Goal: Information Seeking & Learning: Learn about a topic

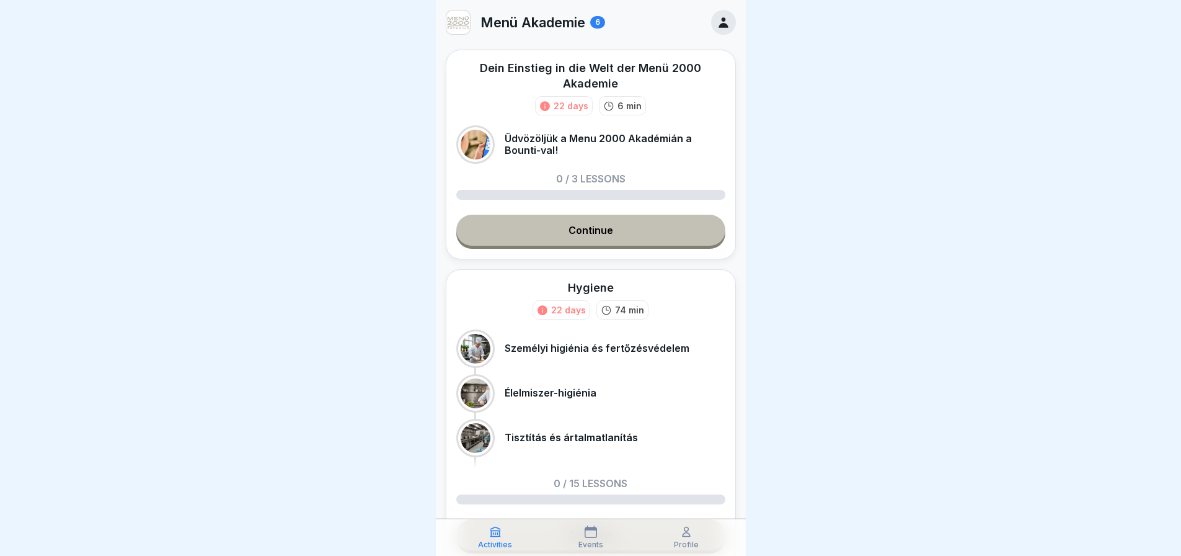
click at [610, 237] on link "Continue" at bounding box center [590, 230] width 269 height 31
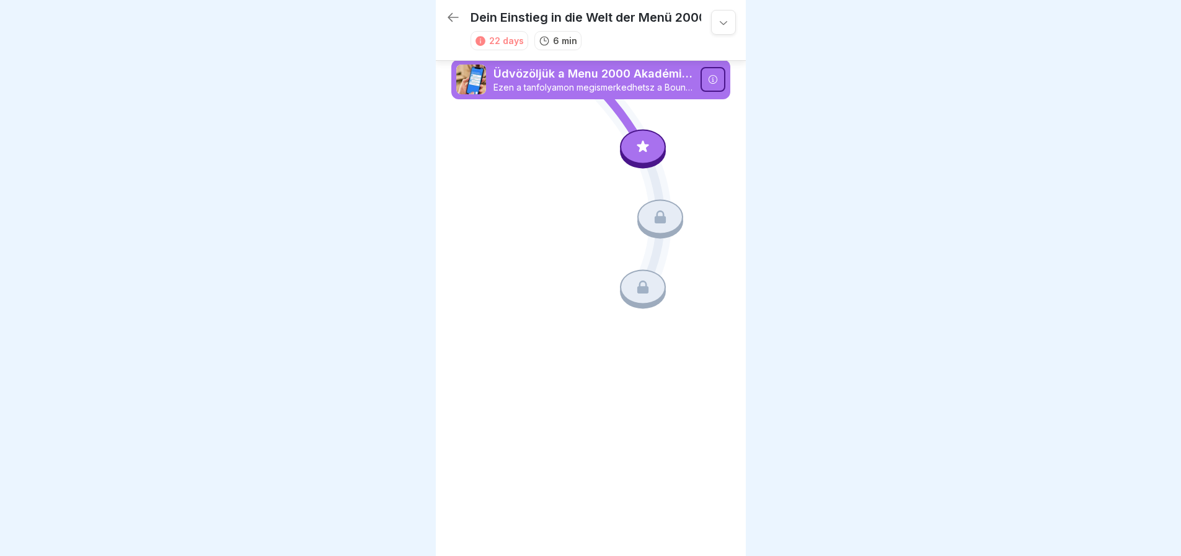
click at [455, 17] on icon at bounding box center [453, 17] width 15 height 15
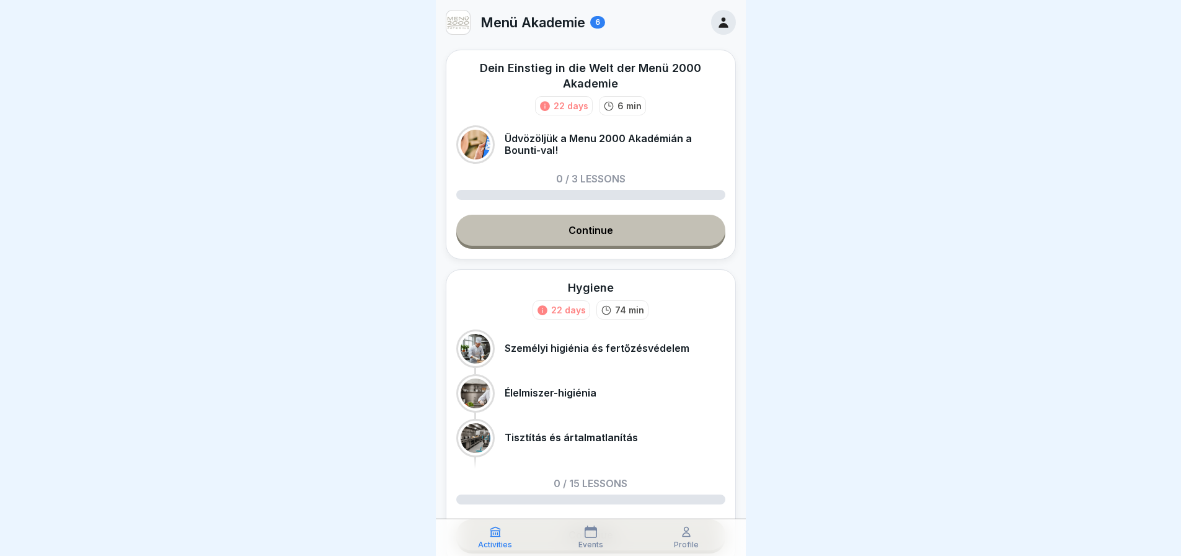
drag, startPoint x: 603, startPoint y: 462, endPoint x: 668, endPoint y: 233, distance: 238.1
click at [668, 233] on link "Continue" at bounding box center [590, 230] width 269 height 31
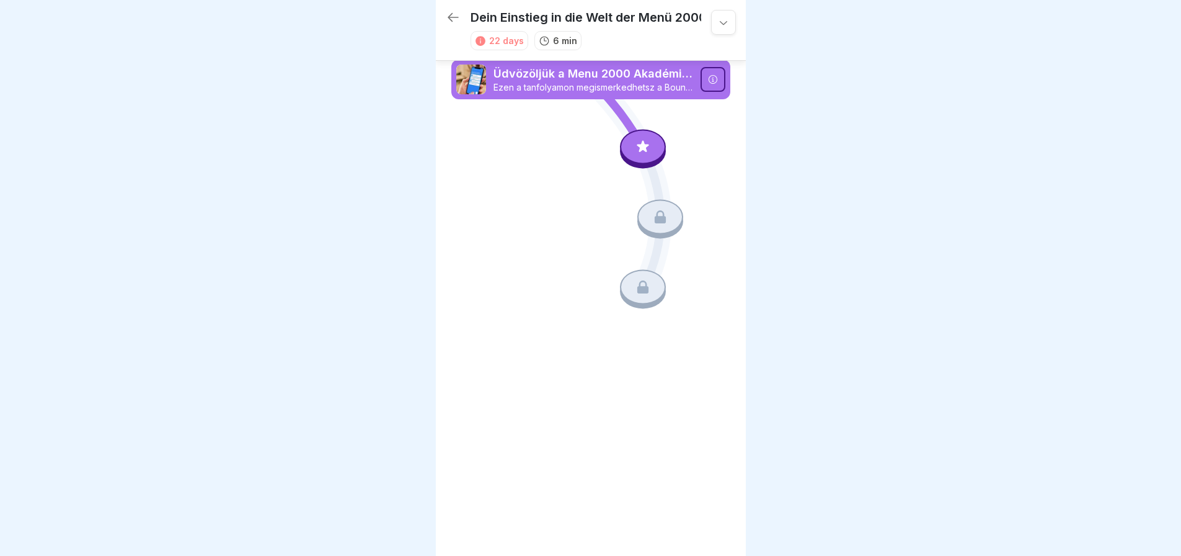
click at [716, 81] on icon at bounding box center [712, 79] width 9 height 9
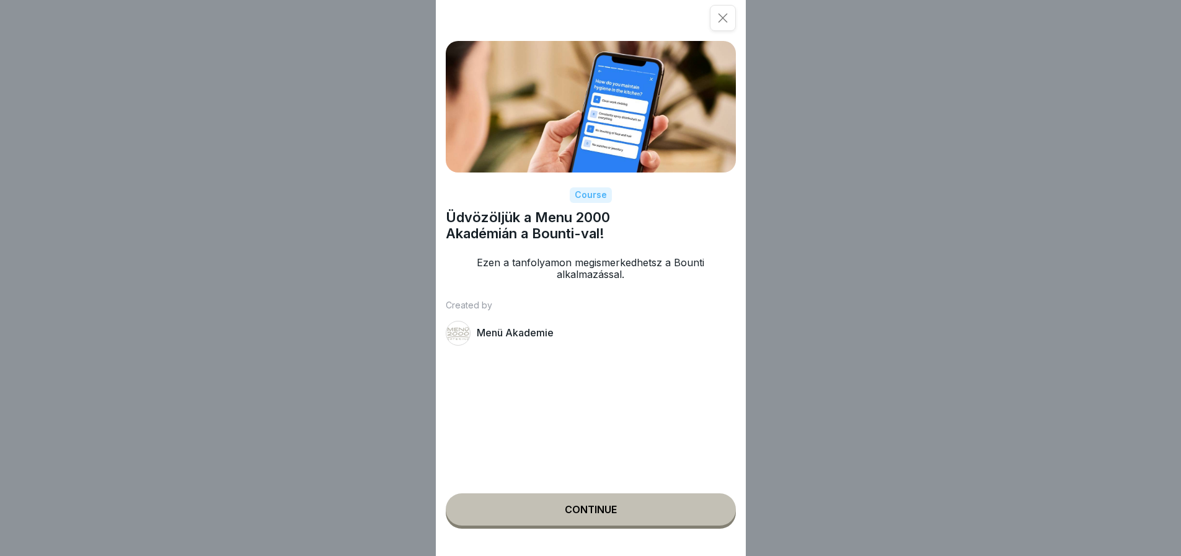
click at [580, 515] on div "Continue" at bounding box center [591, 509] width 52 height 11
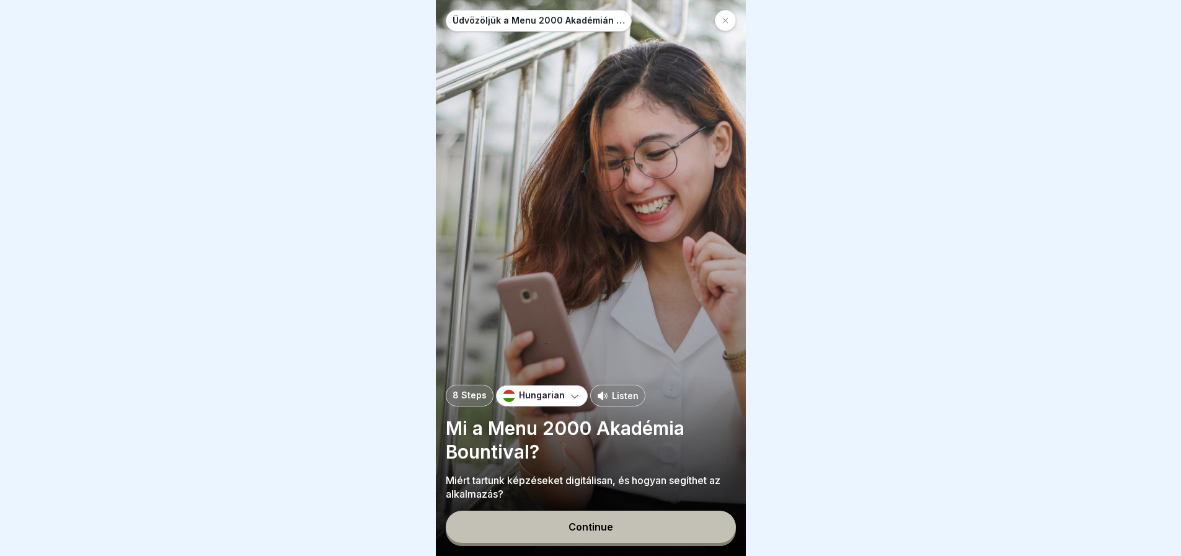
click at [581, 532] on div "Continue" at bounding box center [591, 526] width 45 height 11
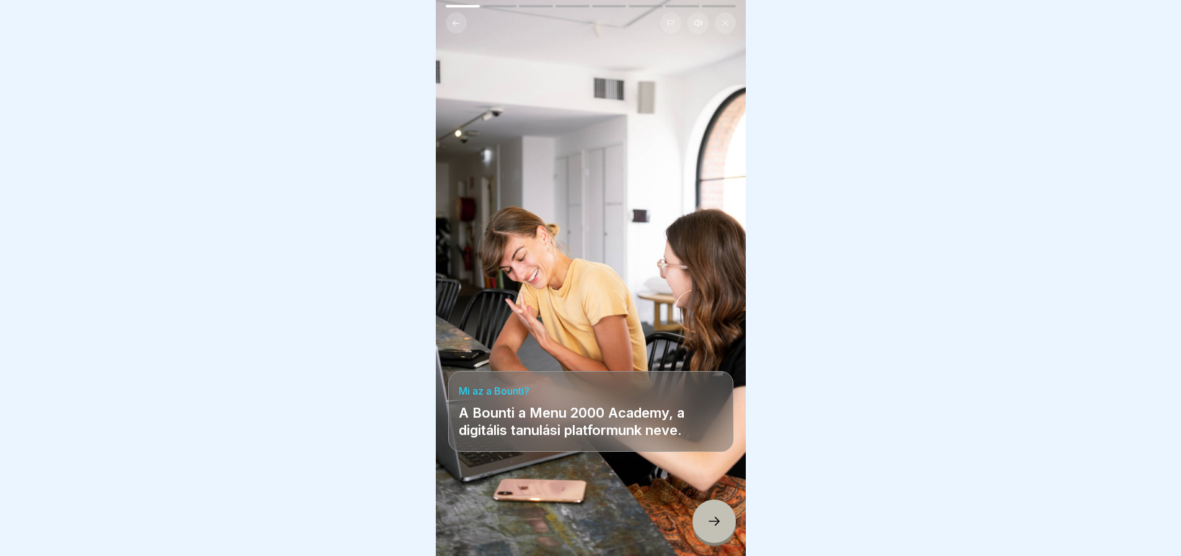
click at [711, 528] on icon at bounding box center [714, 520] width 15 height 15
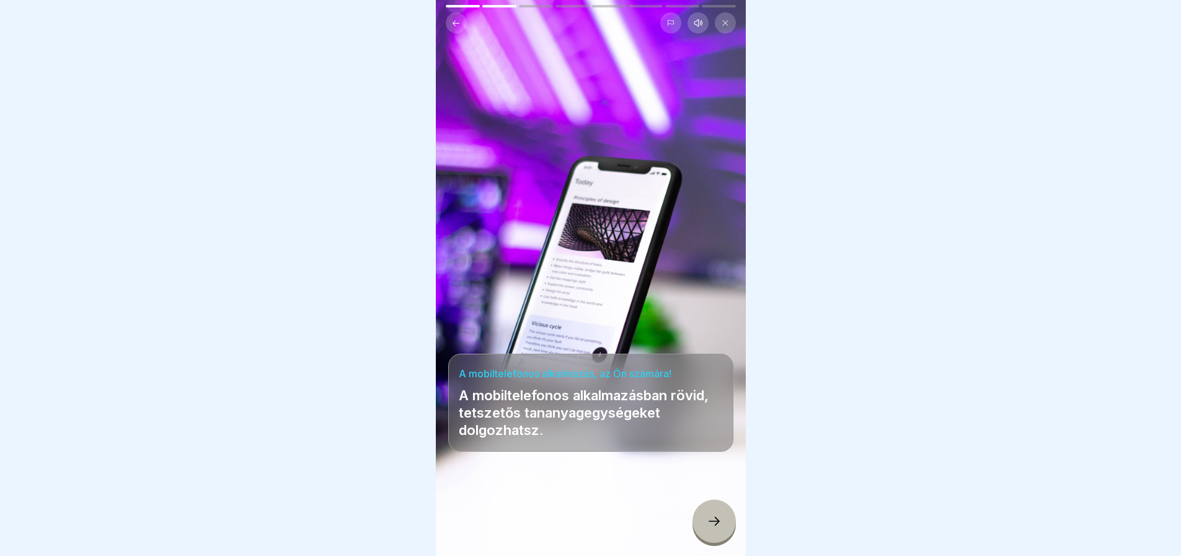
click at [711, 528] on icon at bounding box center [714, 520] width 15 height 15
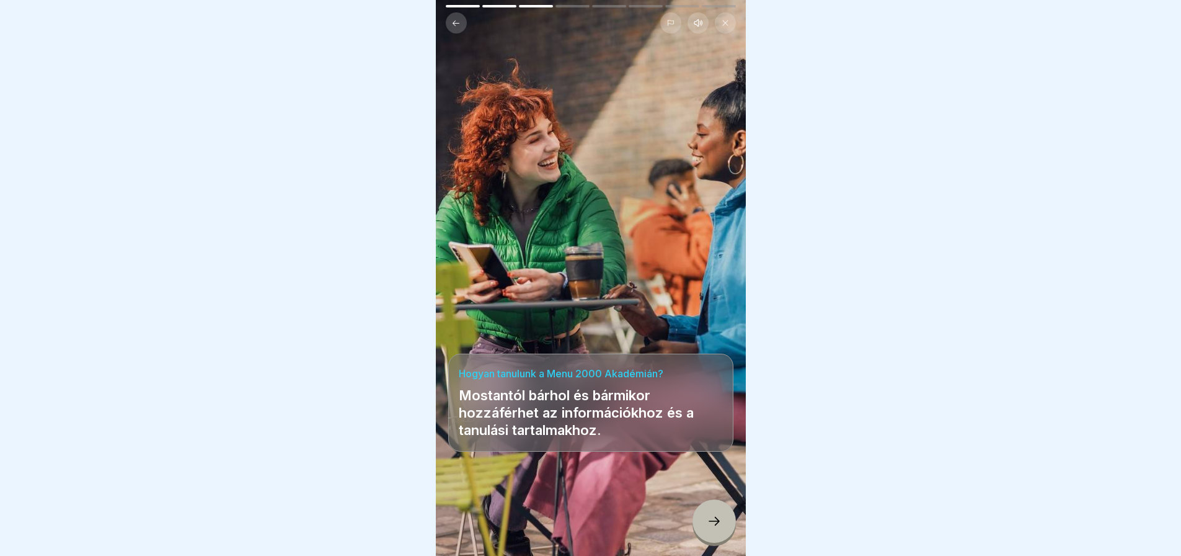
click at [711, 528] on icon at bounding box center [714, 520] width 15 height 15
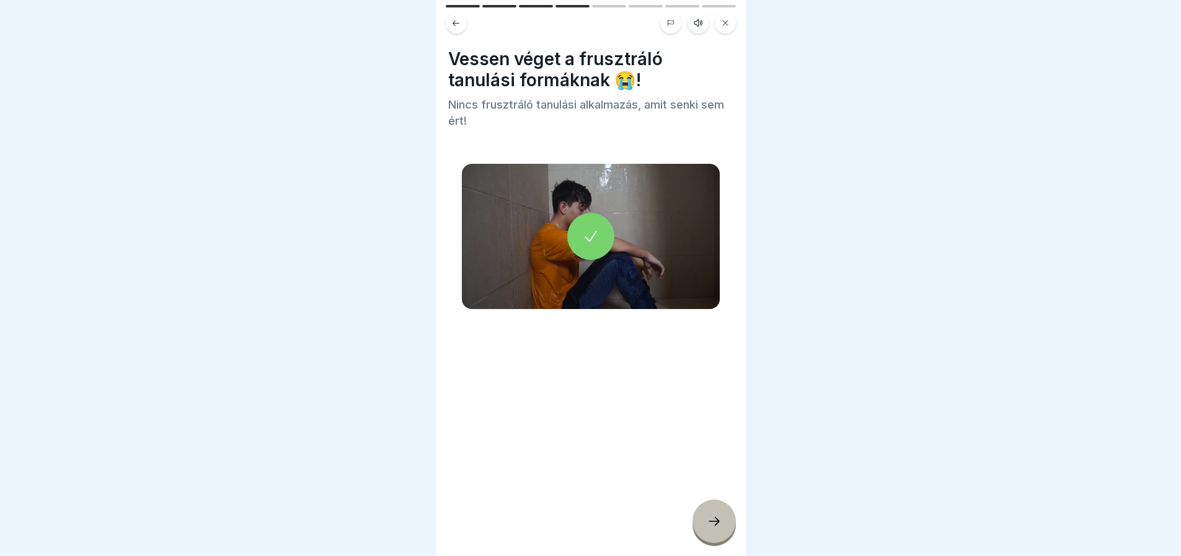
click at [711, 528] on icon at bounding box center [714, 520] width 15 height 15
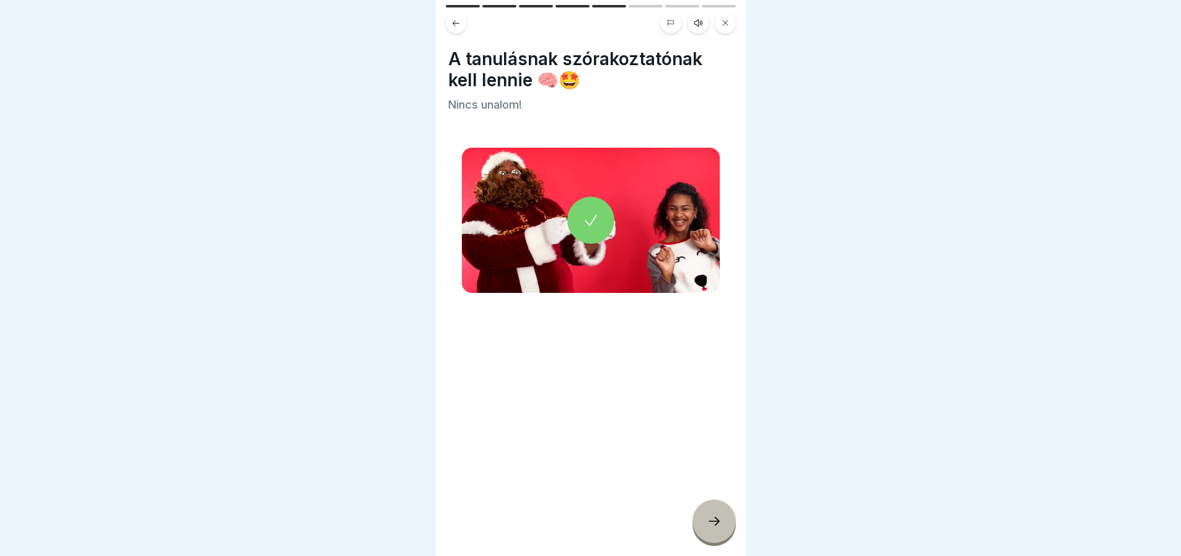
click at [711, 528] on icon at bounding box center [714, 520] width 15 height 15
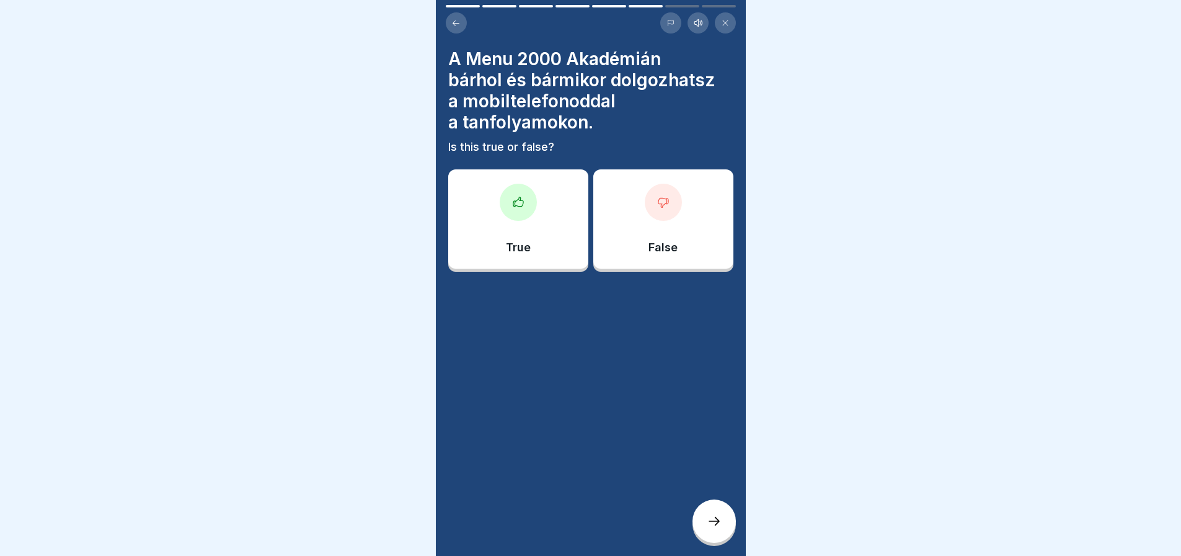
click at [456, 19] on icon at bounding box center [455, 23] width 9 height 9
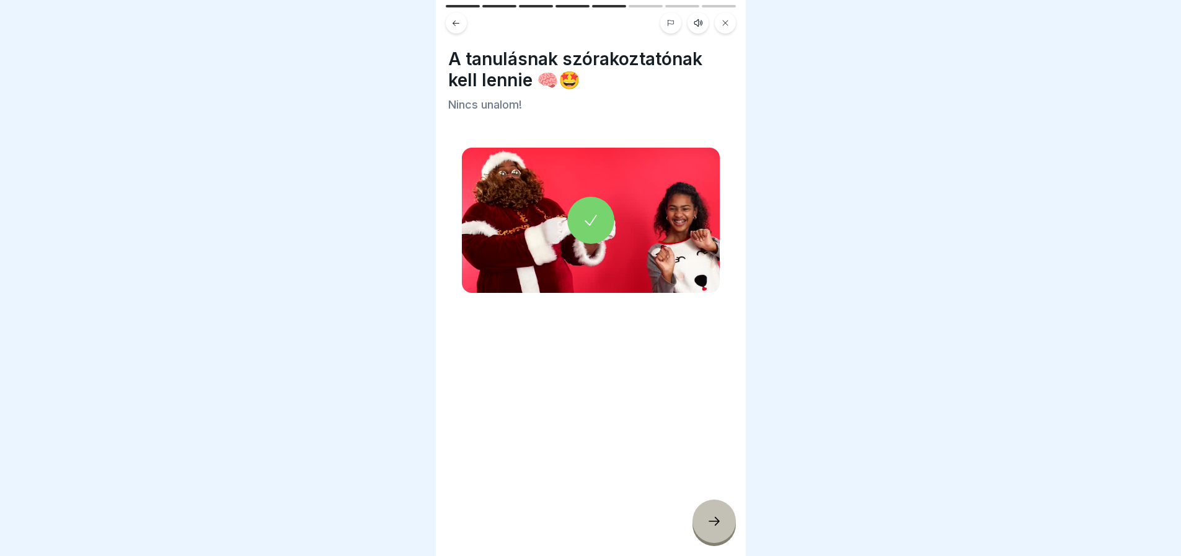
click at [711, 528] on icon at bounding box center [714, 520] width 15 height 15
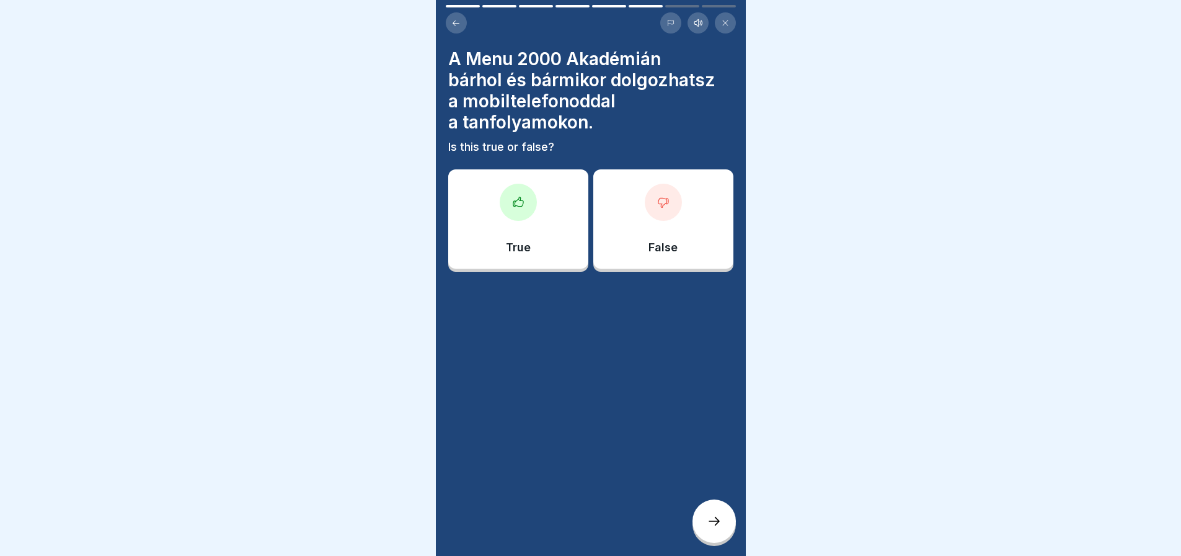
click at [520, 216] on div at bounding box center [518, 202] width 37 height 37
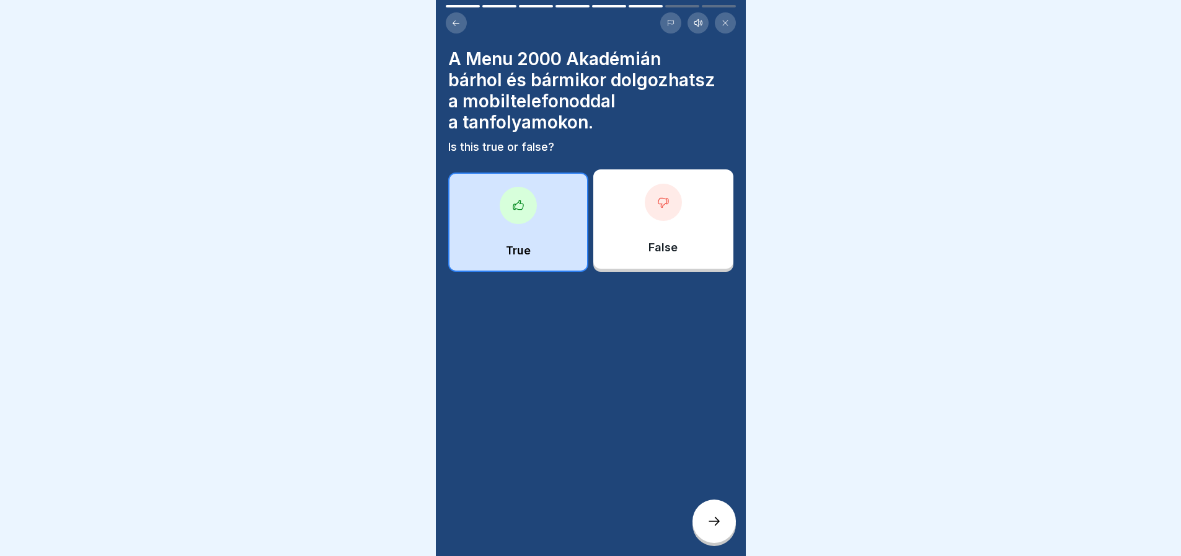
click at [520, 216] on div at bounding box center [518, 205] width 37 height 37
click at [517, 202] on icon at bounding box center [518, 205] width 12 height 12
click at [520, 251] on p "True" at bounding box center [518, 251] width 25 height 14
click at [709, 522] on div at bounding box center [714, 520] width 43 height 43
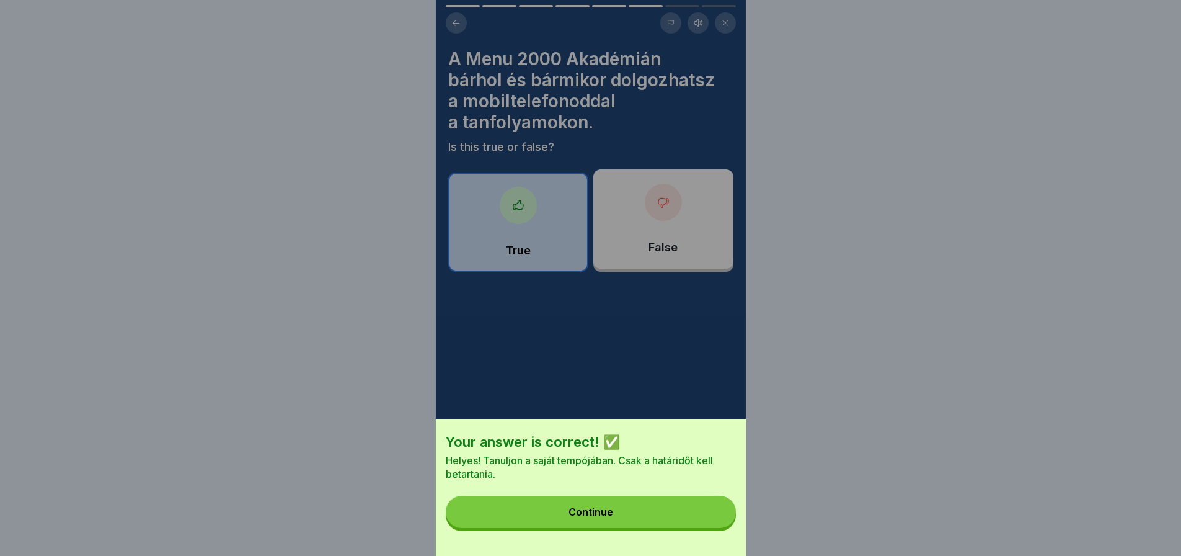
click at [709, 522] on button "Continue" at bounding box center [591, 511] width 290 height 32
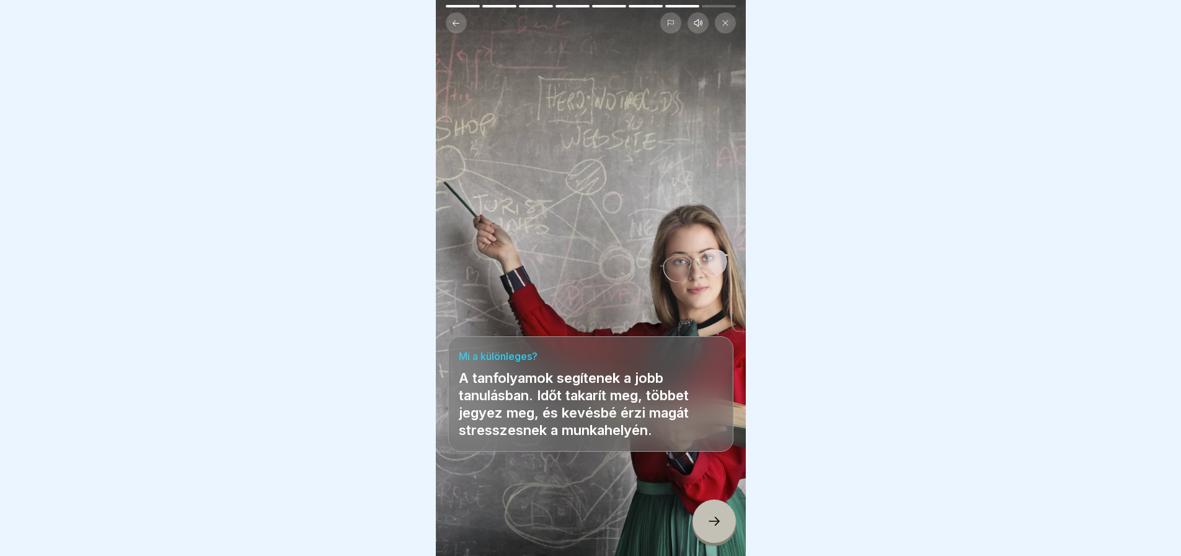
click at [709, 522] on div at bounding box center [714, 520] width 43 height 43
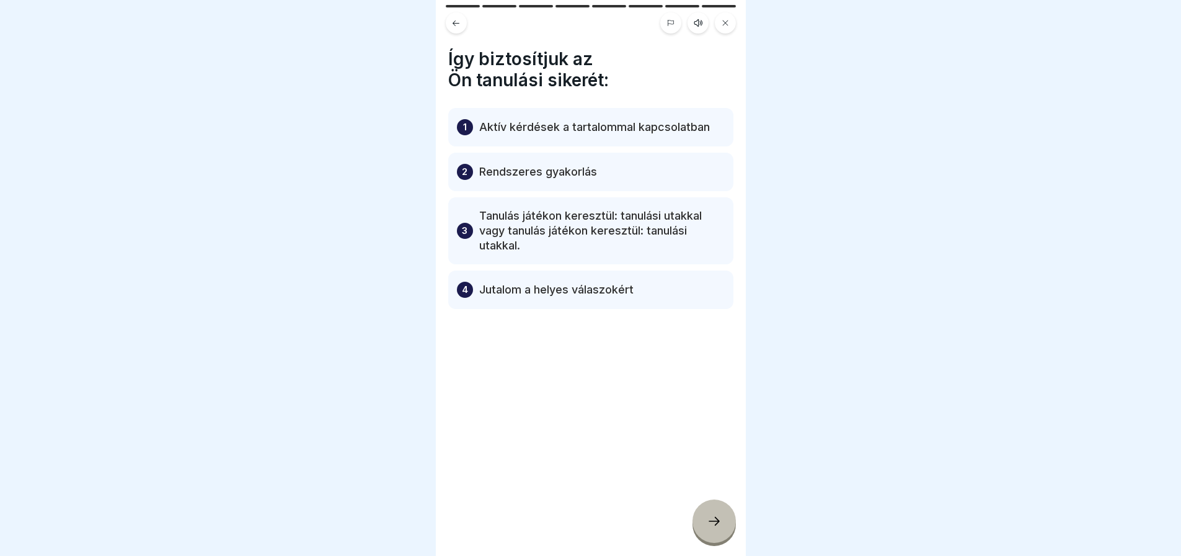
click at [709, 522] on div at bounding box center [714, 520] width 43 height 43
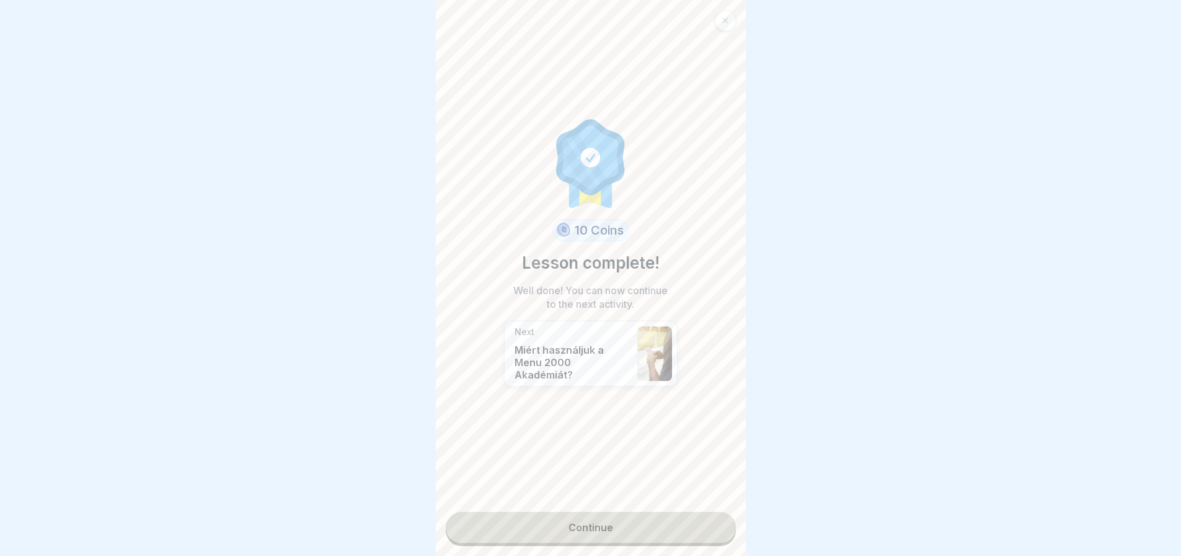
click at [709, 522] on link "Continue" at bounding box center [591, 527] width 290 height 31
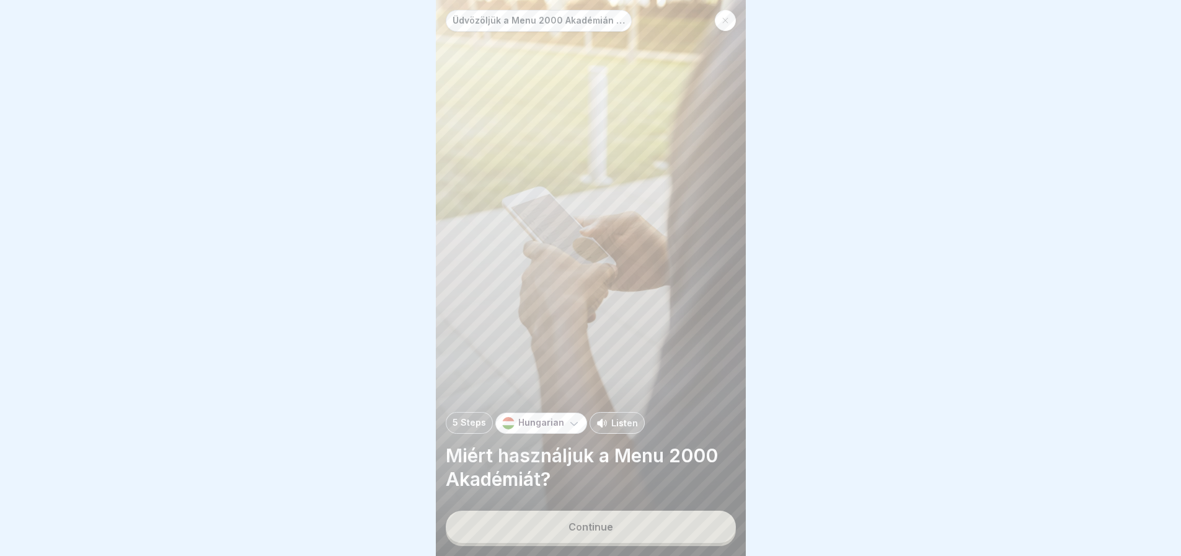
click at [709, 522] on button "Continue" at bounding box center [591, 526] width 290 height 32
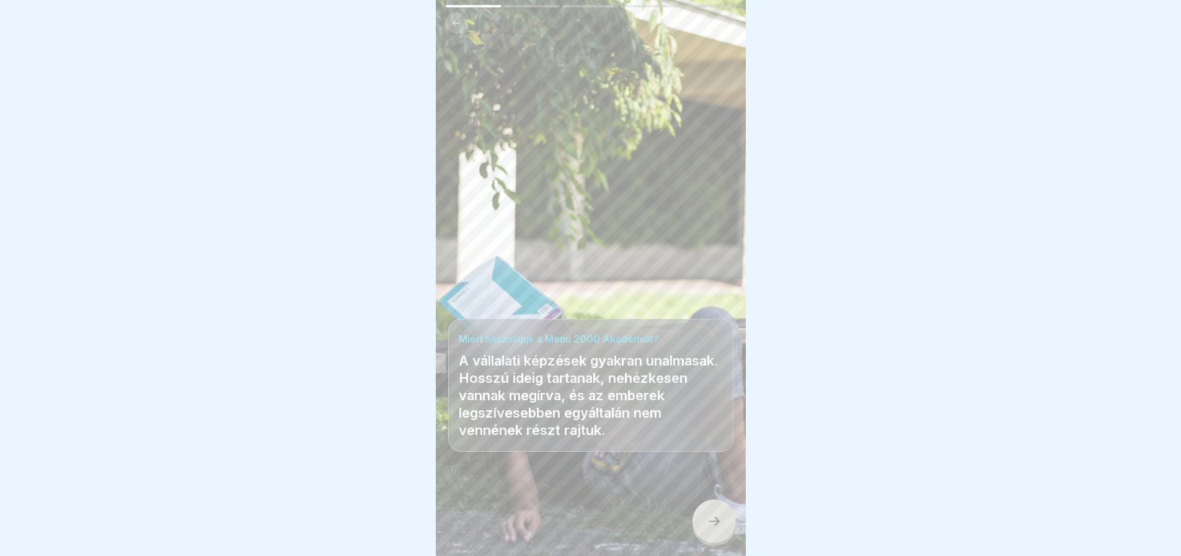
click at [709, 522] on div at bounding box center [714, 520] width 43 height 43
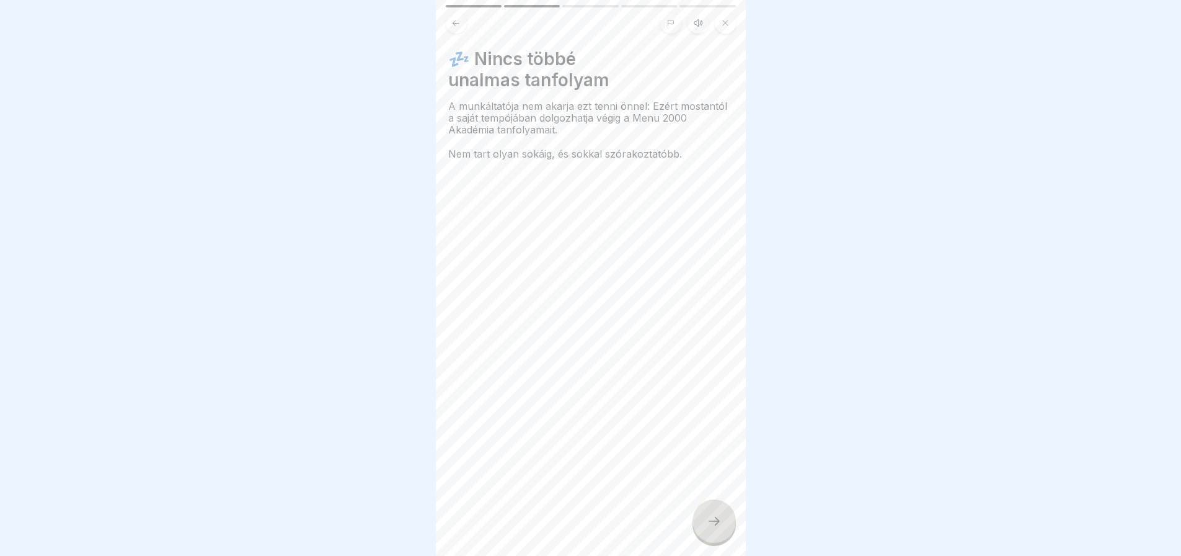
click at [709, 522] on div at bounding box center [714, 520] width 43 height 43
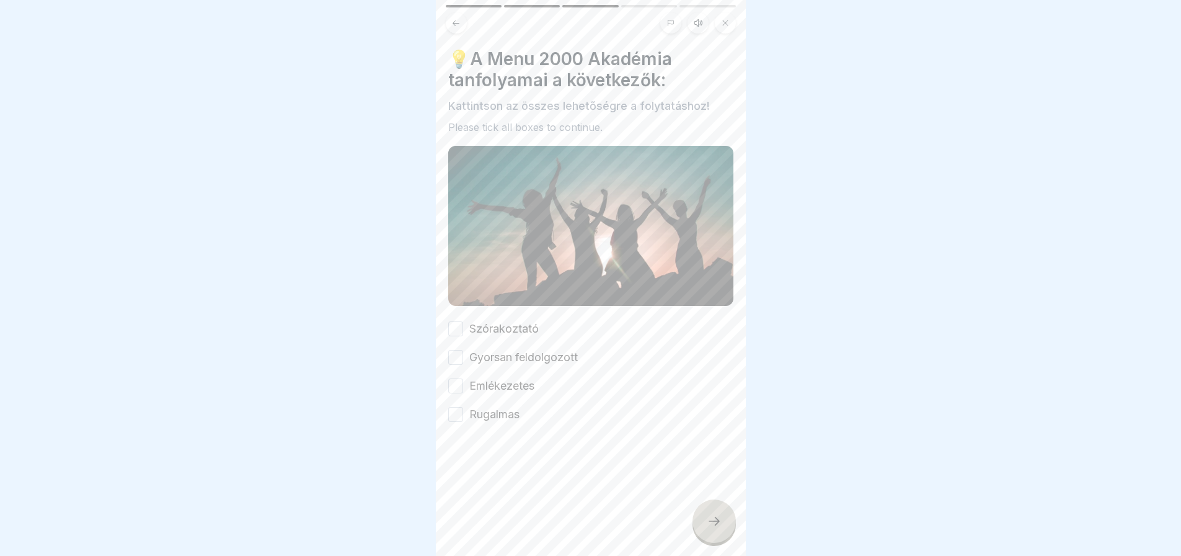
click at [456, 324] on button "Szórakoztató" at bounding box center [455, 328] width 15 height 15
click at [454, 357] on button "Gyorsan feldolgozott" at bounding box center [455, 357] width 15 height 15
click at [454, 383] on button "Emlékezetes" at bounding box center [455, 385] width 15 height 15
click at [454, 407] on button "Rugalmas" at bounding box center [455, 414] width 15 height 15
click at [711, 525] on icon at bounding box center [714, 520] width 15 height 15
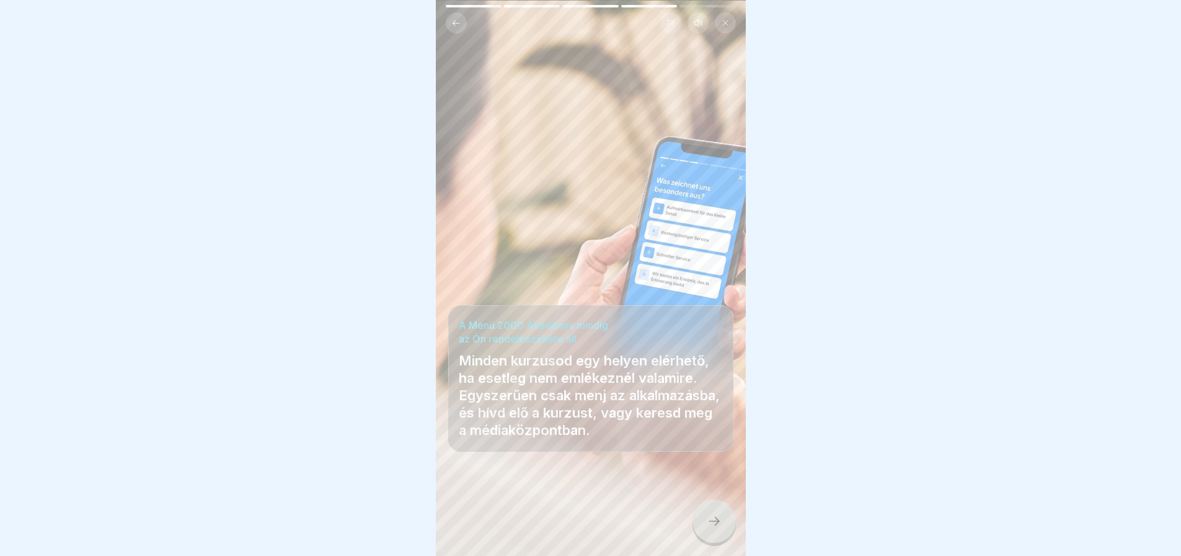
click at [711, 525] on icon at bounding box center [714, 520] width 15 height 15
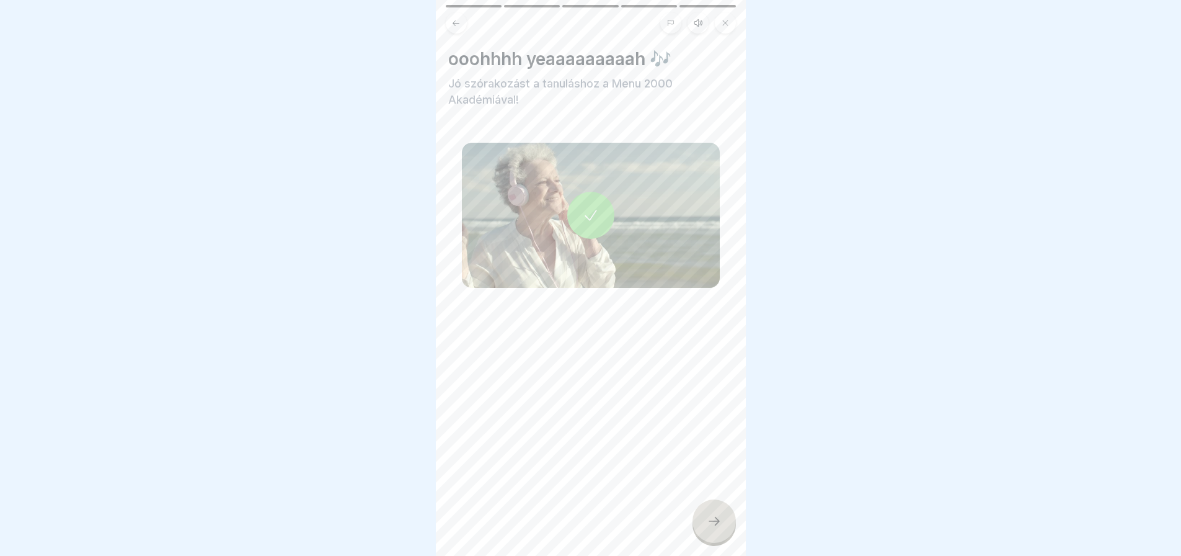
click at [711, 525] on icon at bounding box center [714, 520] width 15 height 15
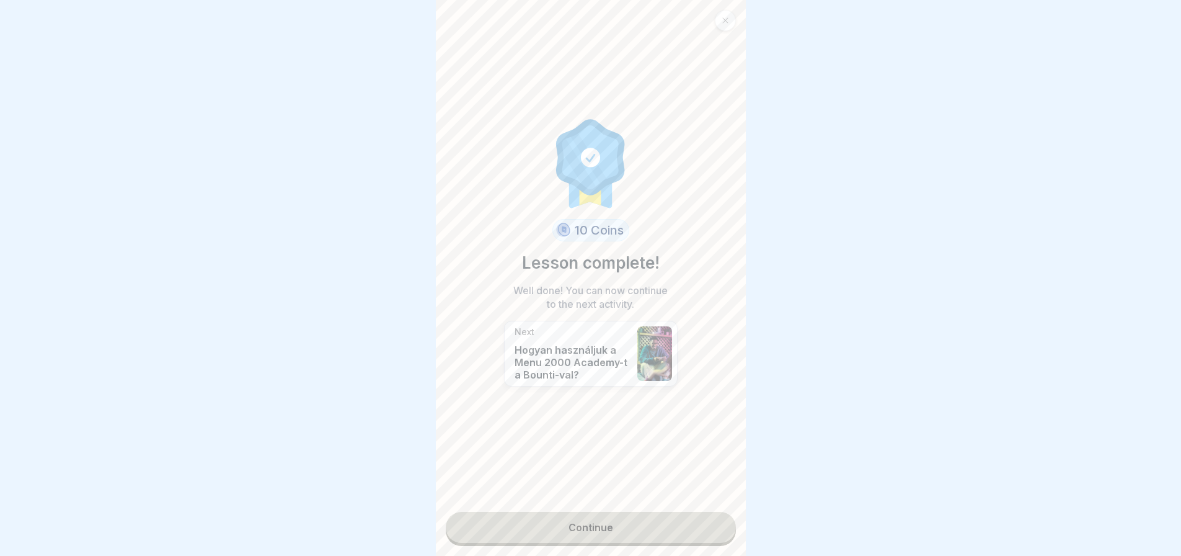
click at [711, 525] on link "Continue" at bounding box center [591, 527] width 290 height 31
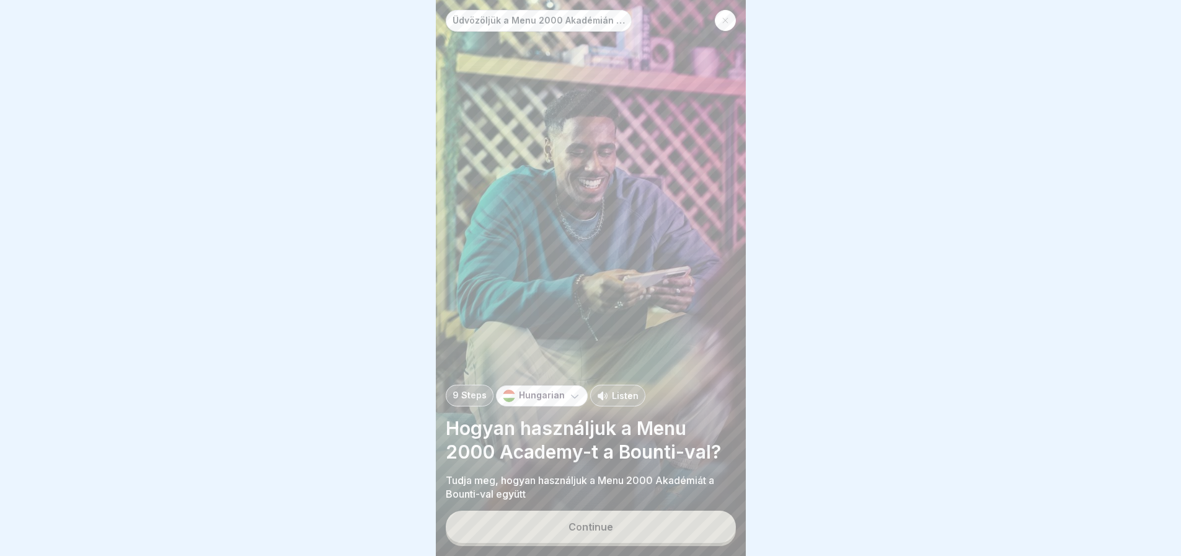
click at [711, 525] on button "Continue" at bounding box center [591, 526] width 290 height 32
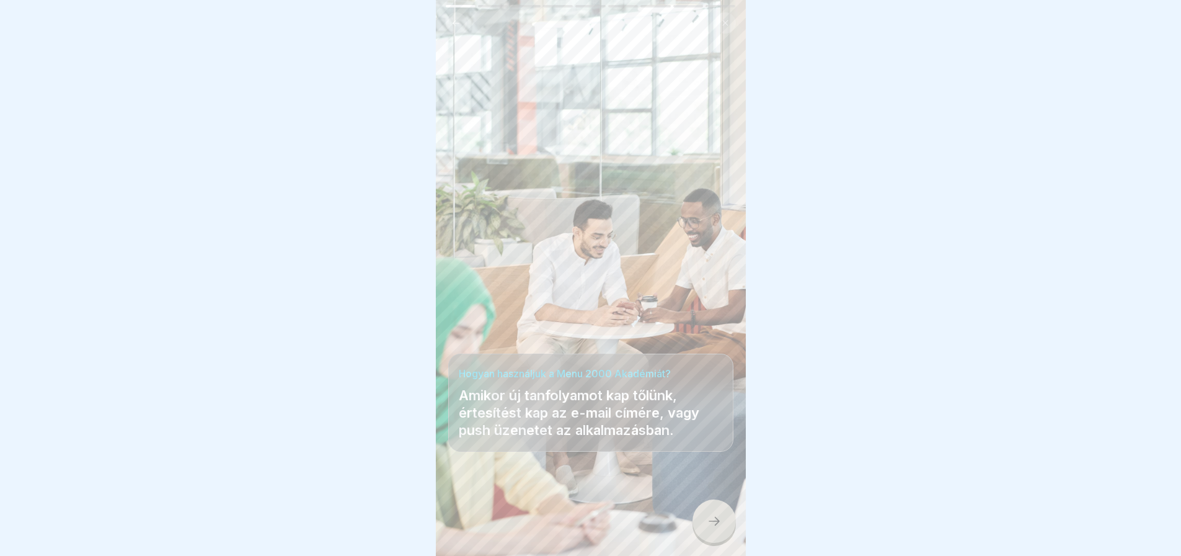
click at [711, 525] on icon at bounding box center [714, 520] width 15 height 15
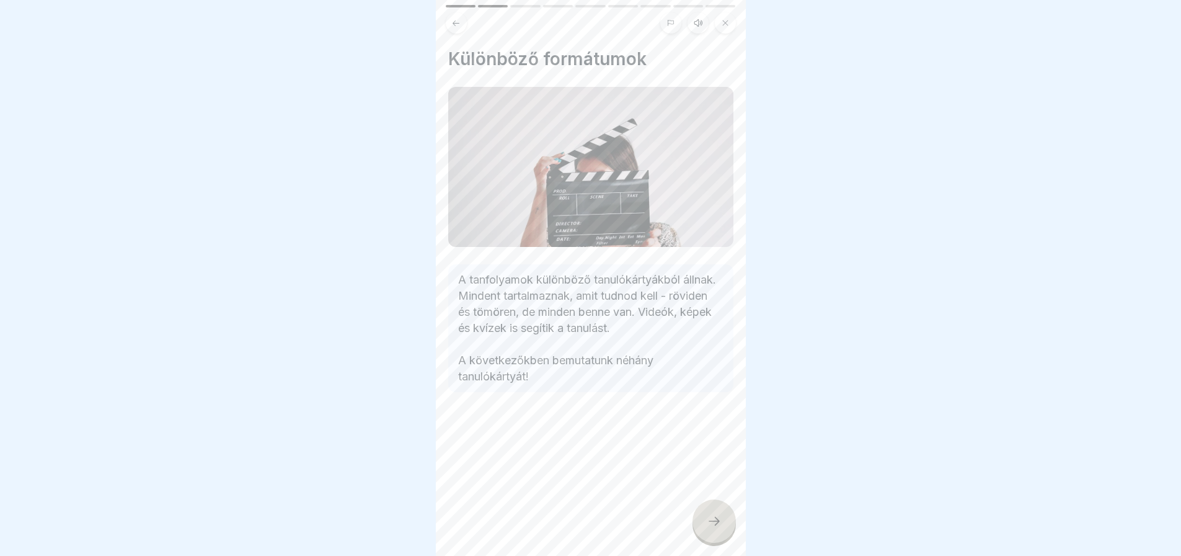
click at [711, 525] on icon at bounding box center [714, 520] width 15 height 15
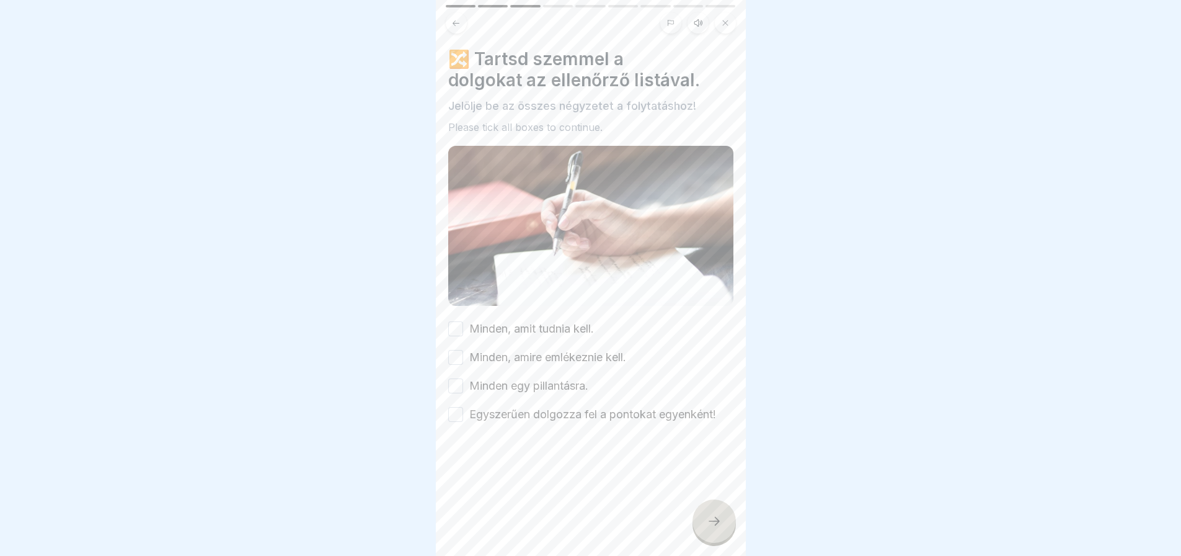
click at [452, 321] on button "Minden, amit tudnia kell." at bounding box center [455, 328] width 15 height 15
click at [451, 355] on button "Minden, amire emlékeznie kell." at bounding box center [455, 357] width 15 height 15
click at [453, 381] on button "Minden egy pillantásra." at bounding box center [455, 385] width 15 height 15
click at [464, 409] on div "Egyszerűen dolgozza fel a pontokat egyenként!" at bounding box center [582, 414] width 268 height 16
click at [458, 409] on button "Egyszerűen dolgozza fel a pontokat egyenként!" at bounding box center [455, 414] width 15 height 15
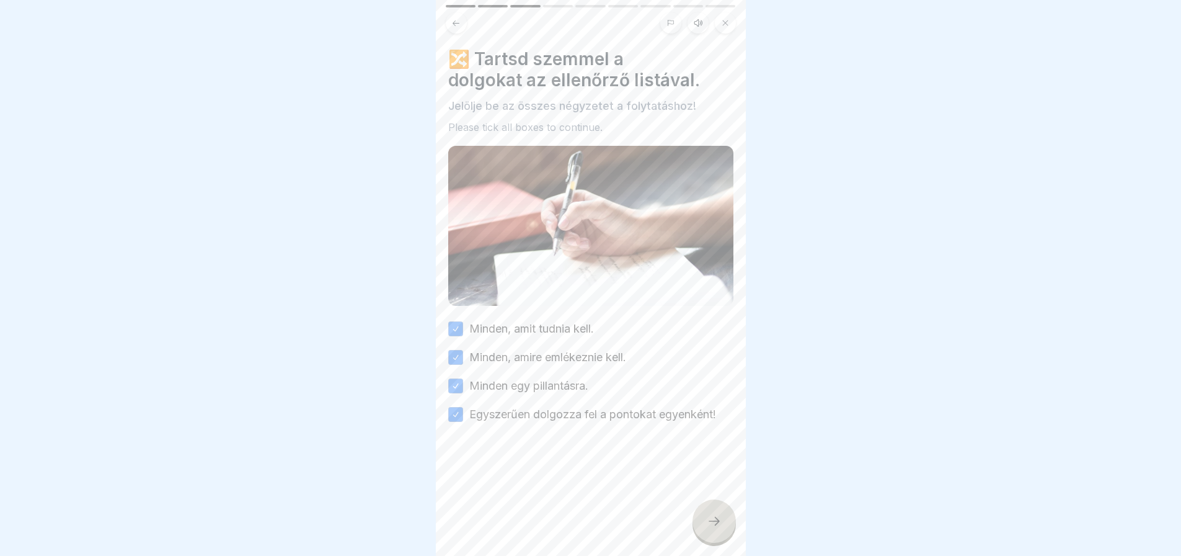
click at [707, 528] on icon at bounding box center [714, 520] width 15 height 15
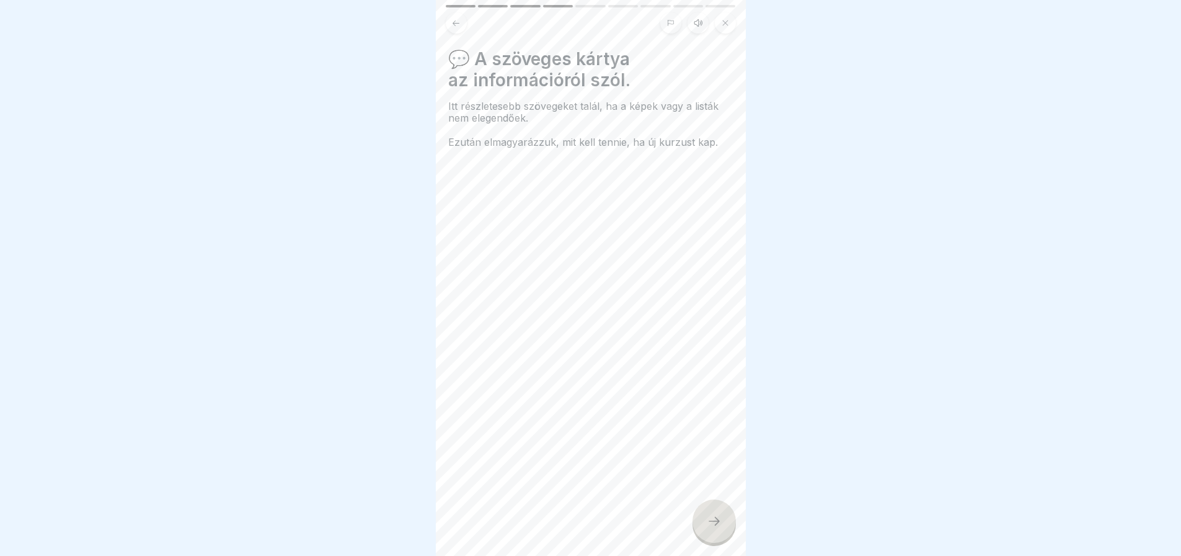
click at [707, 528] on icon at bounding box center [714, 520] width 15 height 15
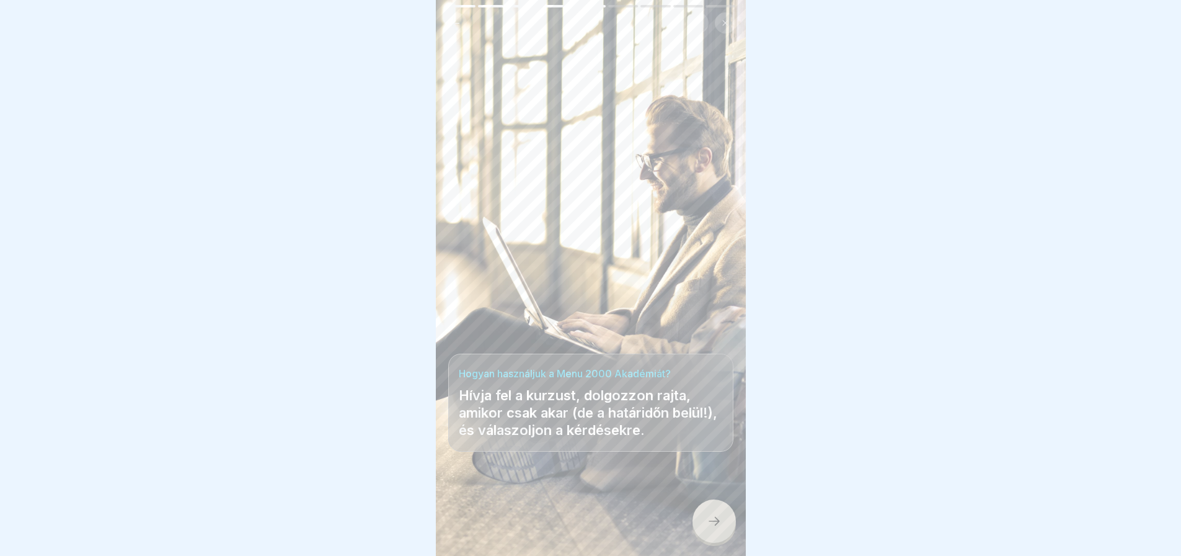
click at [707, 528] on icon at bounding box center [714, 520] width 15 height 15
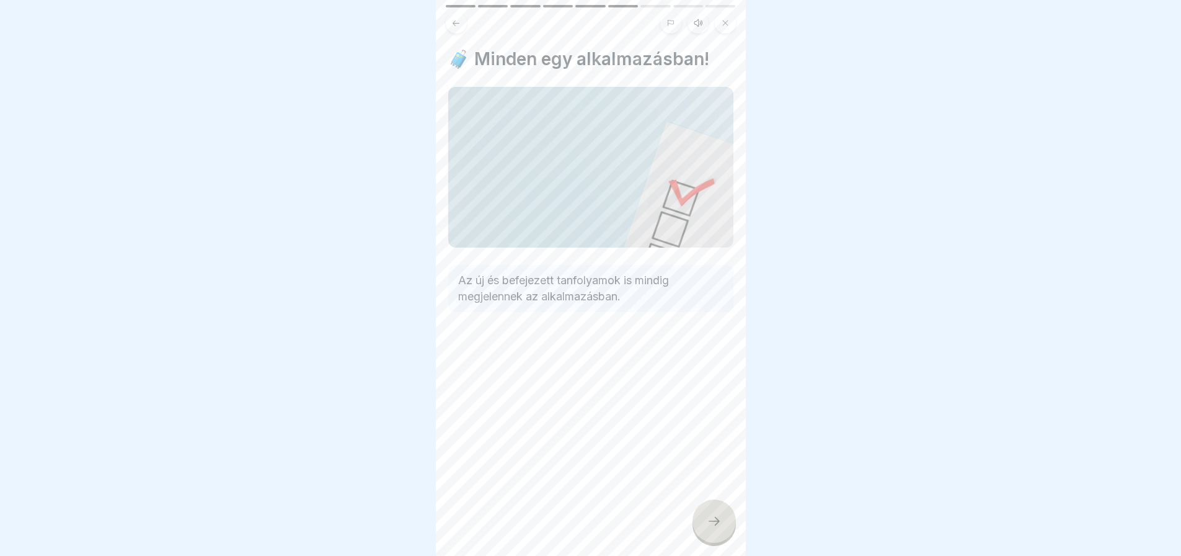
click at [707, 528] on icon at bounding box center [714, 520] width 15 height 15
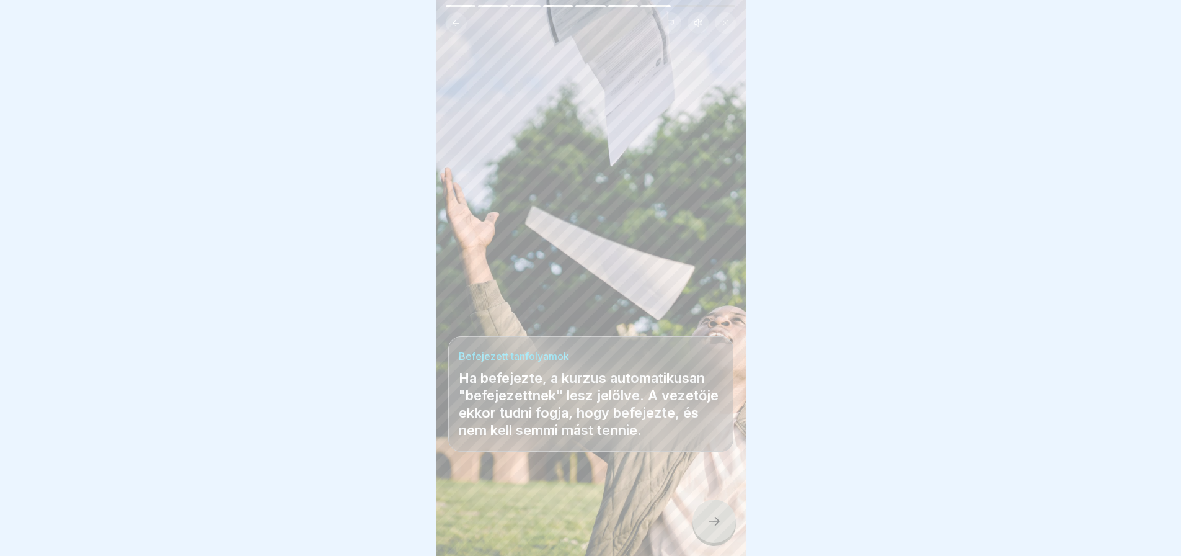
click at [707, 528] on icon at bounding box center [714, 520] width 15 height 15
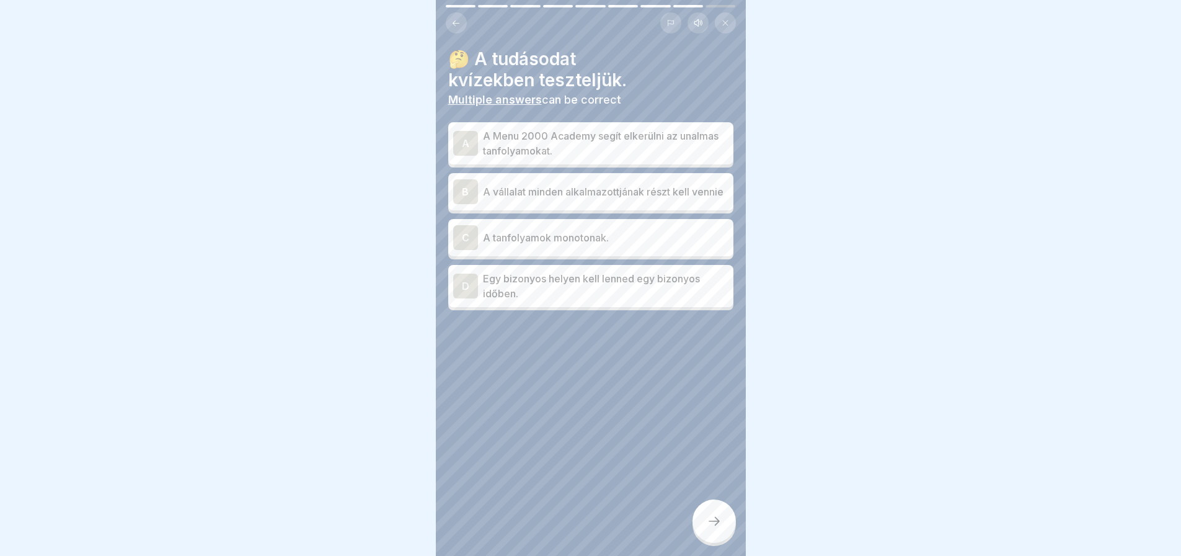
click at [707, 528] on icon at bounding box center [714, 520] width 15 height 15
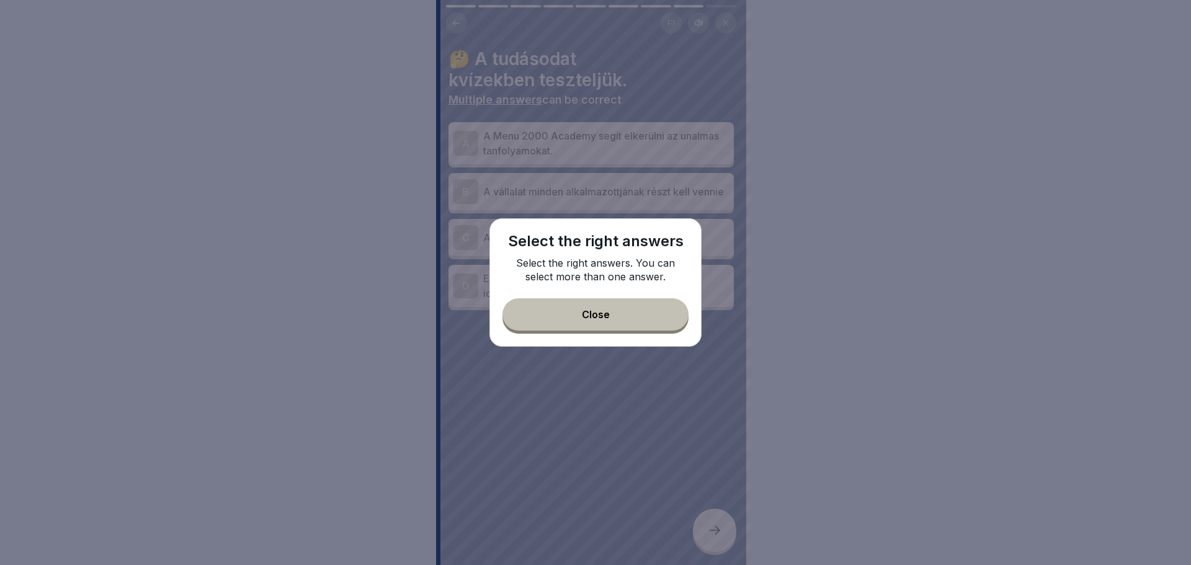
click at [601, 311] on div "Close" at bounding box center [596, 314] width 28 height 11
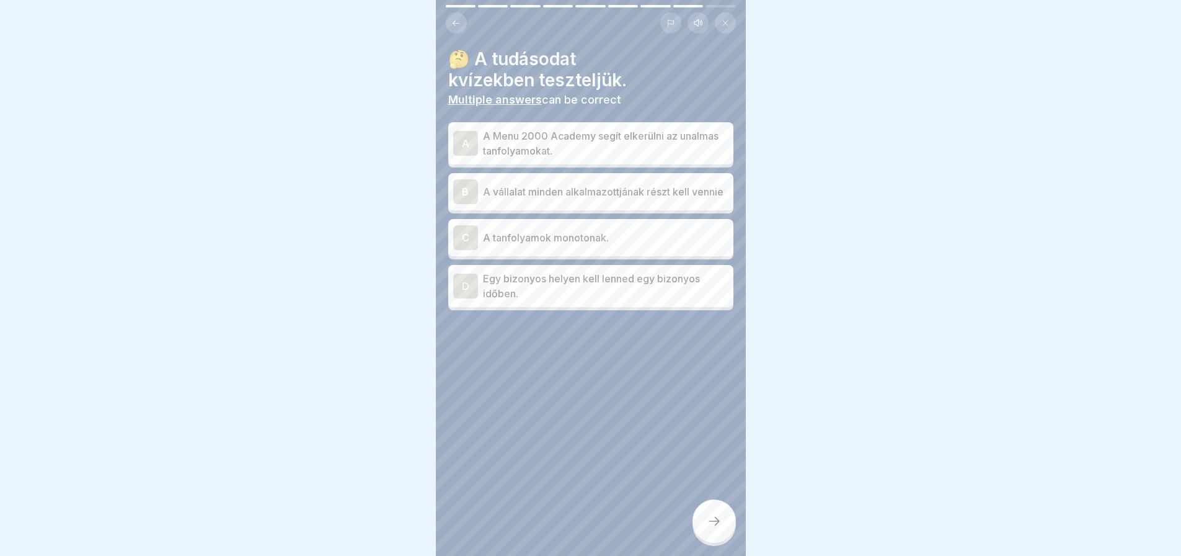
click at [468, 191] on div "B" at bounding box center [465, 191] width 25 height 25
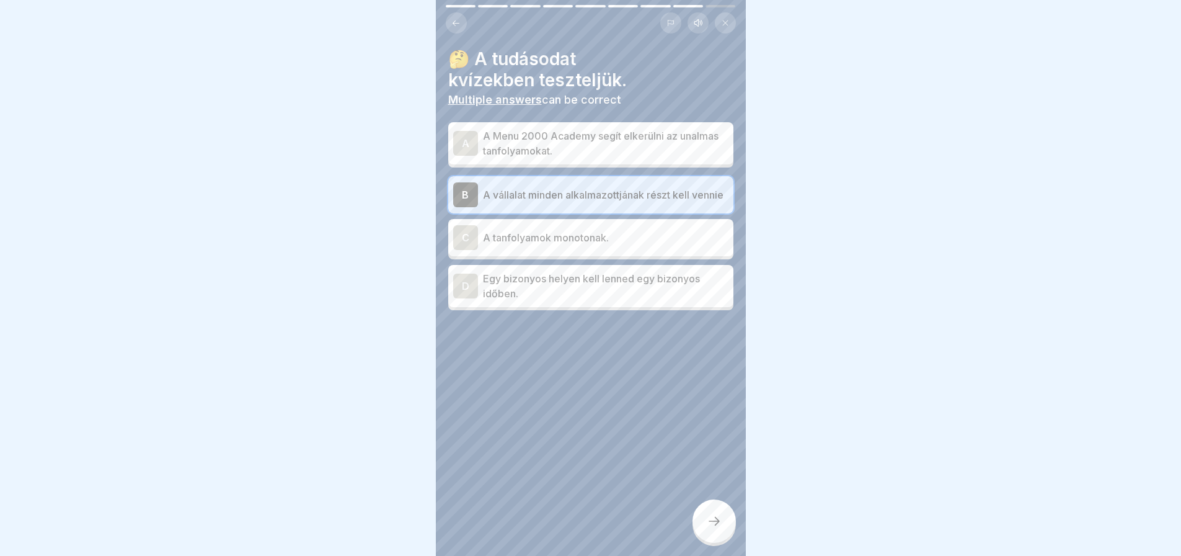
click at [460, 132] on div "A" at bounding box center [465, 143] width 25 height 25
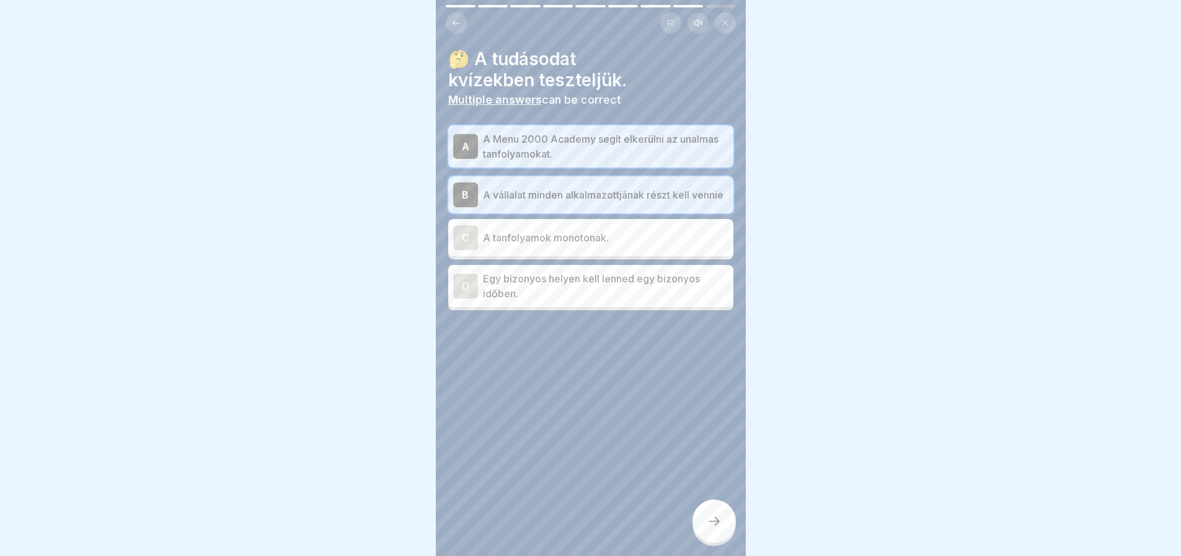
click at [708, 528] on icon at bounding box center [714, 520] width 15 height 15
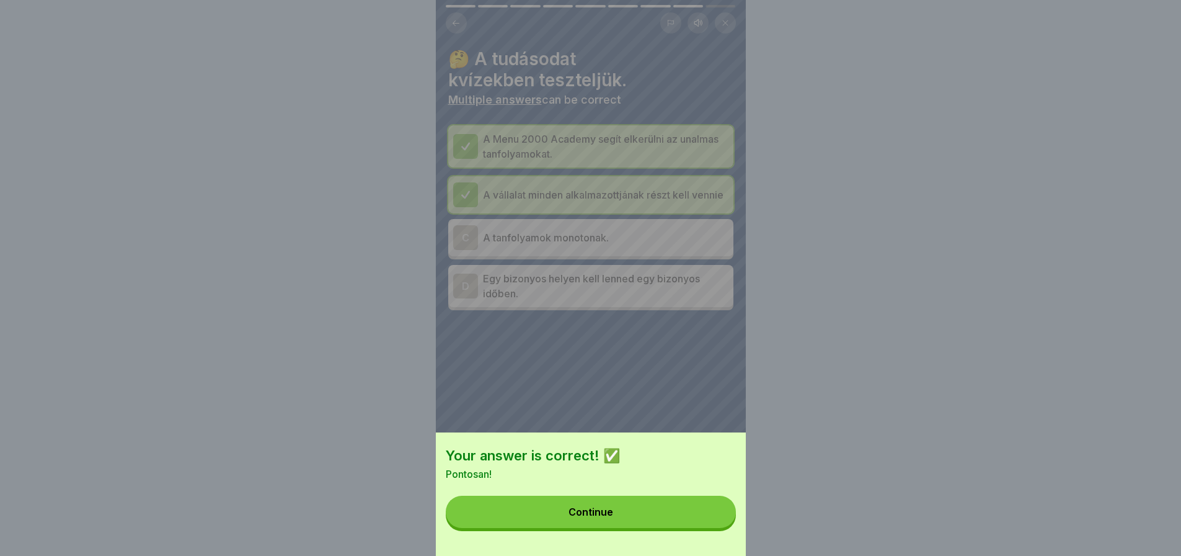
click at [708, 528] on button "Continue" at bounding box center [591, 511] width 290 height 32
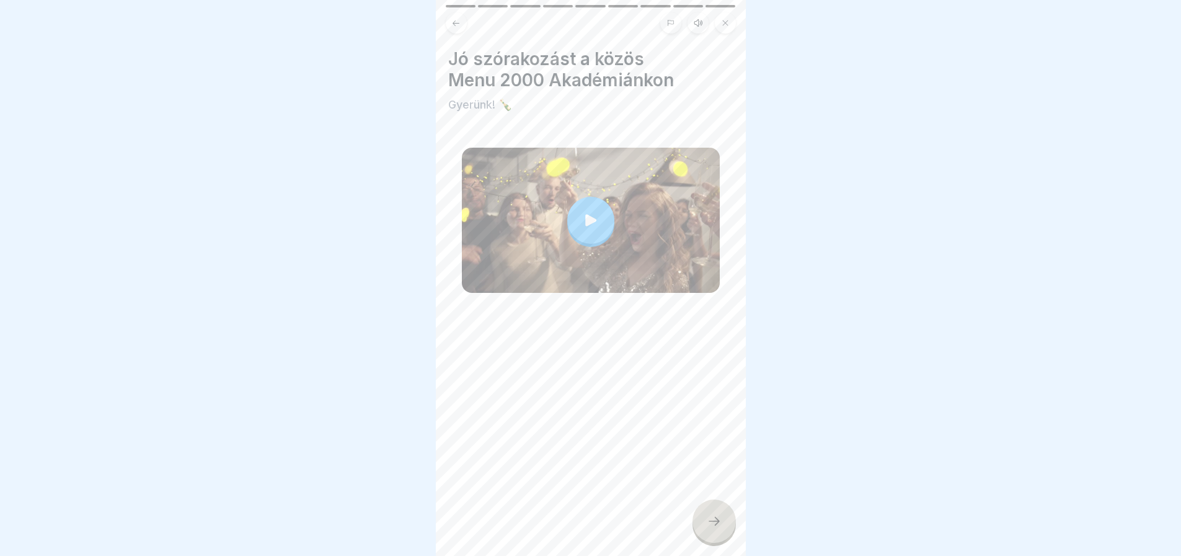
click at [708, 528] on icon at bounding box center [714, 520] width 15 height 15
click at [727, 525] on div at bounding box center [714, 520] width 43 height 43
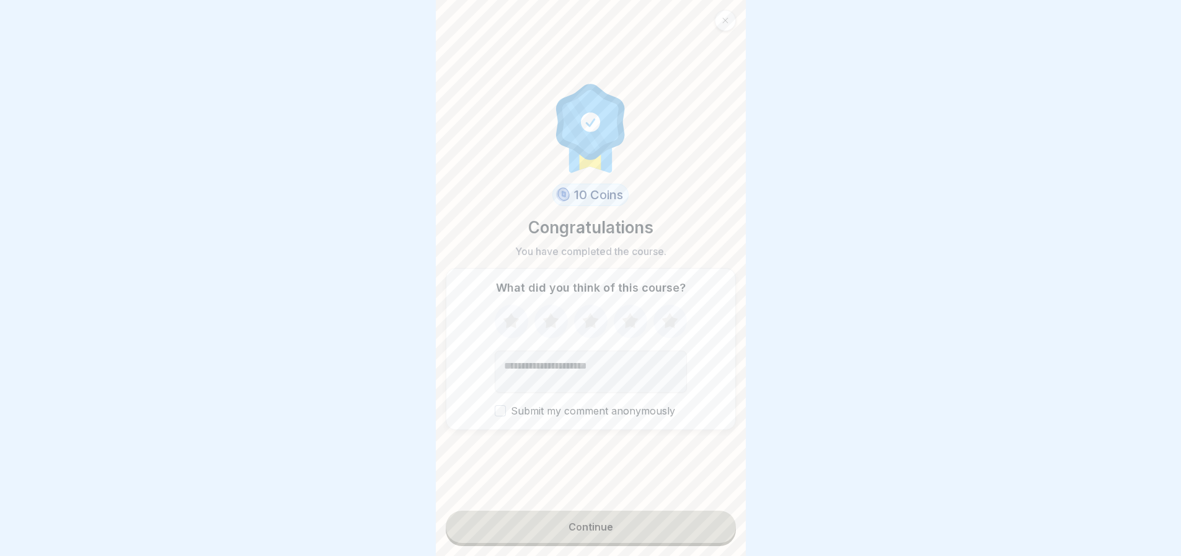
click at [661, 543] on button "Continue" at bounding box center [591, 526] width 290 height 32
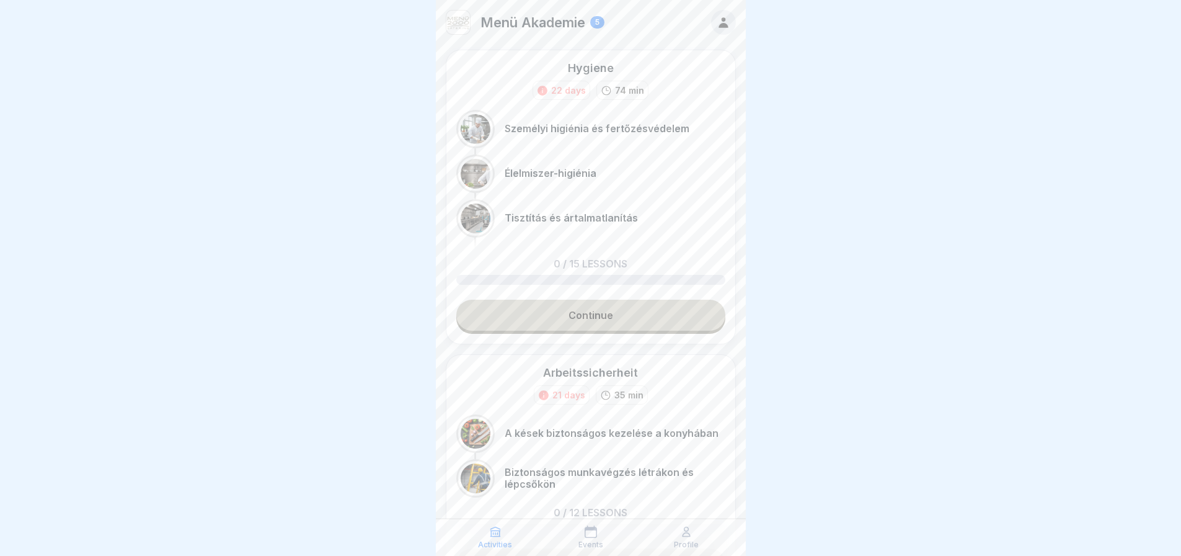
click at [623, 317] on link "Continue" at bounding box center [590, 314] width 269 height 31
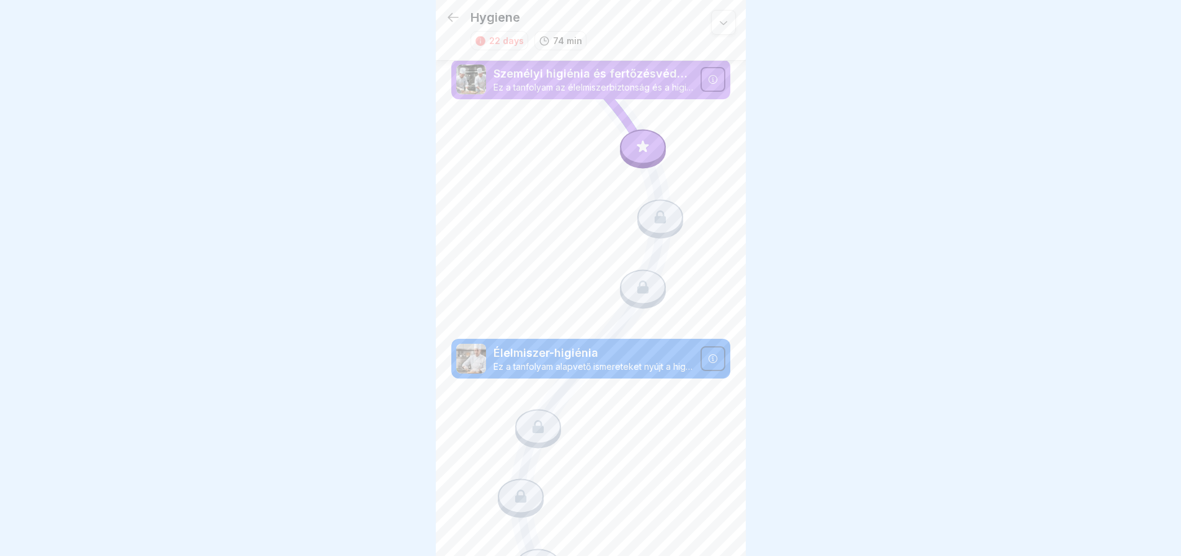
click at [708, 75] on icon at bounding box center [713, 79] width 10 height 10
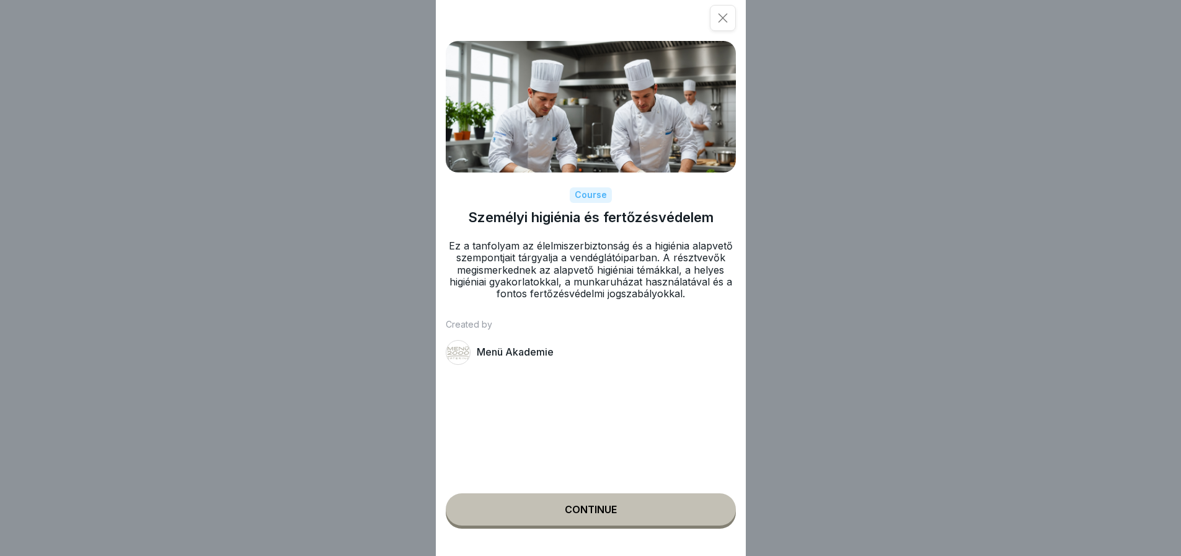
click at [595, 515] on div "Continue" at bounding box center [591, 509] width 52 height 11
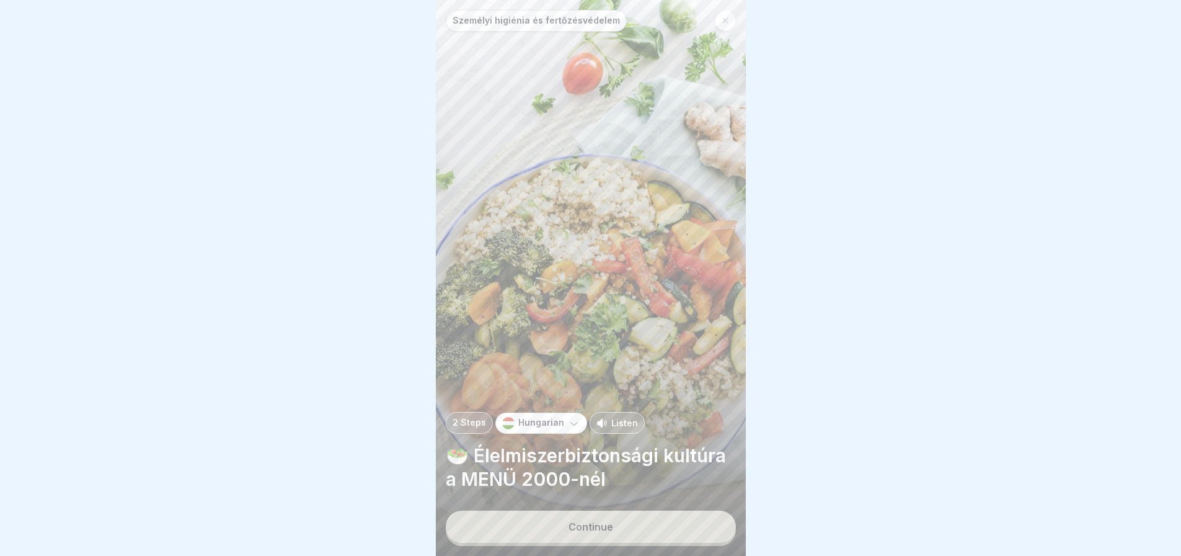
click at [702, 525] on button "Continue" at bounding box center [591, 526] width 290 height 32
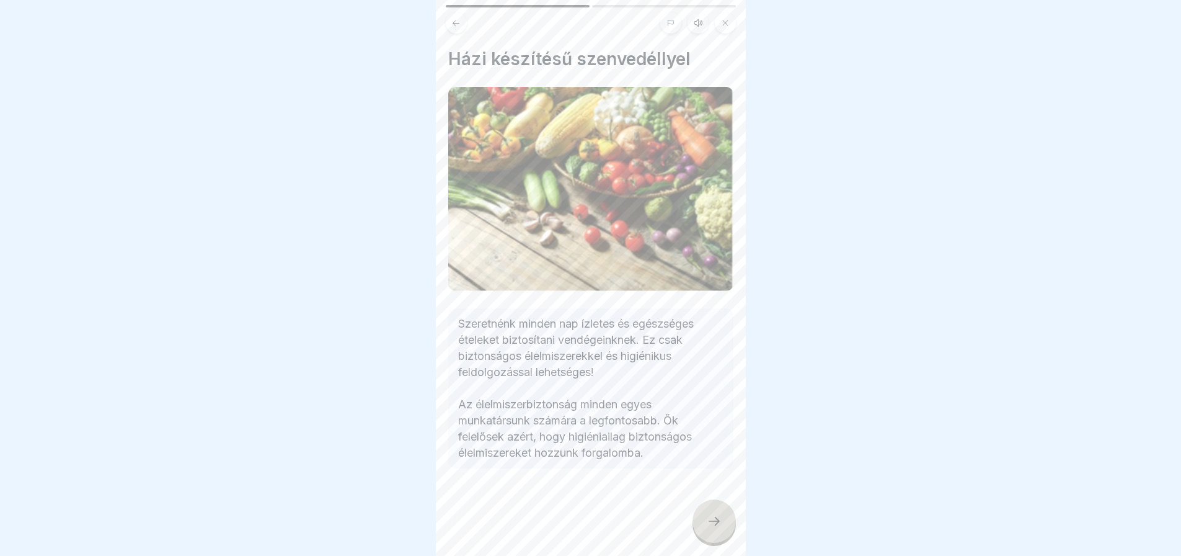
click at [702, 525] on div at bounding box center [714, 520] width 43 height 43
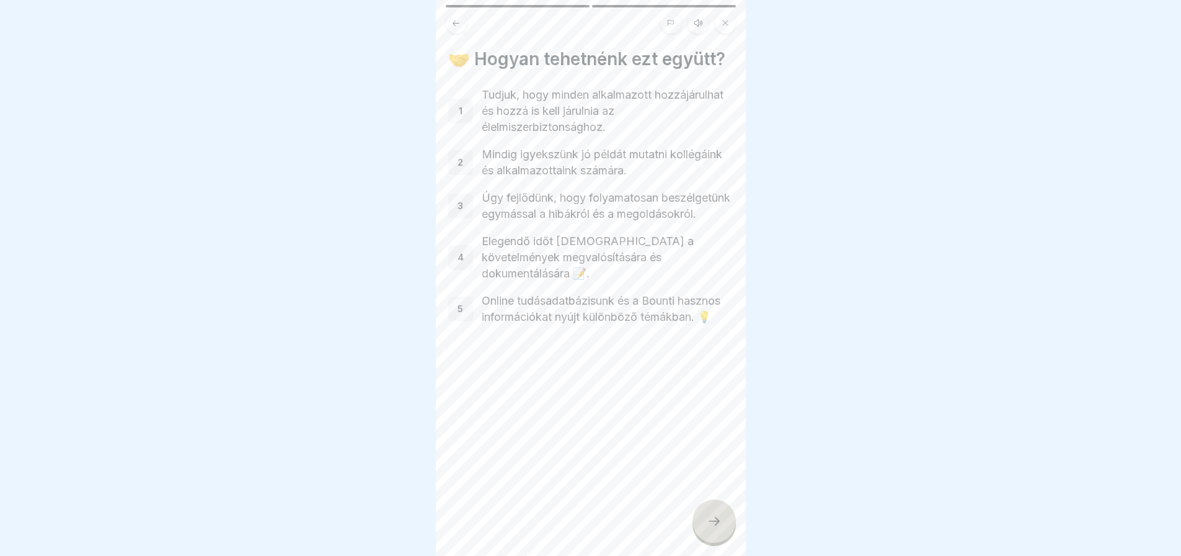
click at [465, 123] on div "1" at bounding box center [460, 111] width 25 height 25
click at [717, 522] on div at bounding box center [714, 520] width 43 height 43
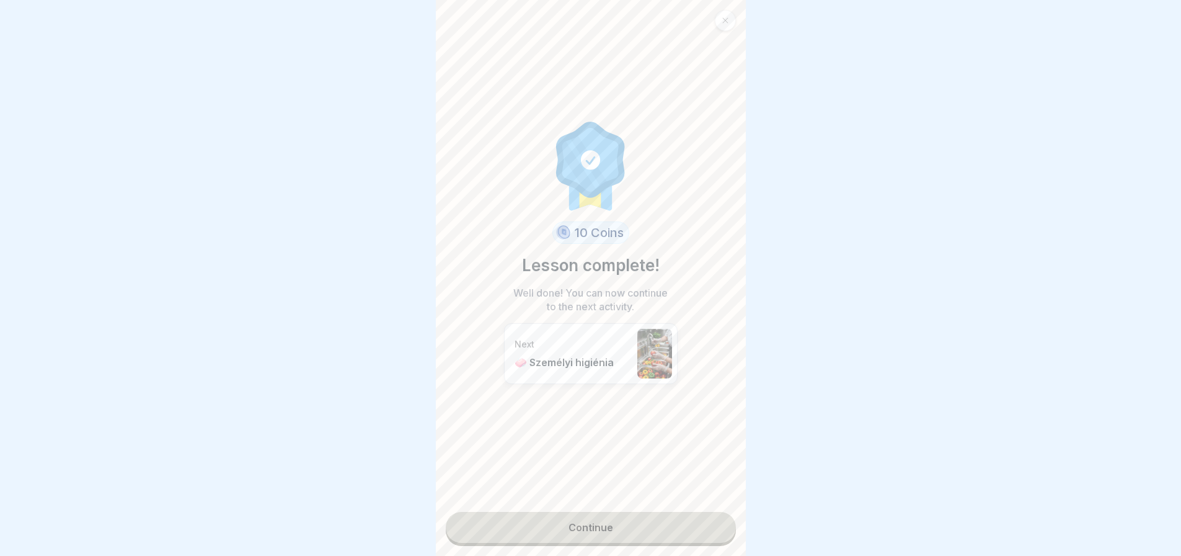
click at [600, 528] on link "Continue" at bounding box center [591, 527] width 290 height 31
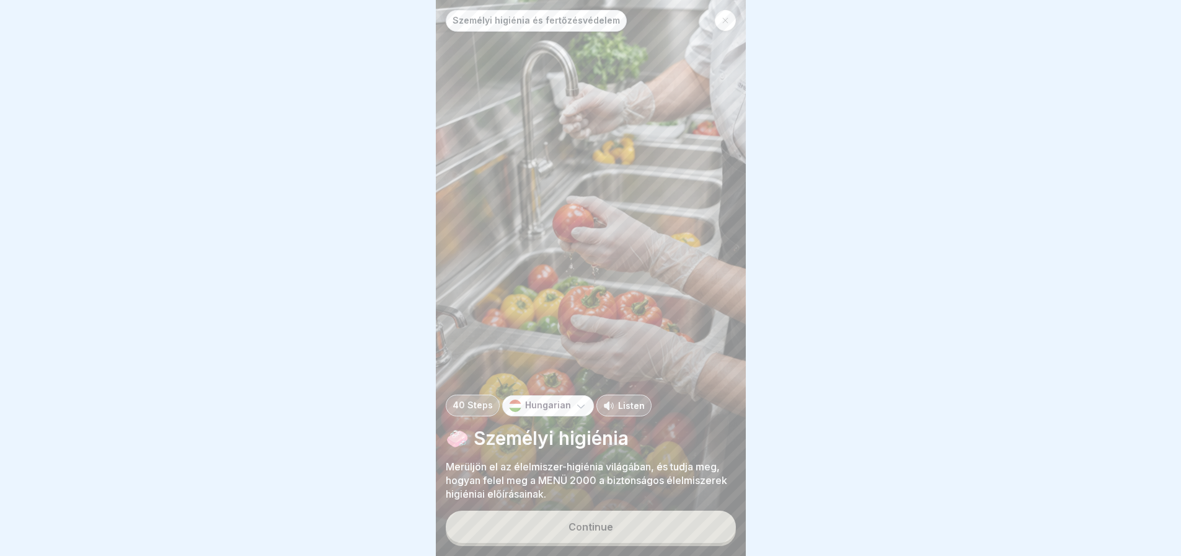
click at [600, 528] on button "Continue" at bounding box center [591, 526] width 290 height 32
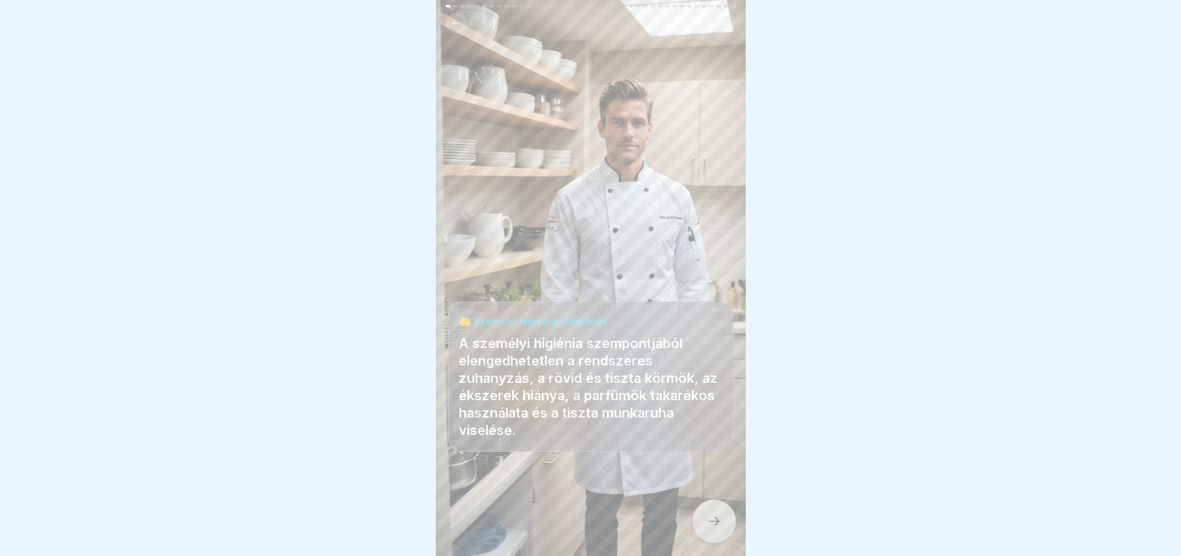
click at [709, 528] on icon at bounding box center [714, 520] width 15 height 15
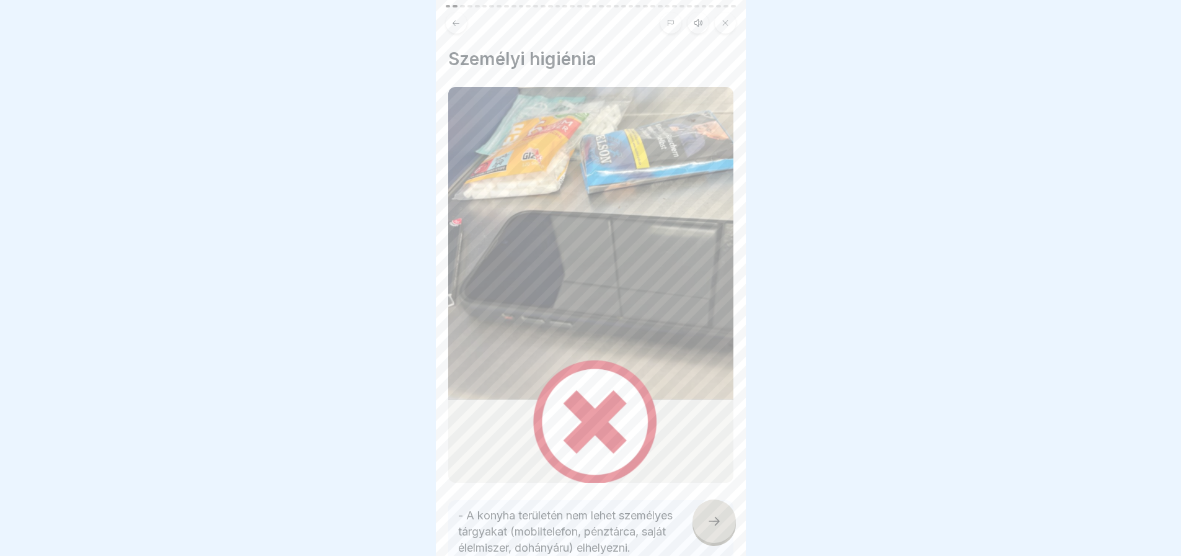
click at [712, 525] on icon at bounding box center [714, 520] width 15 height 15
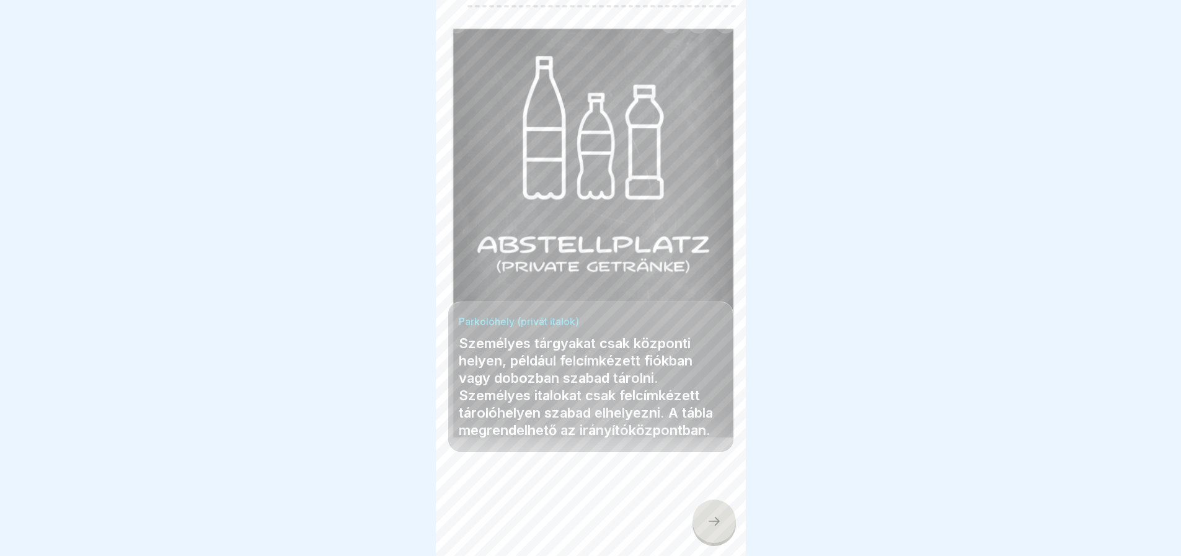
click at [712, 525] on icon at bounding box center [714, 520] width 15 height 15
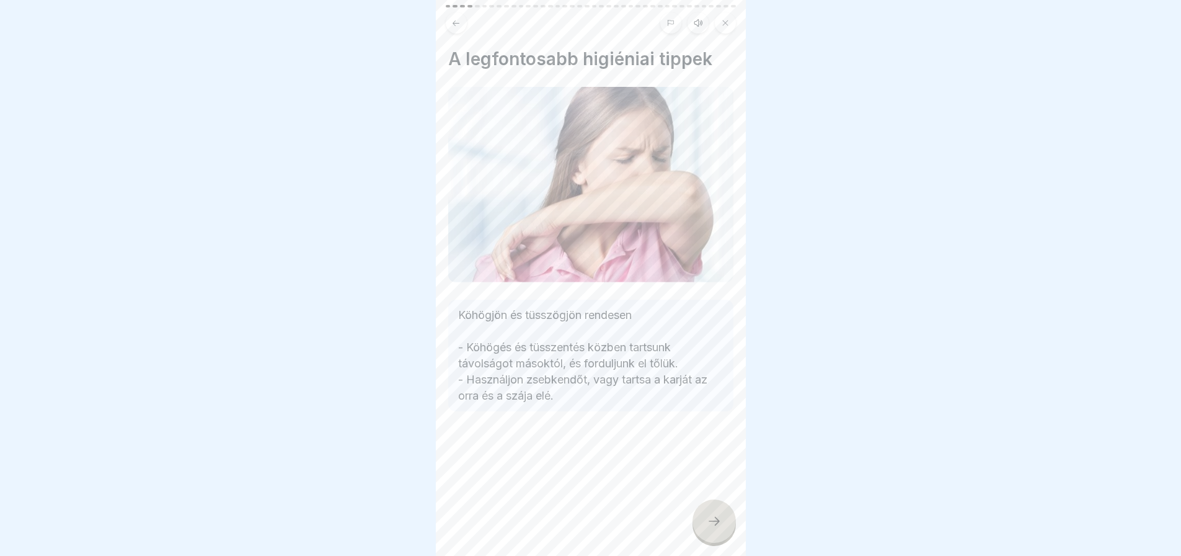
click at [712, 525] on icon at bounding box center [714, 520] width 15 height 15
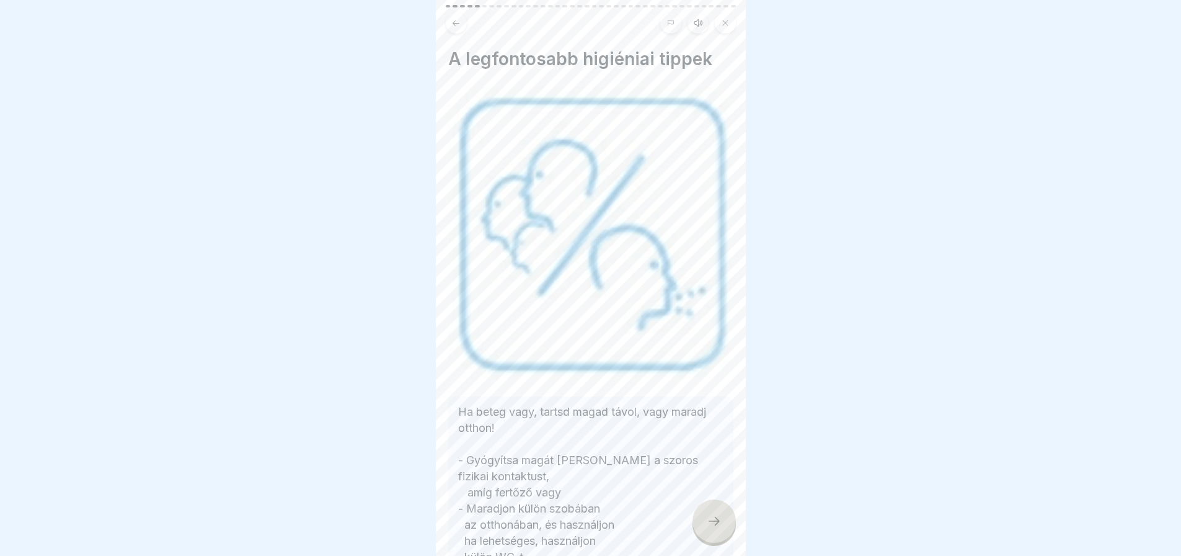
click at [712, 525] on icon at bounding box center [714, 520] width 15 height 15
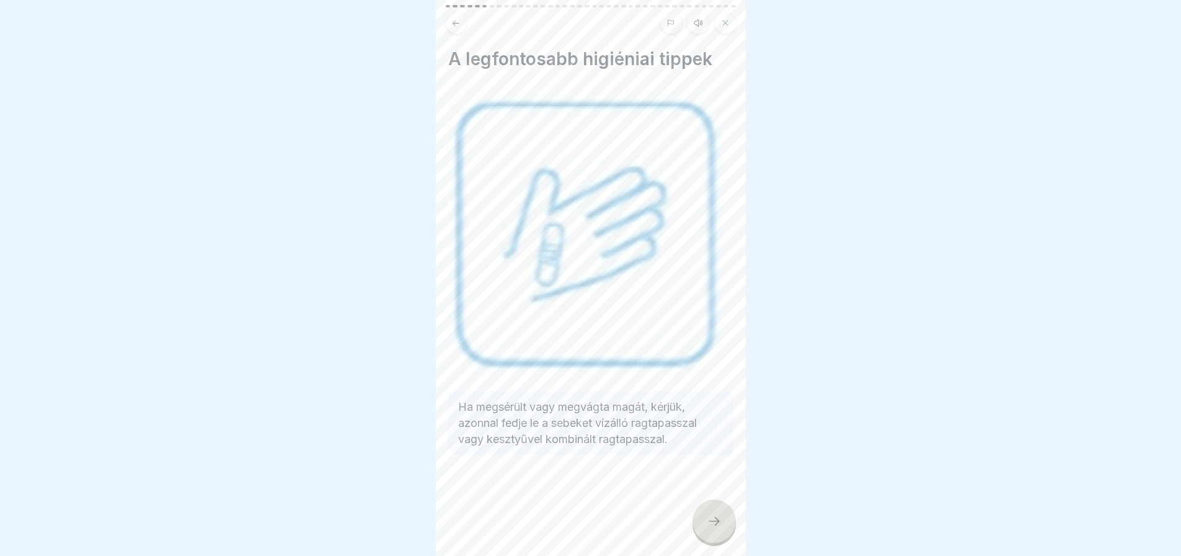
click at [712, 525] on icon at bounding box center [714, 520] width 15 height 15
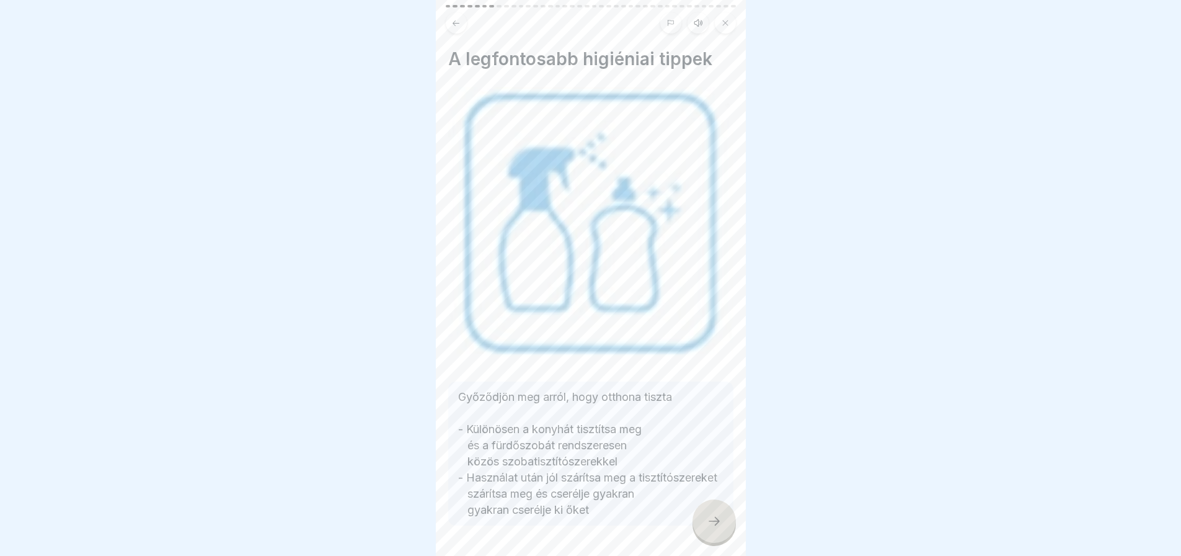
click at [712, 525] on icon at bounding box center [714, 520] width 15 height 15
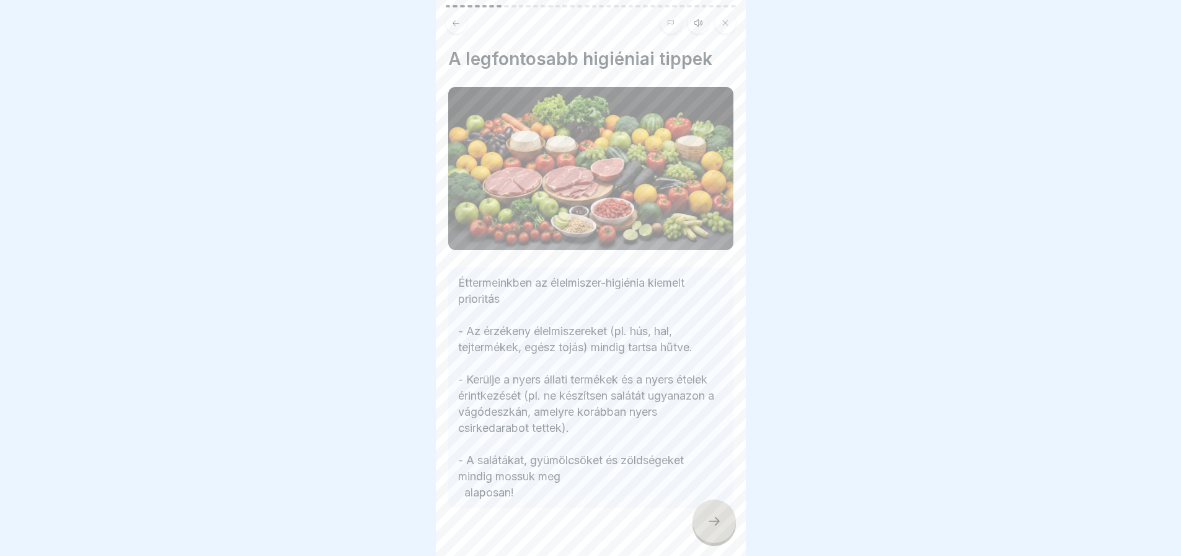
click at [712, 525] on icon at bounding box center [714, 520] width 15 height 15
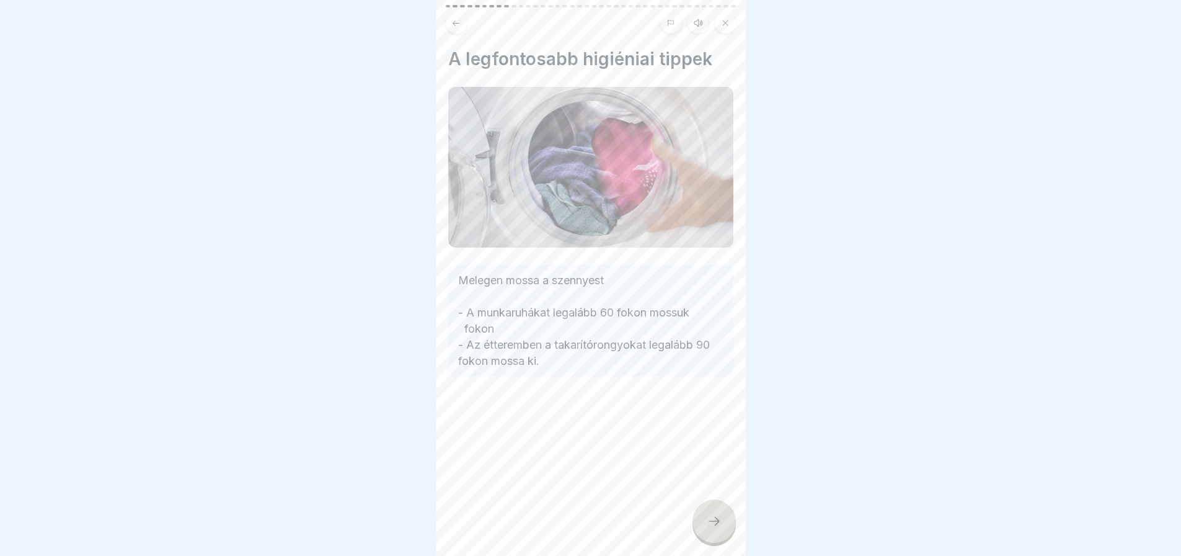
click at [456, 26] on icon at bounding box center [455, 23] width 9 height 9
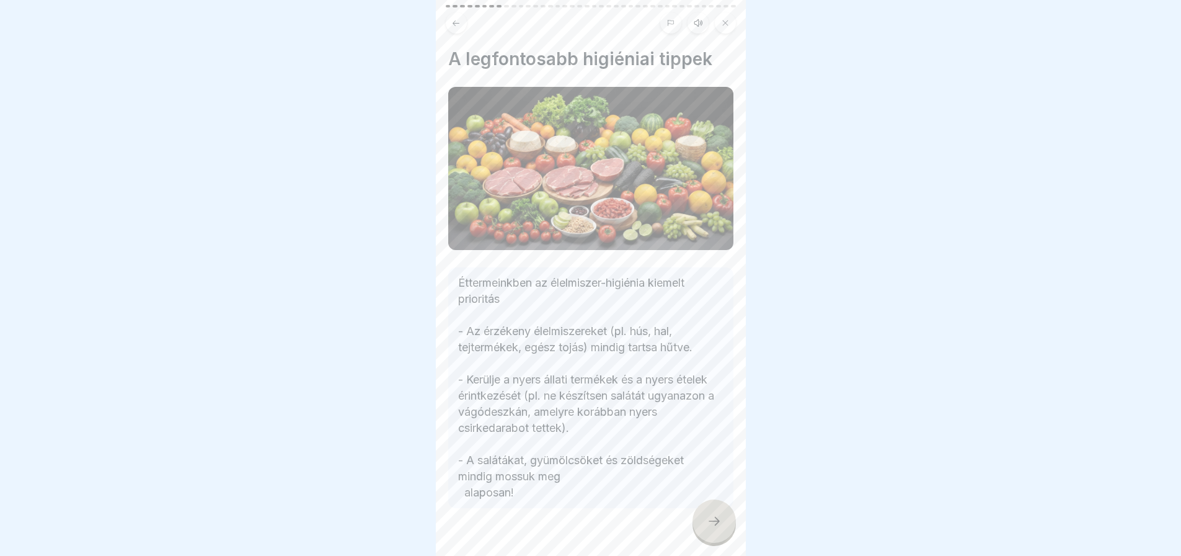
click at [719, 528] on icon at bounding box center [714, 520] width 15 height 15
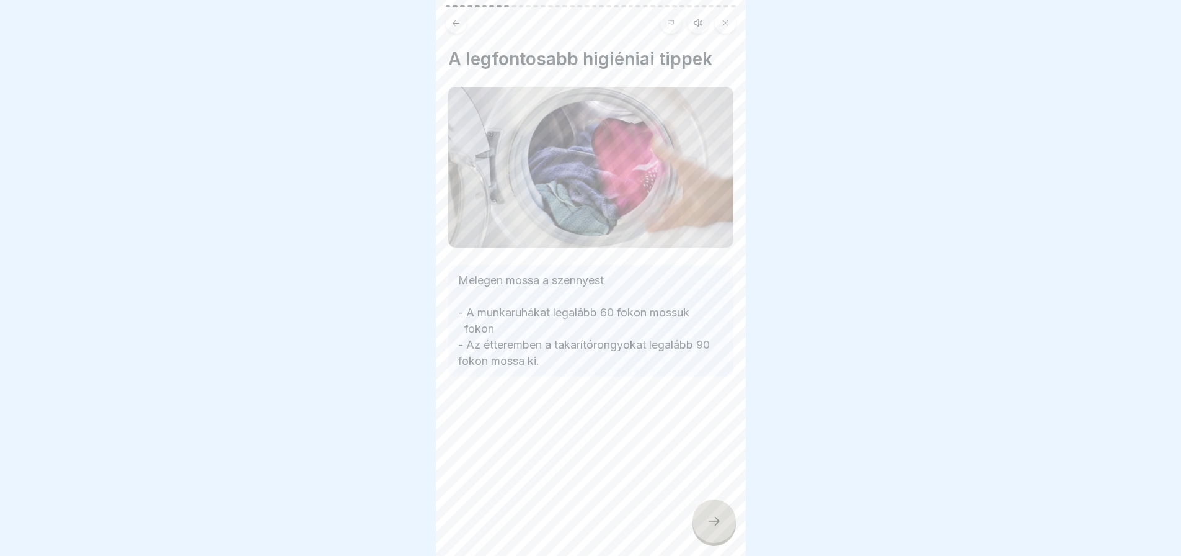
click at [719, 528] on icon at bounding box center [714, 520] width 15 height 15
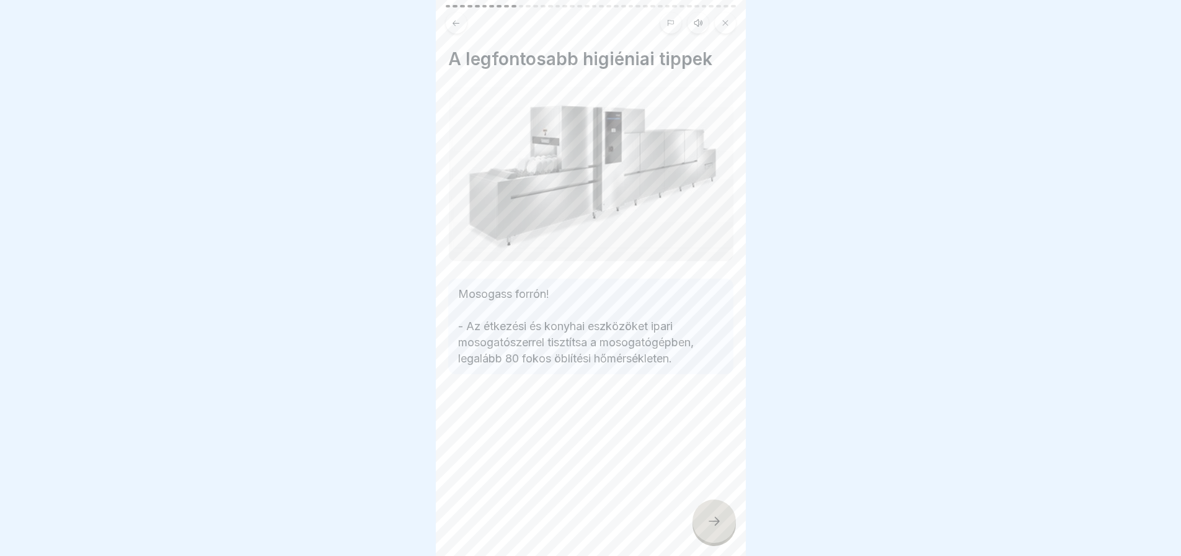
click at [719, 528] on icon at bounding box center [714, 520] width 15 height 15
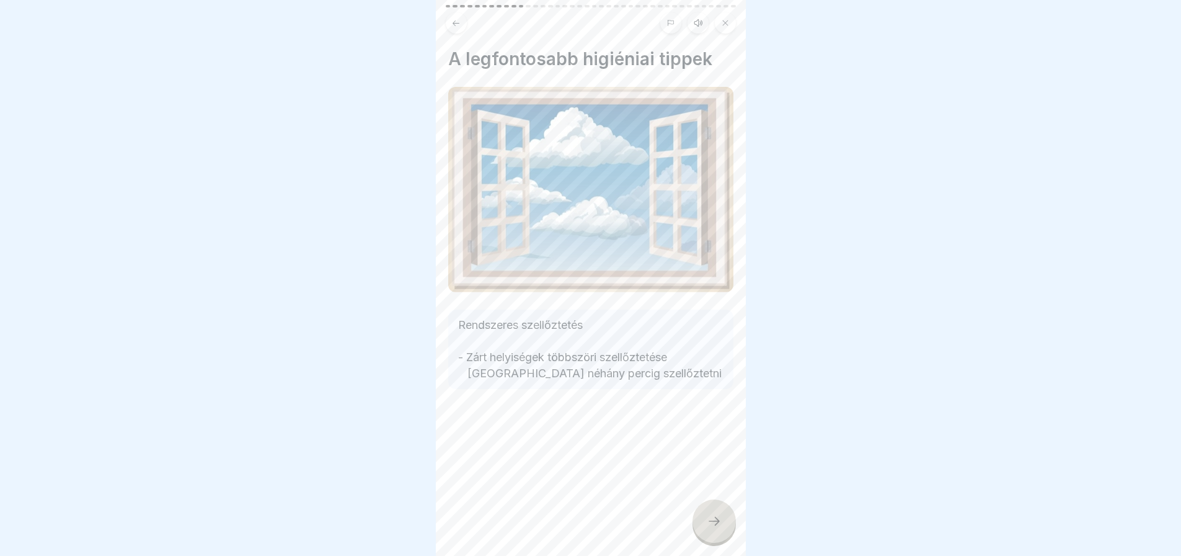
click at [719, 528] on icon at bounding box center [714, 520] width 15 height 15
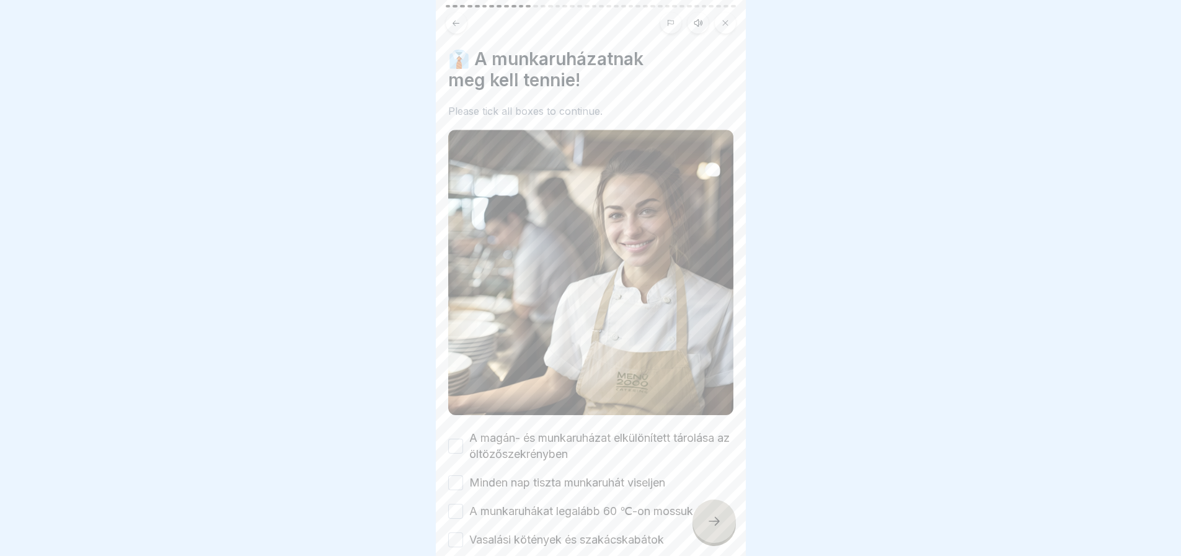
click at [459, 504] on button "A munkaruhákat legalább 60 ℃-on mossuk" at bounding box center [455, 511] width 15 height 15
click at [456, 475] on button "Minden nap tiszta munkaruhát viseljen" at bounding box center [455, 482] width 15 height 15
click at [454, 438] on button "A magán- és munkaruházat elkülönített tárolása az öltözőszekrényben" at bounding box center [455, 445] width 15 height 15
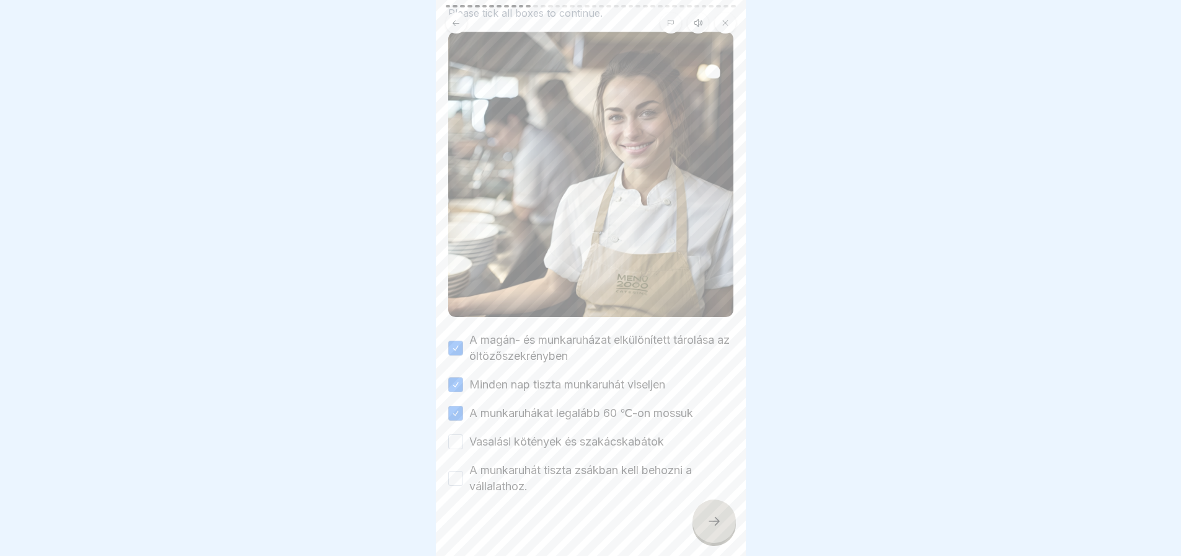
scroll to position [100, 0]
click at [459, 432] on button "Vasalási kötények és szakácskabátok" at bounding box center [455, 439] width 15 height 15
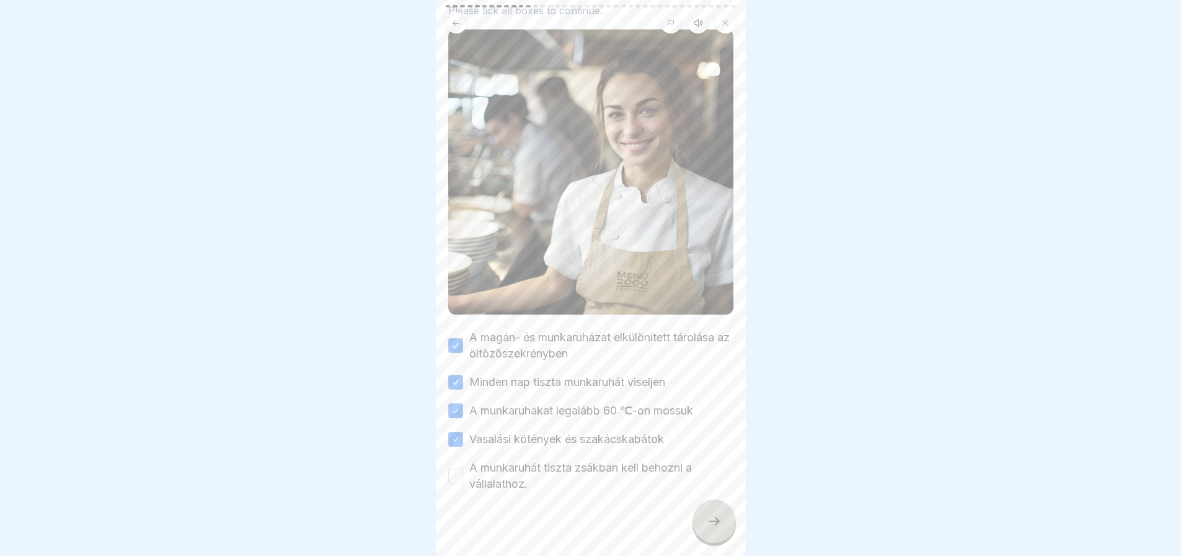
click at [456, 469] on button "A munkaruhát tiszta zsákban kell behozni a vállalathoz." at bounding box center [455, 475] width 15 height 15
click at [719, 541] on div at bounding box center [714, 520] width 43 height 43
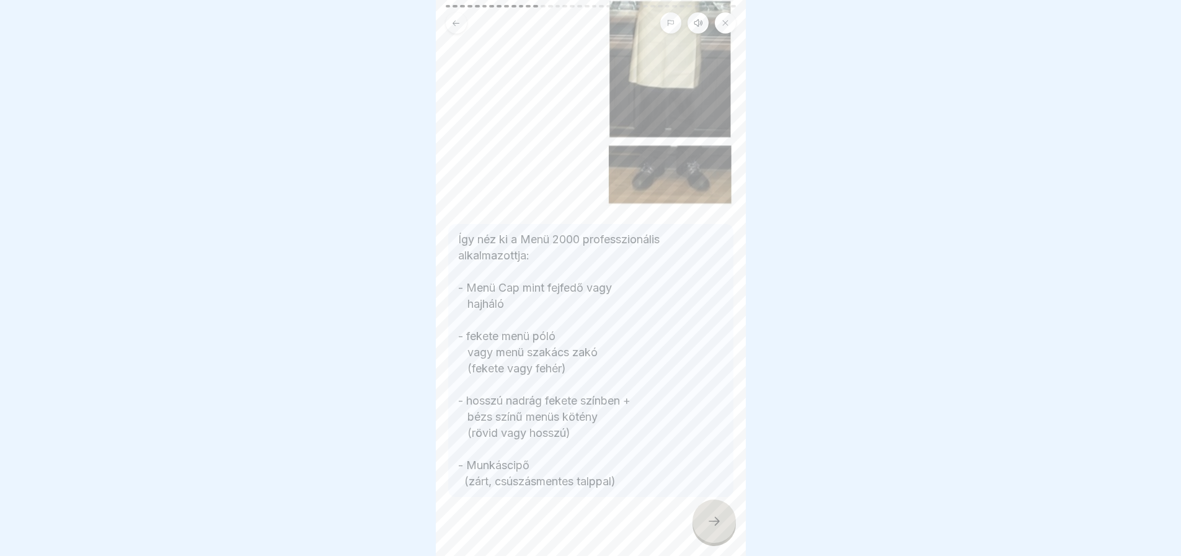
scroll to position [256, 0]
click at [711, 538] on div at bounding box center [714, 520] width 43 height 43
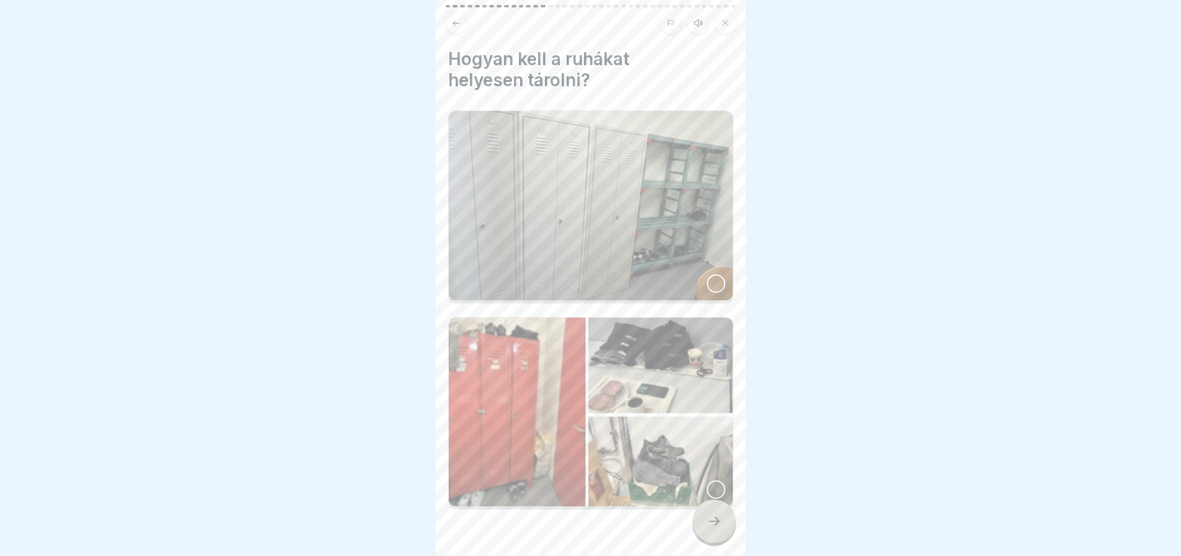
click at [708, 278] on div at bounding box center [716, 283] width 19 height 19
click at [713, 528] on icon at bounding box center [714, 520] width 15 height 15
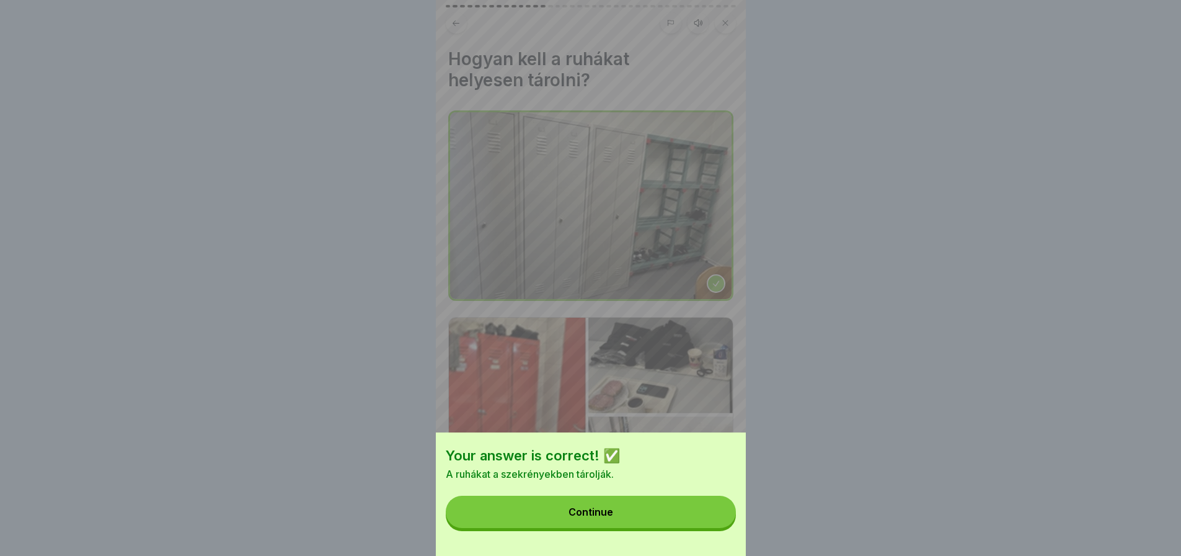
click at [713, 528] on button "Continue" at bounding box center [591, 511] width 290 height 32
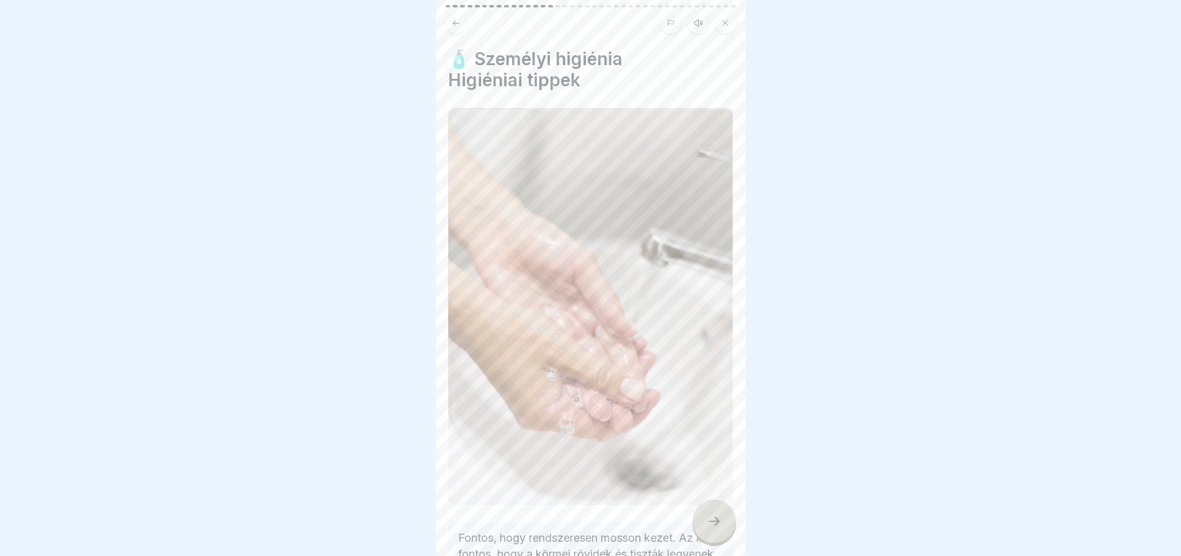
click at [458, 24] on icon at bounding box center [455, 23] width 9 height 9
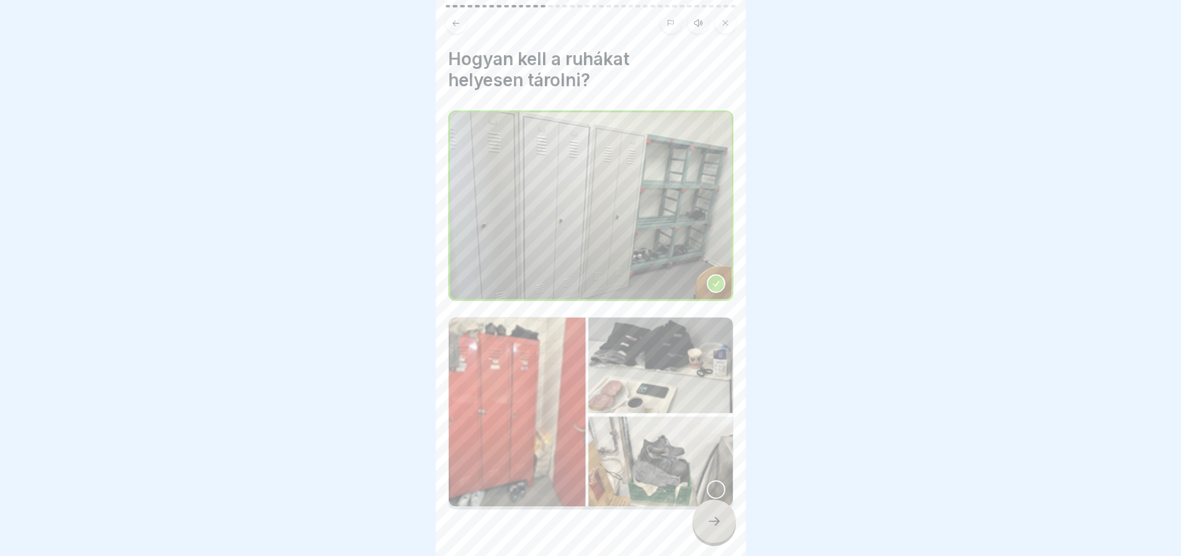
click at [458, 24] on icon at bounding box center [455, 23] width 9 height 9
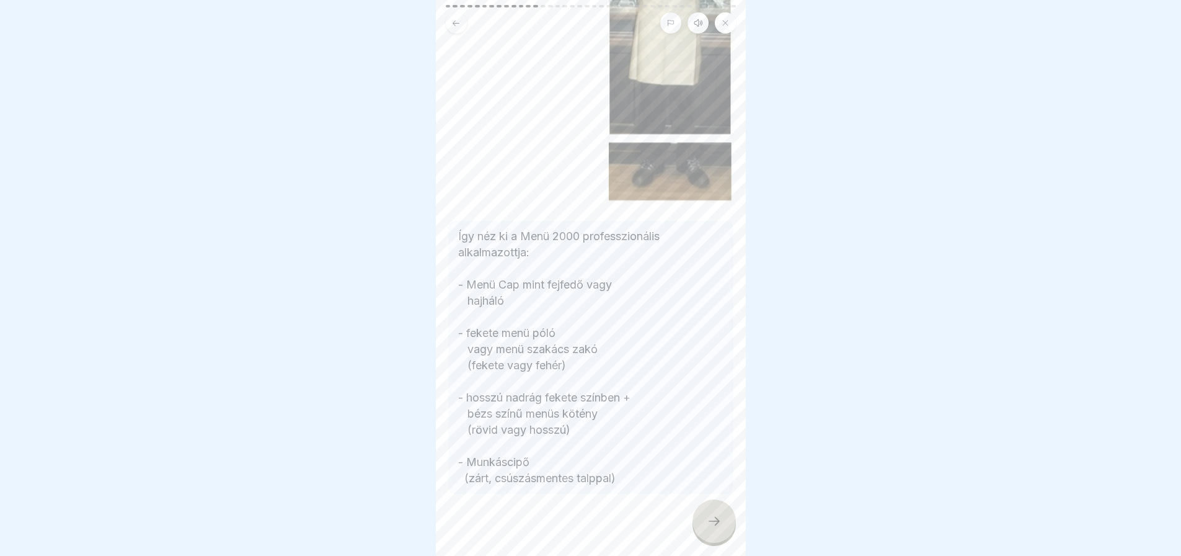
click at [458, 24] on icon at bounding box center [455, 23] width 9 height 9
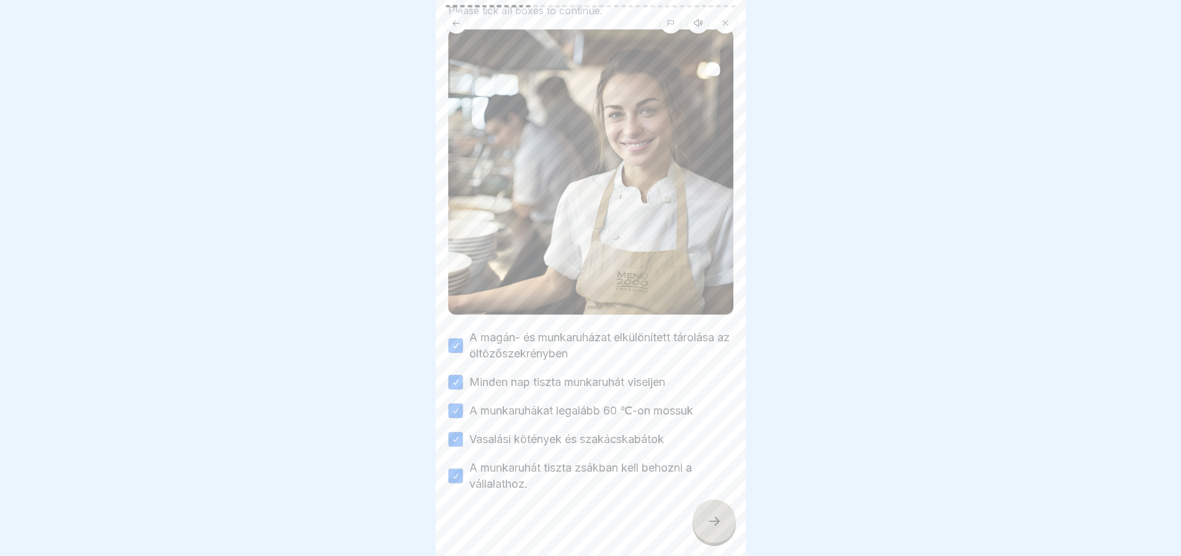
click at [455, 468] on button "A munkaruhát tiszta zsákban kell behozni a vállalathoz." at bounding box center [455, 475] width 15 height 15
click at [451, 432] on button "Vasalási kötények és szakácskabátok" at bounding box center [455, 439] width 15 height 15
click at [714, 525] on icon at bounding box center [714, 520] width 15 height 15
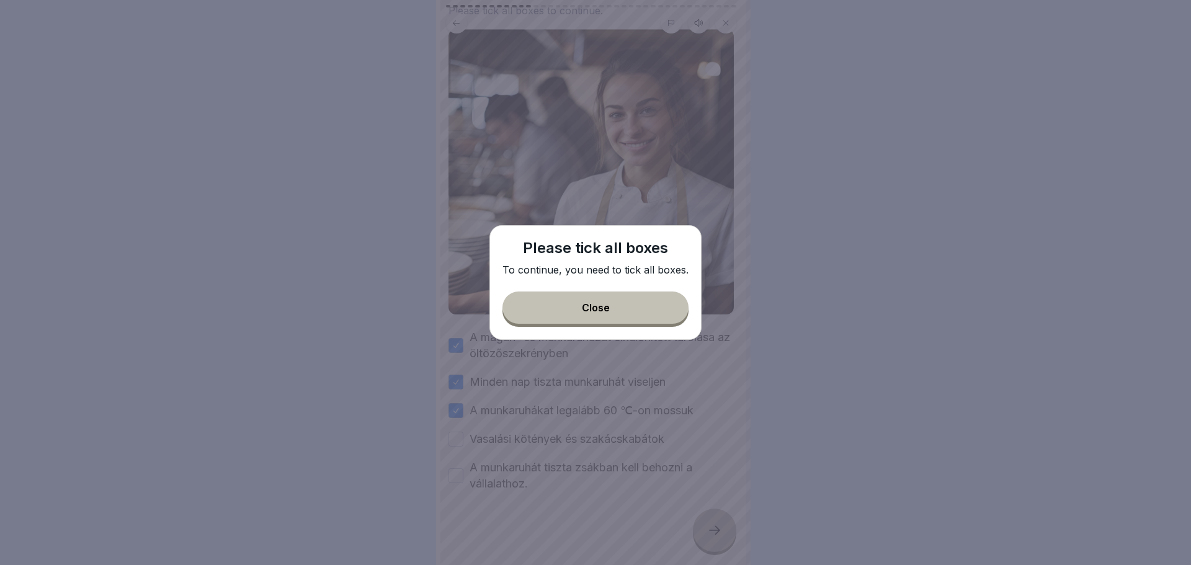
click at [642, 309] on button "Close" at bounding box center [595, 307] width 186 height 32
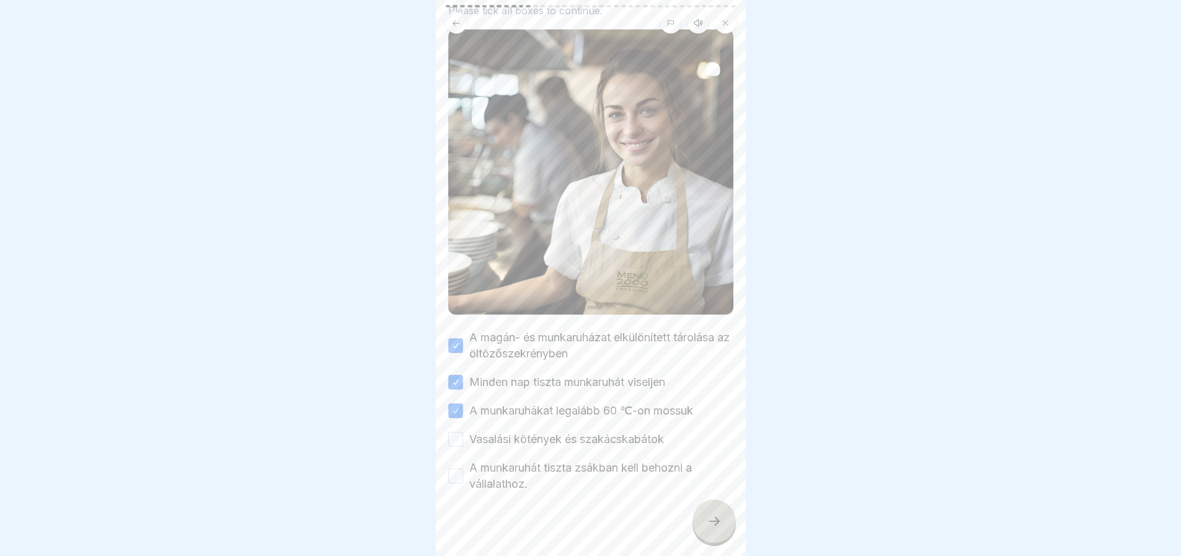
click at [456, 432] on button "Vasalási kötények és szakácskabátok" at bounding box center [455, 439] width 15 height 15
click at [456, 468] on button "A munkaruhát tiszta zsákban kell behozni a vállalathoz." at bounding box center [455, 475] width 15 height 15
click at [719, 528] on icon at bounding box center [714, 520] width 15 height 15
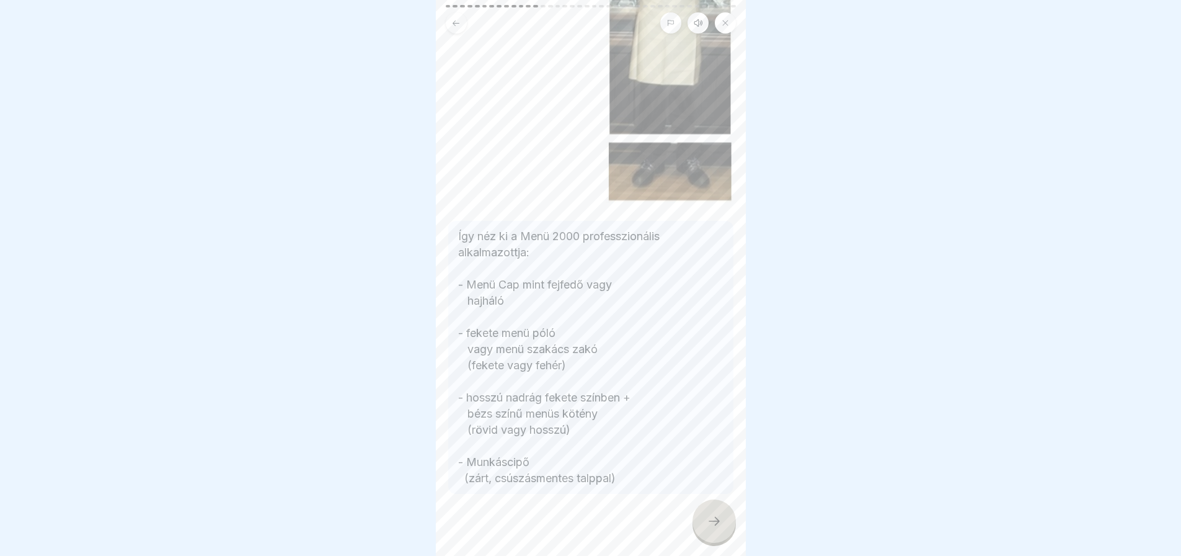
click at [719, 528] on icon at bounding box center [714, 520] width 15 height 15
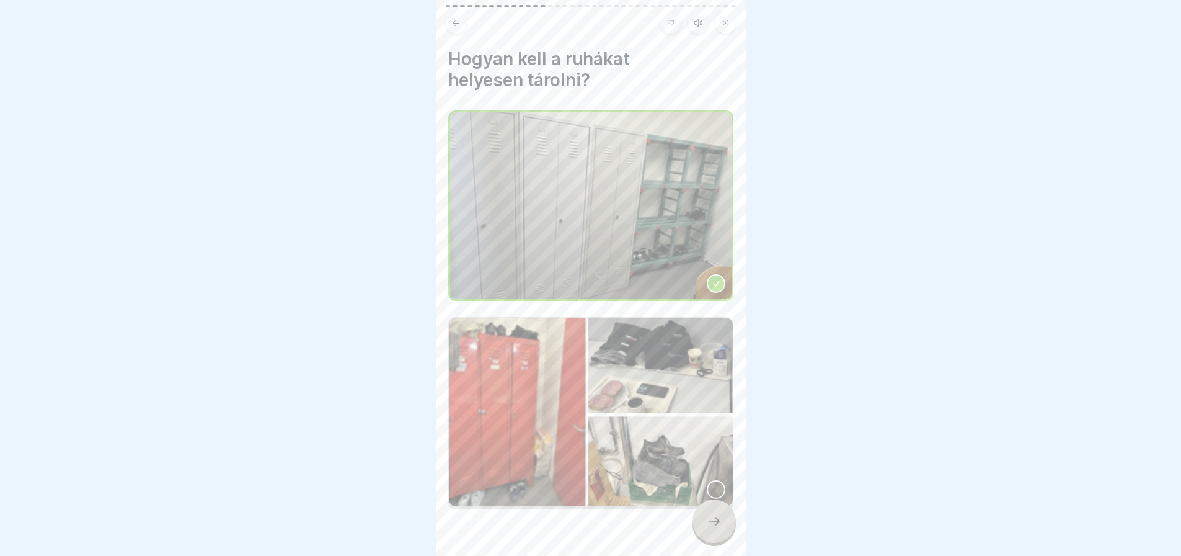
click at [719, 528] on icon at bounding box center [714, 520] width 15 height 15
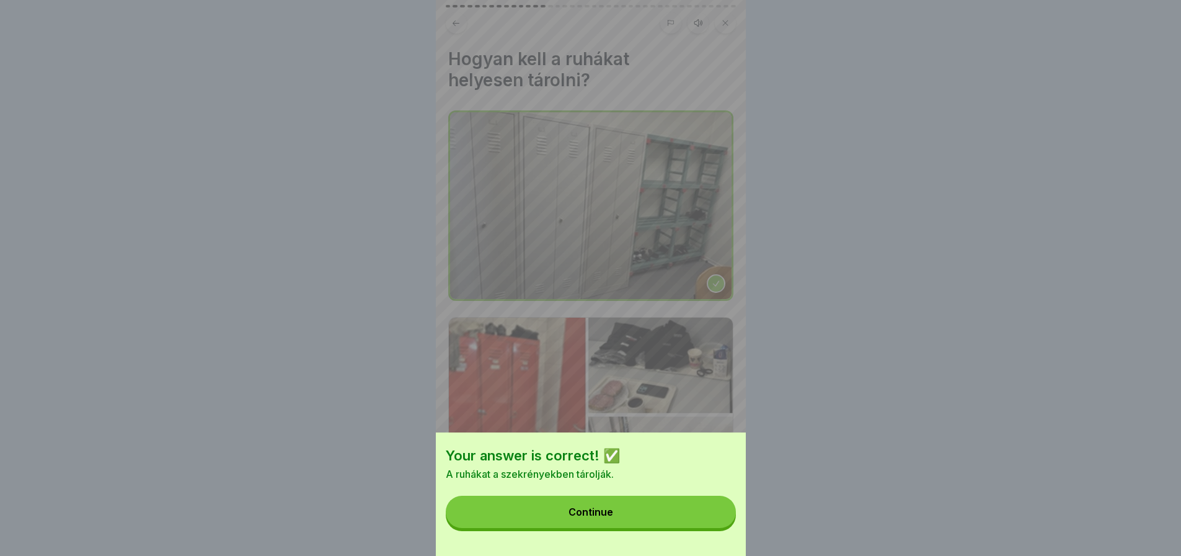
click at [704, 517] on button "Continue" at bounding box center [591, 511] width 290 height 32
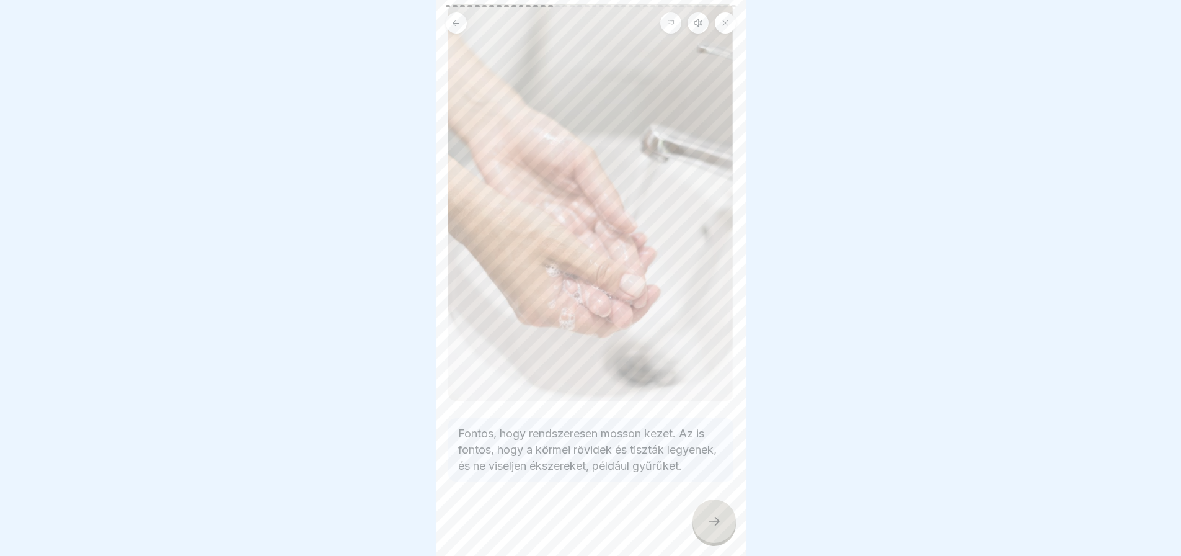
scroll to position [107, 0]
click at [700, 531] on div at bounding box center [714, 520] width 43 height 43
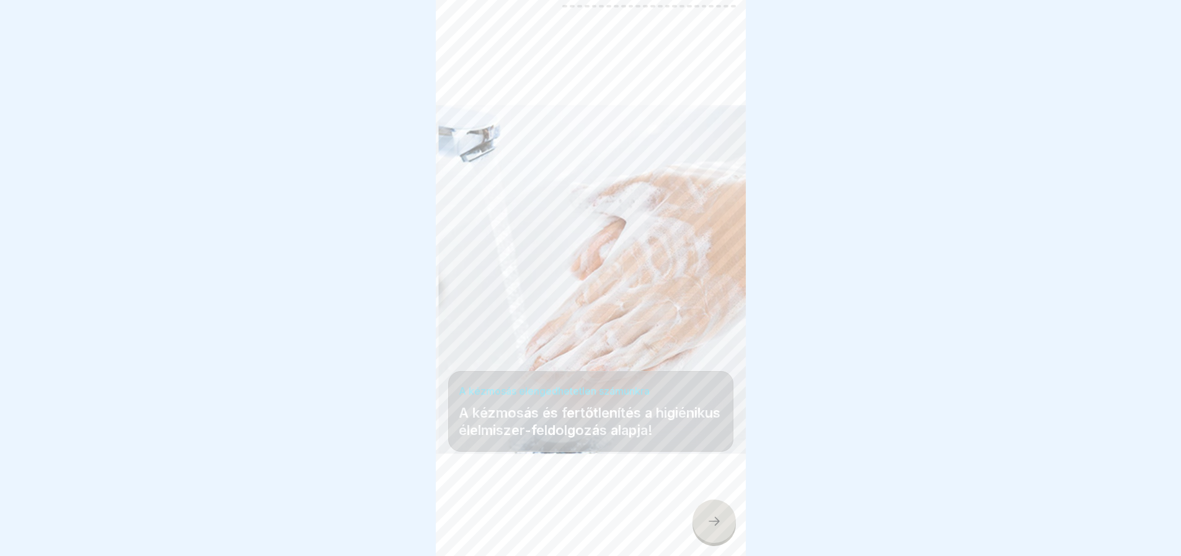
click at [700, 531] on div at bounding box center [714, 520] width 43 height 43
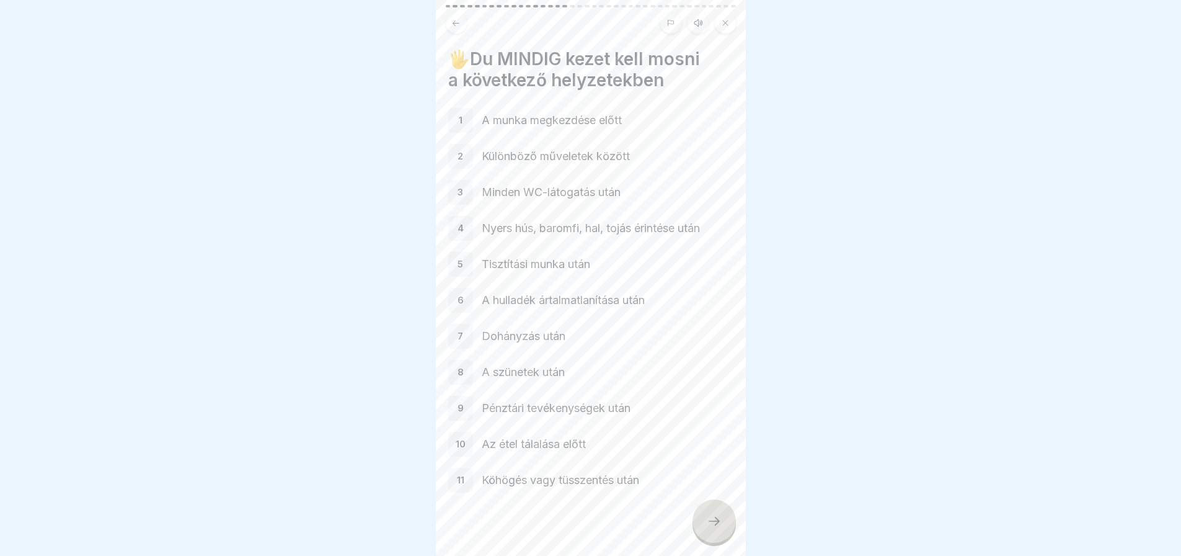
click at [700, 531] on div at bounding box center [714, 520] width 43 height 43
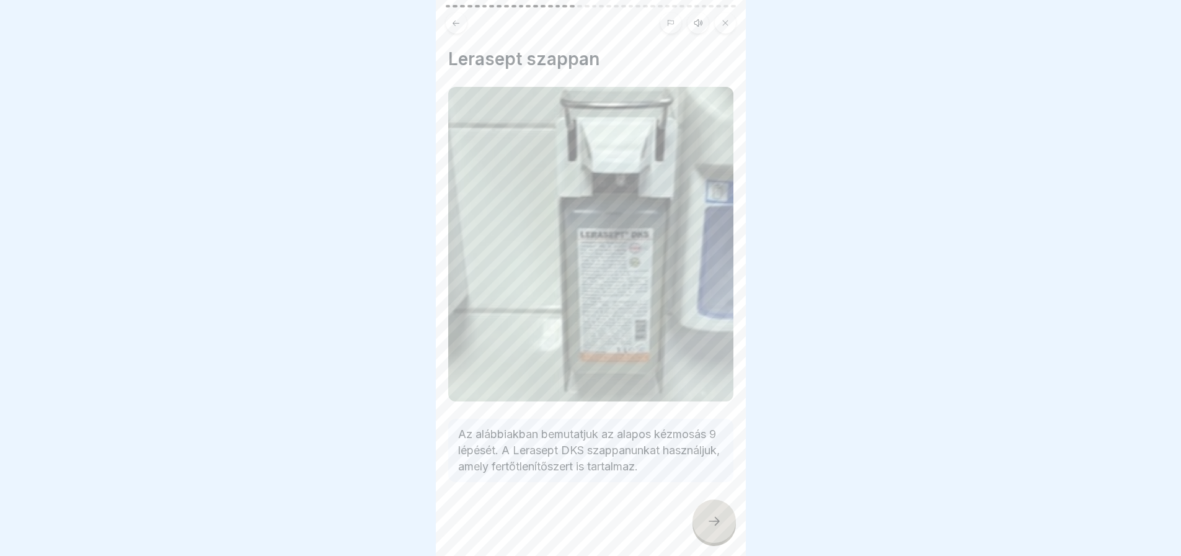
click at [455, 22] on icon at bounding box center [455, 23] width 9 height 9
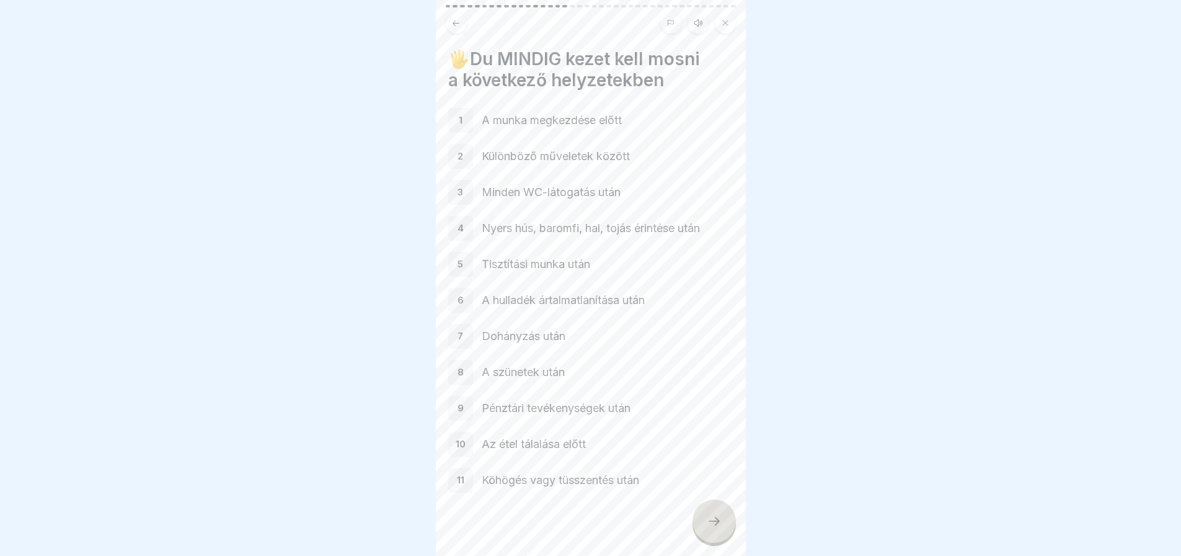
click at [698, 535] on div at bounding box center [714, 520] width 43 height 43
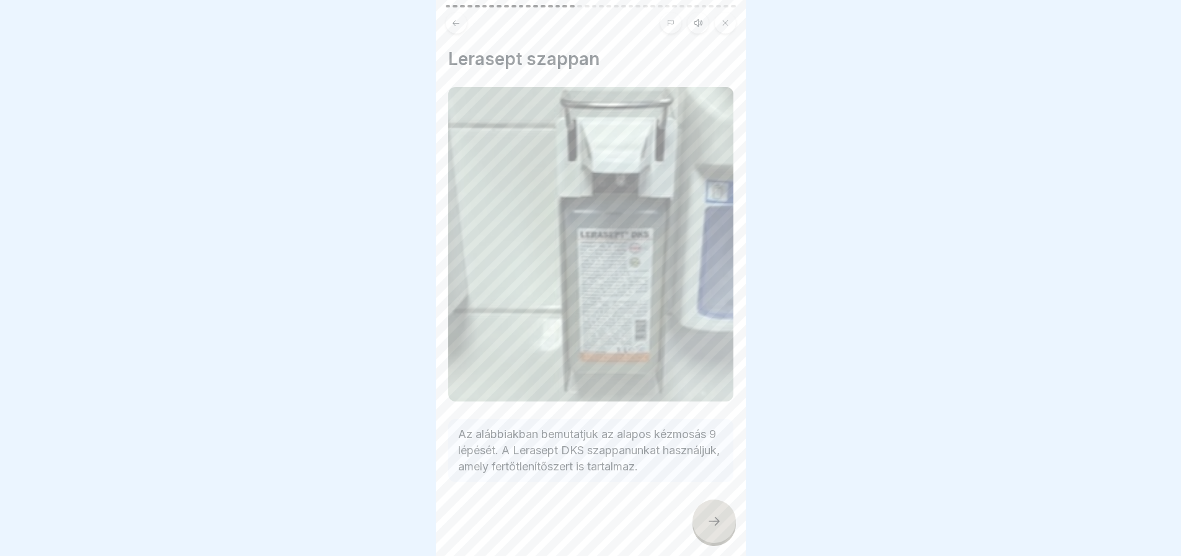
click at [717, 482] on div at bounding box center [590, 519] width 285 height 74
click at [725, 536] on div at bounding box center [714, 520] width 43 height 43
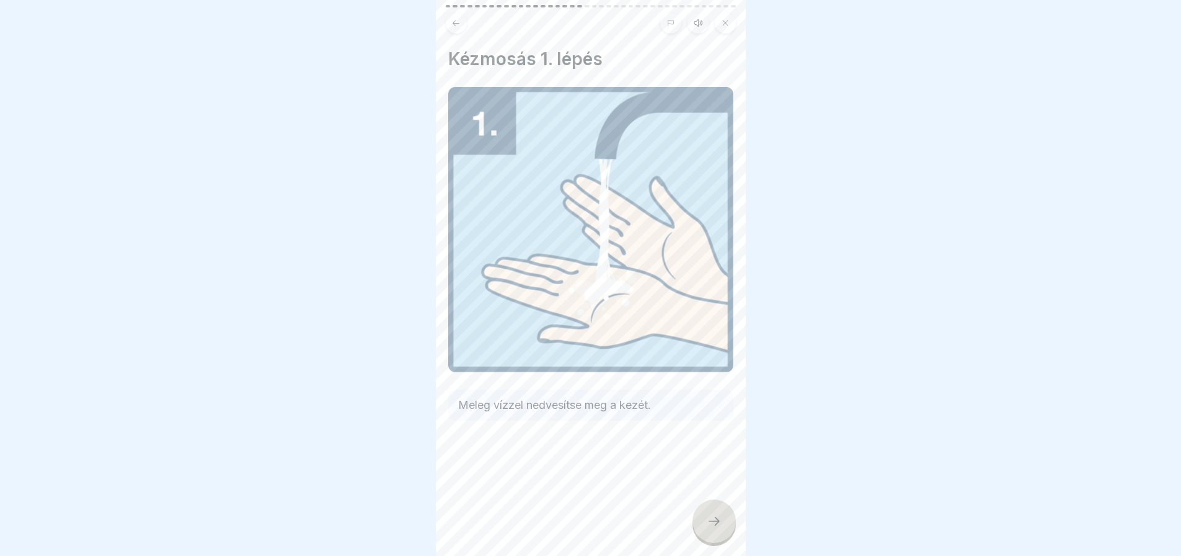
click at [725, 536] on div at bounding box center [714, 520] width 43 height 43
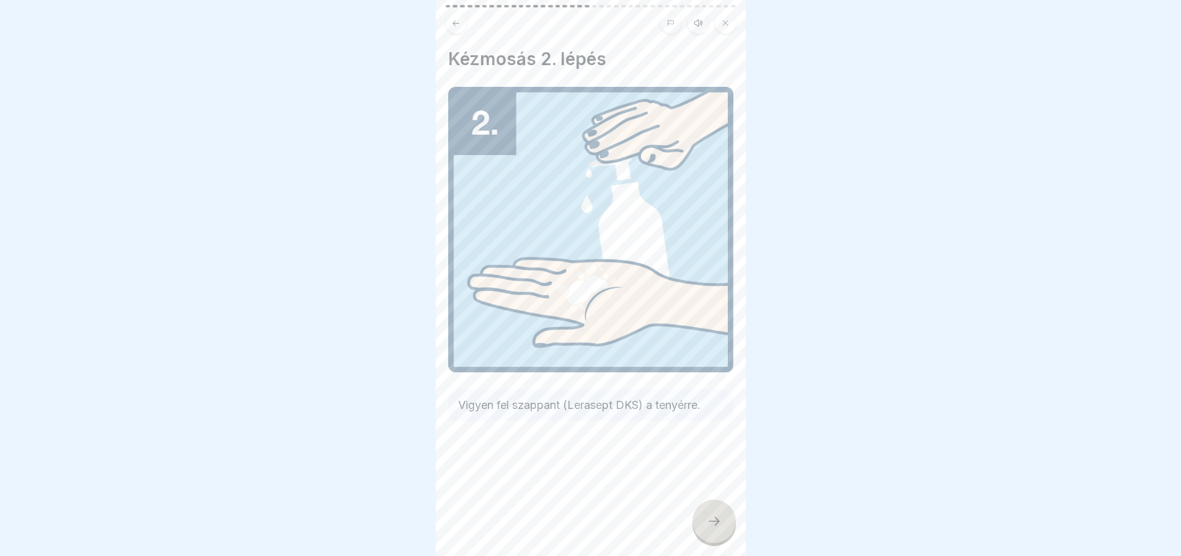
click at [725, 536] on div at bounding box center [714, 520] width 43 height 43
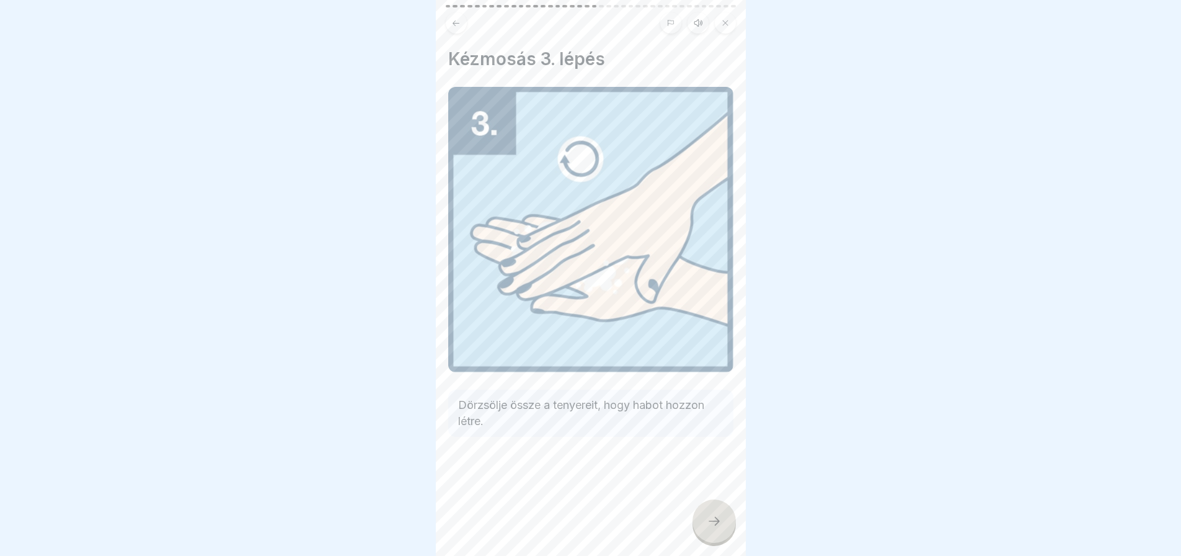
click at [725, 536] on div at bounding box center [714, 520] width 43 height 43
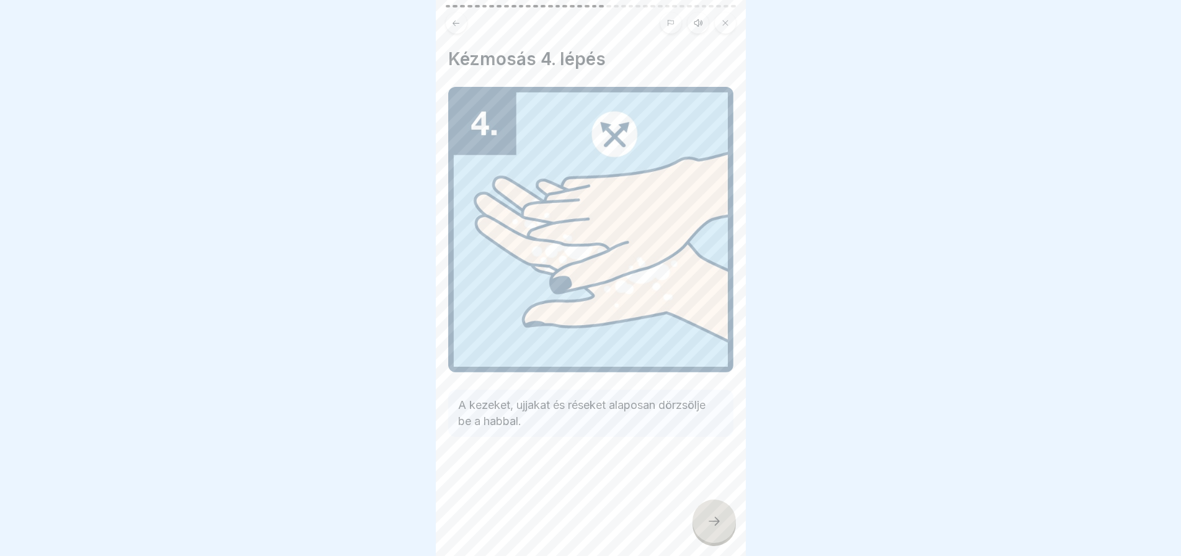
click at [725, 536] on div at bounding box center [714, 520] width 43 height 43
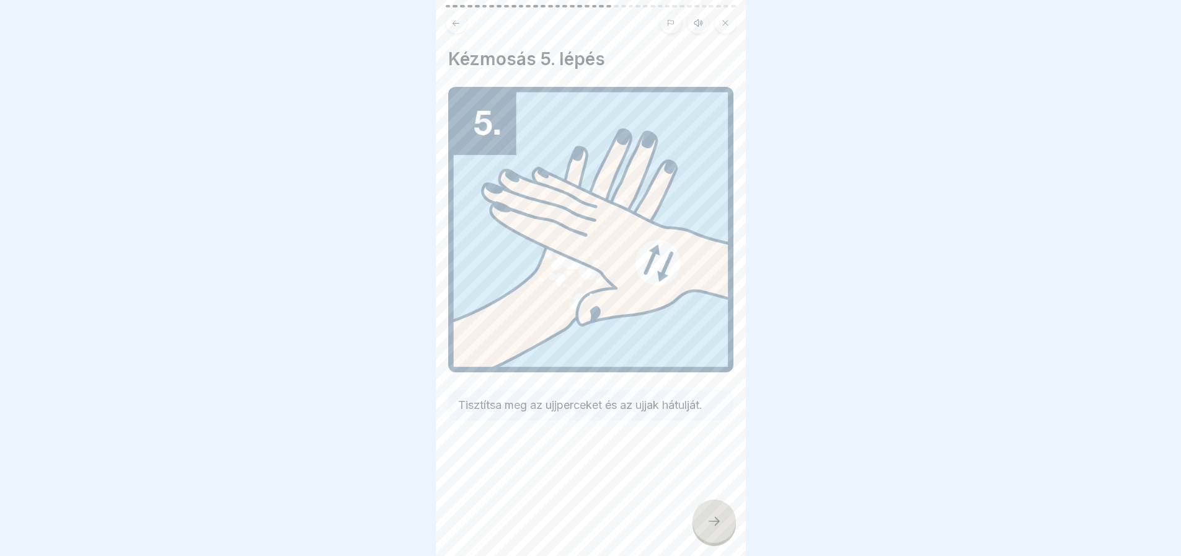
click at [725, 536] on div at bounding box center [714, 520] width 43 height 43
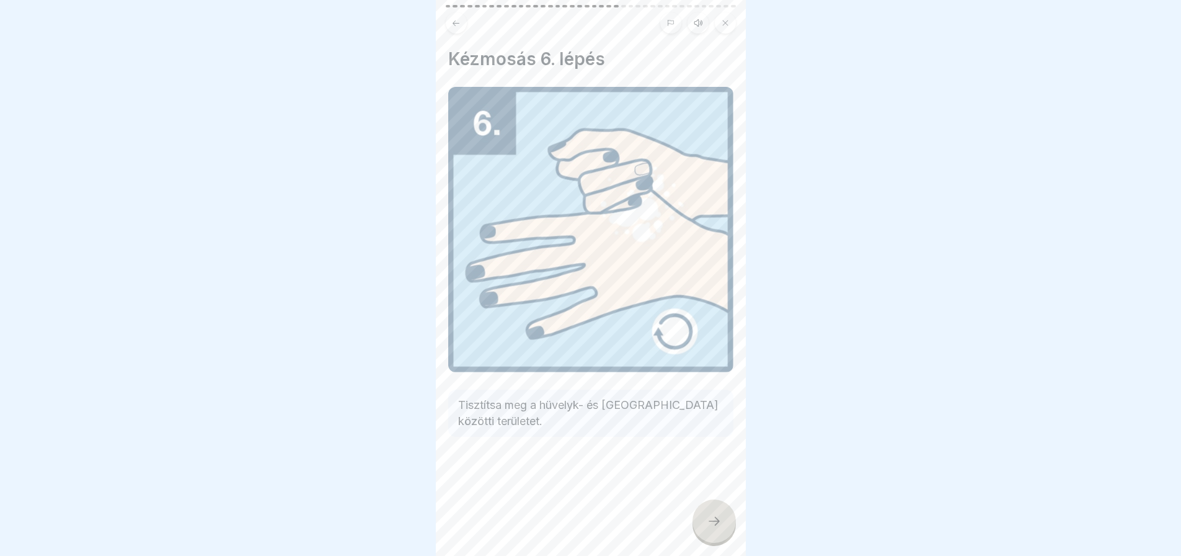
click at [725, 536] on div at bounding box center [714, 520] width 43 height 43
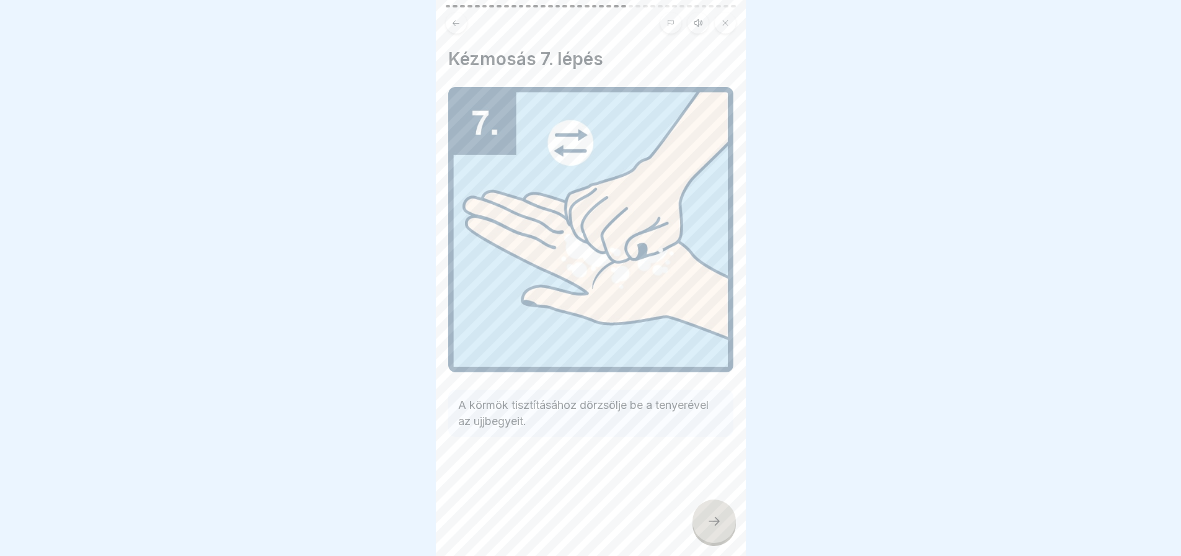
click at [725, 536] on div at bounding box center [714, 520] width 43 height 43
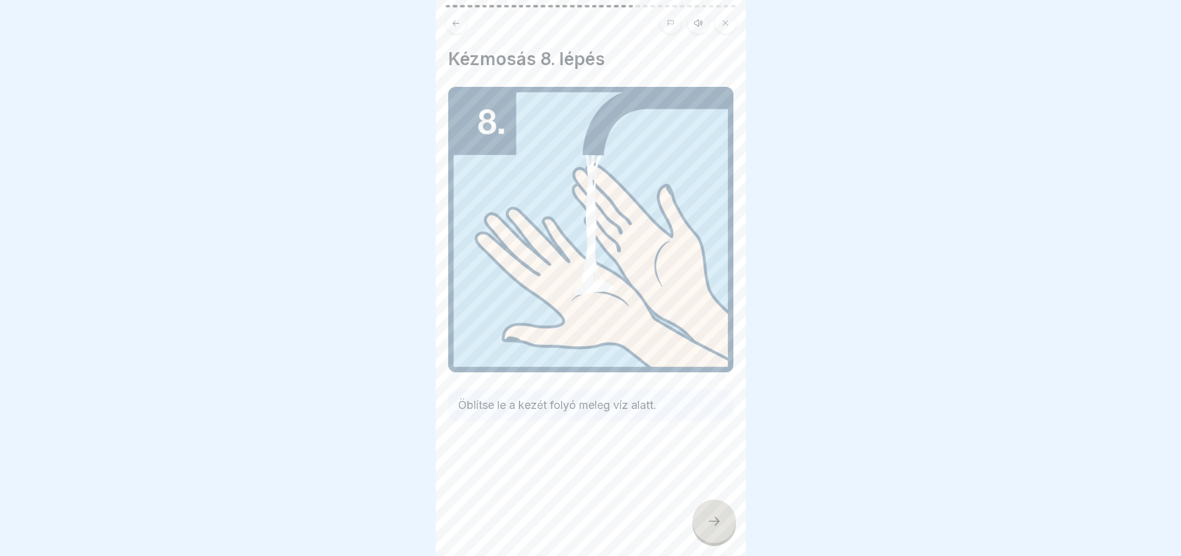
click at [725, 536] on div at bounding box center [714, 520] width 43 height 43
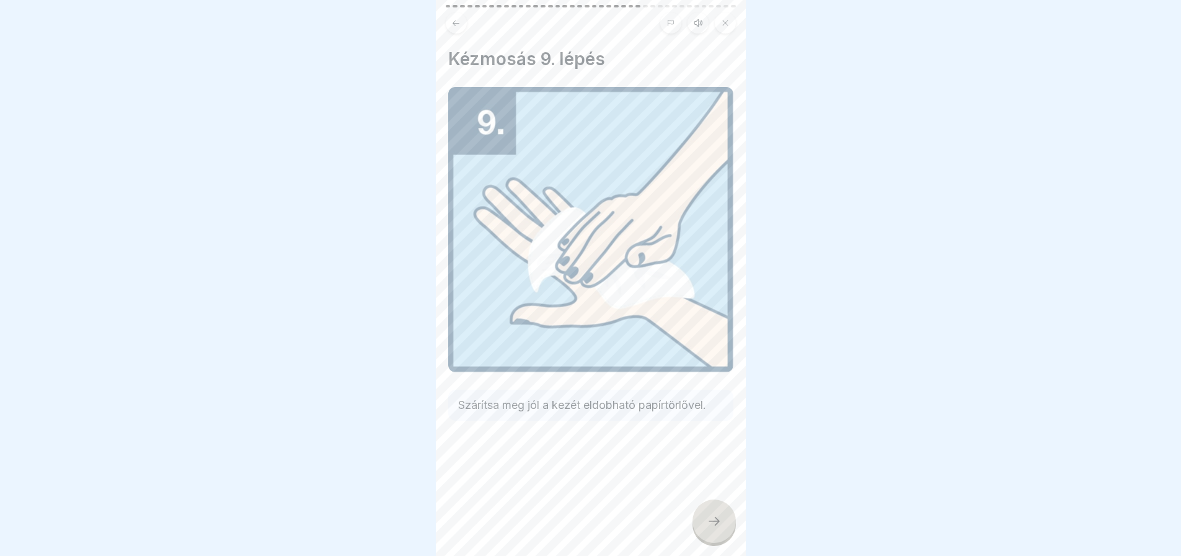
click at [725, 536] on div at bounding box center [714, 520] width 43 height 43
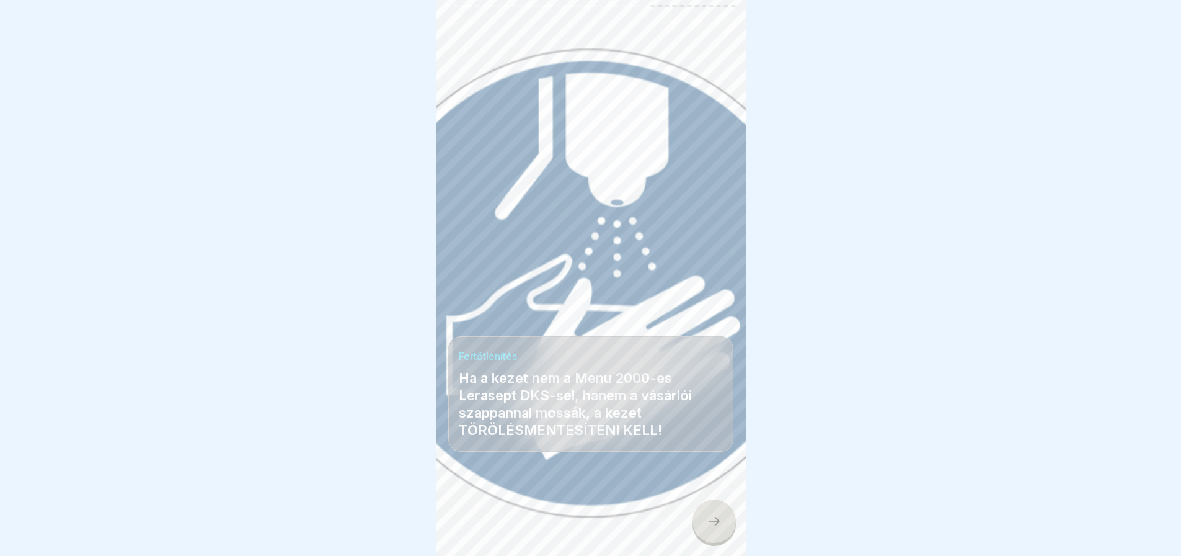
click at [725, 536] on div at bounding box center [714, 520] width 43 height 43
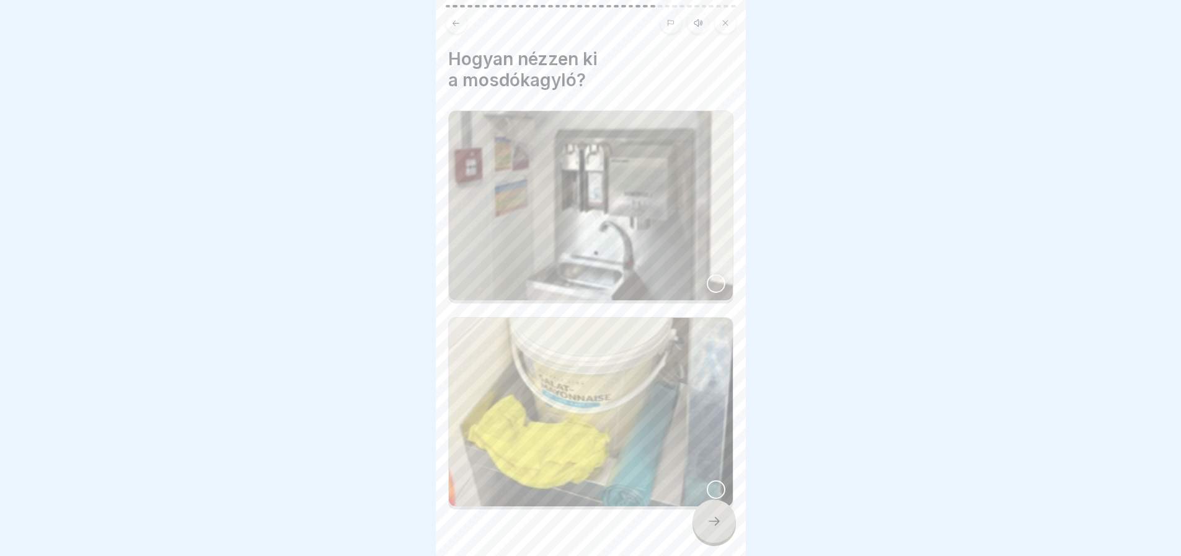
click at [709, 277] on div at bounding box center [716, 283] width 19 height 19
click at [712, 519] on div at bounding box center [714, 520] width 43 height 43
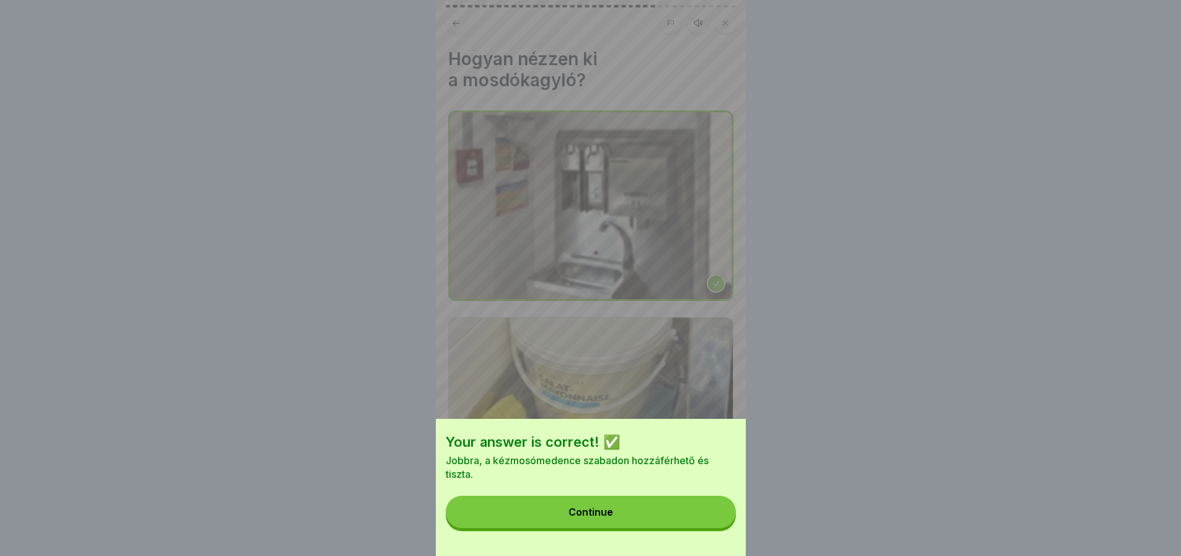
click at [717, 514] on button "Continue" at bounding box center [591, 511] width 290 height 32
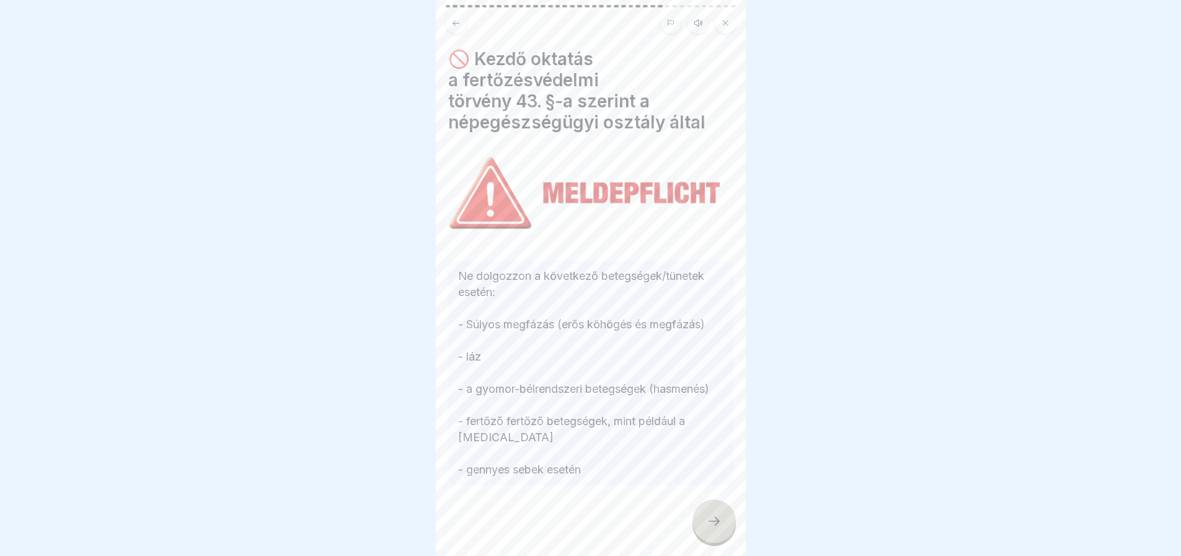
click at [717, 514] on div at bounding box center [714, 520] width 43 height 43
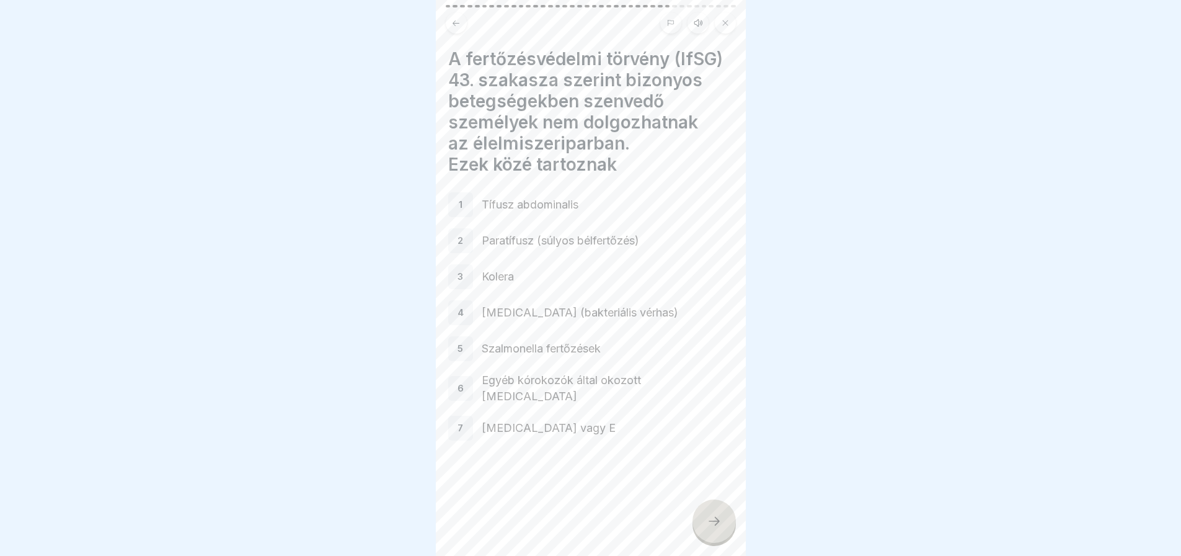
click at [717, 514] on div at bounding box center [714, 520] width 43 height 43
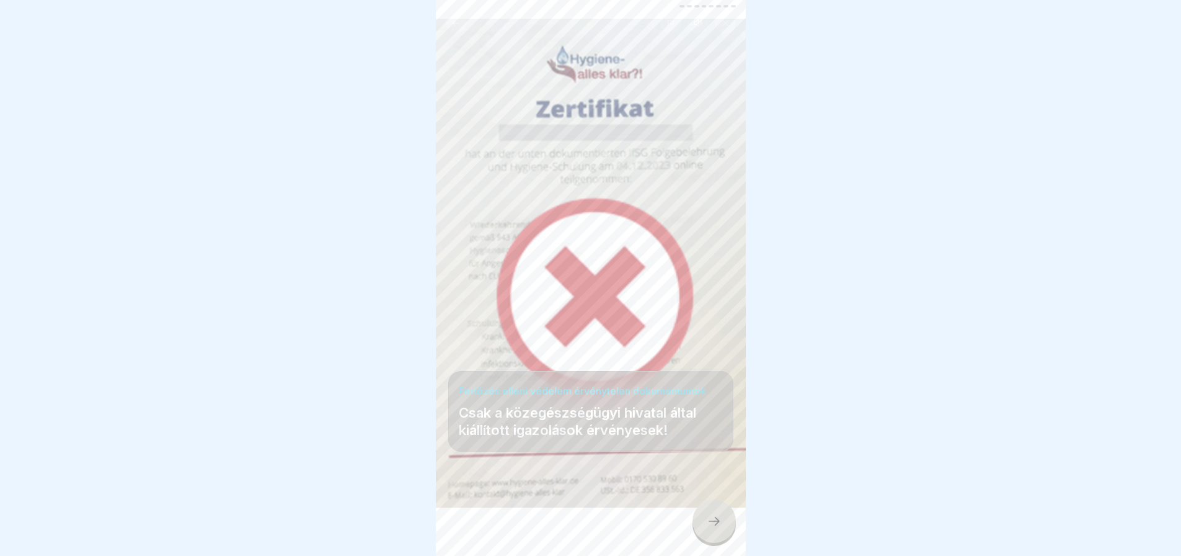
click at [717, 514] on div at bounding box center [714, 520] width 43 height 43
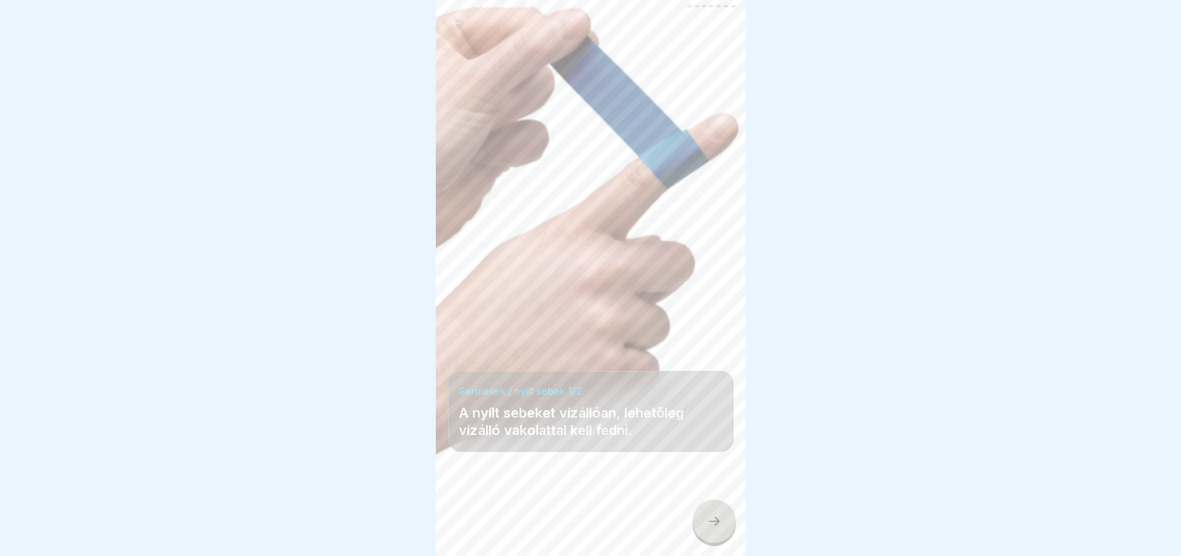
click at [717, 514] on div at bounding box center [714, 520] width 43 height 43
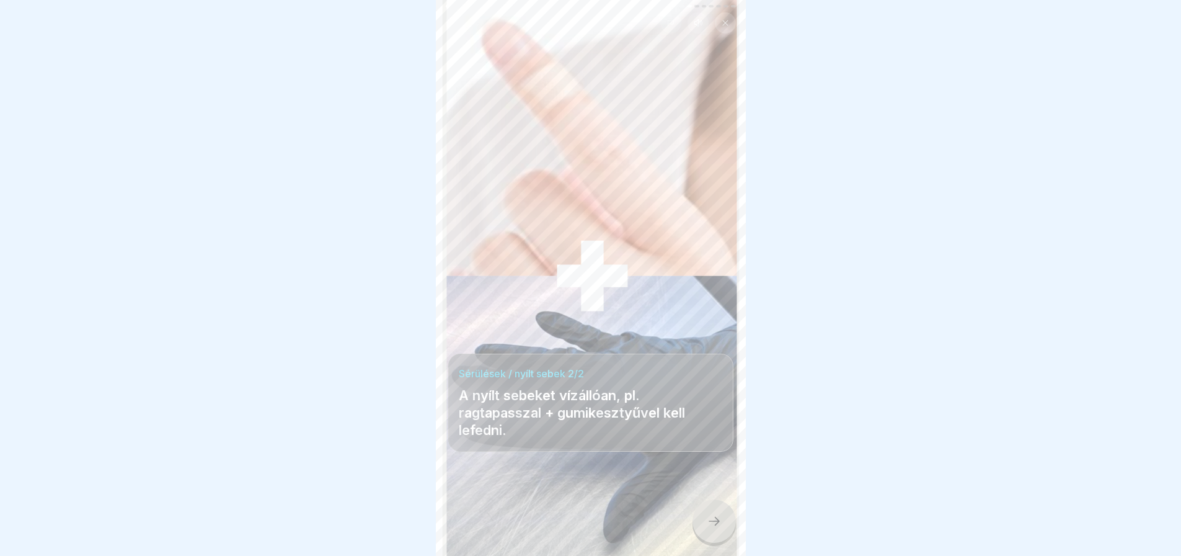
click at [717, 514] on div at bounding box center [714, 520] width 43 height 43
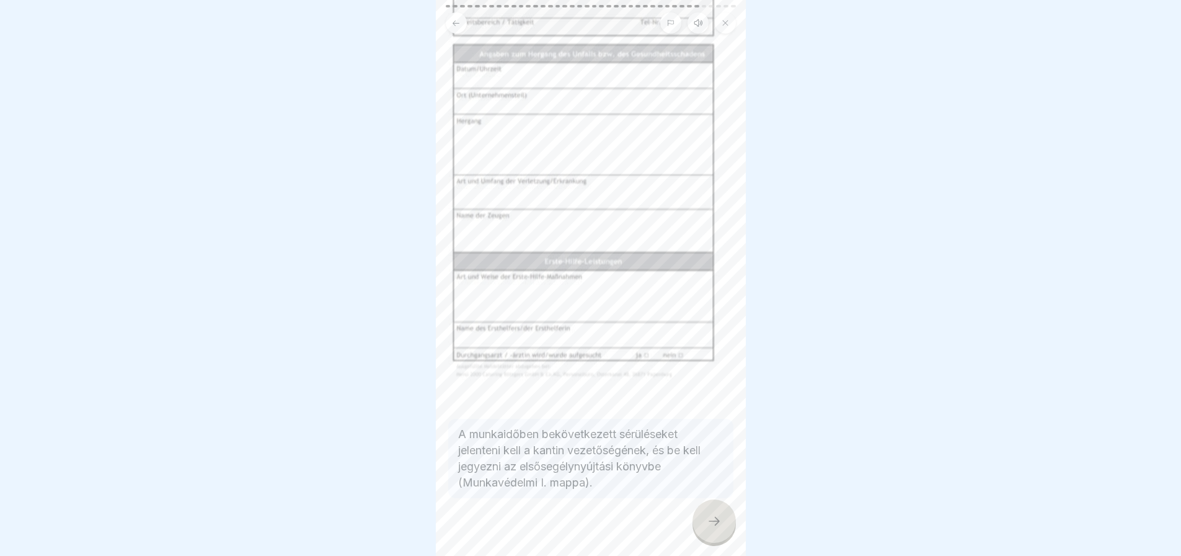
scroll to position [124, 0]
click at [713, 513] on div at bounding box center [714, 520] width 43 height 43
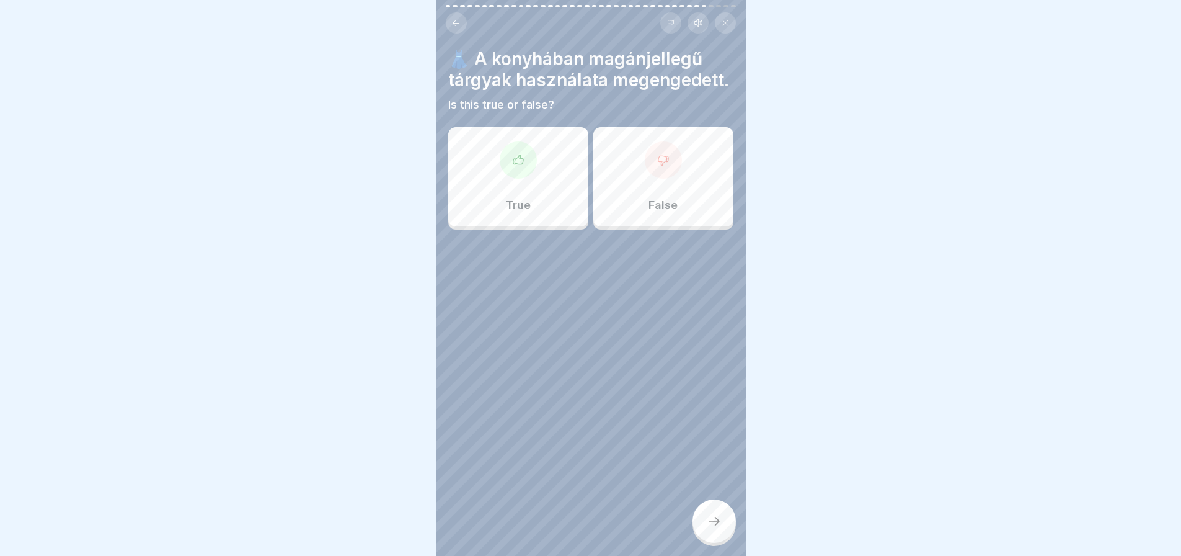
click at [658, 165] on icon at bounding box center [663, 160] width 10 height 9
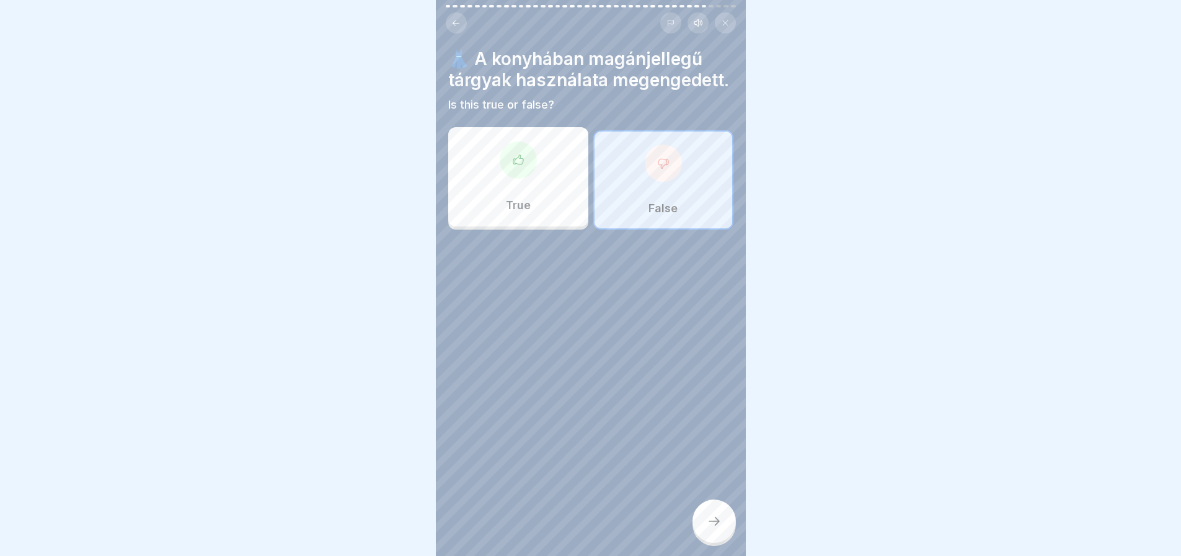
click at [708, 523] on div at bounding box center [714, 520] width 43 height 43
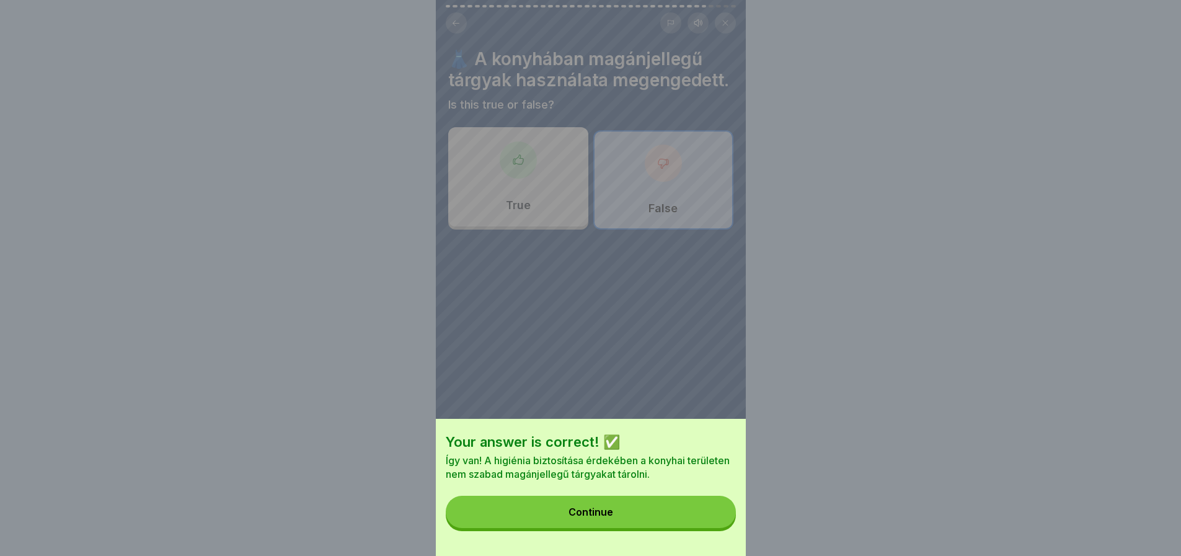
click at [702, 526] on button "Continue" at bounding box center [591, 511] width 290 height 32
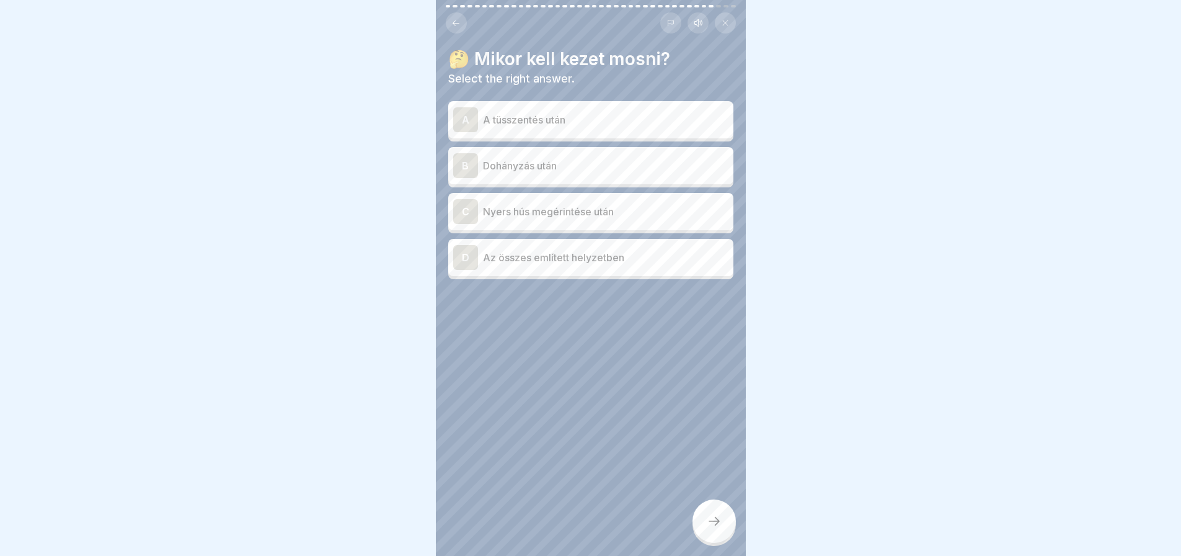
click at [481, 247] on div "D Az összes említett helyzetben" at bounding box center [590, 257] width 275 height 25
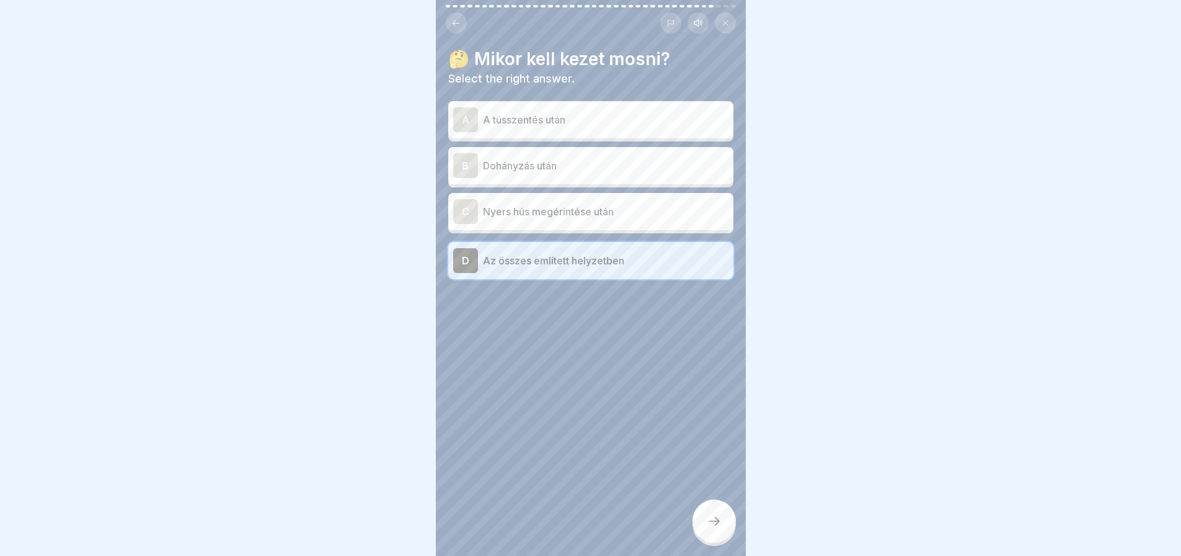
click at [717, 525] on icon at bounding box center [714, 520] width 15 height 15
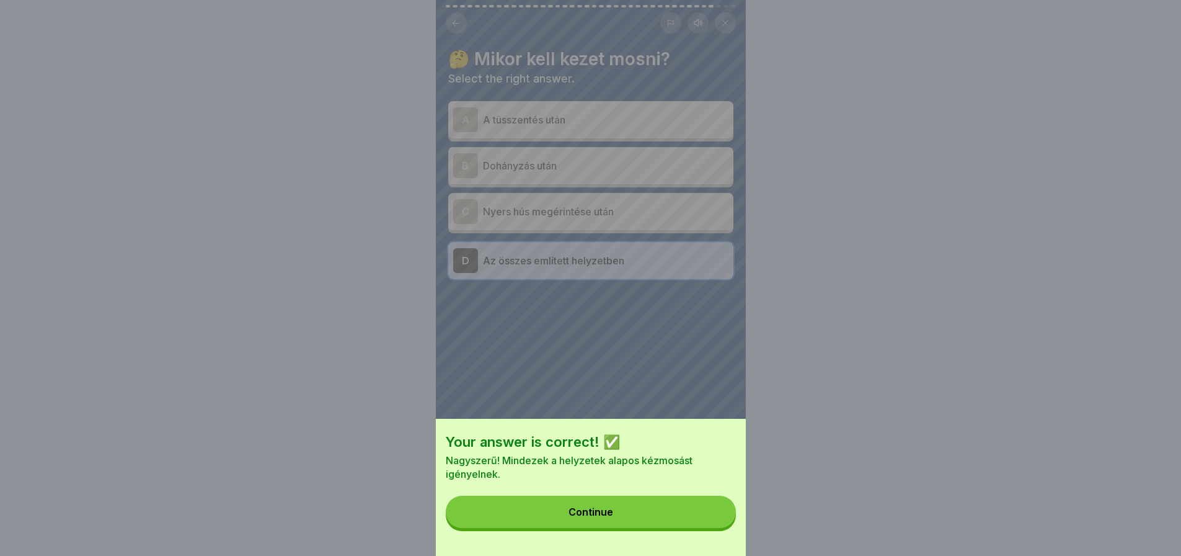
click at [709, 528] on button "Continue" at bounding box center [591, 511] width 290 height 32
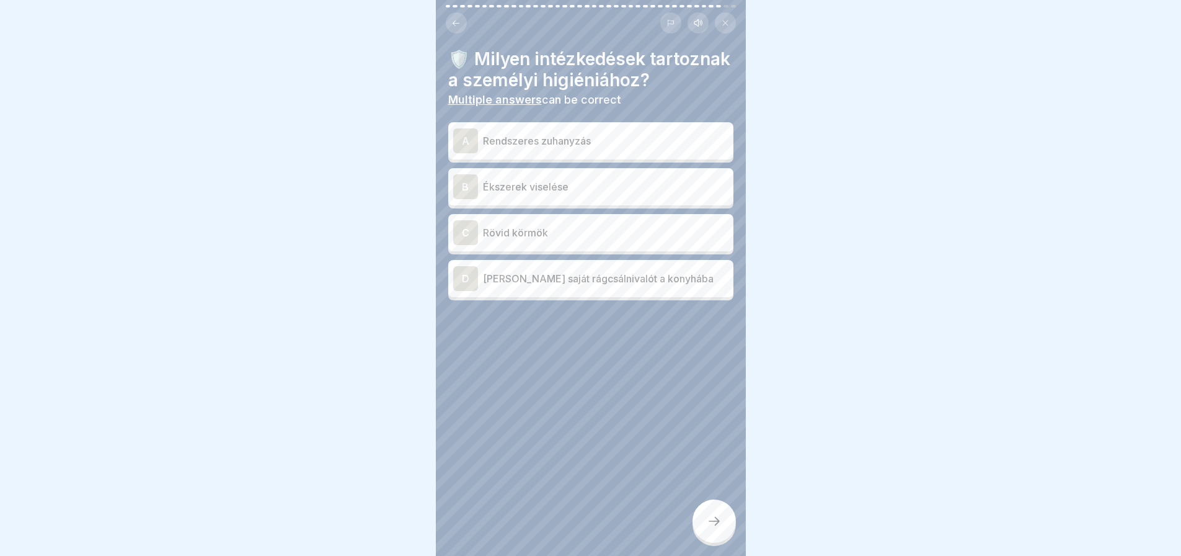
click at [510, 148] on p "Rendszeres zuhanyzás" at bounding box center [606, 140] width 246 height 15
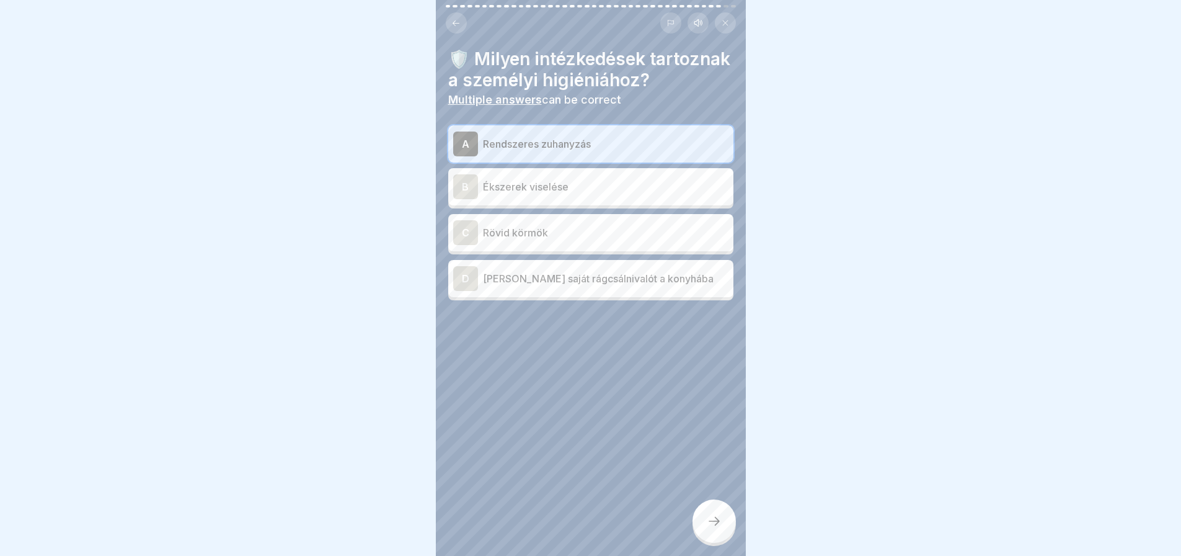
click at [497, 240] on p "Rövid körmök" at bounding box center [606, 232] width 246 height 15
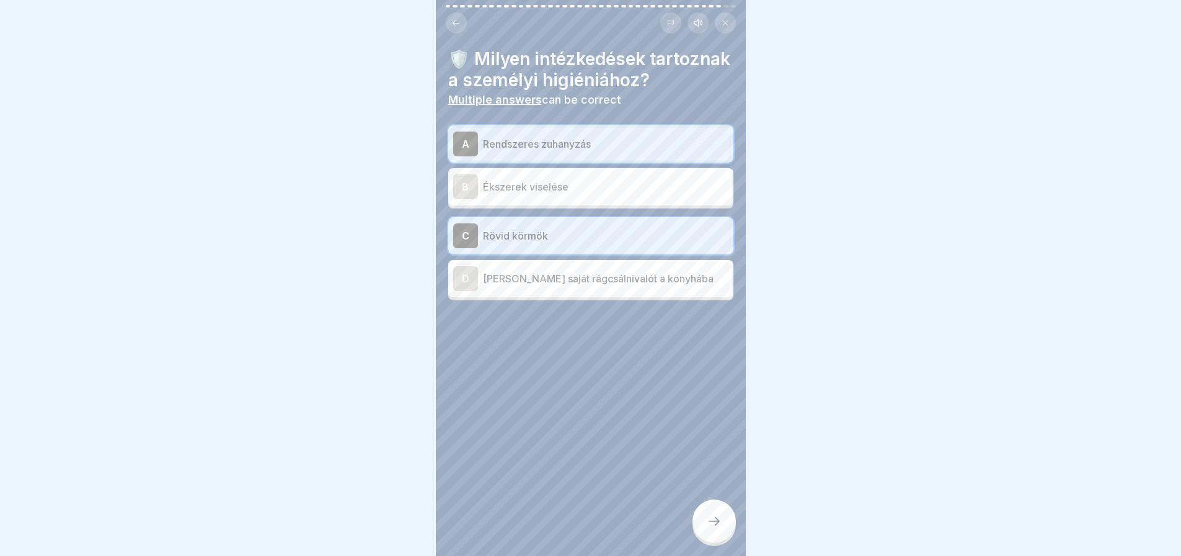
click at [717, 519] on div at bounding box center [714, 520] width 43 height 43
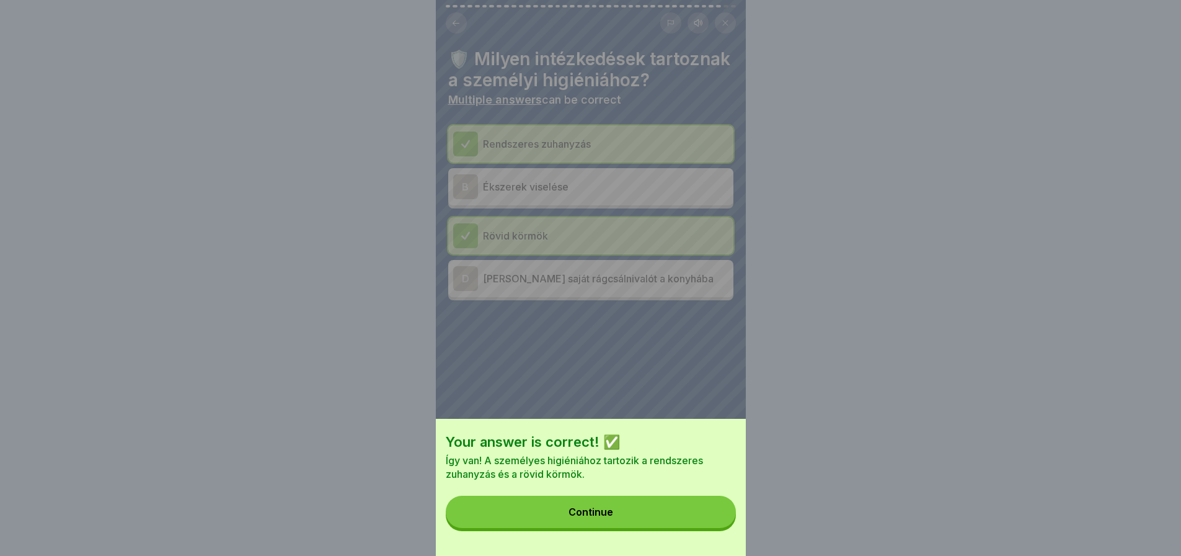
click at [709, 525] on button "Continue" at bounding box center [591, 511] width 290 height 32
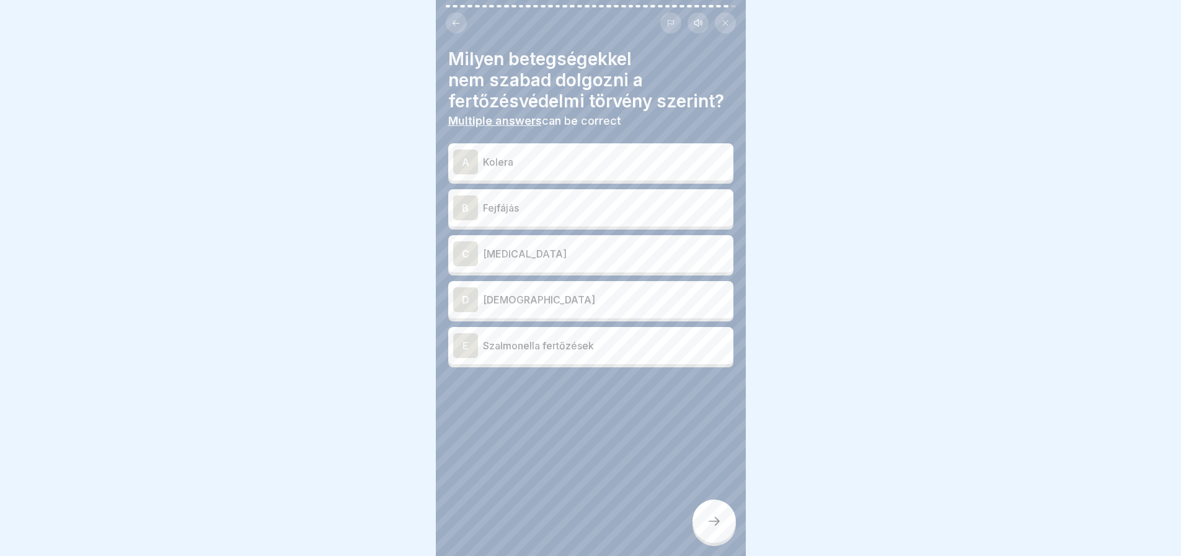
click at [467, 358] on div "E" at bounding box center [465, 345] width 25 height 25
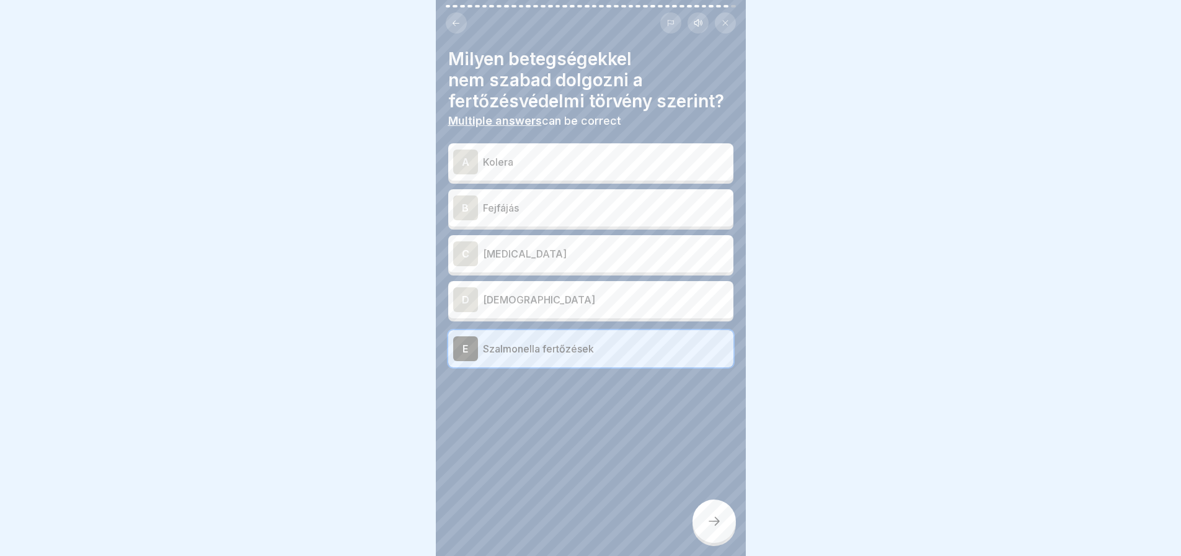
click at [450, 272] on div "C [MEDICAL_DATA]" at bounding box center [590, 253] width 285 height 37
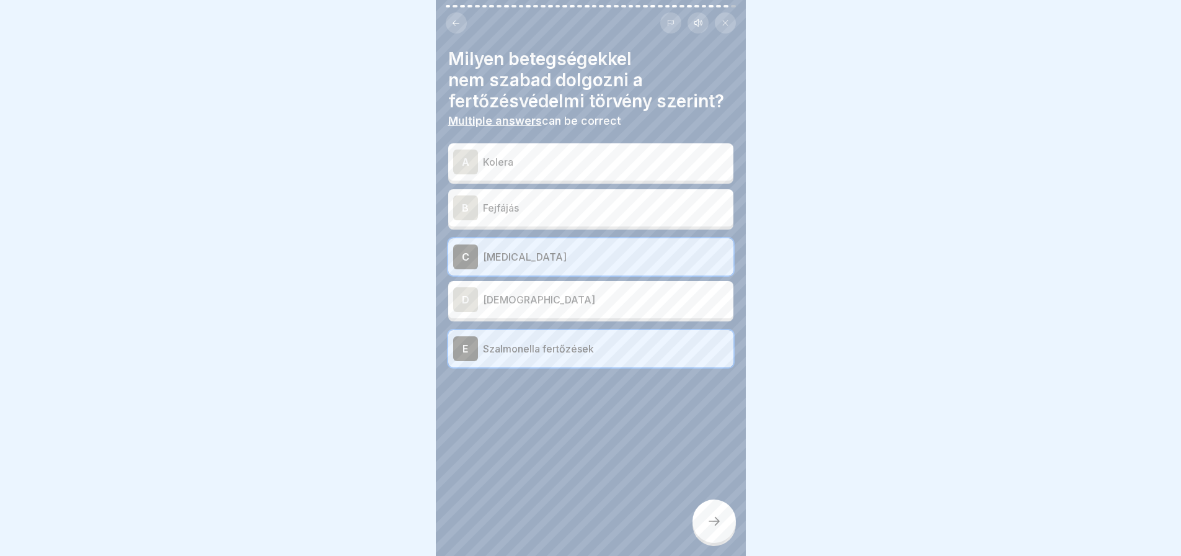
click at [462, 174] on div "A" at bounding box center [465, 161] width 25 height 25
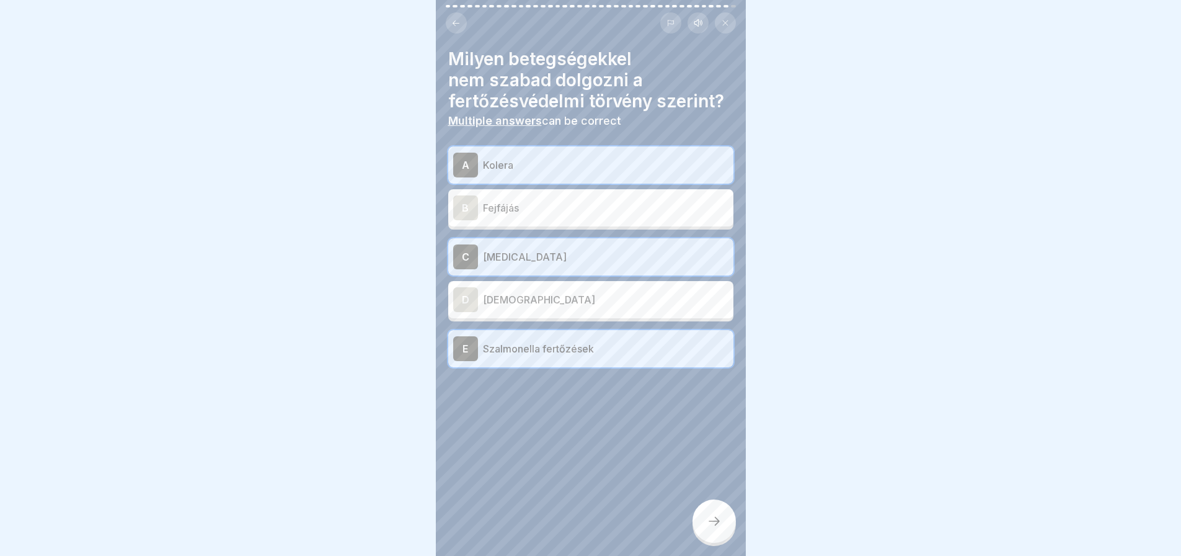
click at [704, 527] on div at bounding box center [714, 520] width 43 height 43
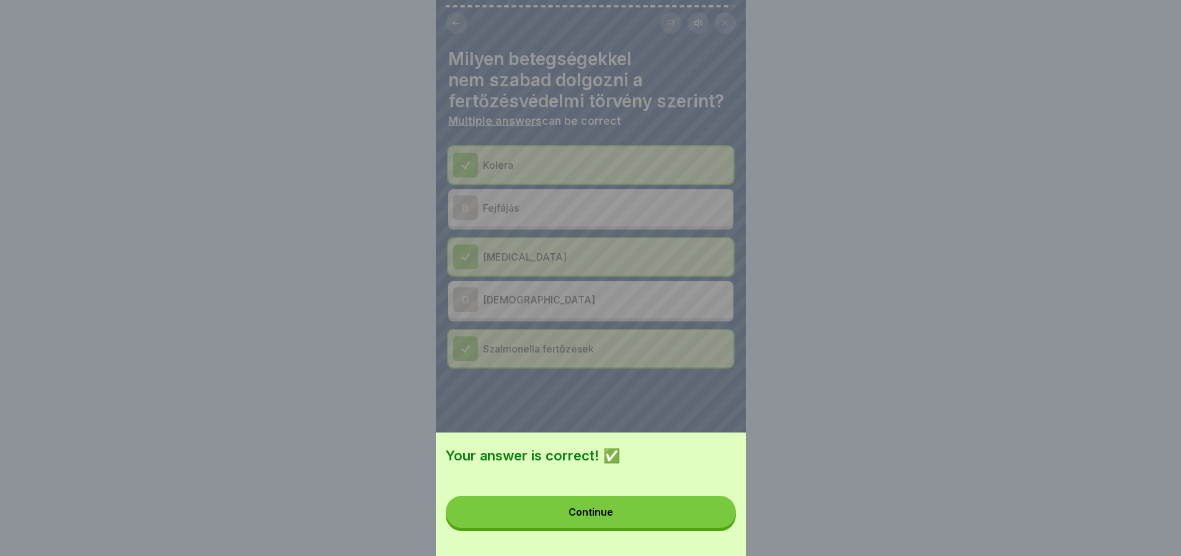
click at [704, 527] on button "Continue" at bounding box center [591, 511] width 290 height 32
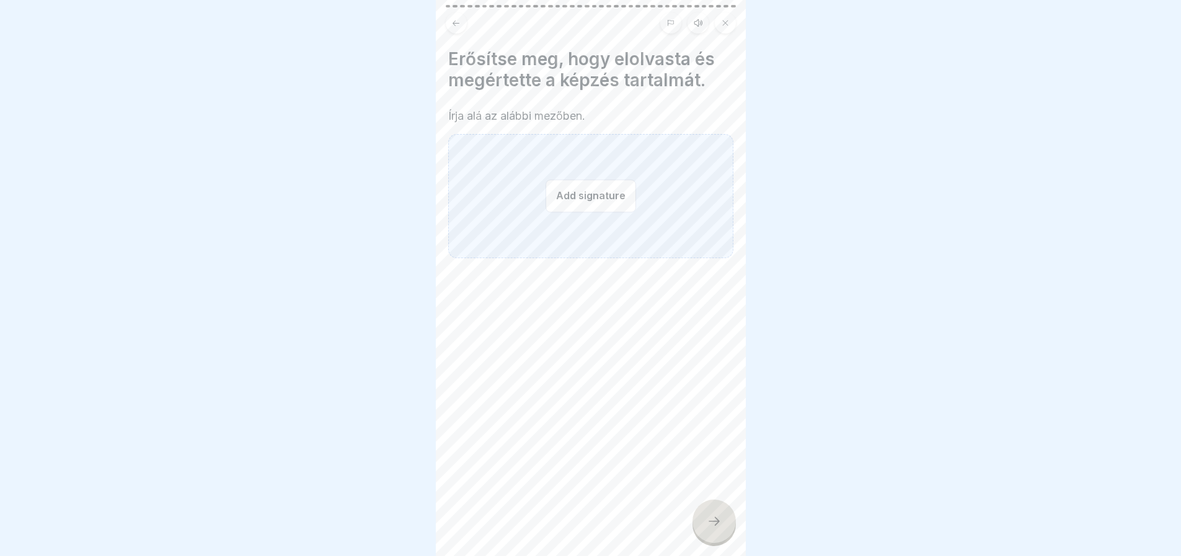
click at [600, 189] on button "Add signature" at bounding box center [591, 195] width 91 height 33
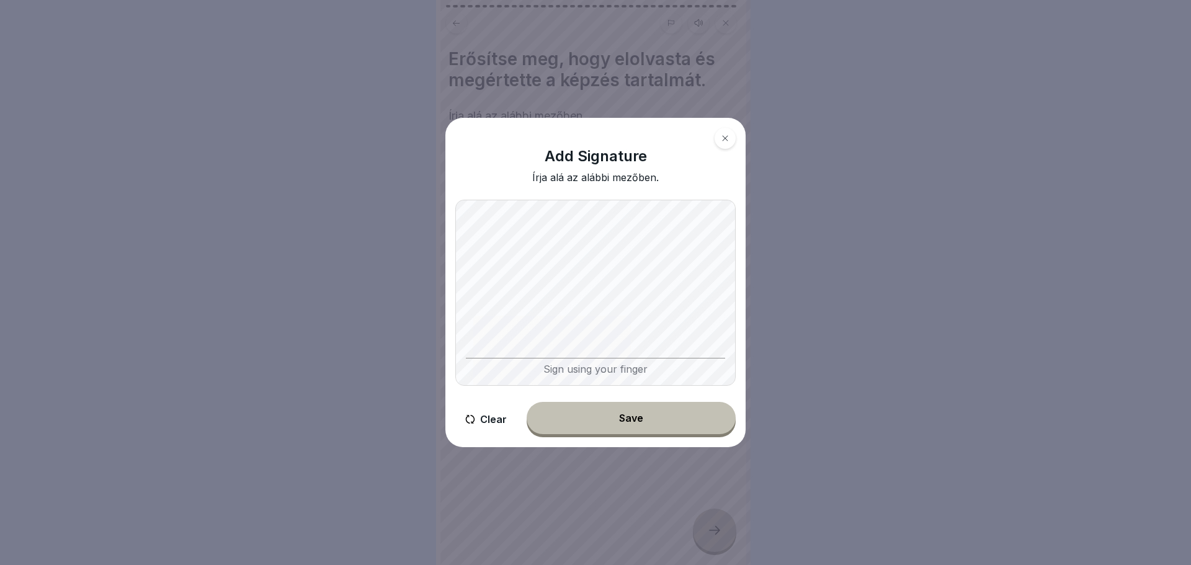
click at [497, 420] on button "Clear" at bounding box center [485, 419] width 61 height 35
click at [499, 419] on button "Clear" at bounding box center [485, 419] width 61 height 35
click at [521, 362] on div "Sign using your finger" at bounding box center [595, 293] width 280 height 186
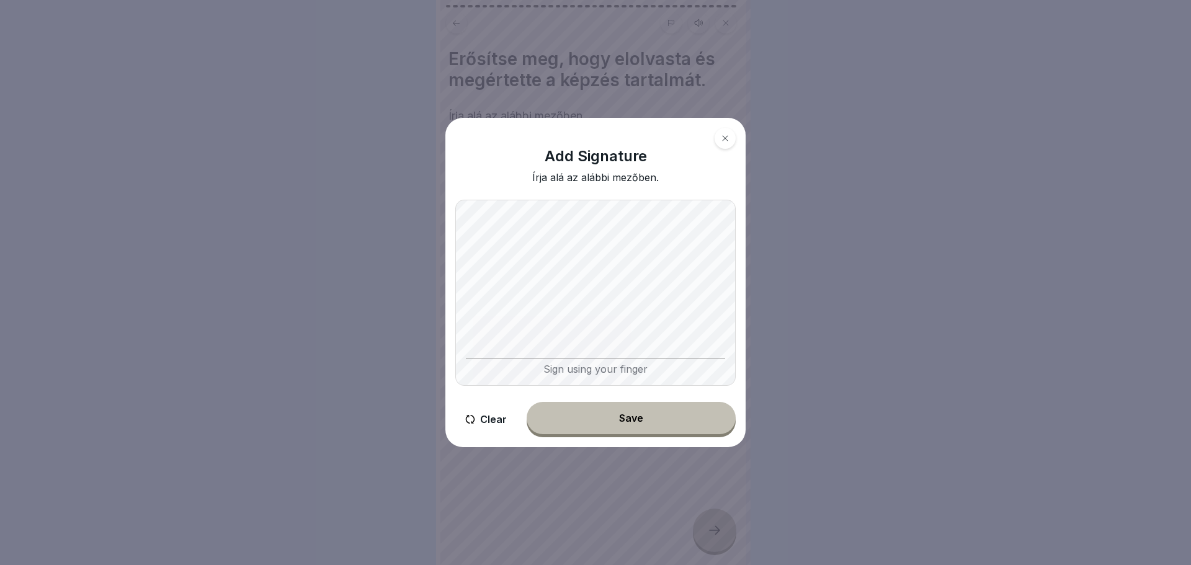
click at [541, 358] on div "Sign using your finger" at bounding box center [595, 293] width 280 height 186
click at [545, 358] on div "Sign using your finger" at bounding box center [595, 293] width 280 height 186
click at [545, 358] on div "Sign using your finger" at bounding box center [595, 366] width 259 height 17
click at [542, 355] on div "Sign using your finger" at bounding box center [595, 293] width 280 height 186
click at [545, 358] on div "Sign using your finger" at bounding box center [595, 293] width 280 height 186
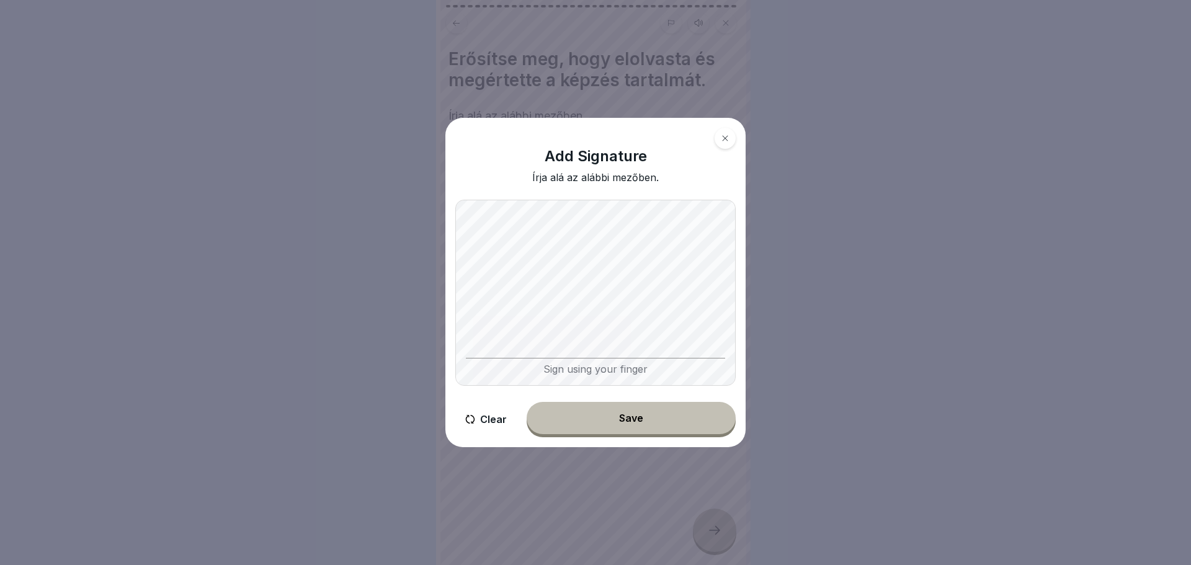
click at [545, 358] on div "Sign using your finger" at bounding box center [595, 366] width 259 height 17
click at [538, 386] on div "Add Signature Írja alá az alábbi mezőben. Sign using your finger Clear Save" at bounding box center [595, 282] width 300 height 329
click at [474, 422] on icon at bounding box center [470, 419] width 10 height 9
click at [544, 360] on div "Sign using your finger" at bounding box center [595, 293] width 280 height 186
click at [649, 417] on button "Save" at bounding box center [630, 418] width 209 height 32
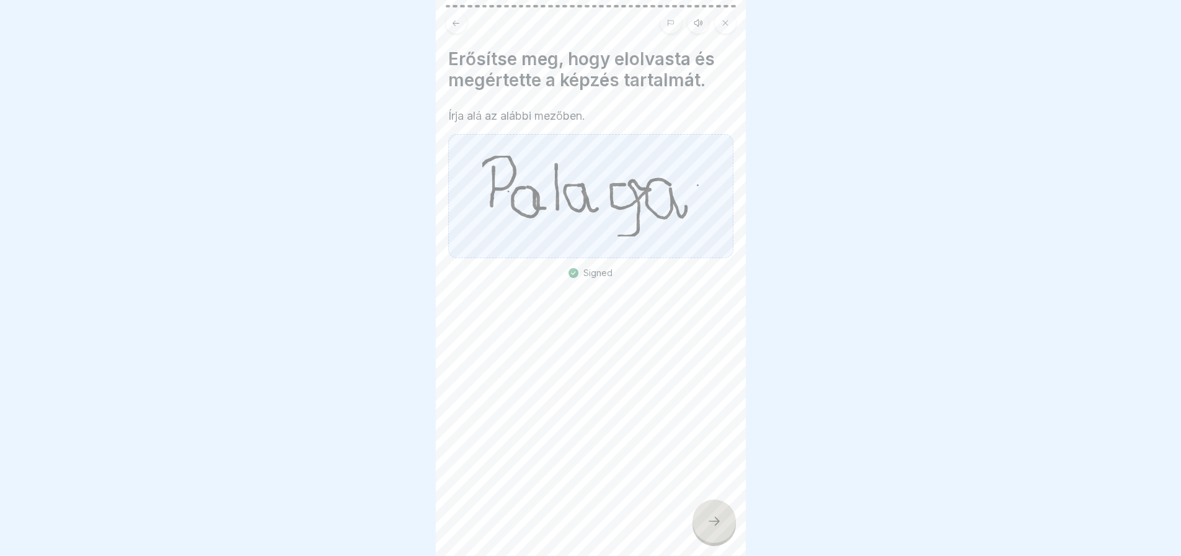
click at [714, 528] on icon at bounding box center [714, 520] width 15 height 15
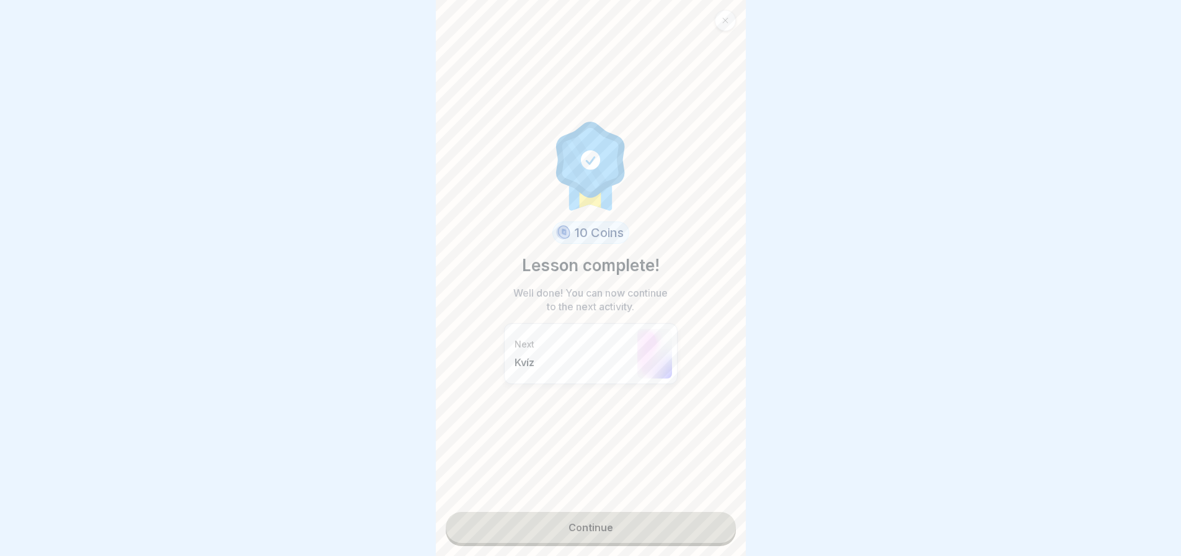
click at [679, 531] on link "Continue" at bounding box center [591, 527] width 290 height 31
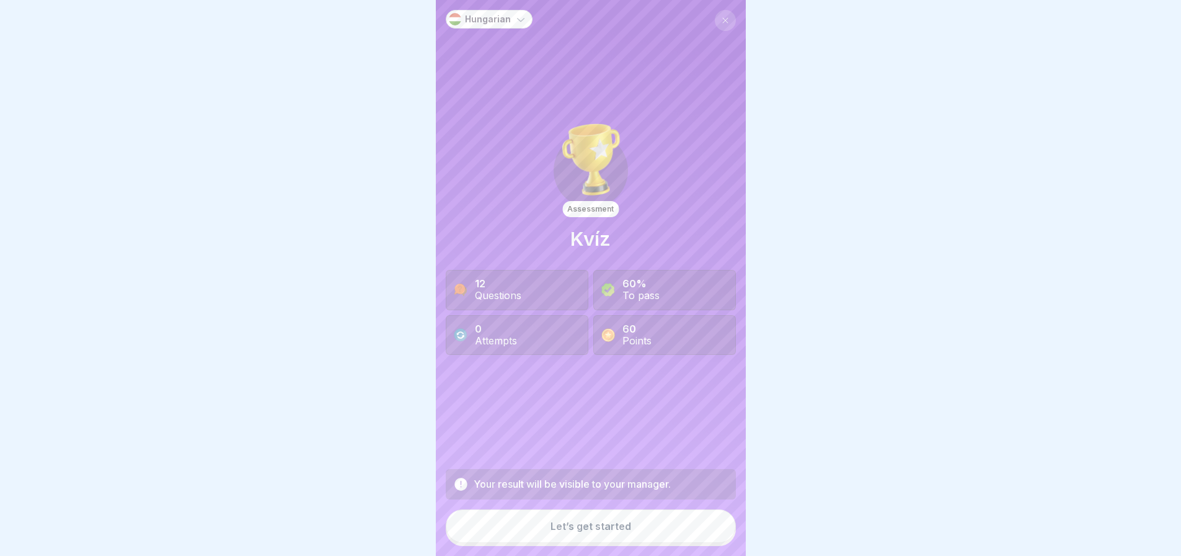
click at [679, 531] on button "Let’s get started" at bounding box center [591, 525] width 290 height 33
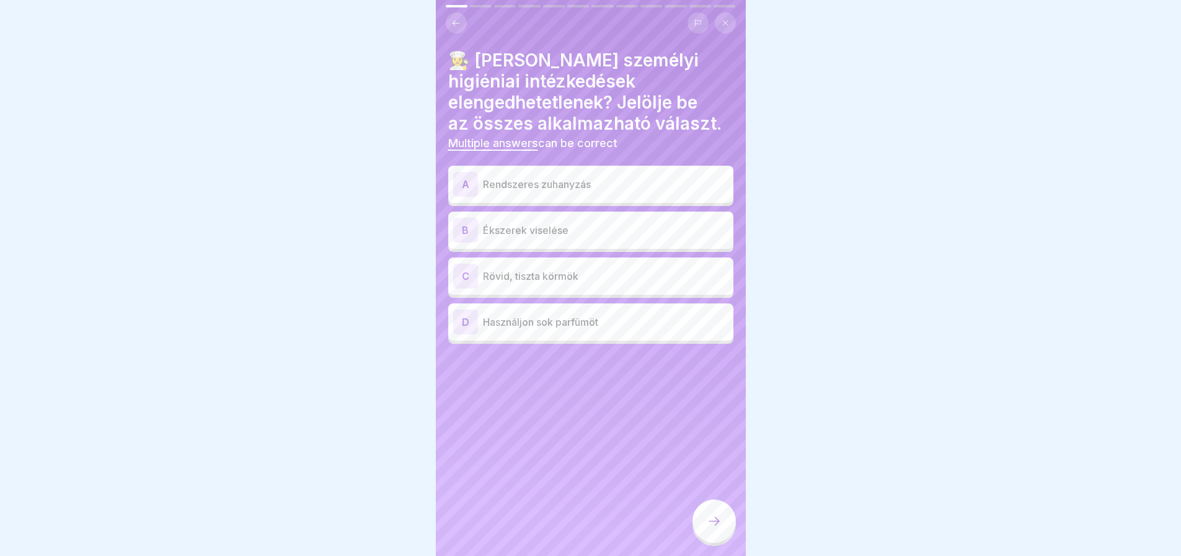
click at [568, 189] on p "Rendszeres zuhanyzás" at bounding box center [606, 184] width 246 height 15
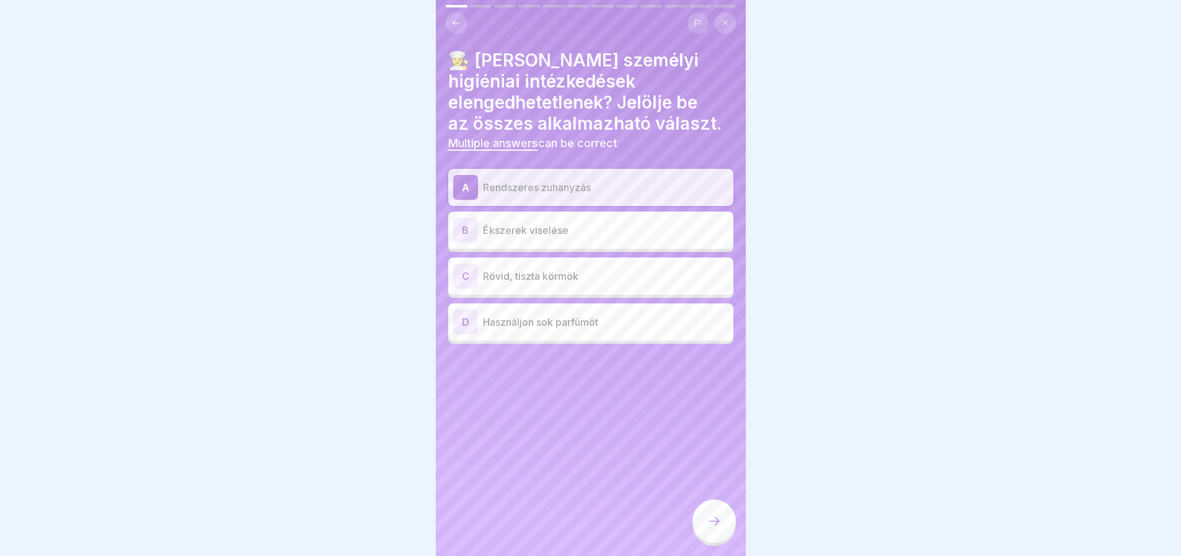
click at [534, 270] on p "Rövid, tiszta körmök" at bounding box center [606, 275] width 246 height 15
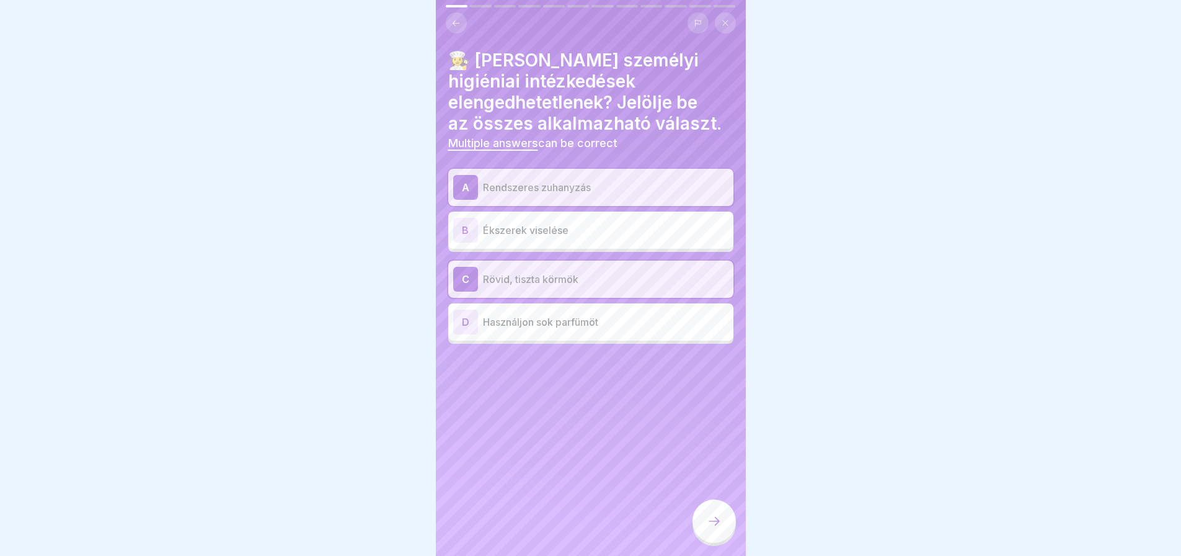
click at [719, 526] on icon at bounding box center [714, 520] width 15 height 15
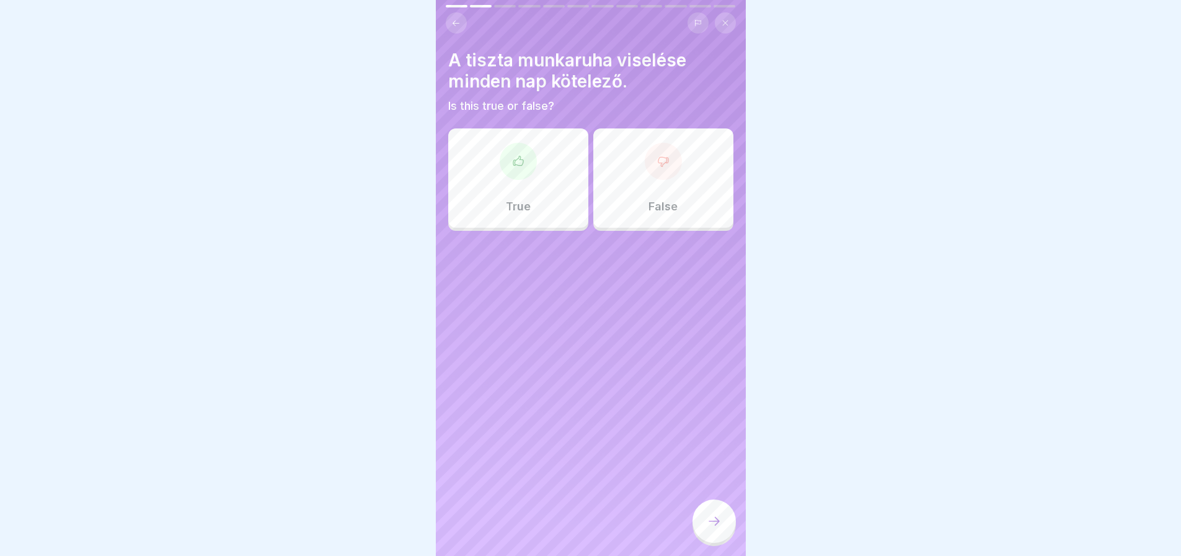
click at [520, 159] on icon at bounding box center [518, 161] width 12 height 12
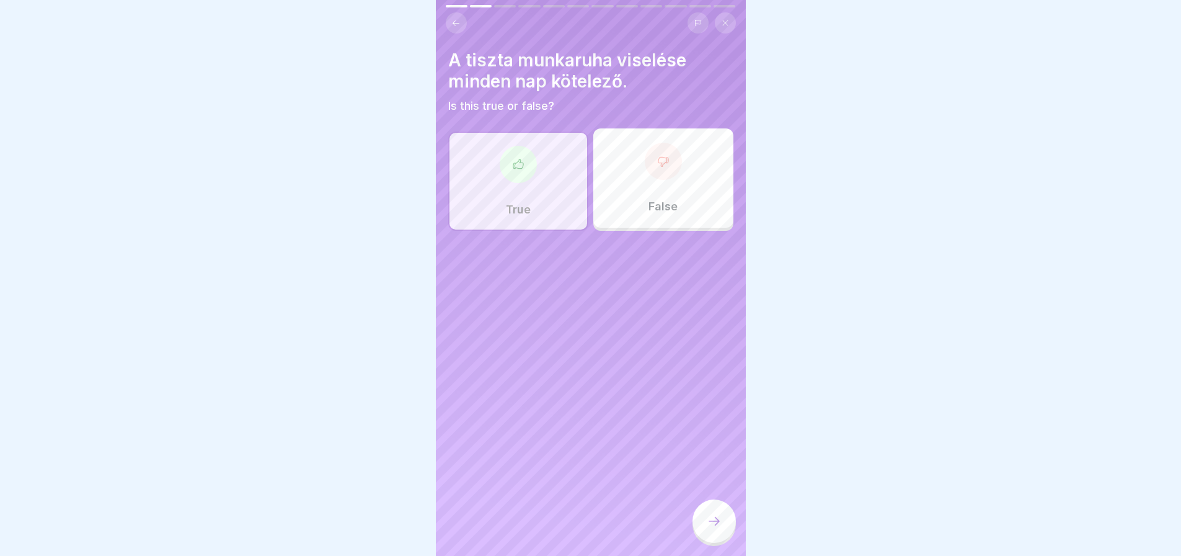
click at [707, 523] on div at bounding box center [714, 520] width 43 height 43
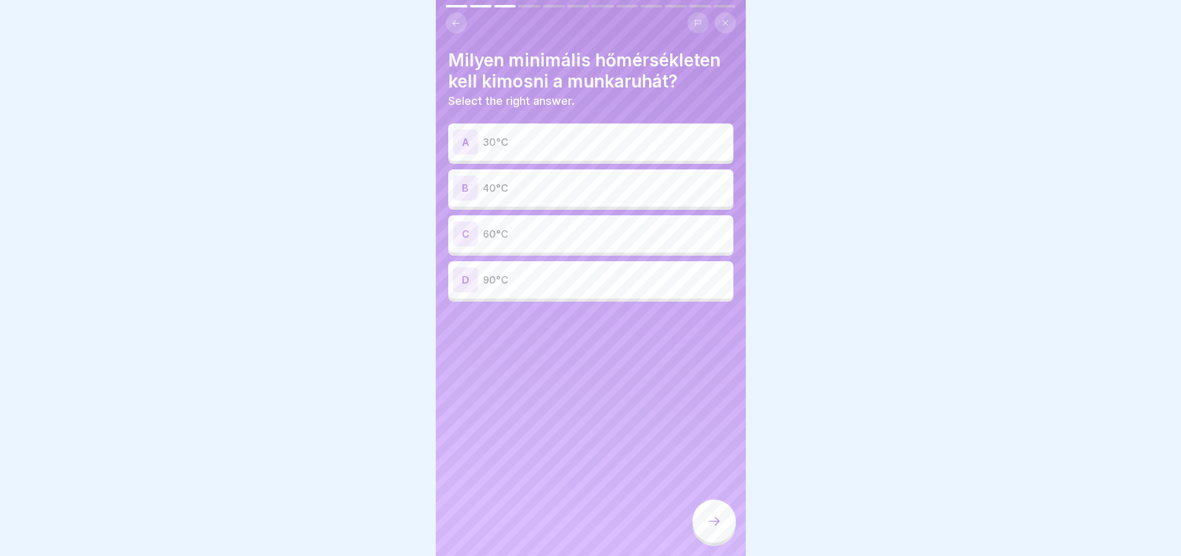
click at [497, 237] on p "60°C" at bounding box center [606, 233] width 246 height 15
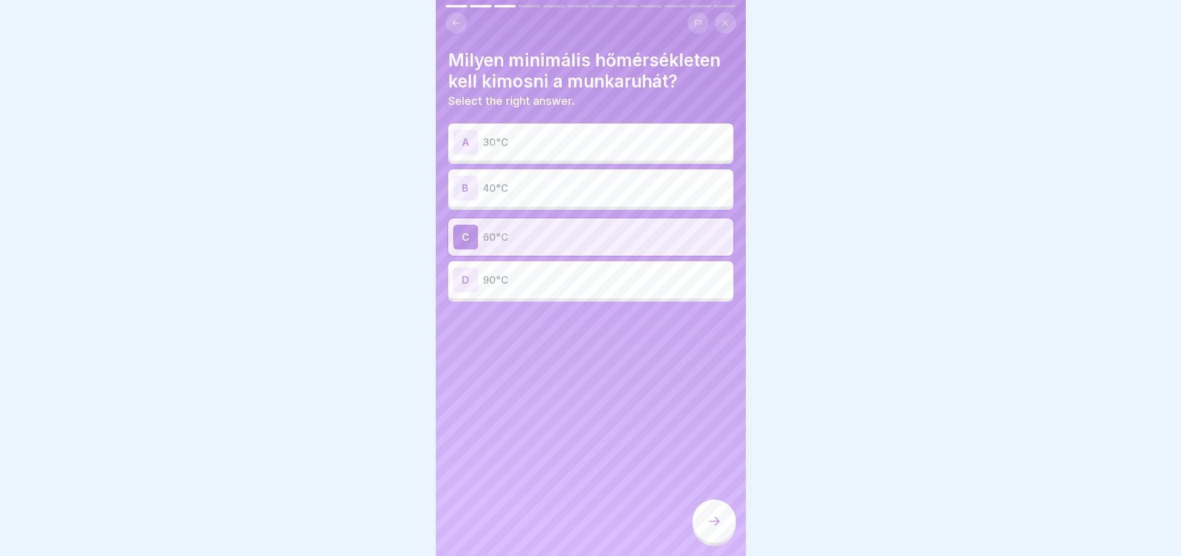
click at [712, 528] on icon at bounding box center [714, 520] width 15 height 15
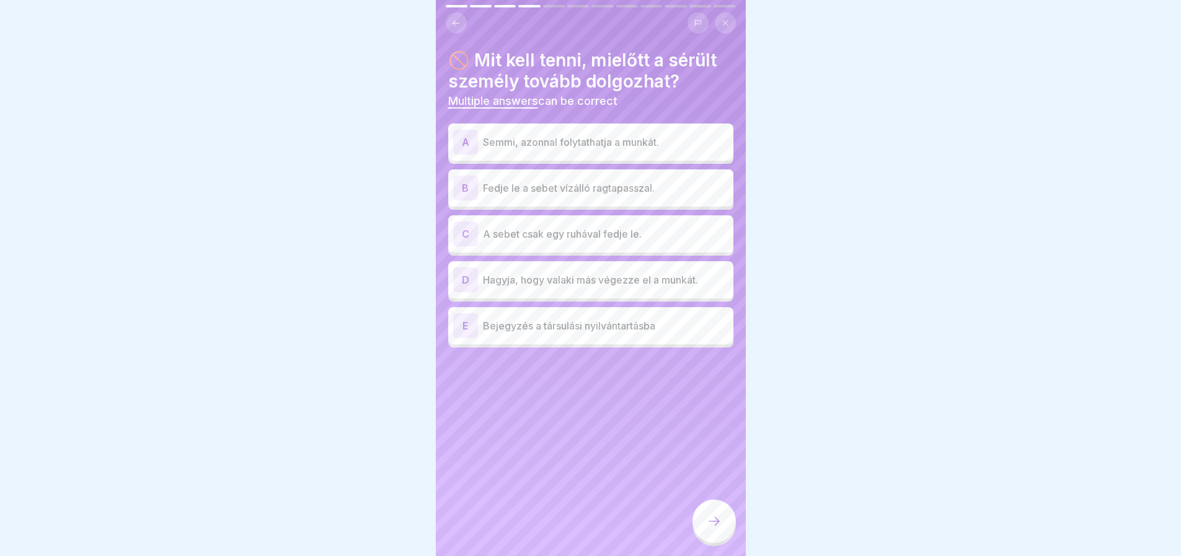
click at [613, 189] on p "Fedje le a sebet vízálló ragtapasszal." at bounding box center [606, 187] width 246 height 15
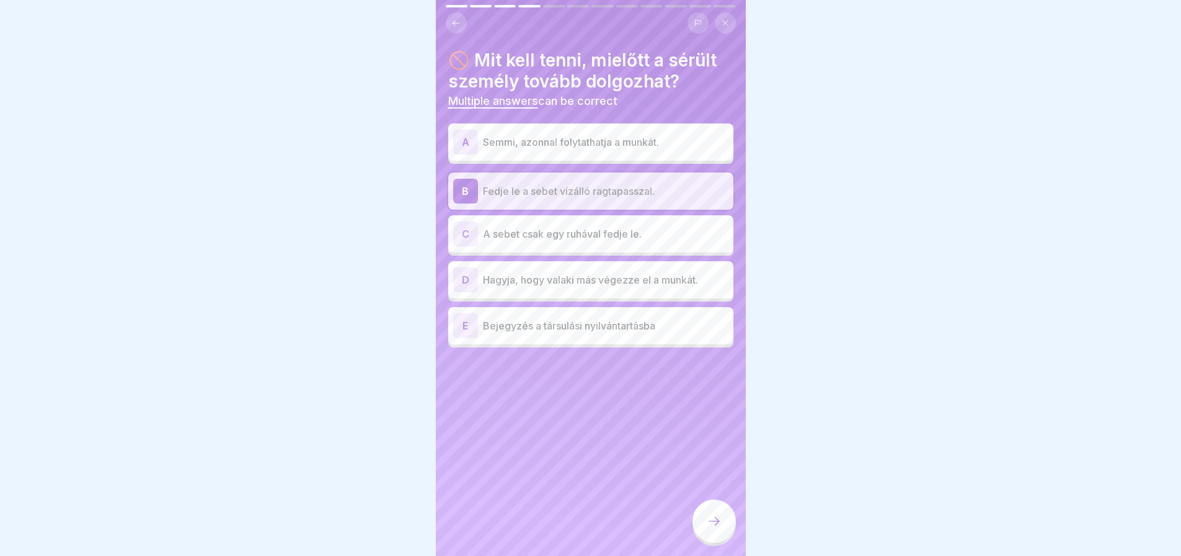
click at [526, 329] on p "Bejegyzés a társulási nyilvántartásba" at bounding box center [606, 325] width 246 height 15
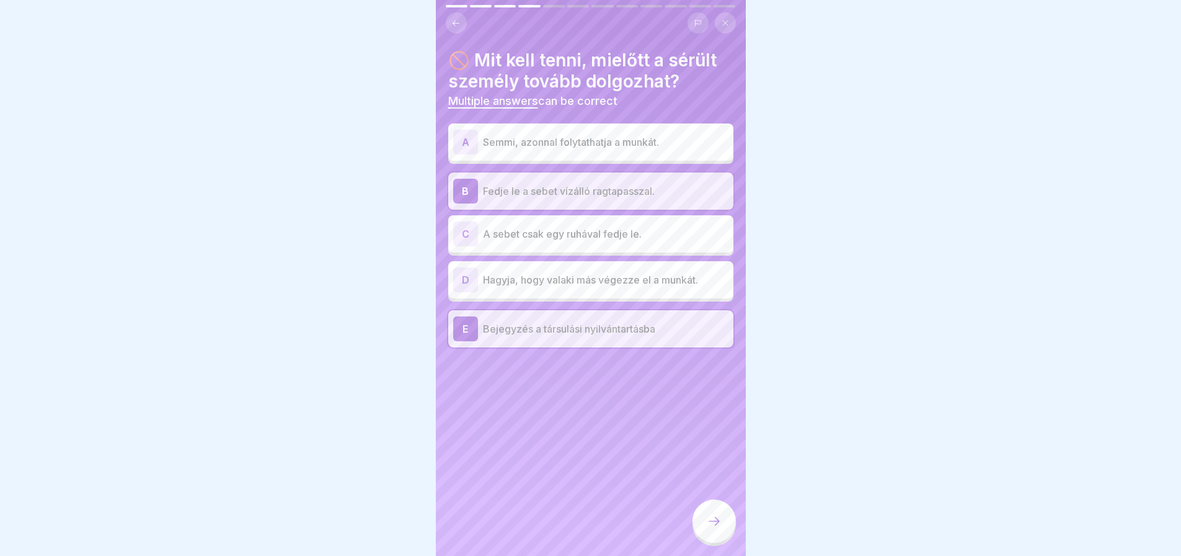
click at [717, 525] on icon at bounding box center [714, 521] width 11 height 9
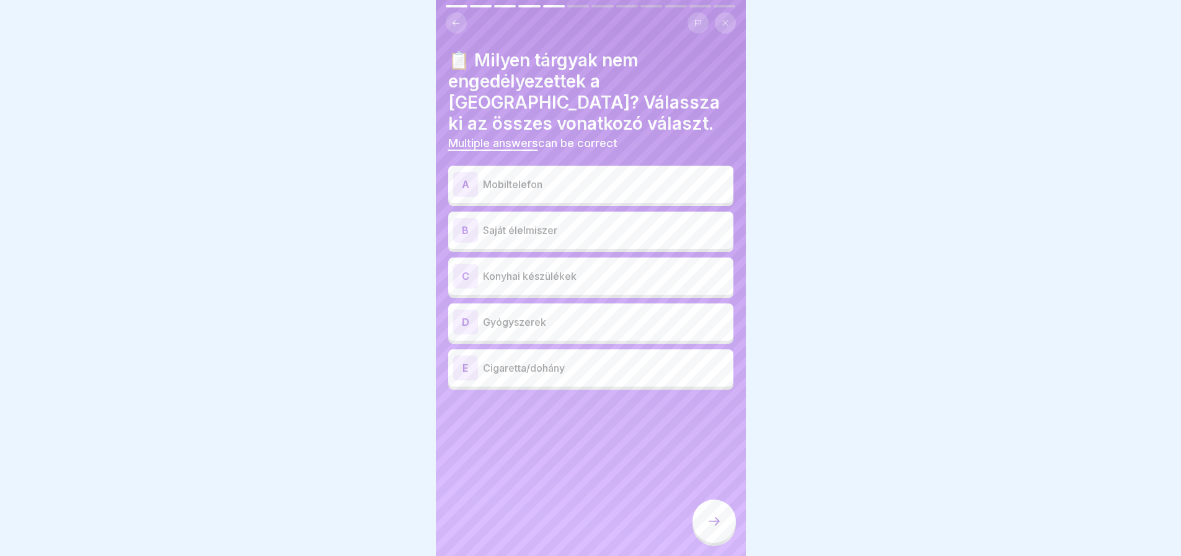
click at [462, 189] on div "A" at bounding box center [465, 184] width 25 height 25
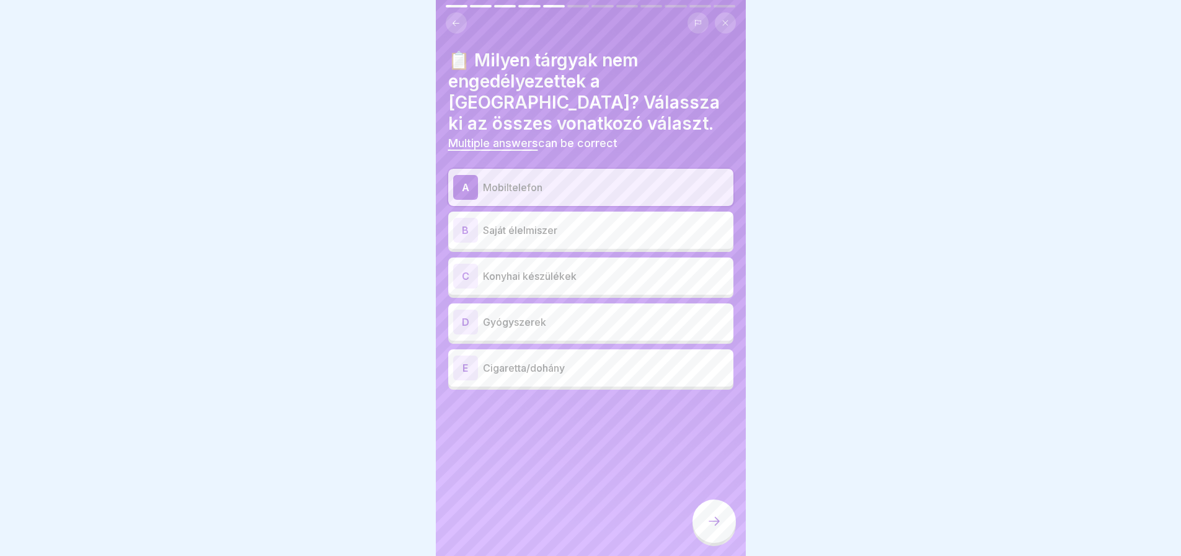
click at [462, 189] on div "A" at bounding box center [465, 187] width 25 height 25
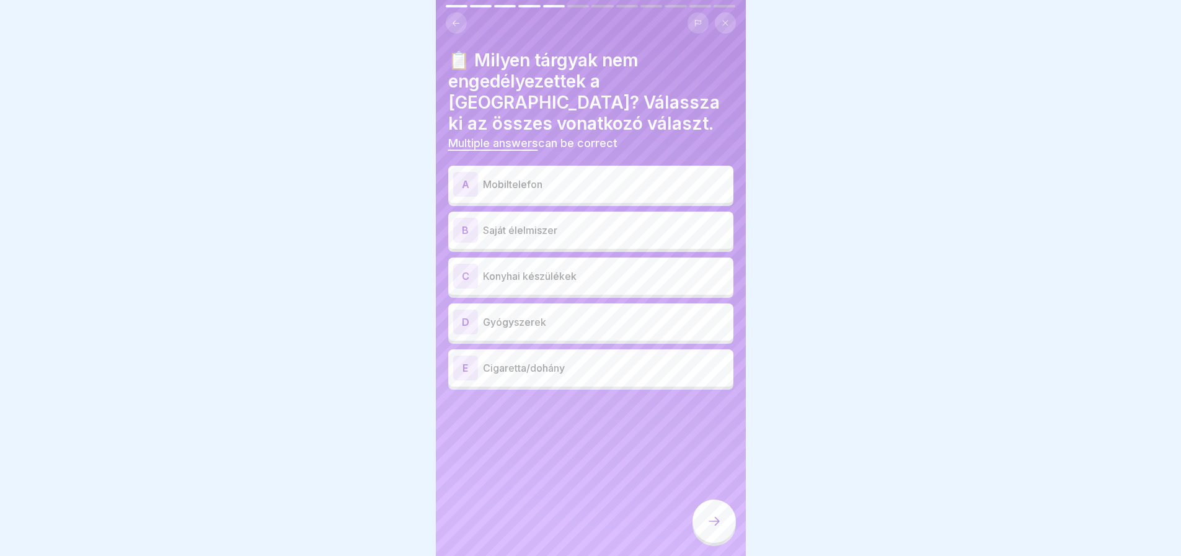
click at [463, 184] on div "A" at bounding box center [465, 184] width 25 height 25
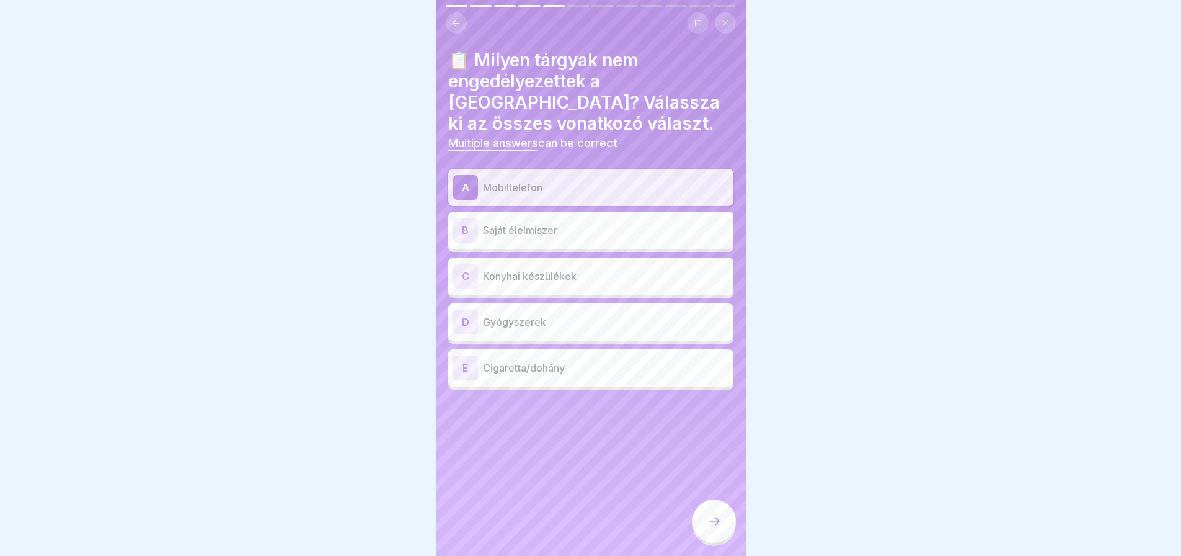
click at [465, 228] on div "B" at bounding box center [465, 230] width 25 height 25
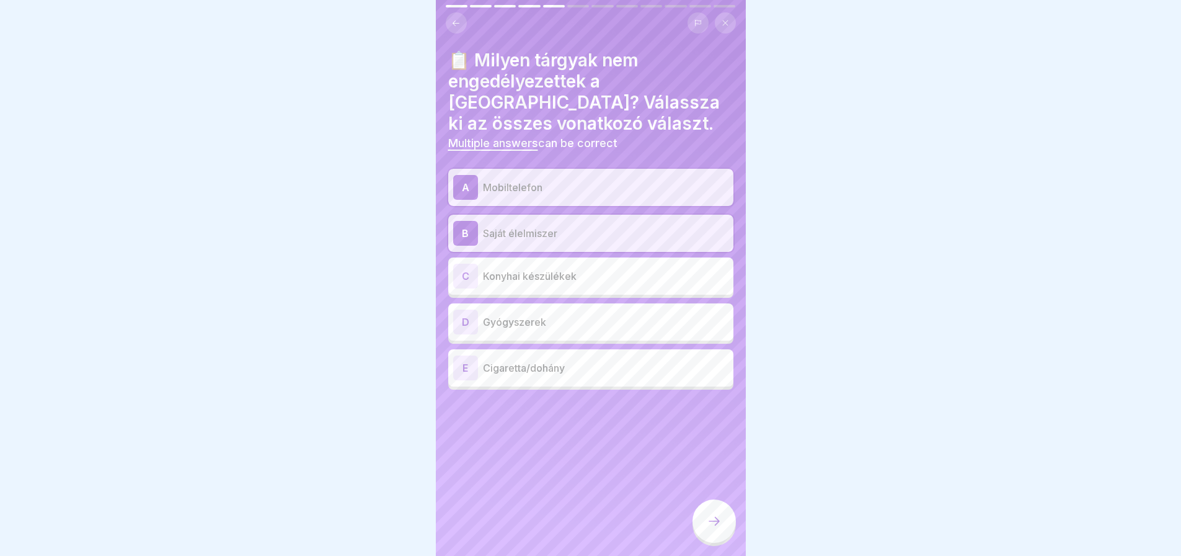
click at [455, 280] on div "C" at bounding box center [465, 276] width 25 height 25
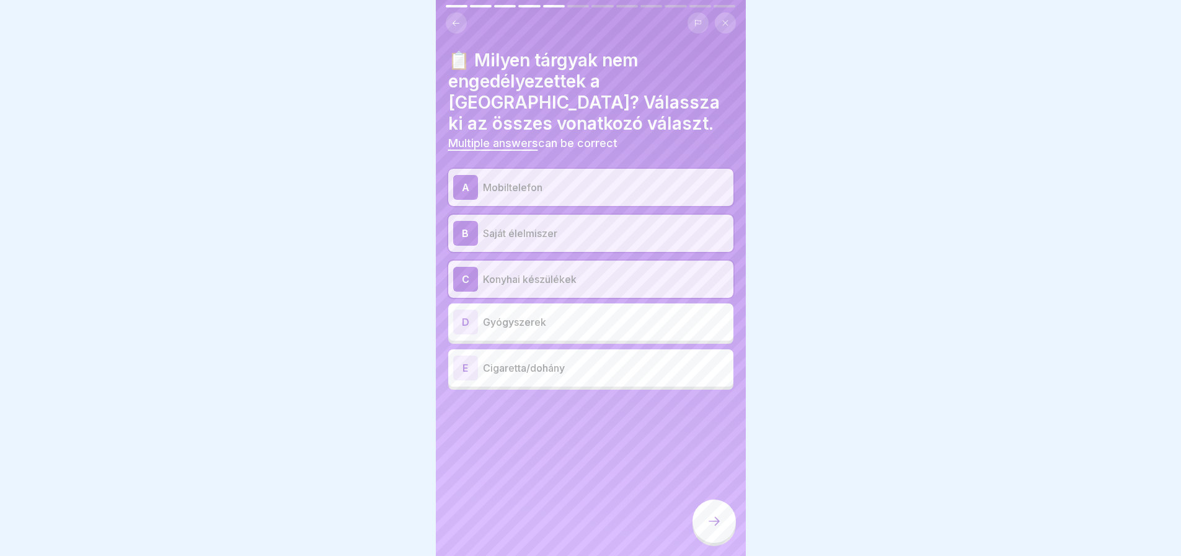
click at [455, 280] on div "C" at bounding box center [465, 279] width 25 height 25
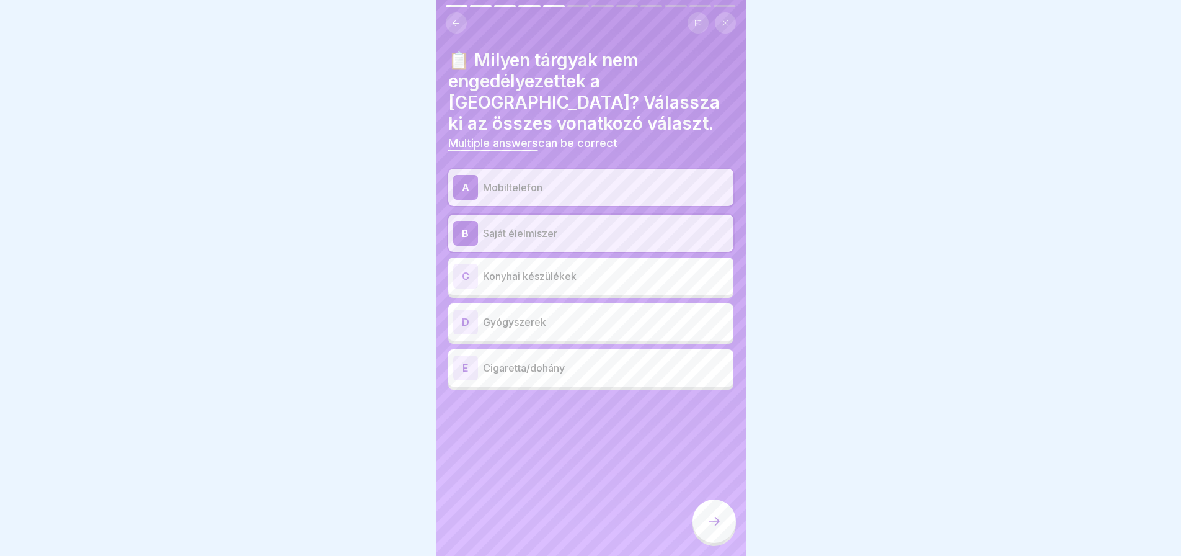
click at [454, 329] on div "D" at bounding box center [465, 321] width 25 height 25
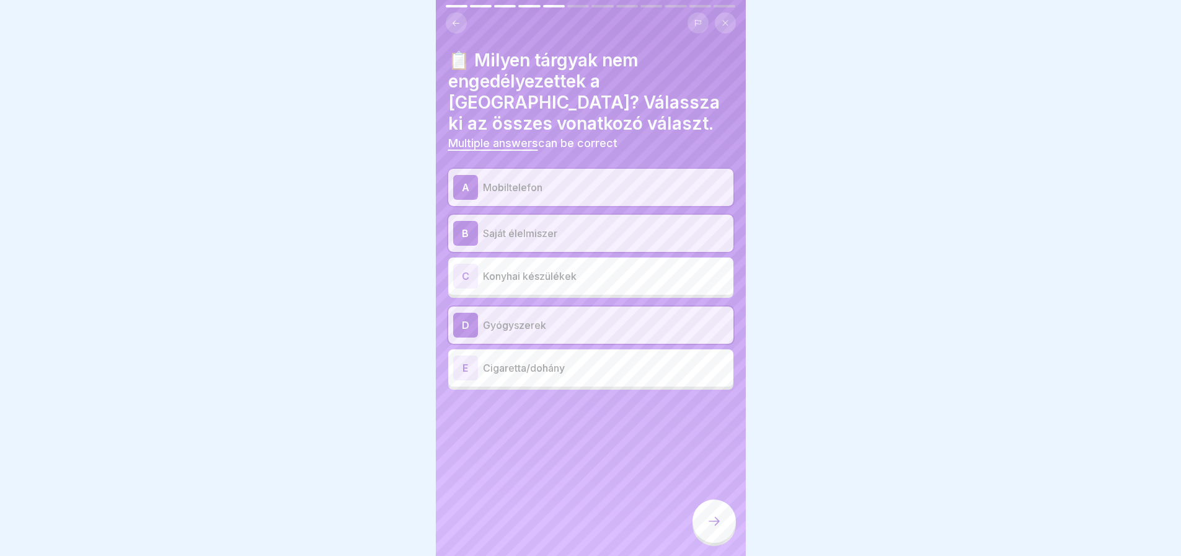
click at [463, 374] on div "E" at bounding box center [465, 367] width 25 height 25
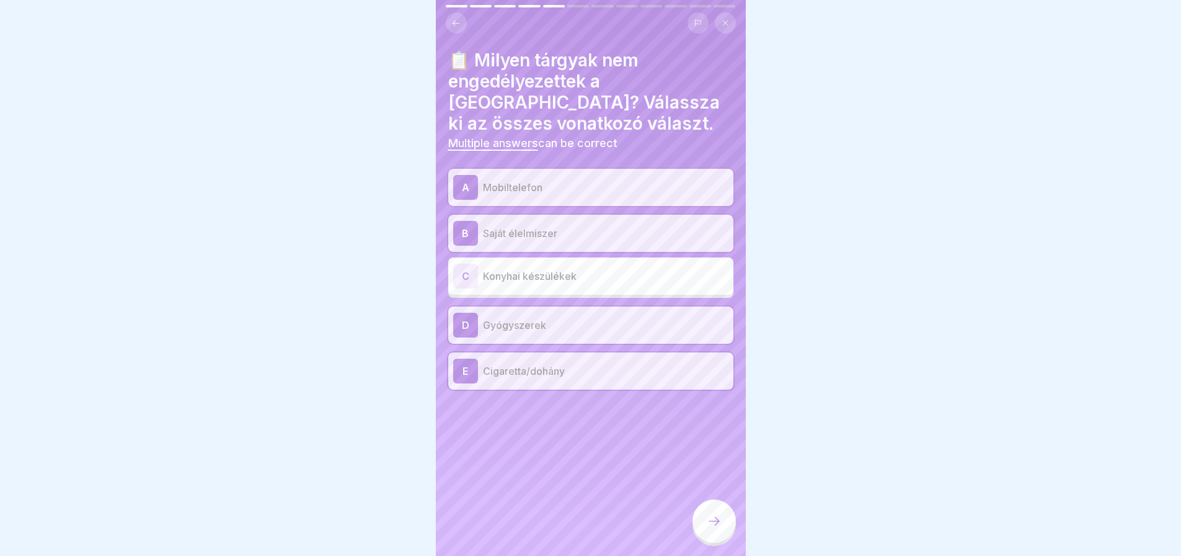
click at [705, 524] on div at bounding box center [714, 520] width 43 height 43
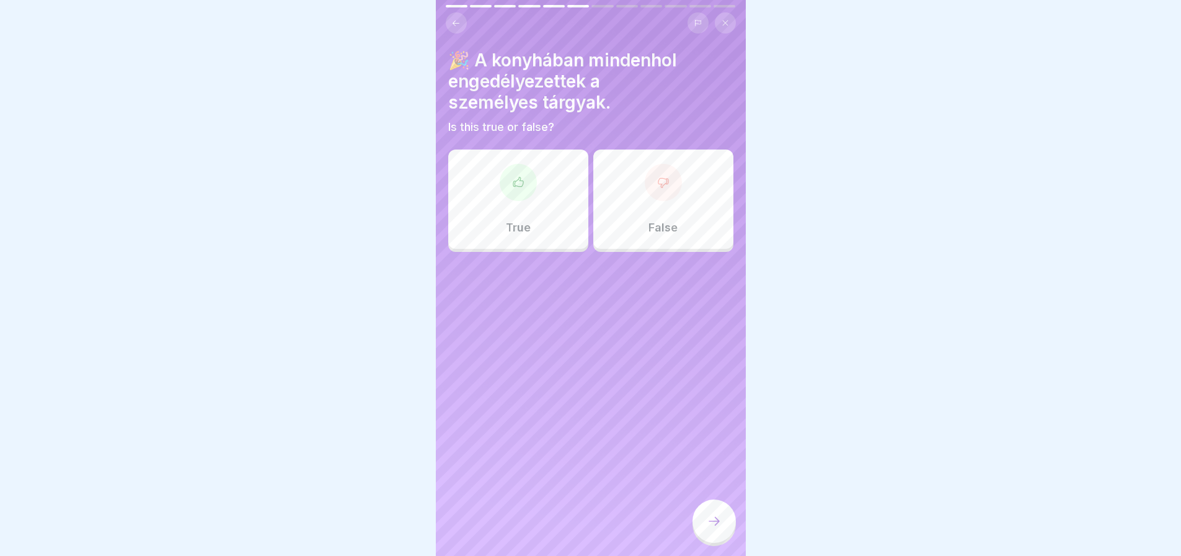
click at [646, 211] on div "False" at bounding box center [663, 198] width 140 height 99
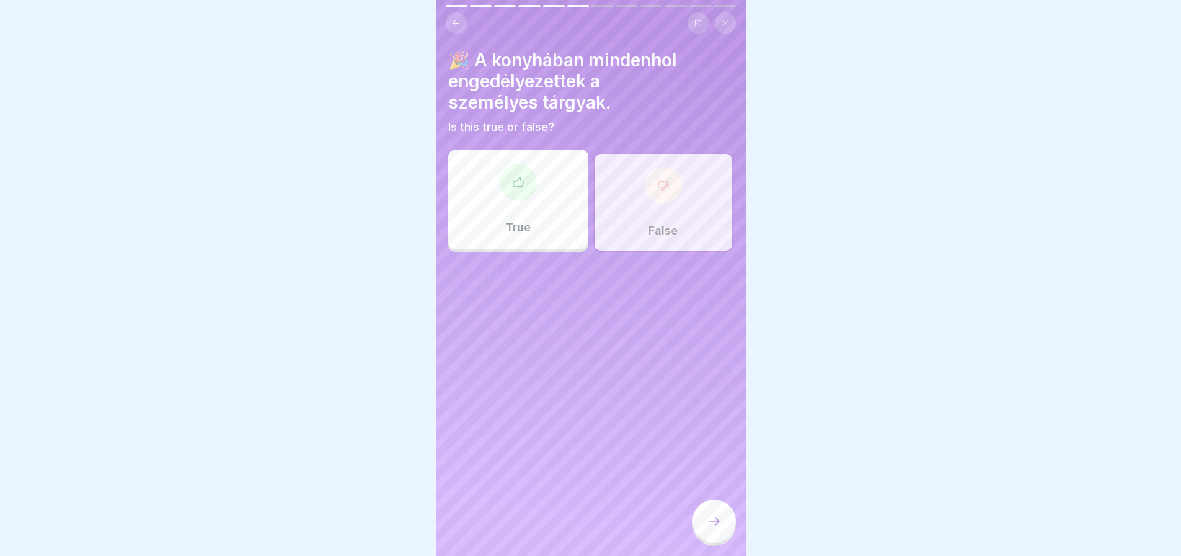
click at [711, 526] on icon at bounding box center [714, 520] width 15 height 15
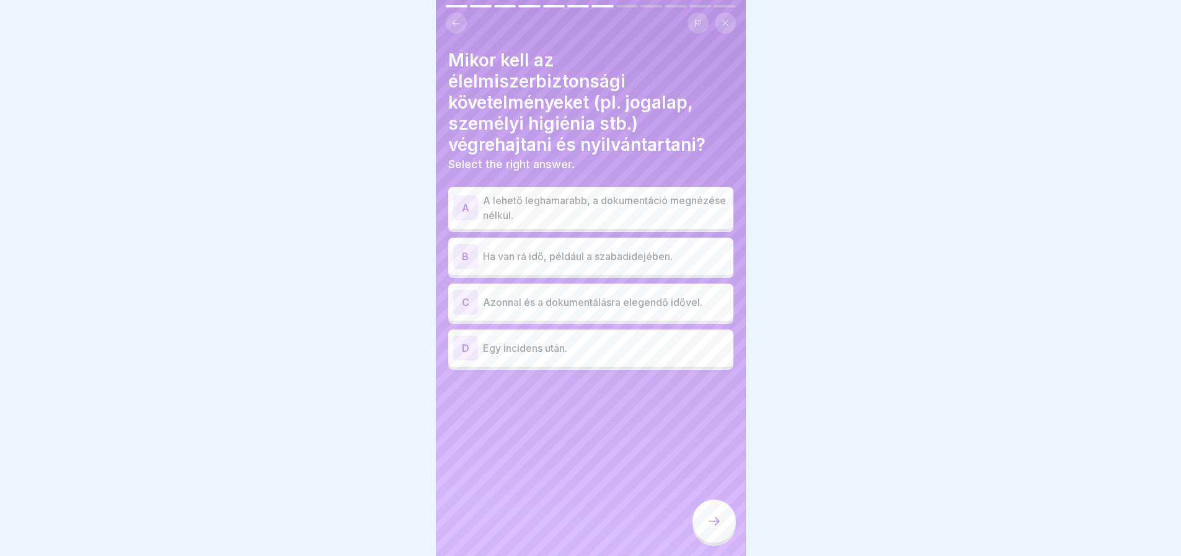
click at [459, 339] on div "D" at bounding box center [465, 347] width 25 height 25
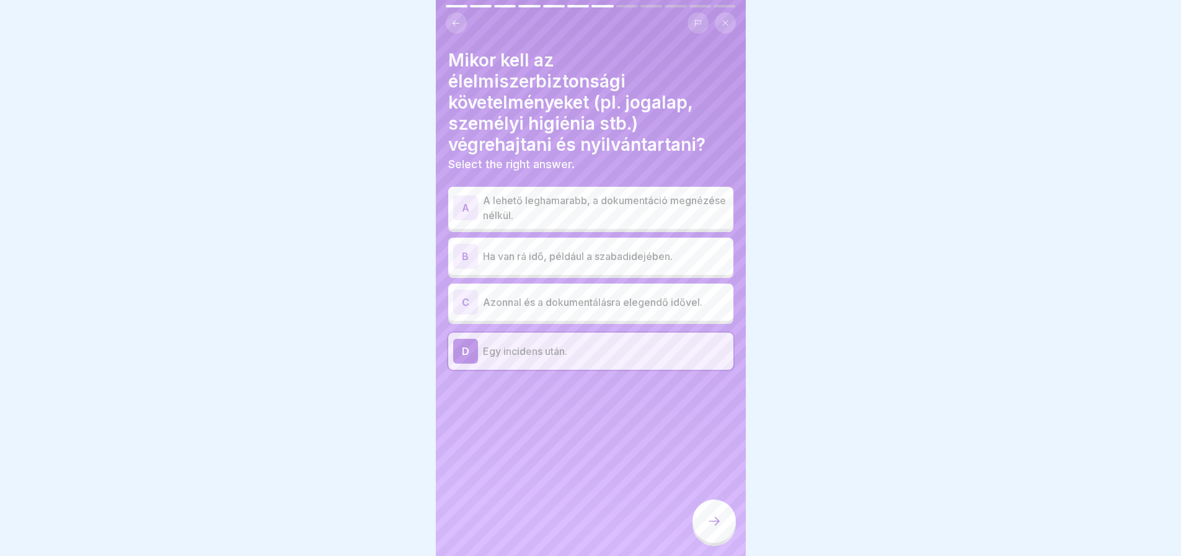
click at [464, 300] on div "C" at bounding box center [465, 302] width 25 height 25
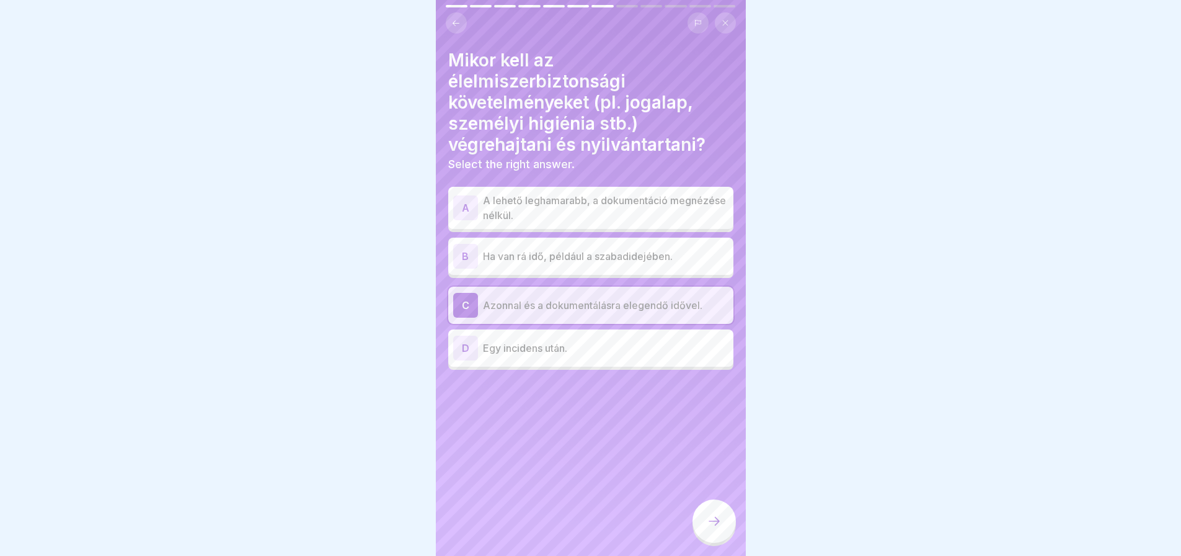
click at [568, 355] on div "D Egy incidens után." at bounding box center [590, 347] width 275 height 25
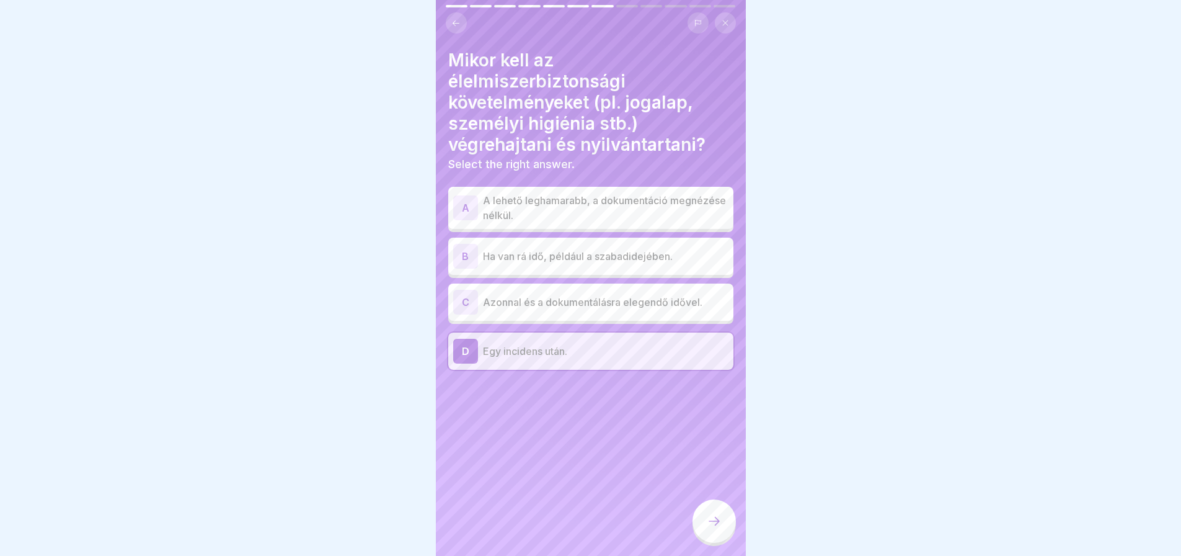
click at [707, 528] on icon at bounding box center [714, 520] width 15 height 15
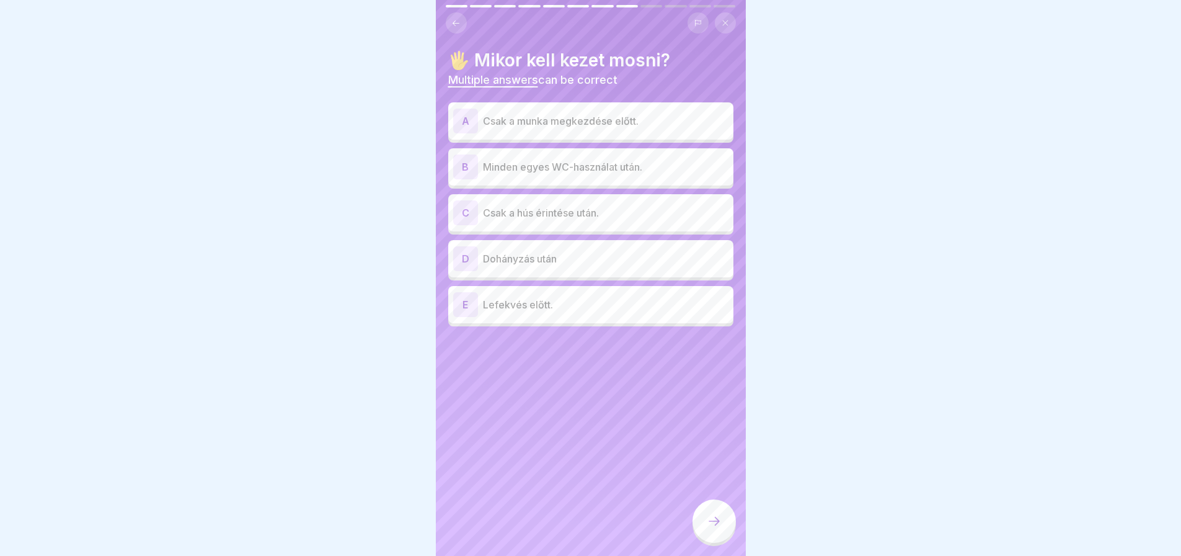
click at [470, 169] on div "B" at bounding box center [465, 166] width 25 height 25
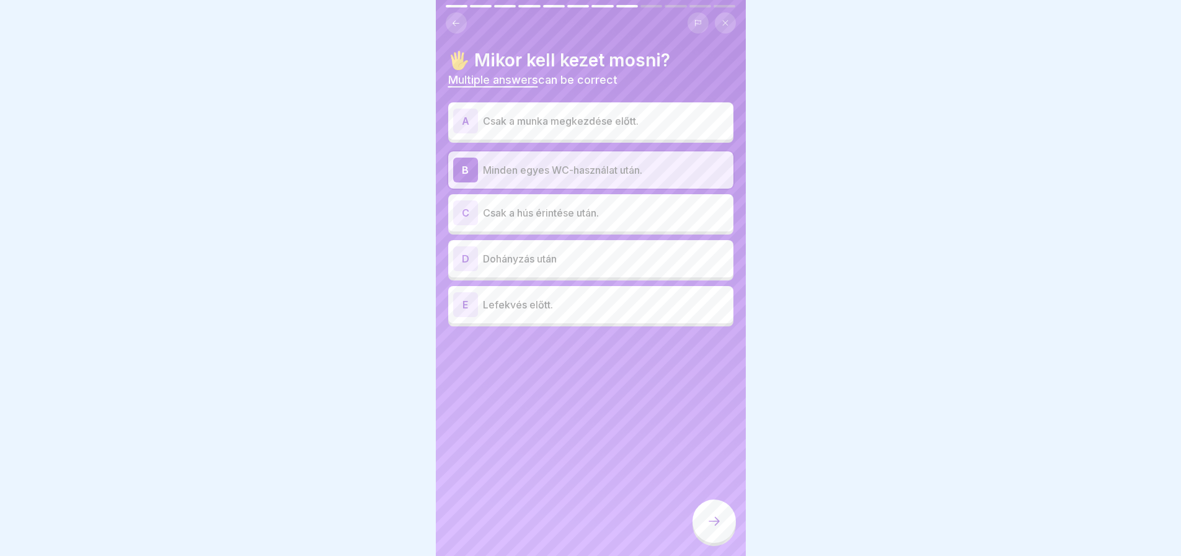
click at [460, 215] on div "C" at bounding box center [465, 212] width 25 height 25
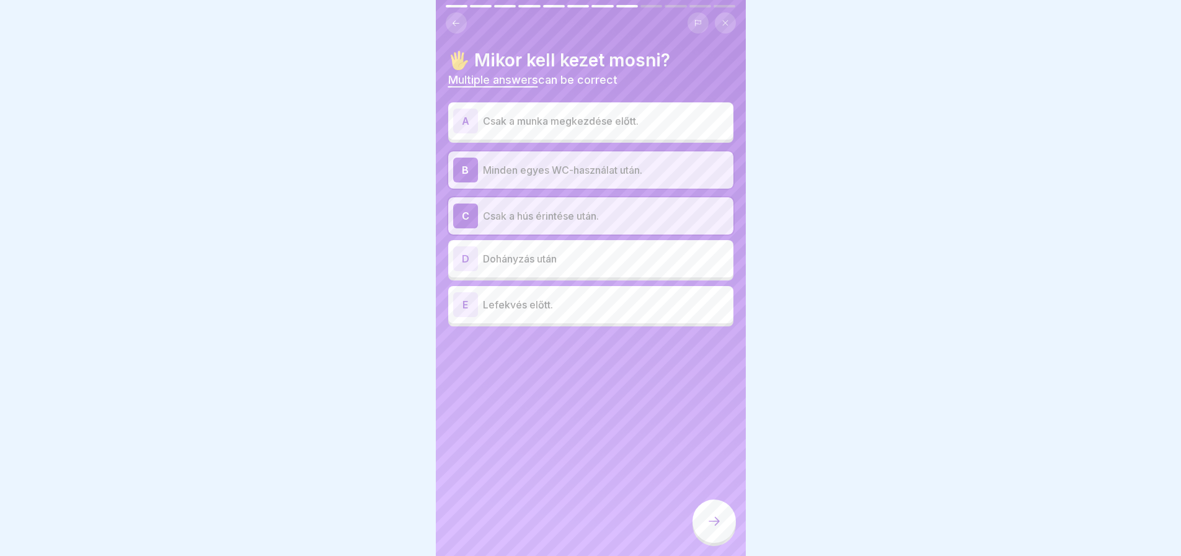
click at [466, 267] on div "D" at bounding box center [465, 258] width 25 height 25
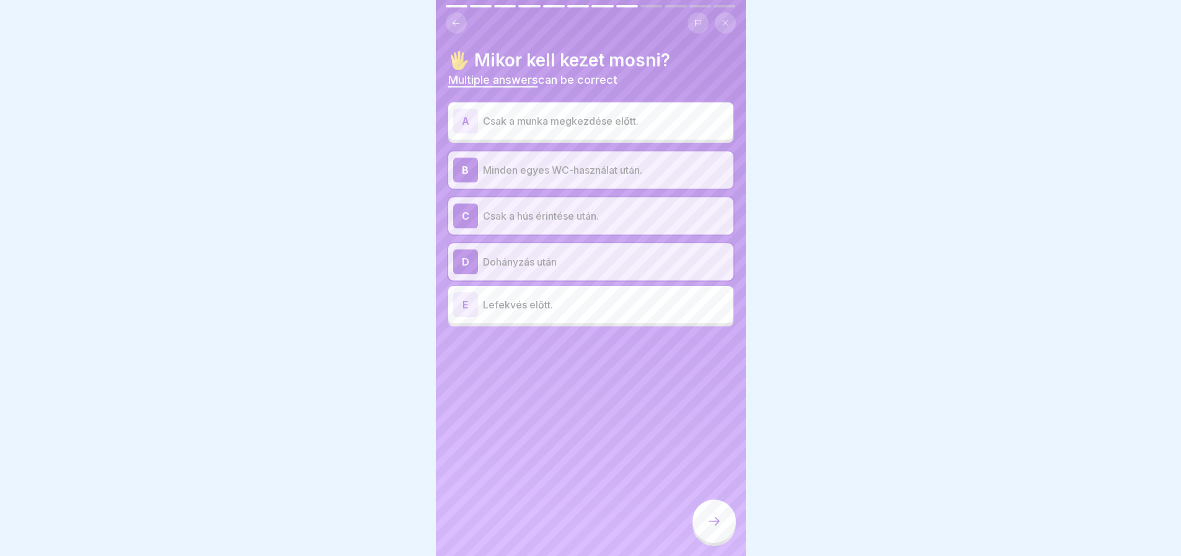
click at [725, 533] on div at bounding box center [714, 520] width 43 height 43
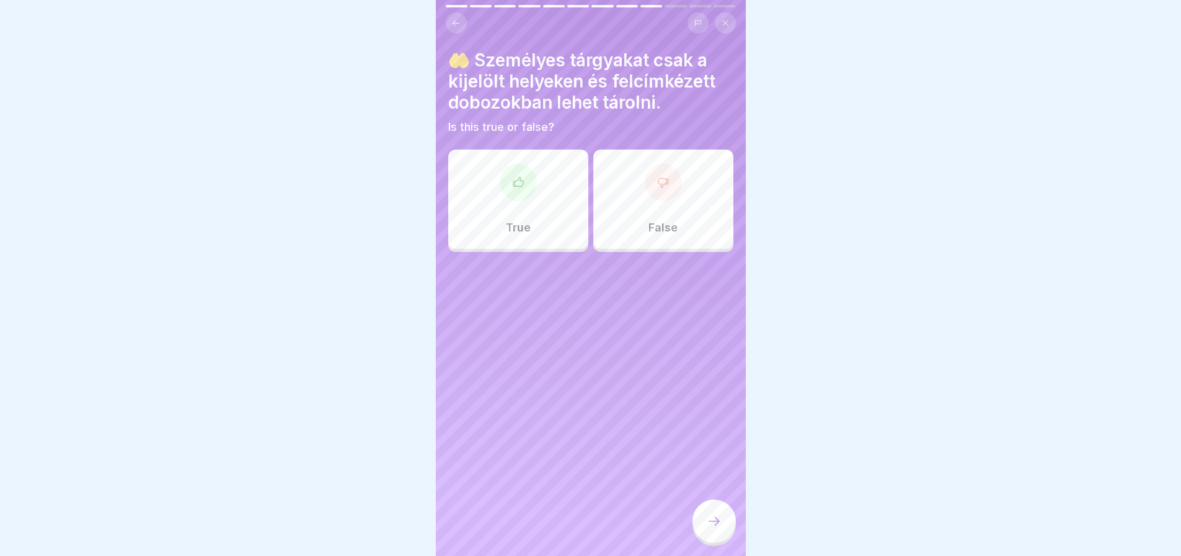
click at [515, 201] on div "True" at bounding box center [518, 198] width 140 height 99
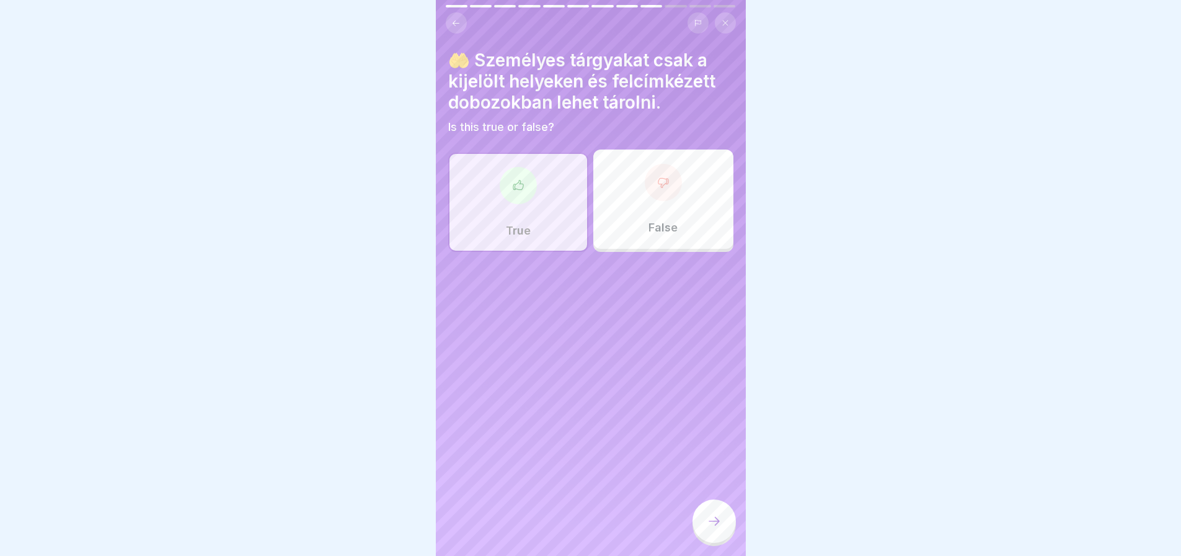
click at [724, 531] on div at bounding box center [714, 520] width 43 height 43
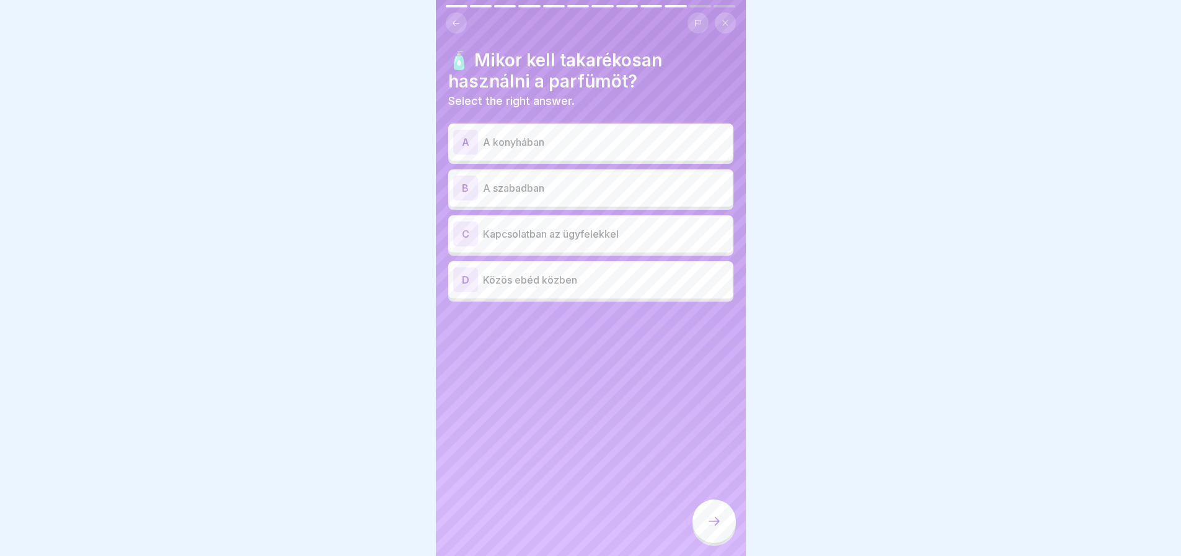
click at [458, 131] on div "A" at bounding box center [465, 142] width 25 height 25
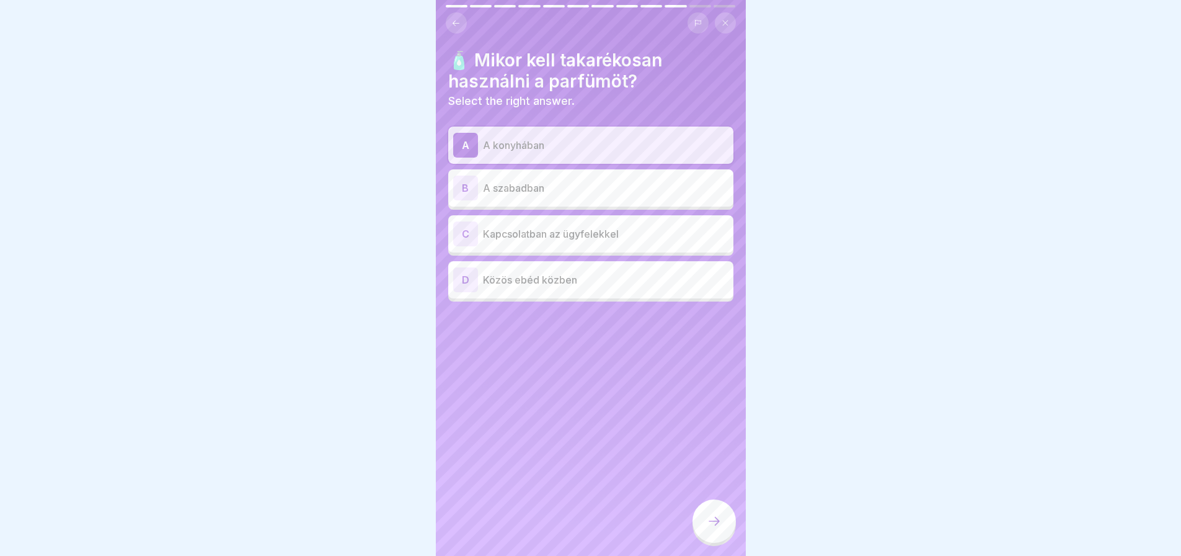
click at [711, 528] on icon at bounding box center [714, 520] width 15 height 15
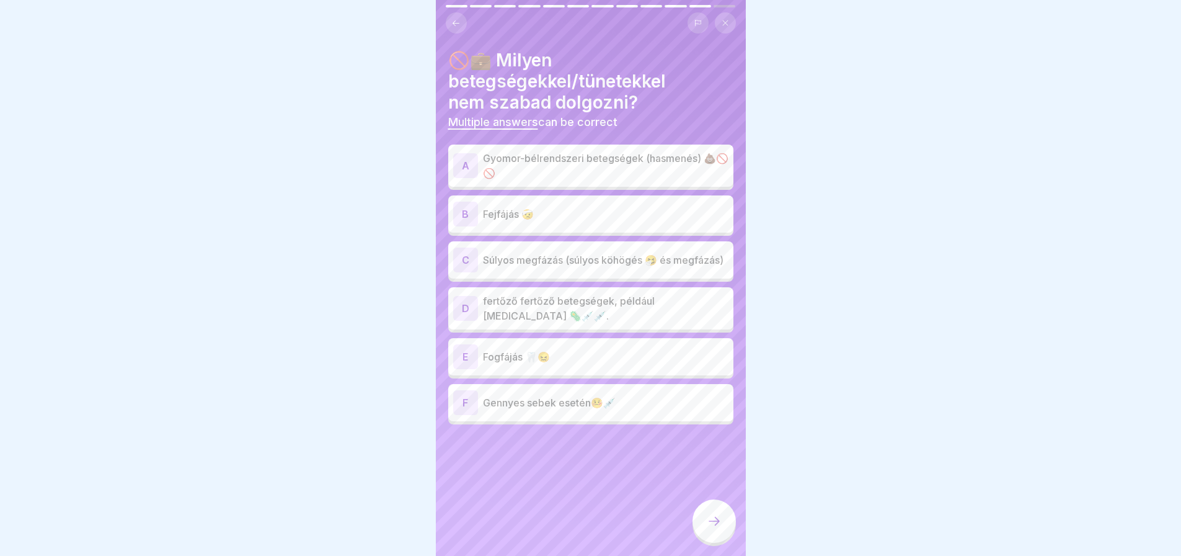
click at [457, 167] on div "A" at bounding box center [465, 165] width 25 height 25
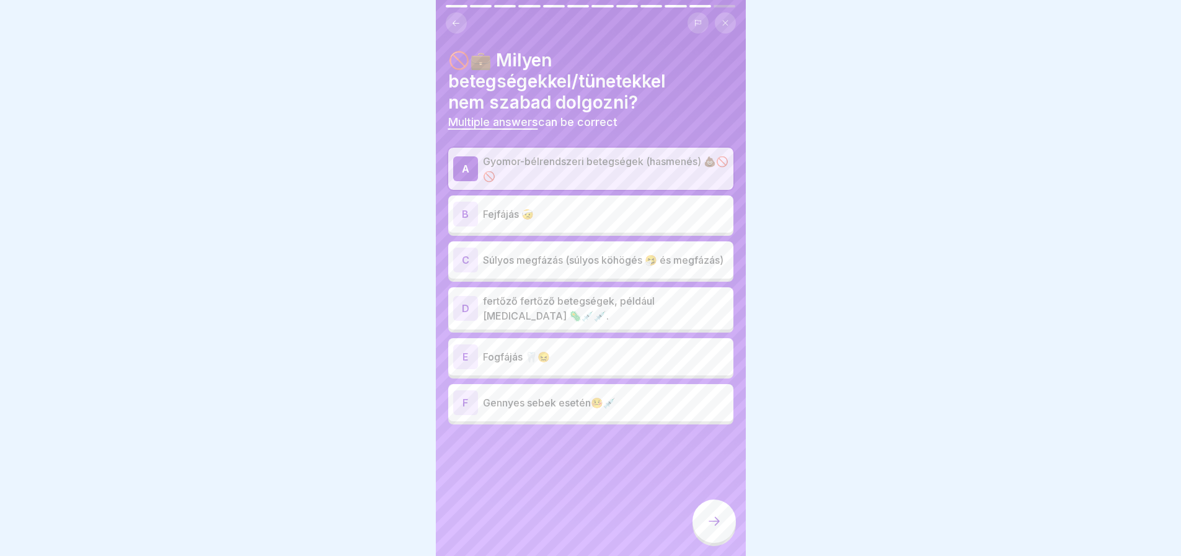
click at [466, 264] on div "C" at bounding box center [465, 259] width 25 height 25
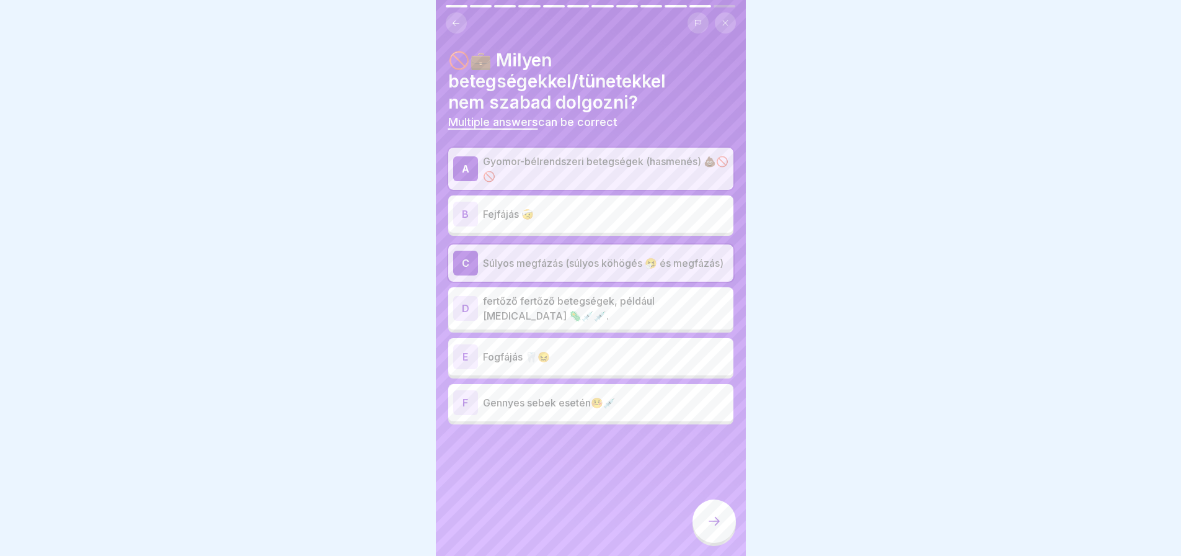
click at [463, 323] on div "D fertőző fertőző betegségek, például [MEDICAL_DATA] 🦠💉💉." at bounding box center [590, 308] width 275 height 30
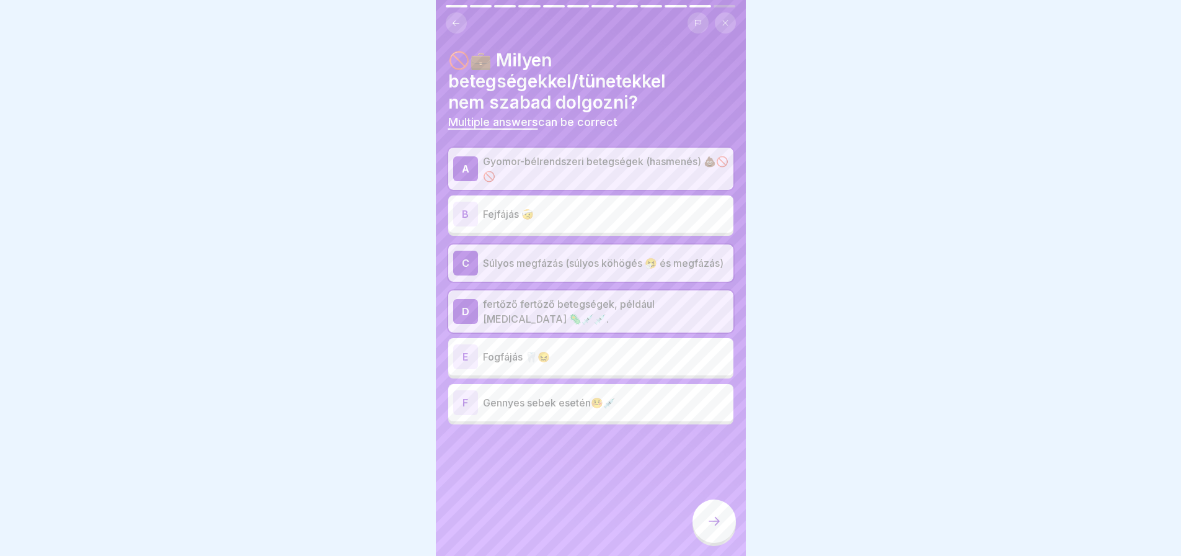
click at [463, 409] on div "F" at bounding box center [465, 402] width 25 height 25
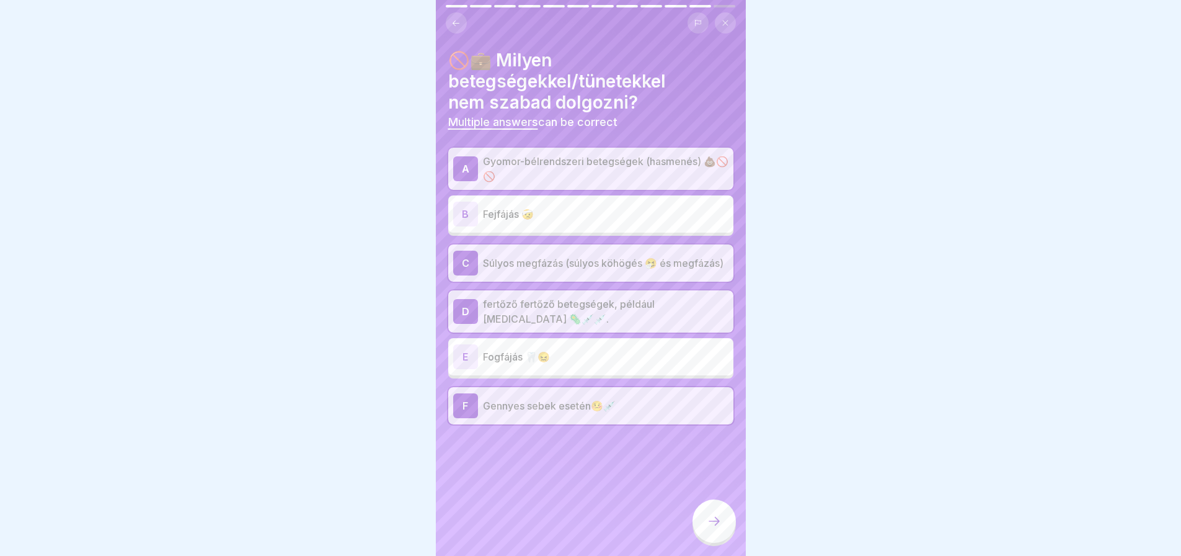
click at [714, 528] on icon at bounding box center [714, 520] width 15 height 15
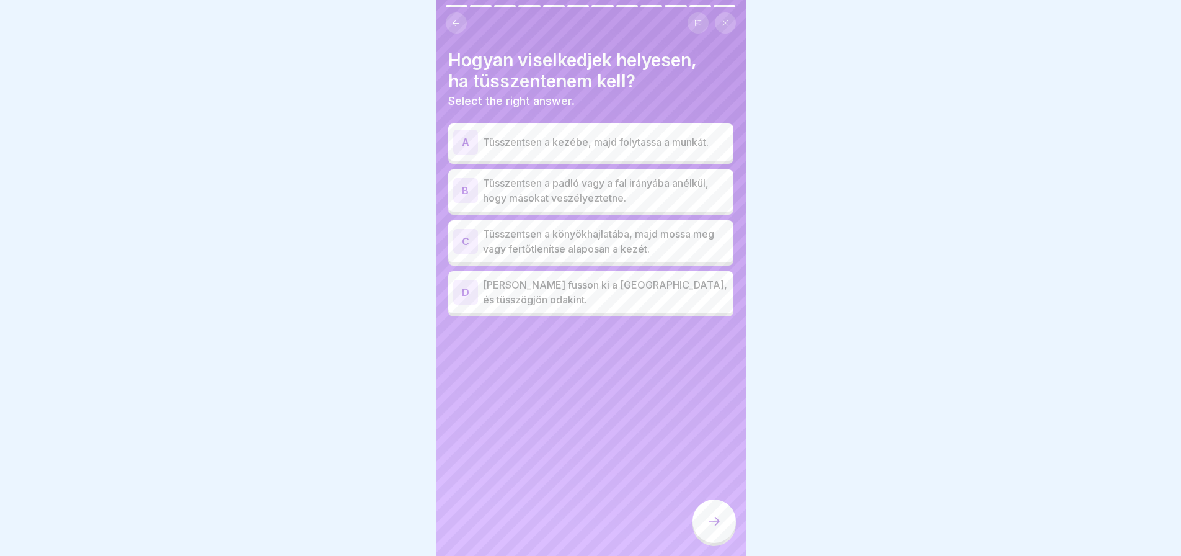
click at [468, 236] on div "C" at bounding box center [465, 241] width 25 height 25
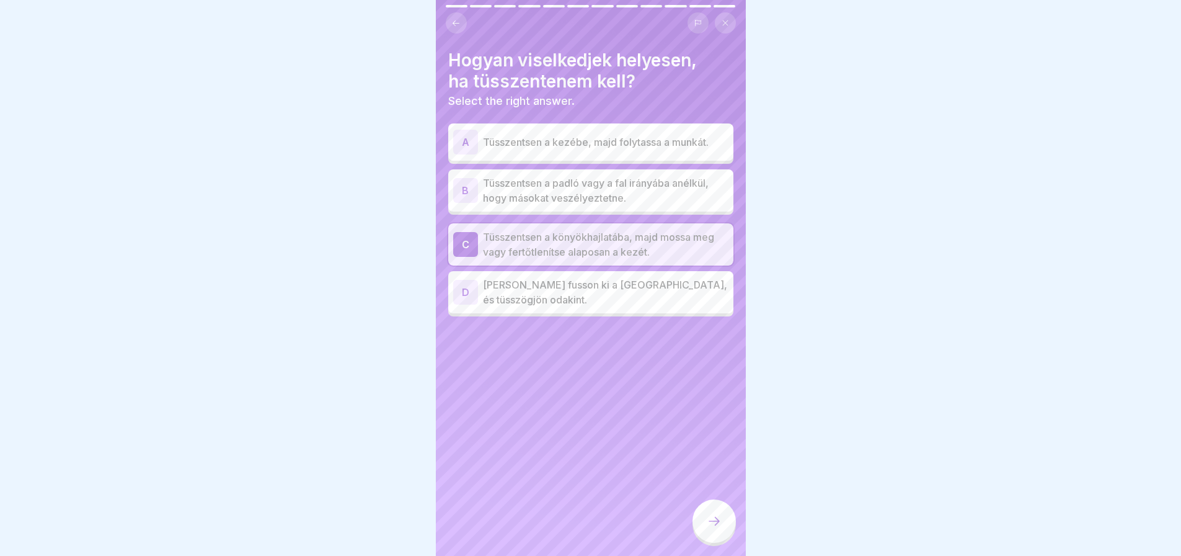
click at [715, 542] on div at bounding box center [714, 520] width 43 height 43
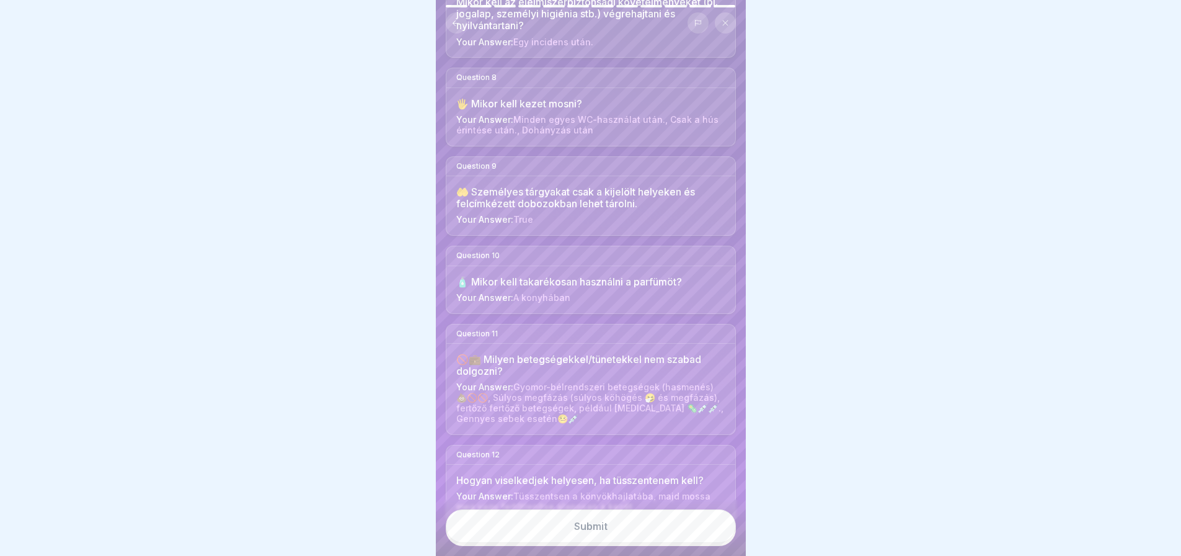
scroll to position [742, 0]
click at [649, 527] on button "Submit" at bounding box center [591, 525] width 290 height 33
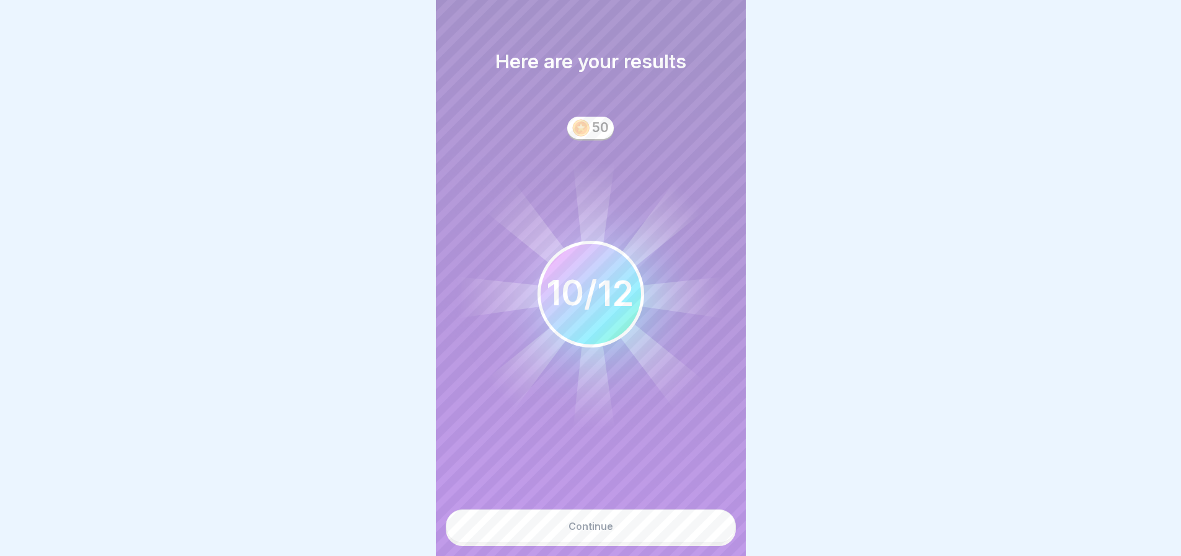
click at [645, 537] on button "Continue" at bounding box center [591, 525] width 290 height 33
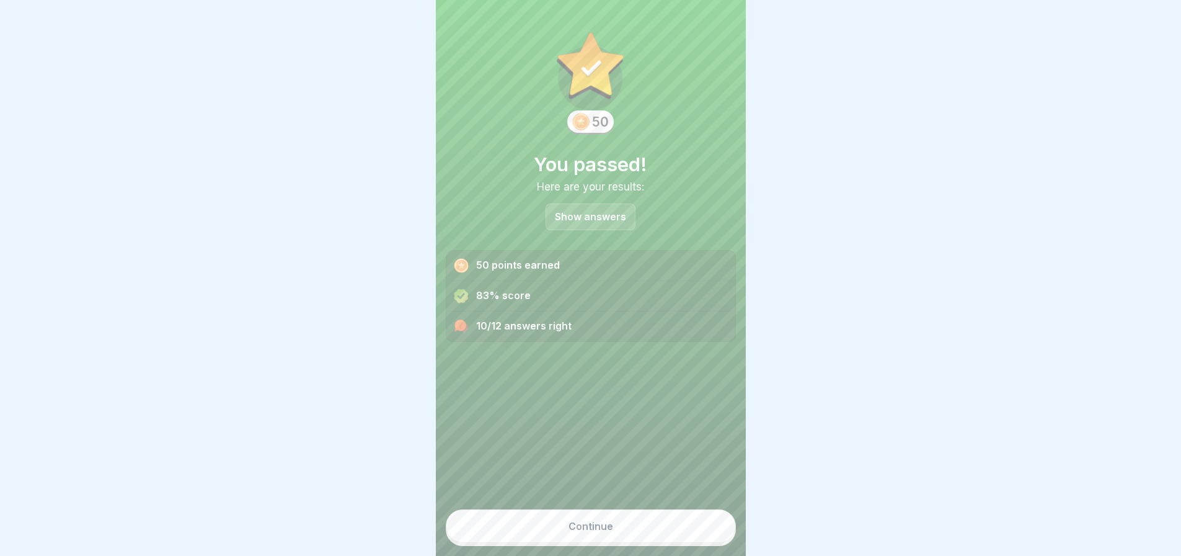
click at [645, 537] on button "Continue" at bounding box center [591, 525] width 290 height 33
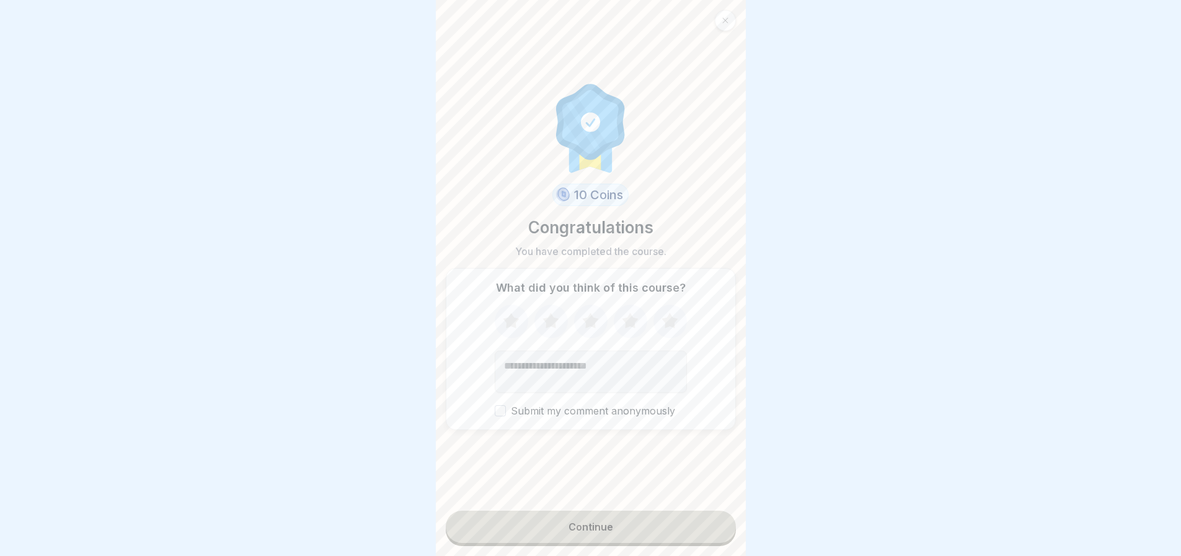
click at [621, 538] on button "Continue" at bounding box center [591, 526] width 290 height 32
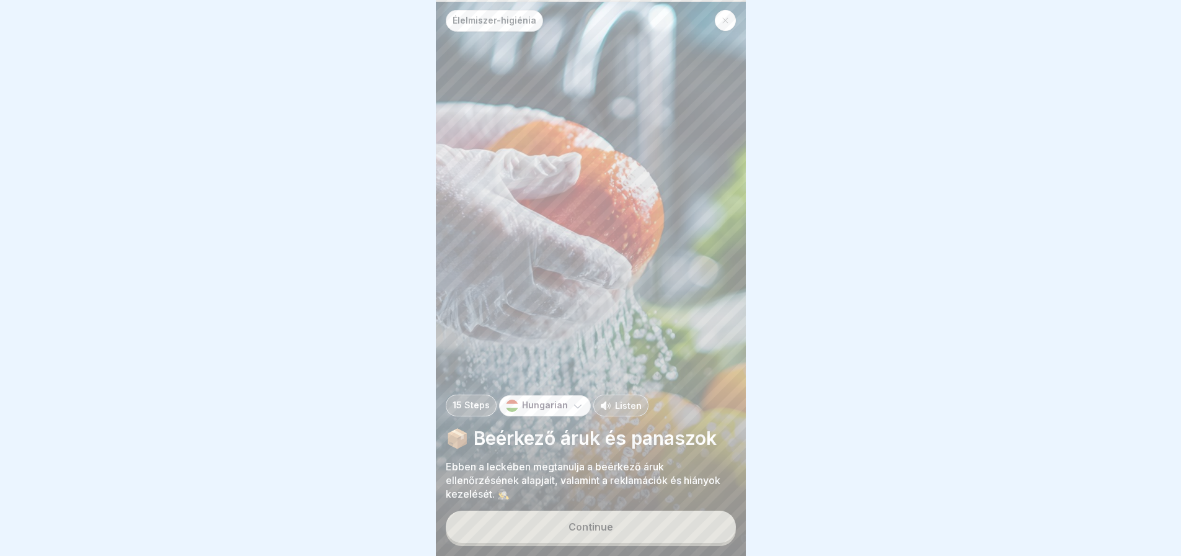
click at [609, 531] on div "Continue" at bounding box center [591, 526] width 45 height 11
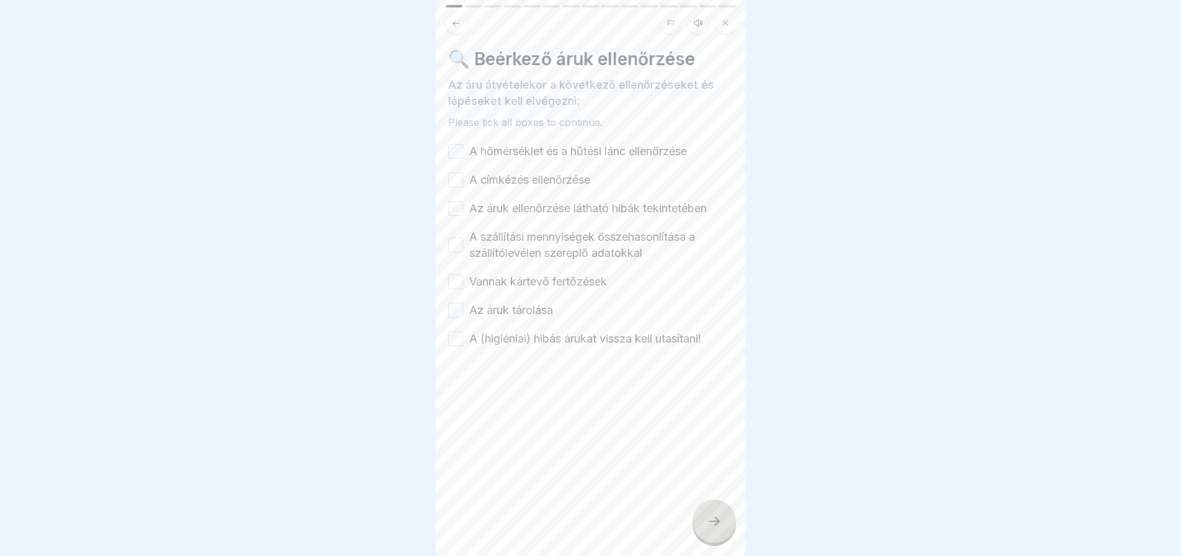
click at [715, 541] on div at bounding box center [714, 520] width 43 height 43
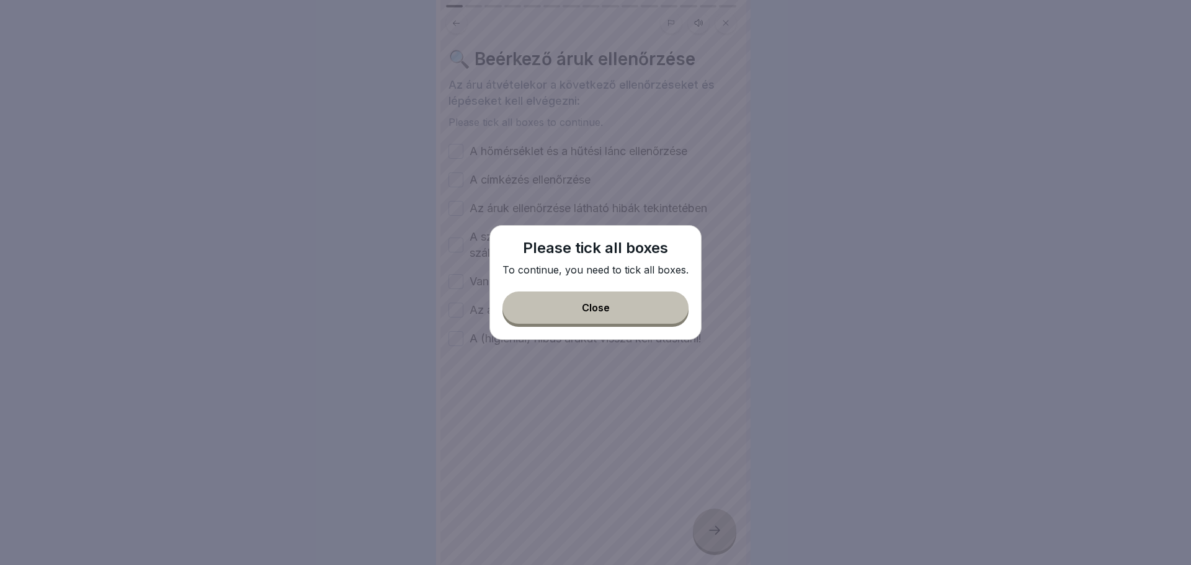
click at [617, 314] on button "Close" at bounding box center [595, 307] width 186 height 32
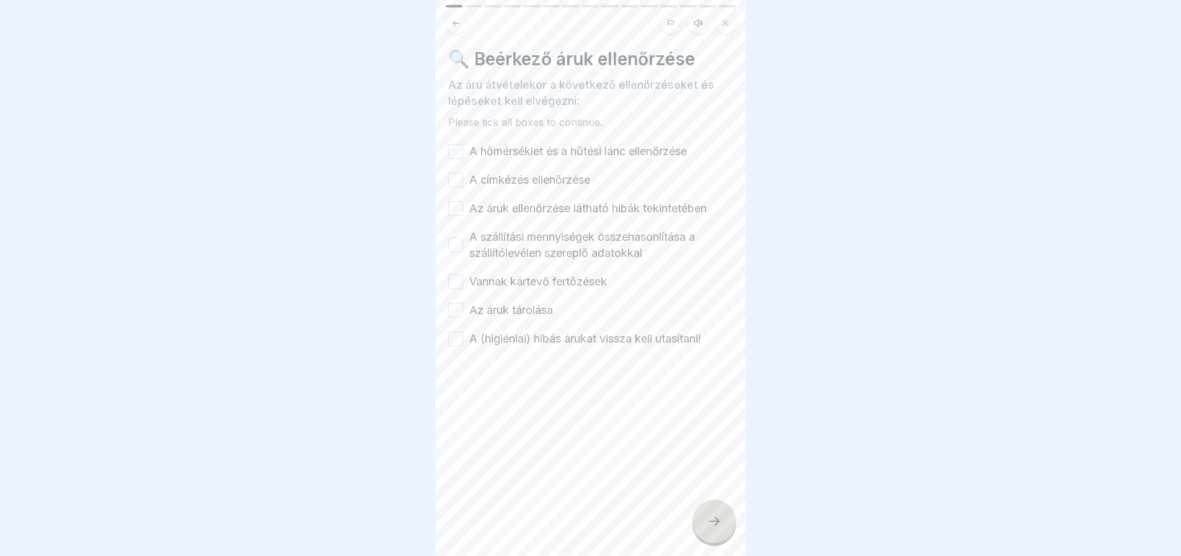
click at [456, 249] on button "A szállítási mennyiségek összehasonlítása a szállítólevélen szereplő adatokkal" at bounding box center [455, 244] width 15 height 15
click at [456, 185] on button "A címkézés ellenőrzése" at bounding box center [455, 179] width 15 height 15
click at [457, 148] on button "A hőmérséklet és a hűtési lánc ellenőrzése" at bounding box center [455, 151] width 15 height 15
click at [458, 209] on button "Az áruk ellenőrzése látható hibák tekintetében" at bounding box center [455, 208] width 15 height 15
click at [458, 337] on button "A (higiéniai) hibás árukat vissza kell utasítani!" at bounding box center [455, 338] width 15 height 15
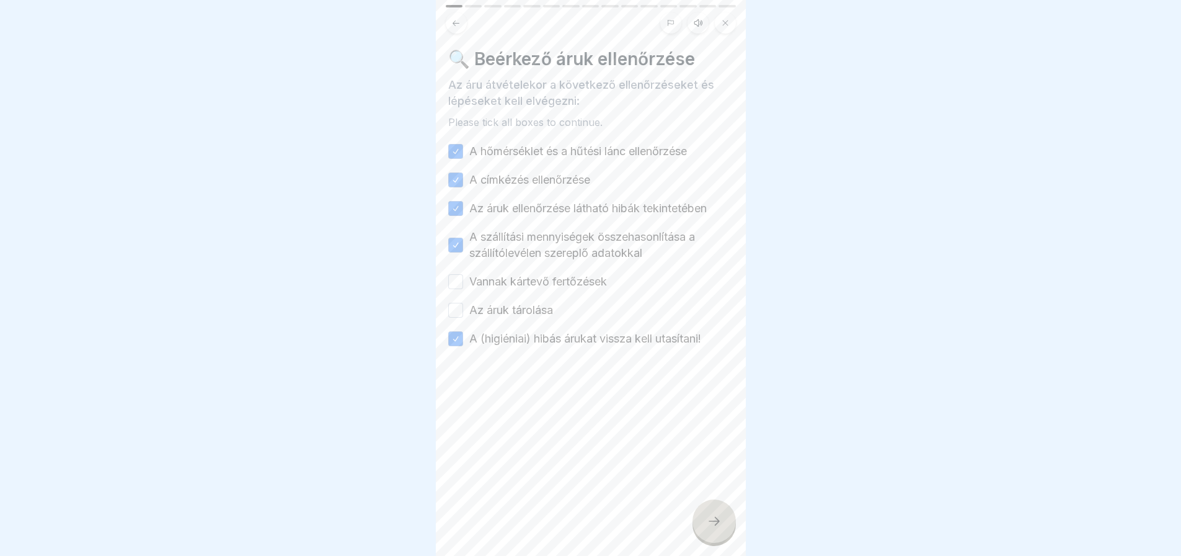
click at [458, 308] on button "Az áruk tárolása" at bounding box center [455, 310] width 15 height 15
click at [455, 278] on button "Vannak kártevő fertőzések" at bounding box center [455, 281] width 15 height 15
click at [716, 528] on icon at bounding box center [714, 520] width 15 height 15
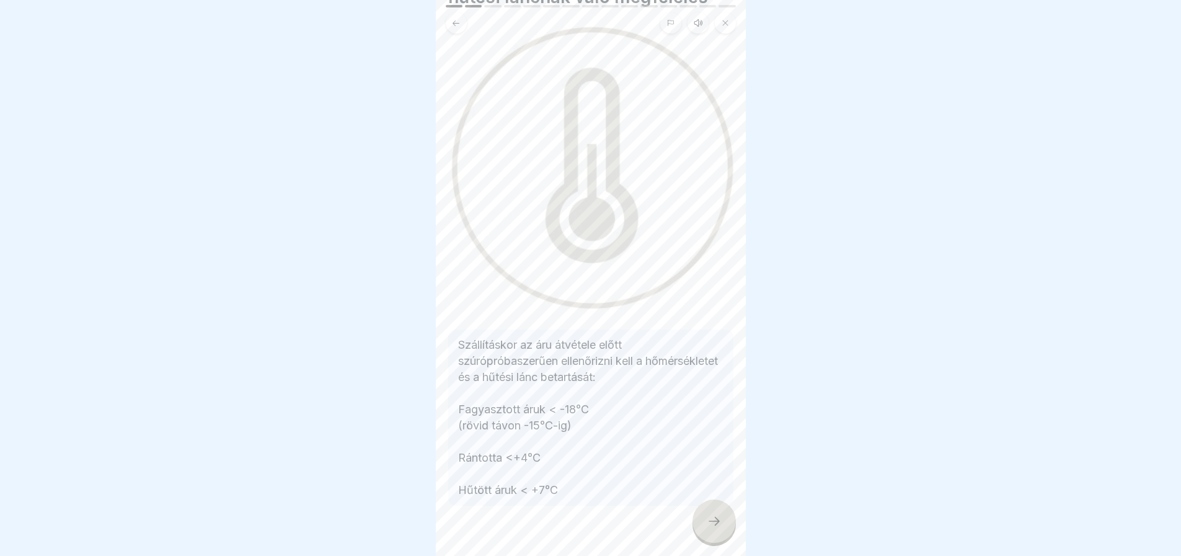
scroll to position [98, 0]
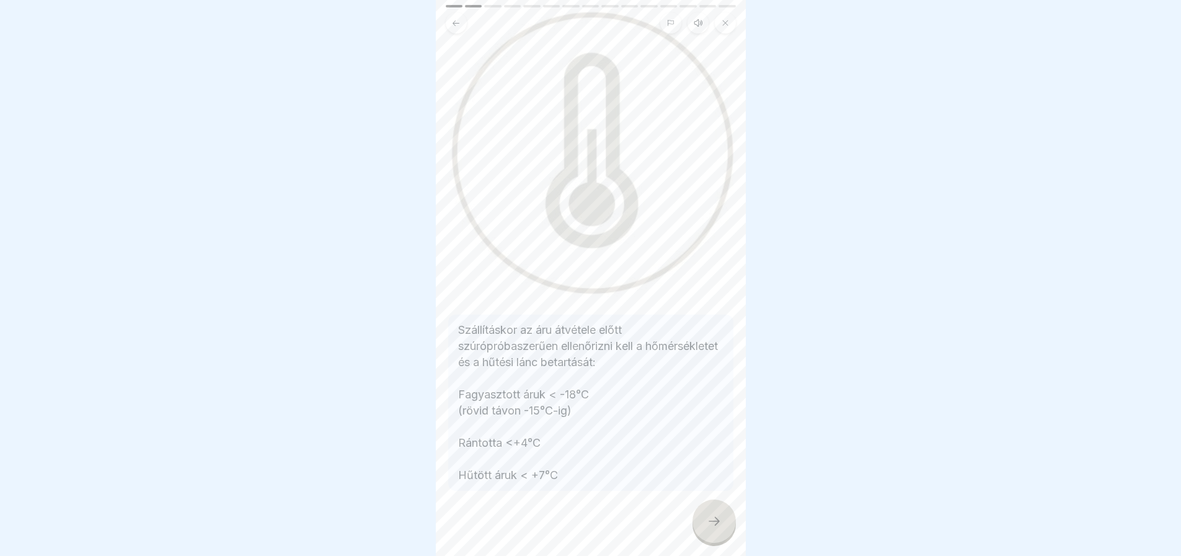
click at [711, 526] on icon at bounding box center [714, 520] width 15 height 15
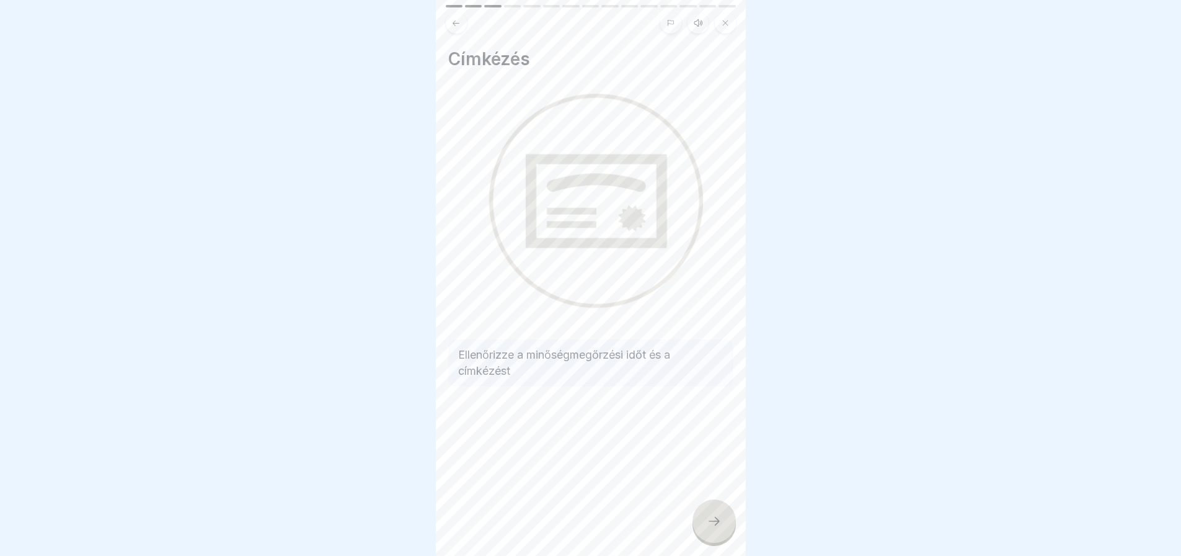
click at [711, 526] on icon at bounding box center [714, 520] width 15 height 15
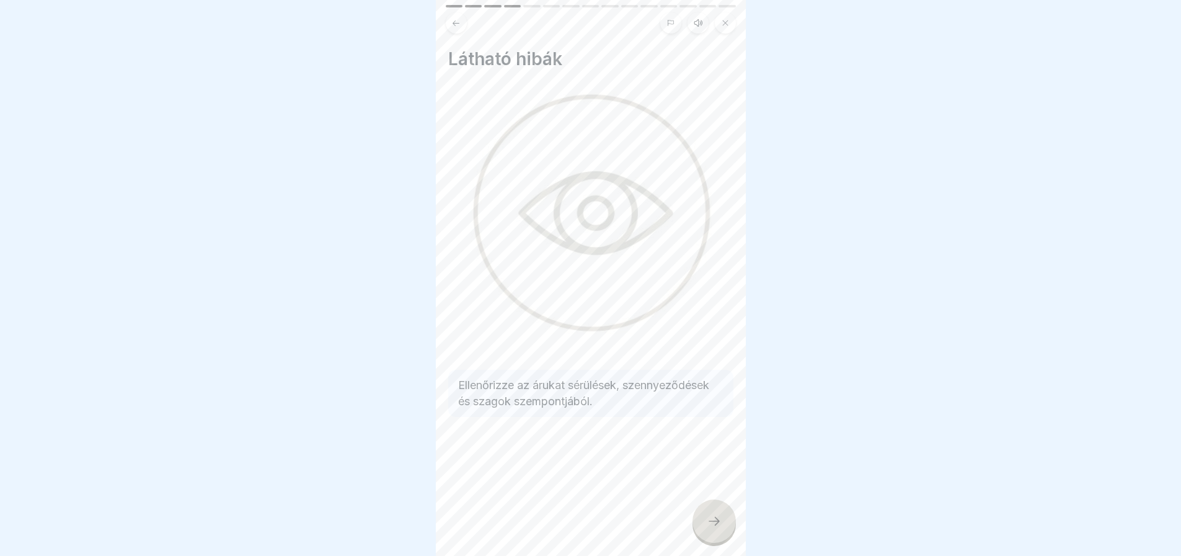
click at [711, 526] on icon at bounding box center [714, 520] width 15 height 15
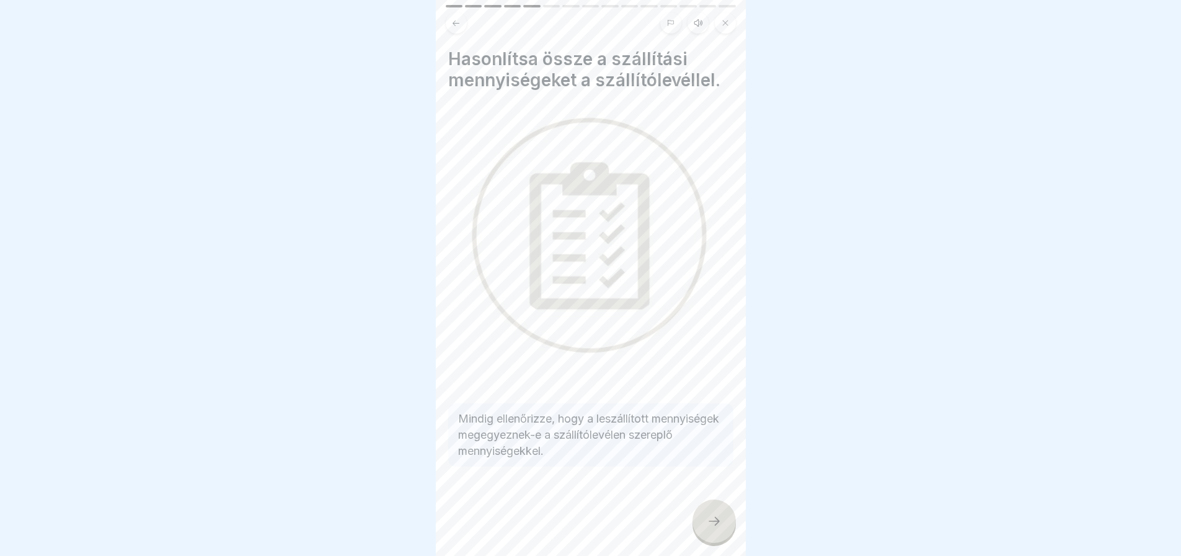
click at [711, 526] on icon at bounding box center [714, 520] width 15 height 15
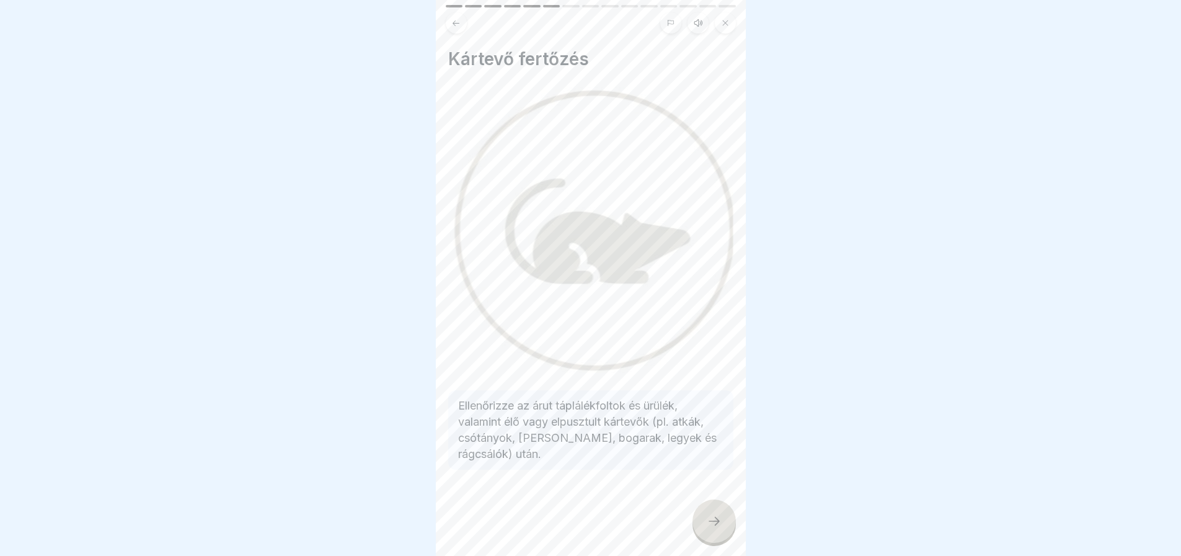
click at [711, 526] on icon at bounding box center [714, 520] width 15 height 15
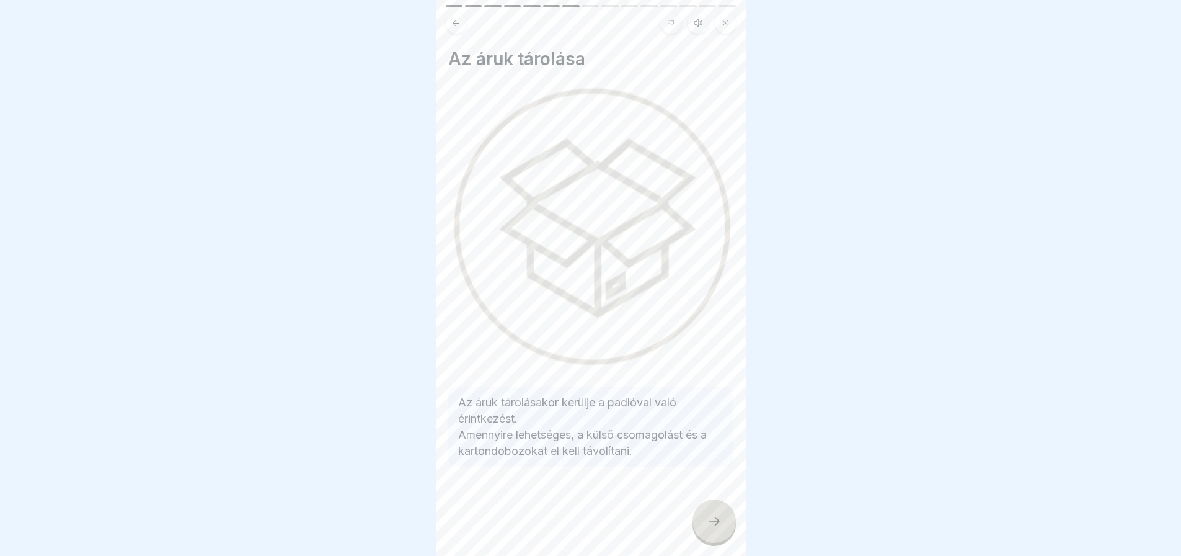
click at [711, 526] on icon at bounding box center [714, 520] width 15 height 15
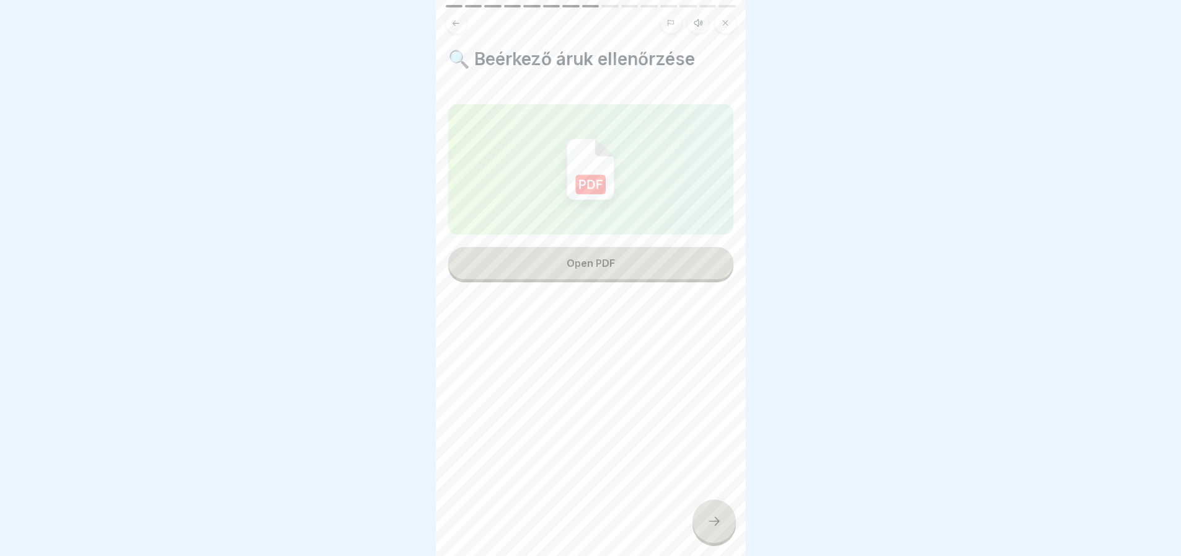
click at [595, 260] on div "Open PDF" at bounding box center [591, 262] width 48 height 11
click at [709, 528] on icon at bounding box center [714, 520] width 15 height 15
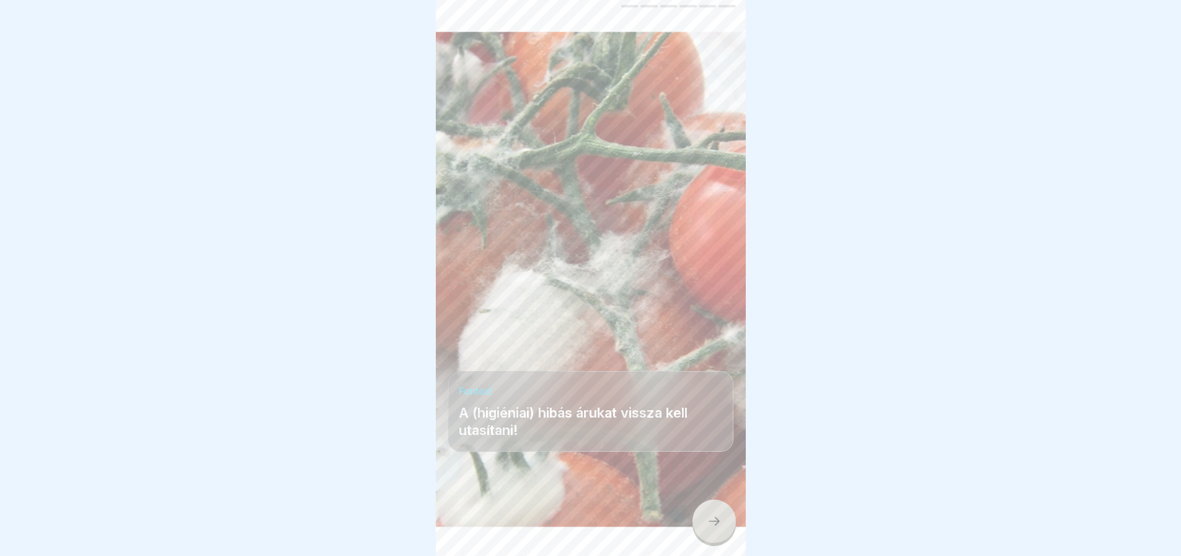
click at [709, 528] on icon at bounding box center [714, 520] width 15 height 15
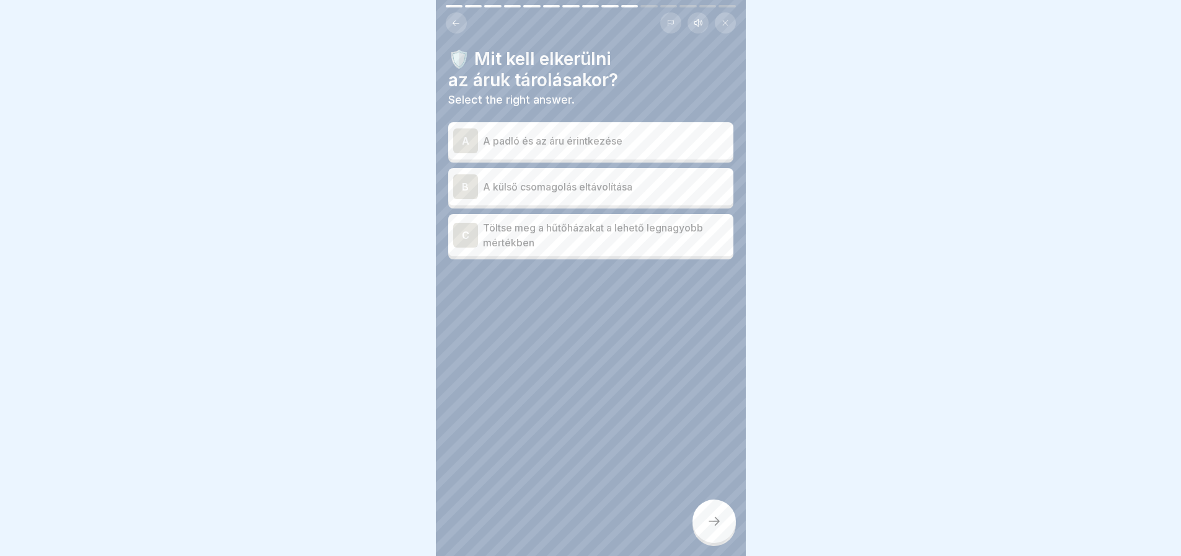
click at [708, 538] on div at bounding box center [714, 520] width 43 height 43
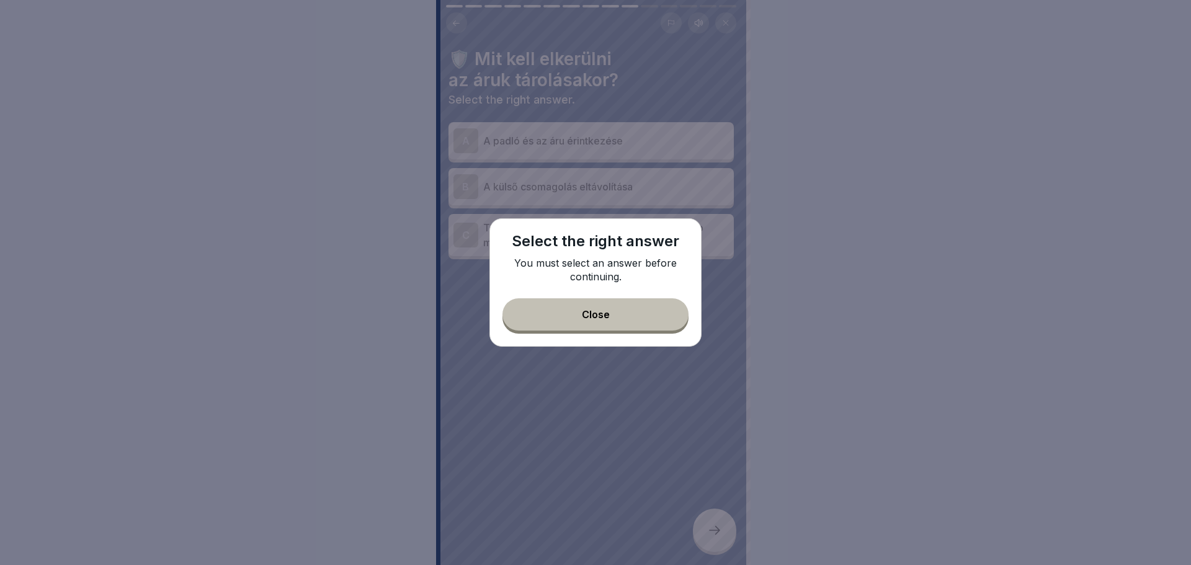
click at [615, 318] on button "Close" at bounding box center [595, 314] width 186 height 32
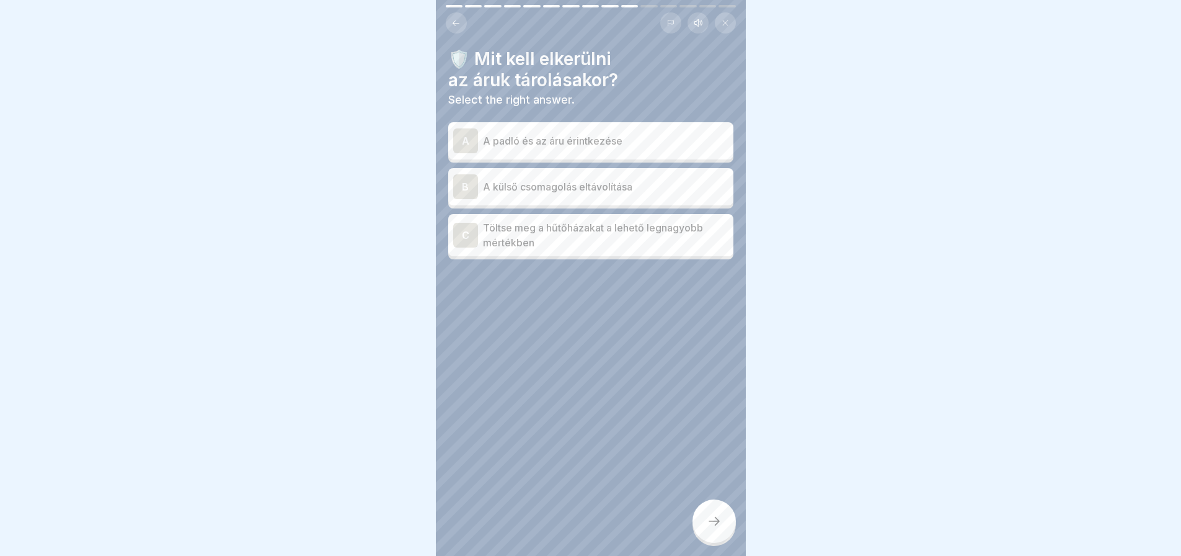
click at [464, 130] on div "A" at bounding box center [465, 140] width 25 height 25
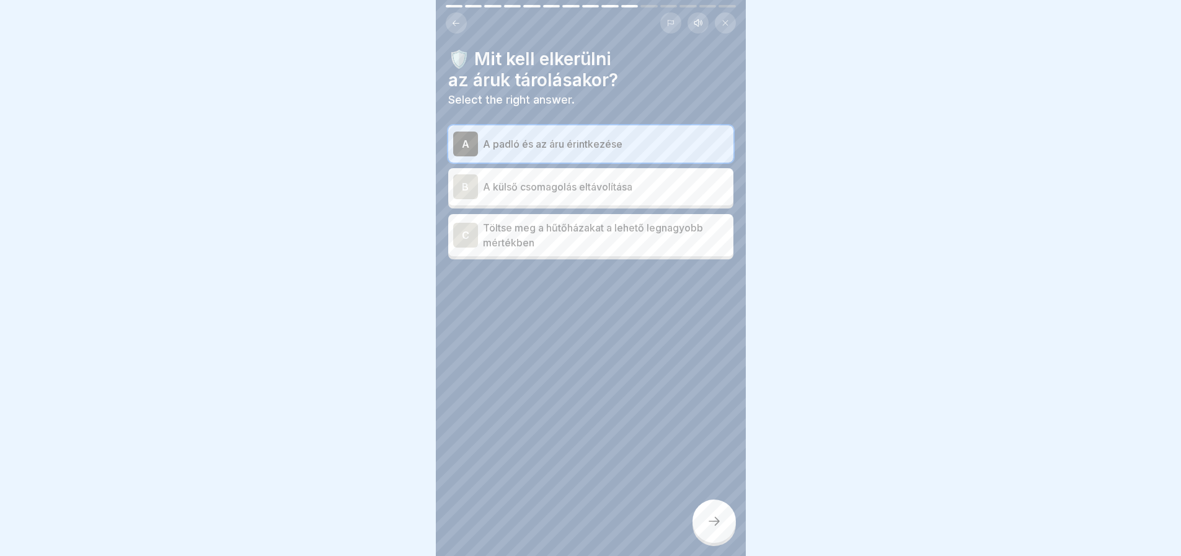
click at [466, 191] on div "B" at bounding box center [465, 186] width 25 height 25
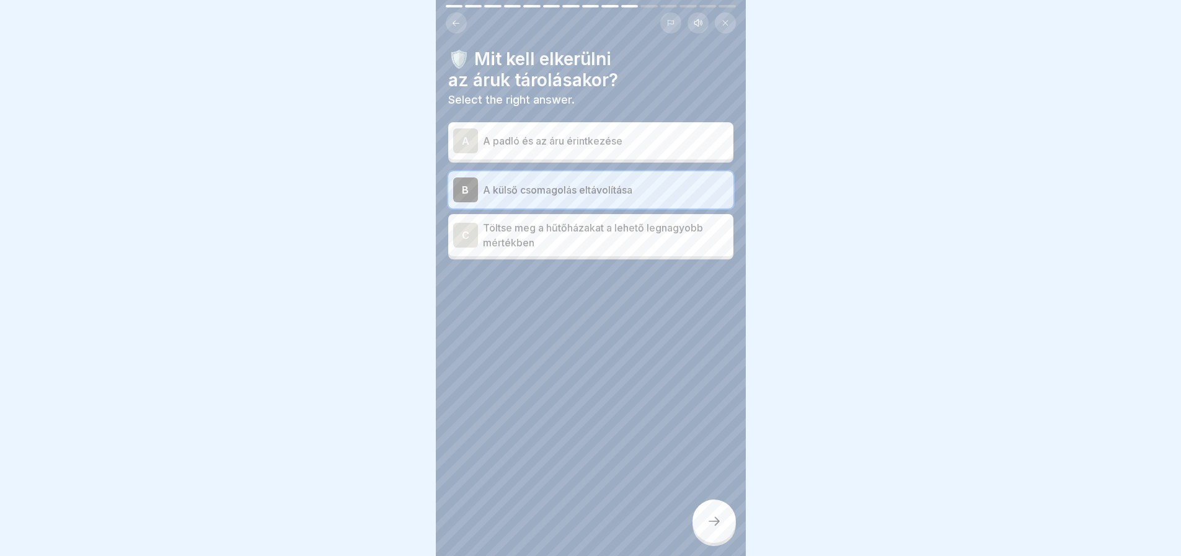
click at [464, 145] on div "A" at bounding box center [465, 140] width 25 height 25
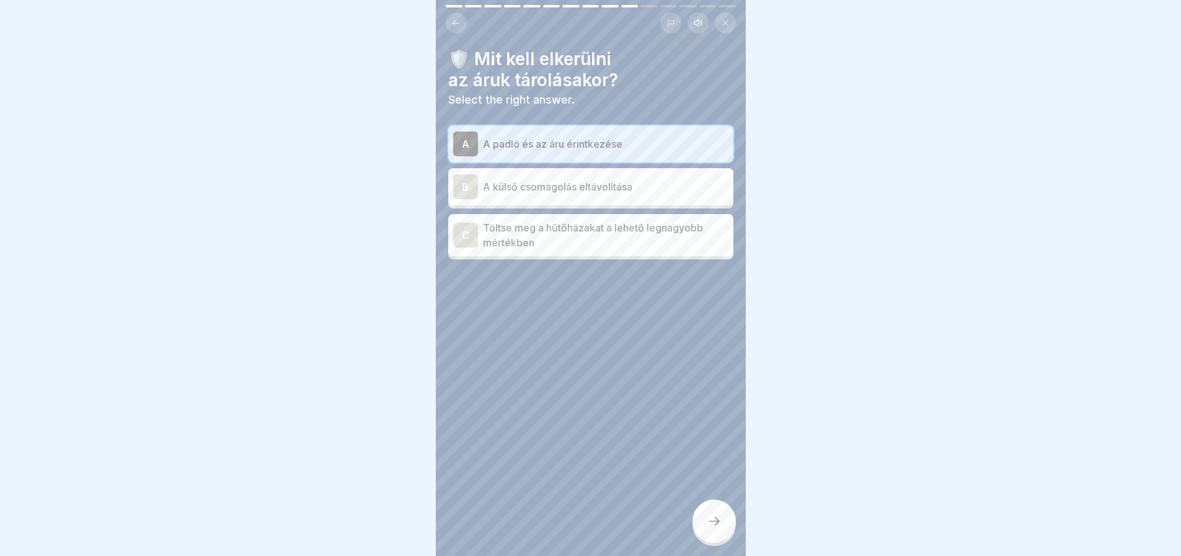
click at [712, 539] on div at bounding box center [714, 520] width 43 height 43
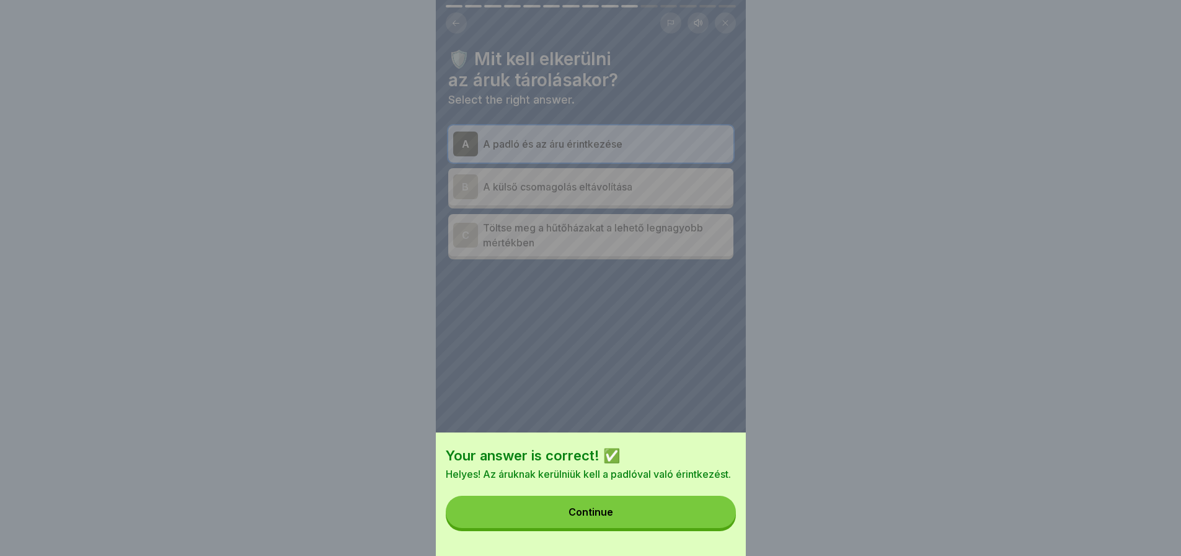
click at [685, 523] on button "Continue" at bounding box center [591, 511] width 290 height 32
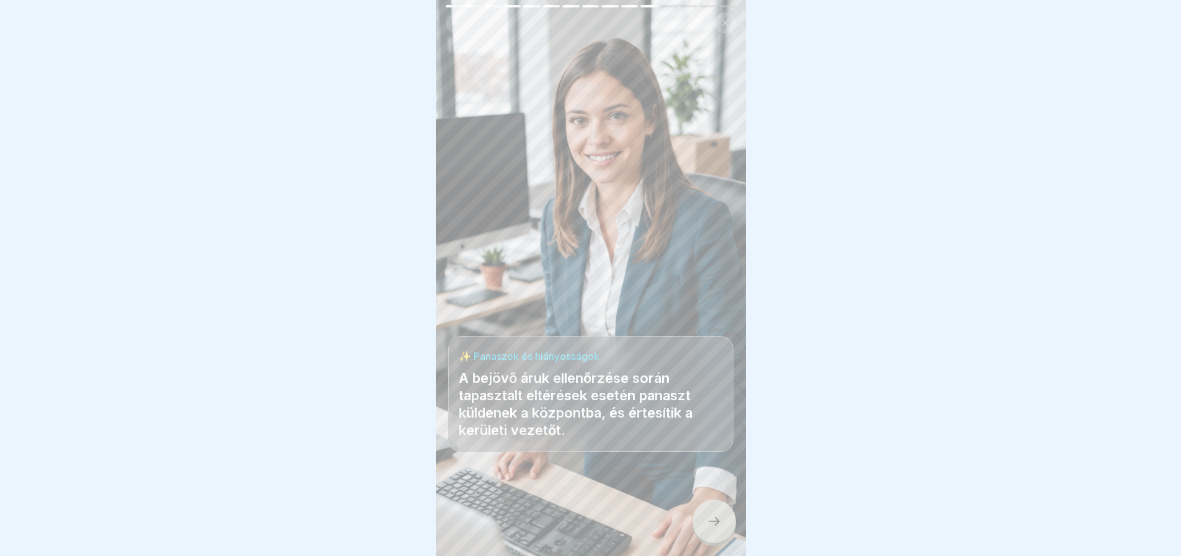
click at [716, 528] on icon at bounding box center [714, 520] width 15 height 15
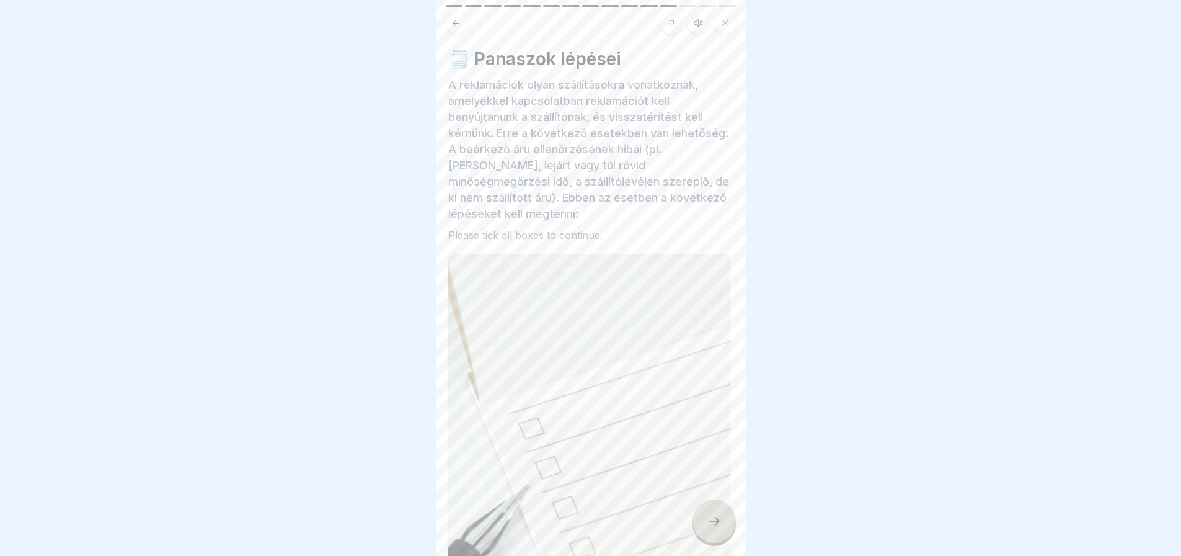
click at [716, 528] on icon at bounding box center [714, 520] width 15 height 15
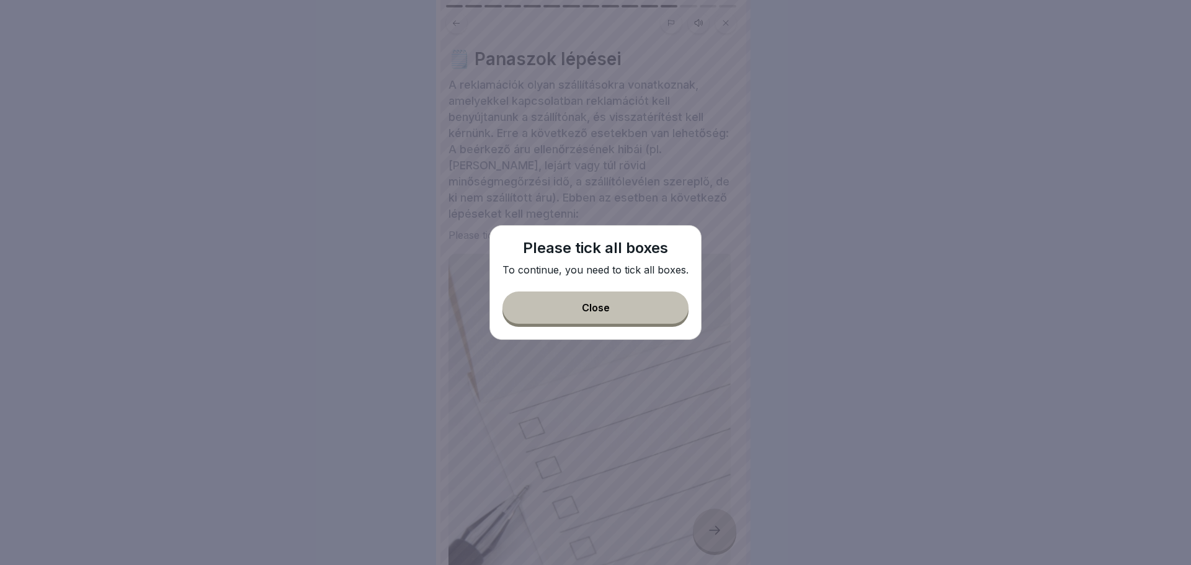
click at [653, 315] on button "Close" at bounding box center [595, 307] width 186 height 32
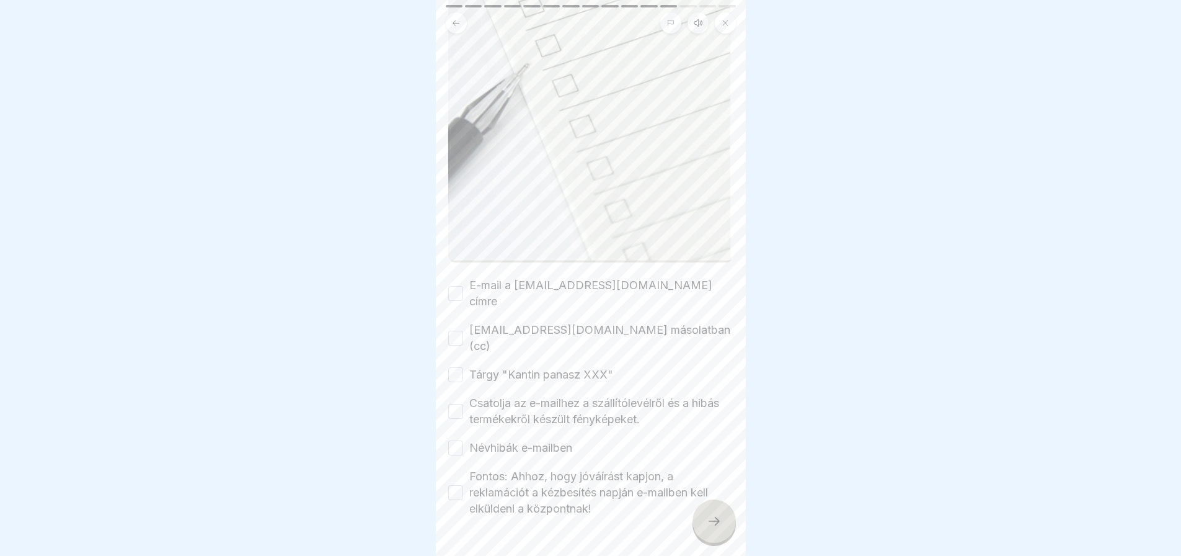
scroll to position [427, 0]
click at [458, 480] on button "Fontos: Ahhoz, hogy jóváírást kapjon, a reklamációt a kézbesítés napján e-mailb…" at bounding box center [455, 487] width 15 height 15
click at [458, 399] on button "Csatolja az e-mailhez a szállítólevélről és a hibás termékekről készült fénykép…" at bounding box center [455, 406] width 15 height 15
click at [459, 281] on button "E-mail a [EMAIL_ADDRESS][DOMAIN_NAME] címre" at bounding box center [455, 288] width 15 height 15
click at [458, 362] on button "Tárgy "Kantin panasz XXX"" at bounding box center [455, 369] width 15 height 15
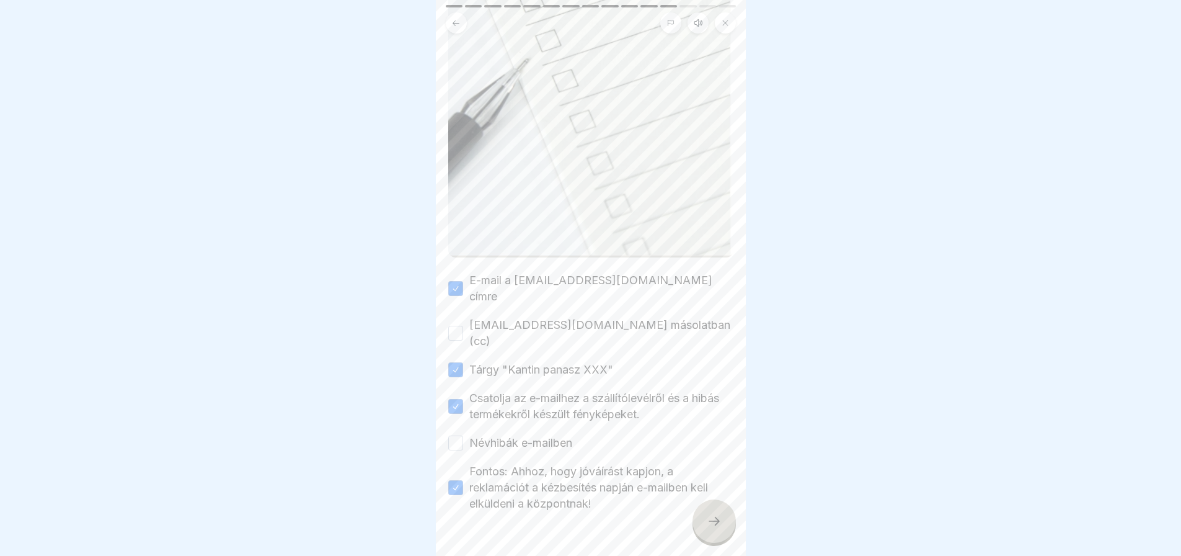
click at [456, 326] on button "[EMAIL_ADDRESS][DOMAIN_NAME] másolatban (cc)" at bounding box center [455, 333] width 15 height 15
click at [459, 435] on button "Névhibák e-mailben" at bounding box center [455, 442] width 15 height 15
click at [722, 536] on div at bounding box center [714, 520] width 43 height 43
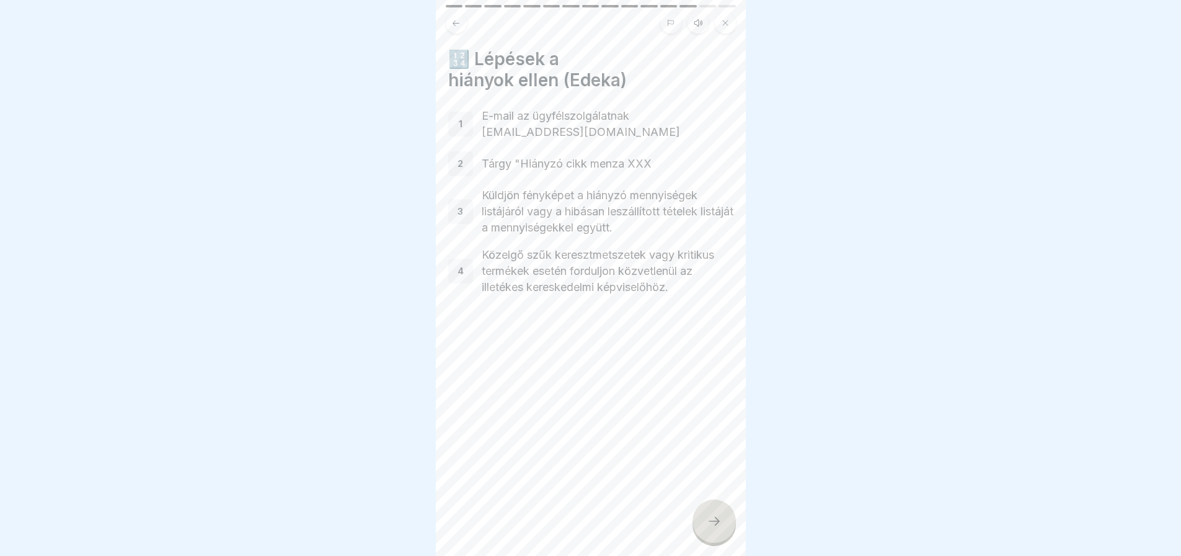
click at [717, 526] on icon at bounding box center [714, 520] width 15 height 15
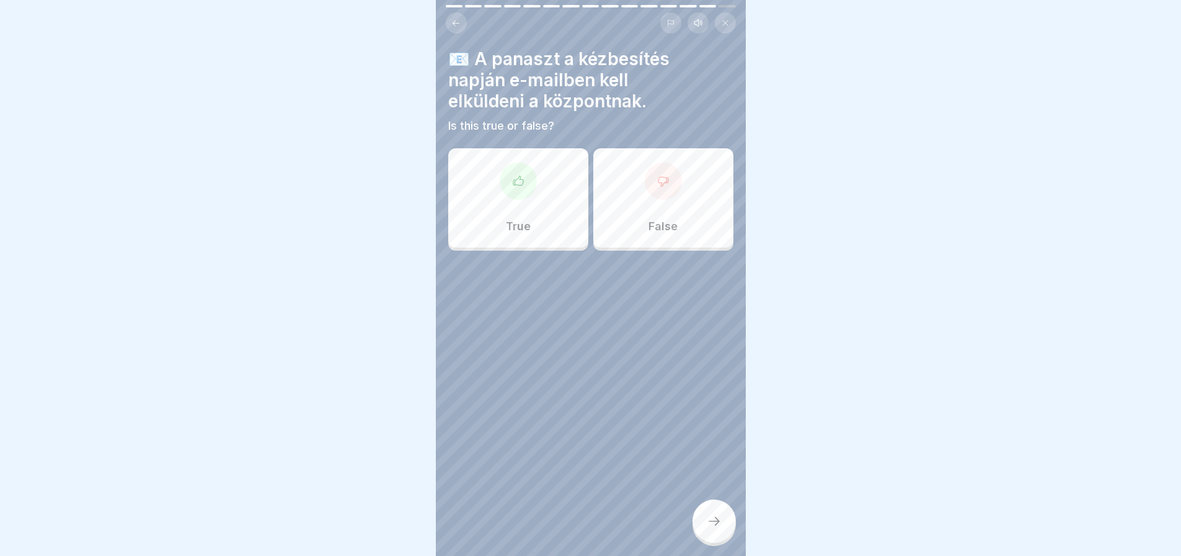
click at [501, 189] on div at bounding box center [518, 180] width 37 height 37
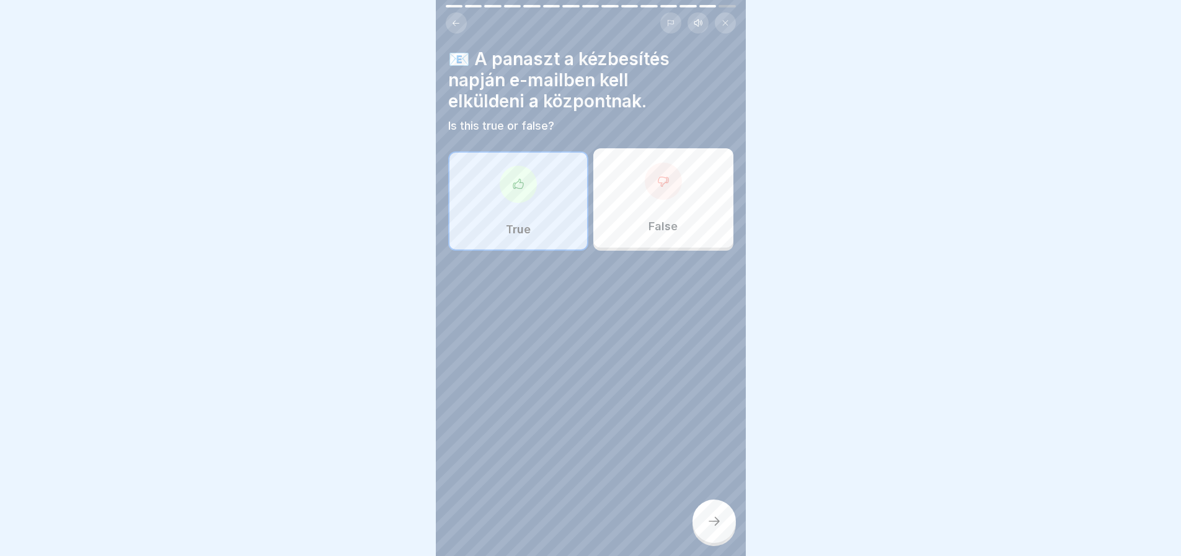
click at [719, 543] on div at bounding box center [714, 520] width 43 height 43
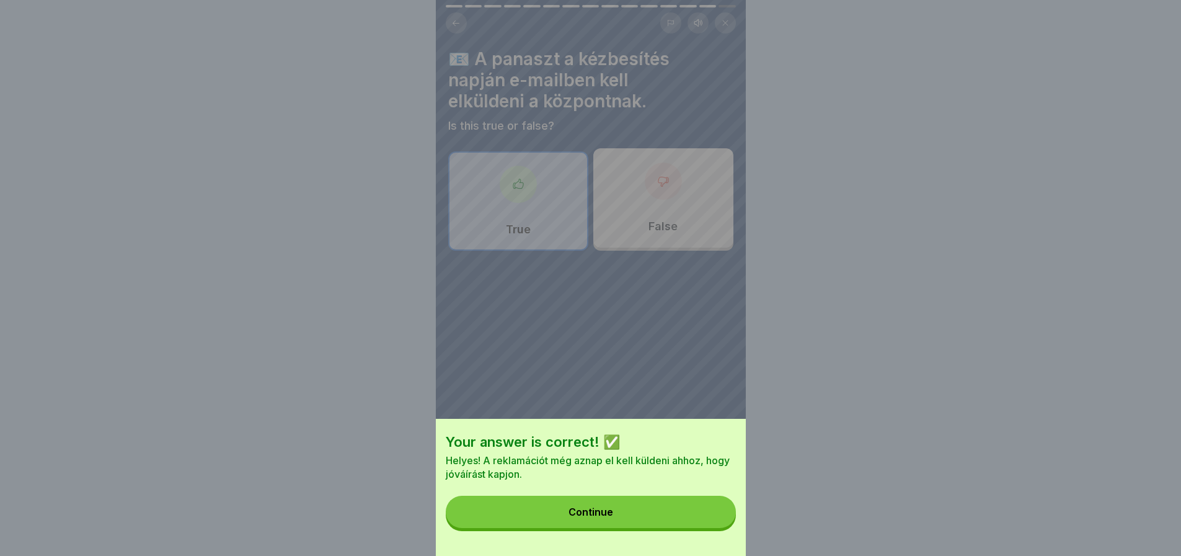
click at [710, 519] on button "Continue" at bounding box center [591, 511] width 290 height 32
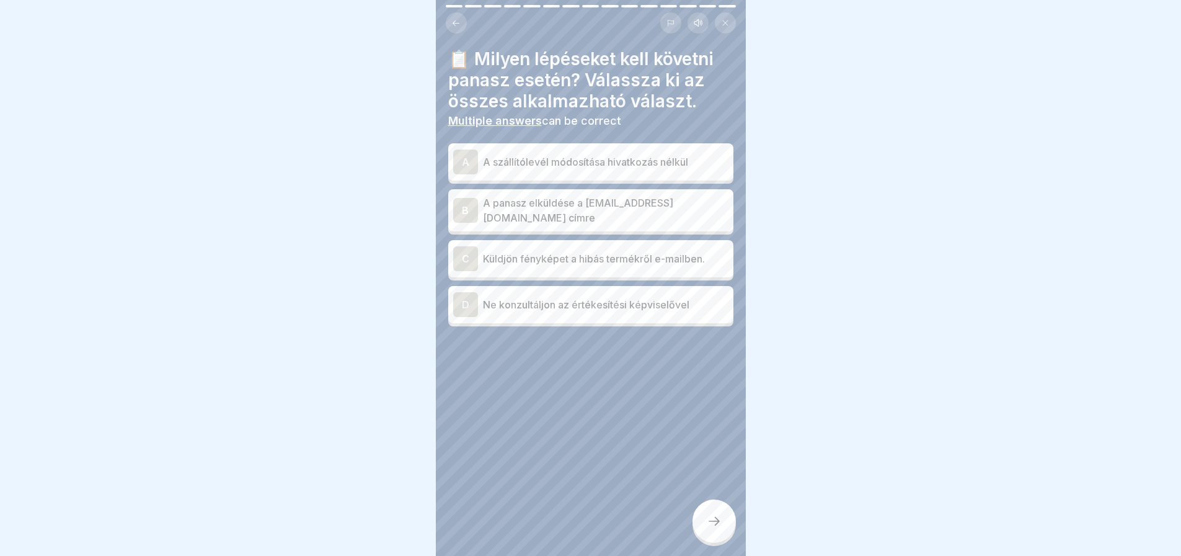
click at [462, 257] on div "C" at bounding box center [465, 258] width 25 height 25
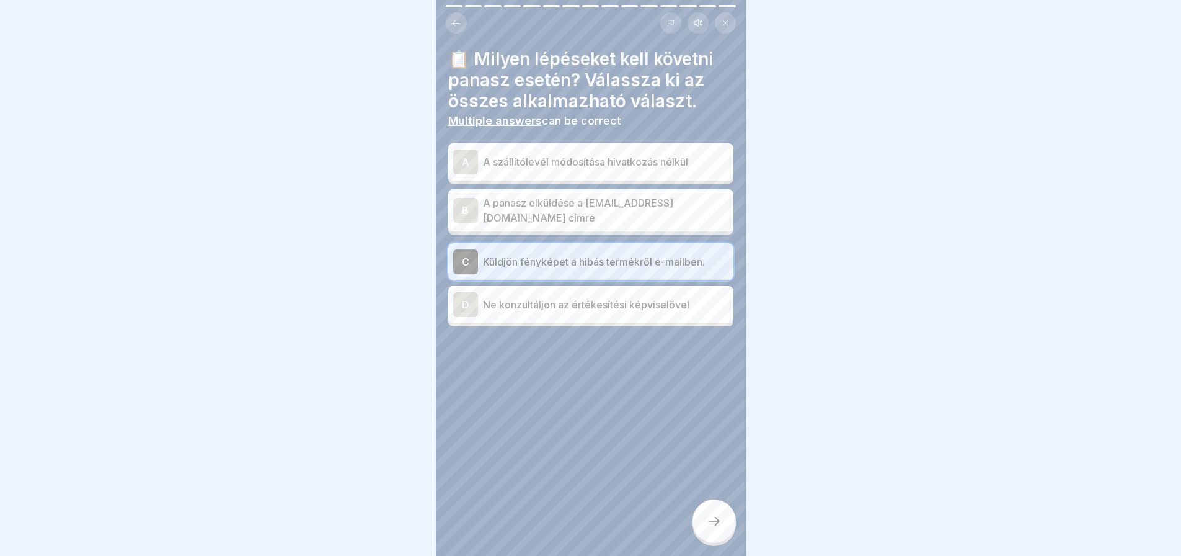
click at [460, 209] on div "B" at bounding box center [465, 210] width 25 height 25
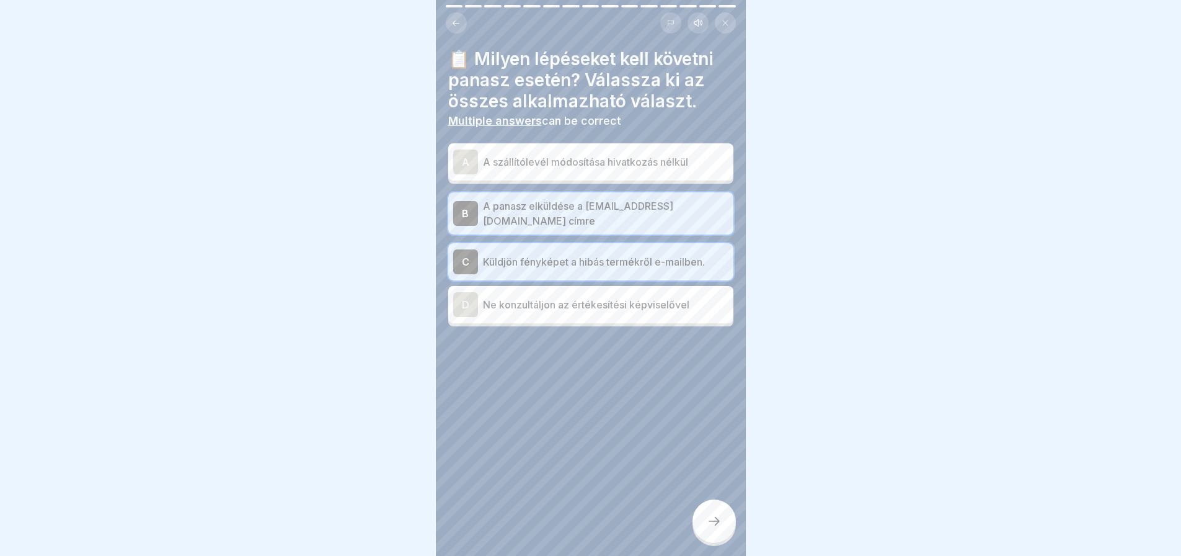
click at [719, 528] on icon at bounding box center [714, 520] width 15 height 15
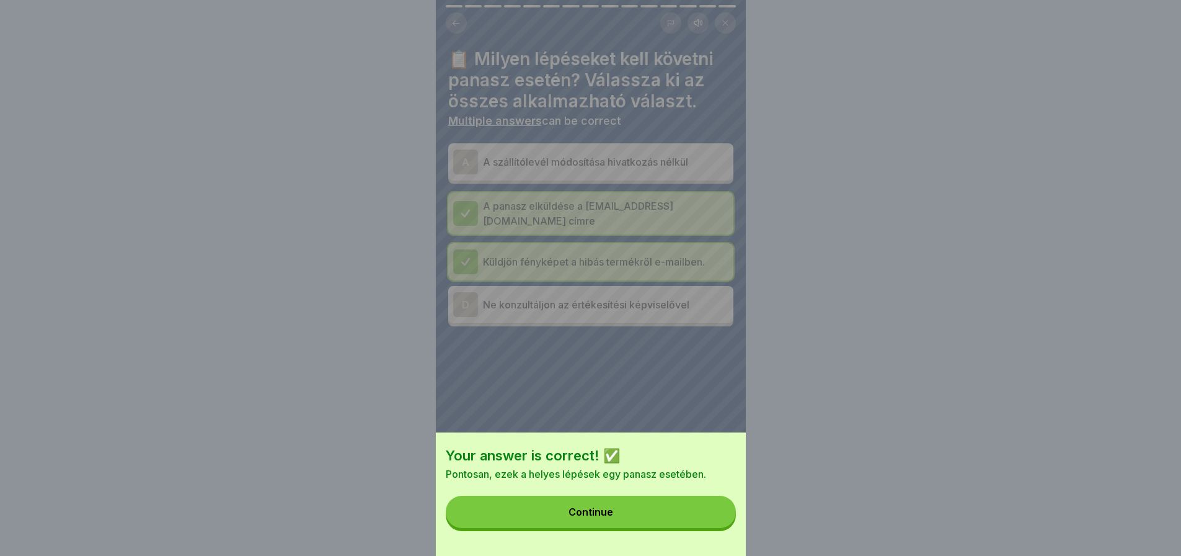
click at [711, 526] on button "Continue" at bounding box center [591, 511] width 290 height 32
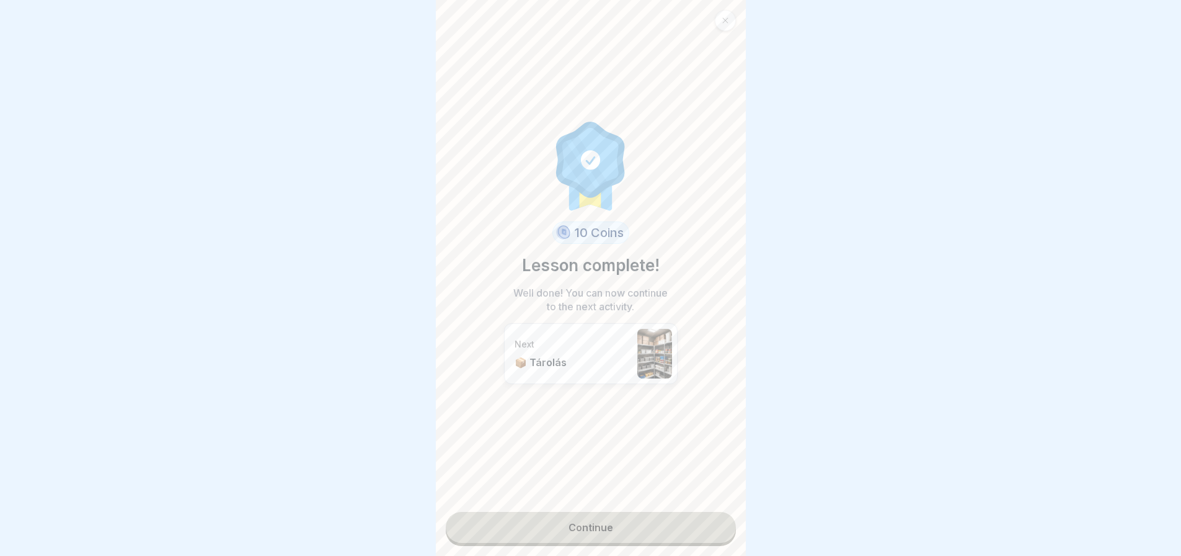
click at [689, 530] on link "Continue" at bounding box center [591, 527] width 290 height 31
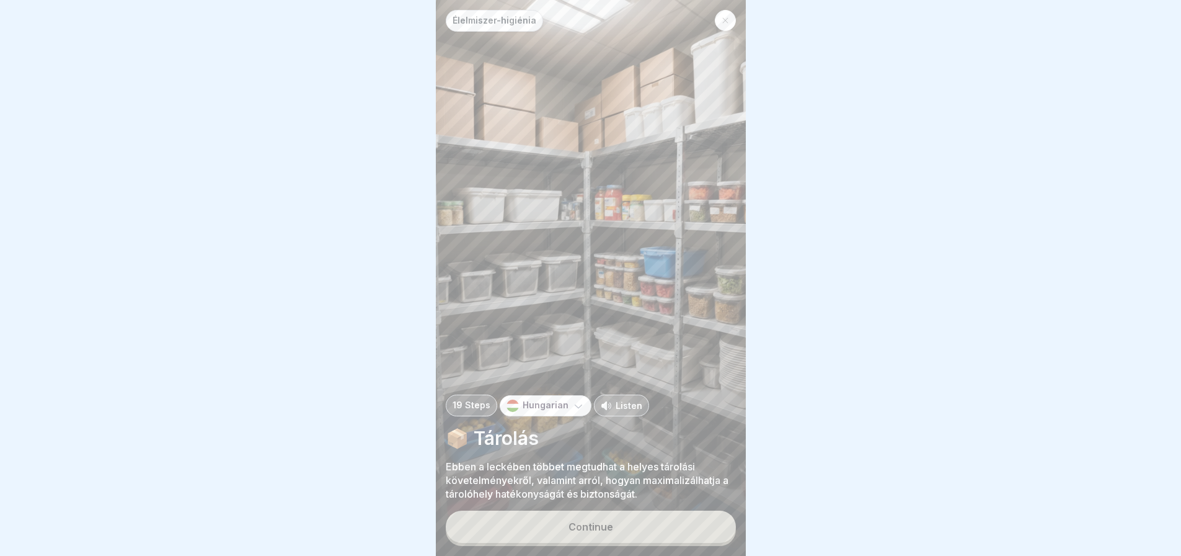
click at [689, 530] on button "Continue" at bounding box center [591, 526] width 290 height 32
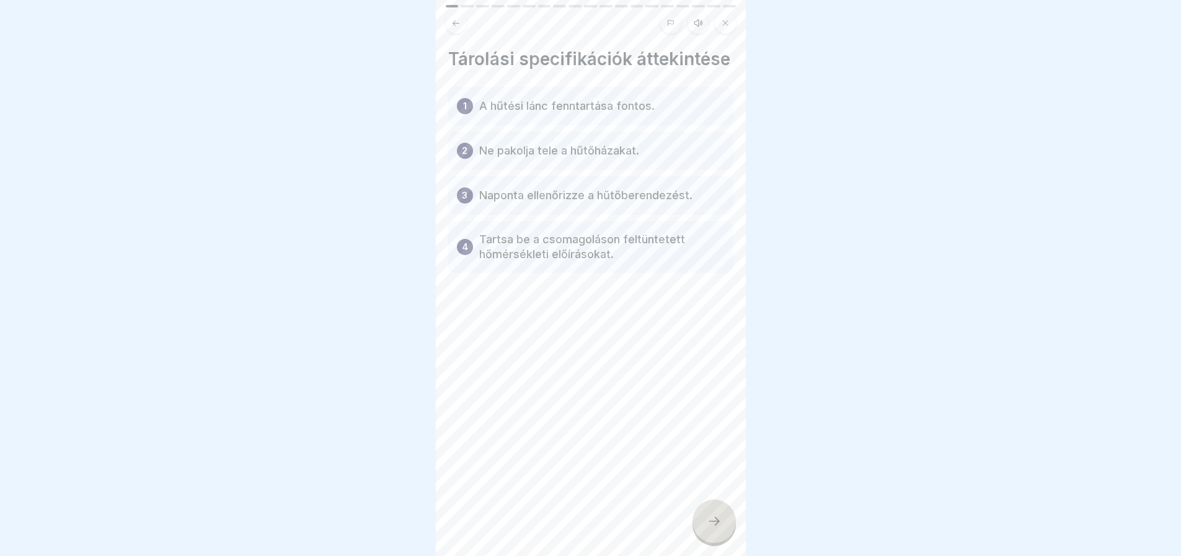
click at [725, 530] on div at bounding box center [714, 520] width 43 height 43
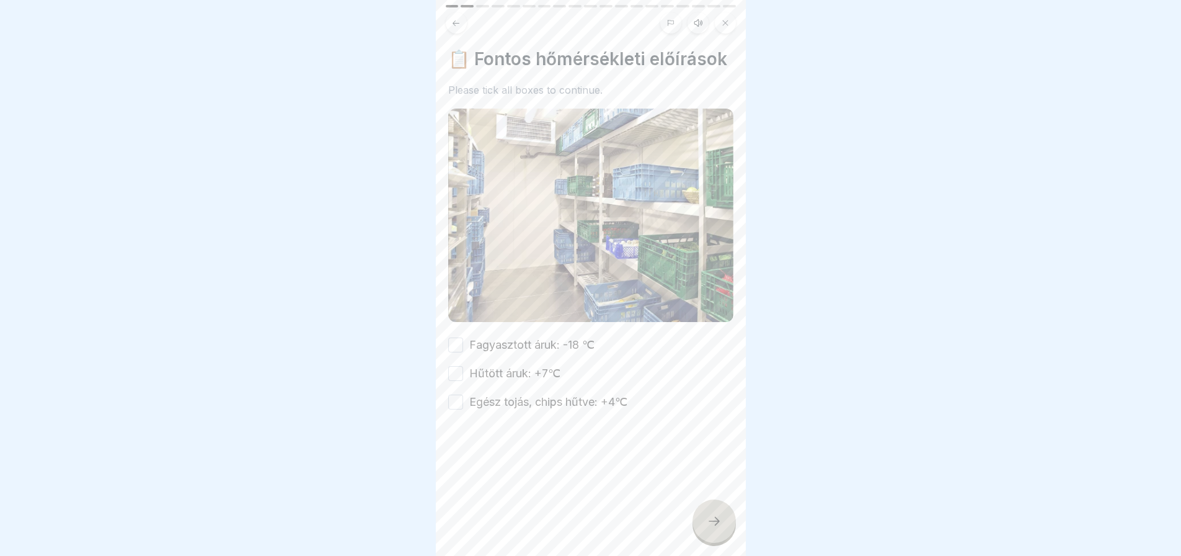
click at [724, 530] on div at bounding box center [714, 520] width 43 height 43
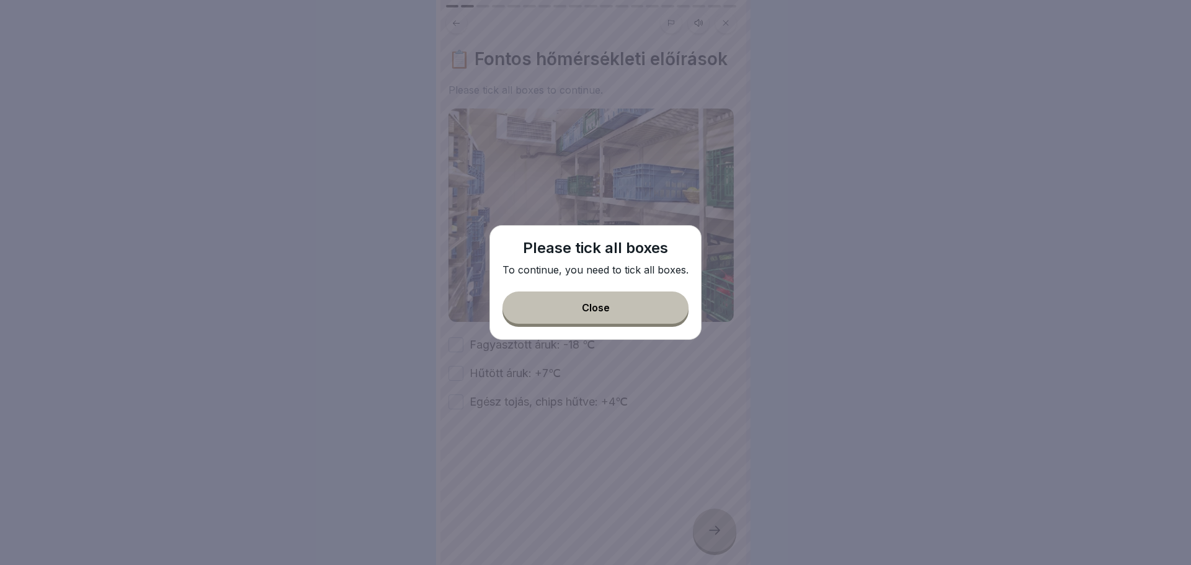
click at [668, 322] on button "Close" at bounding box center [595, 307] width 186 height 32
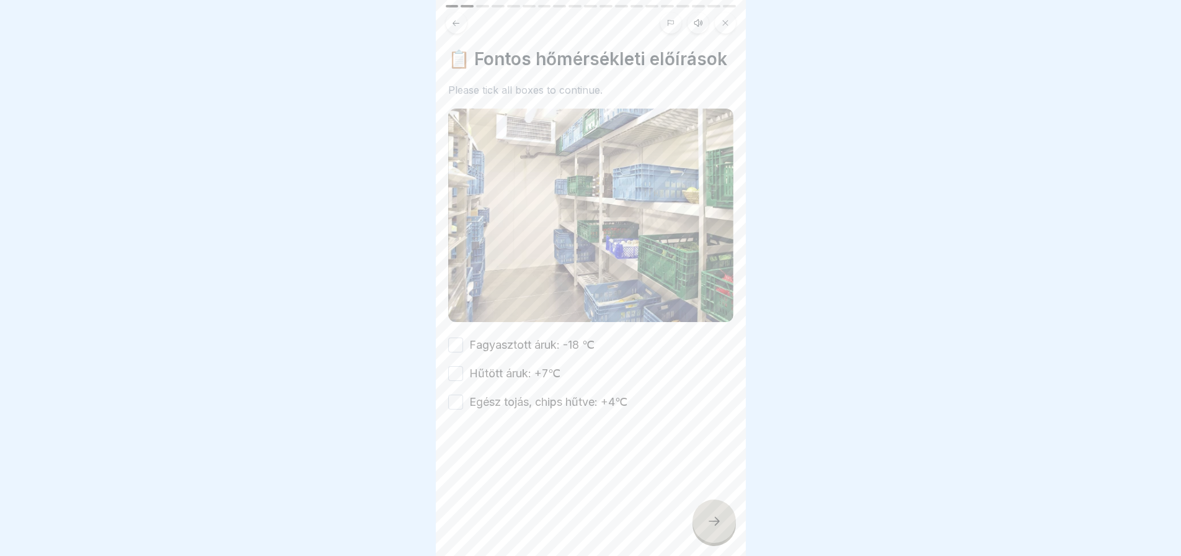
click at [453, 352] on button "Fagyasztott áruk: -18 ℃" at bounding box center [455, 344] width 15 height 15
click at [452, 381] on button "Hűtött áruk: +7℃" at bounding box center [455, 373] width 15 height 15
click at [455, 409] on button "Egész tojás, chips hűtve: +4℃" at bounding box center [455, 401] width 15 height 15
click at [710, 528] on icon at bounding box center [714, 520] width 15 height 15
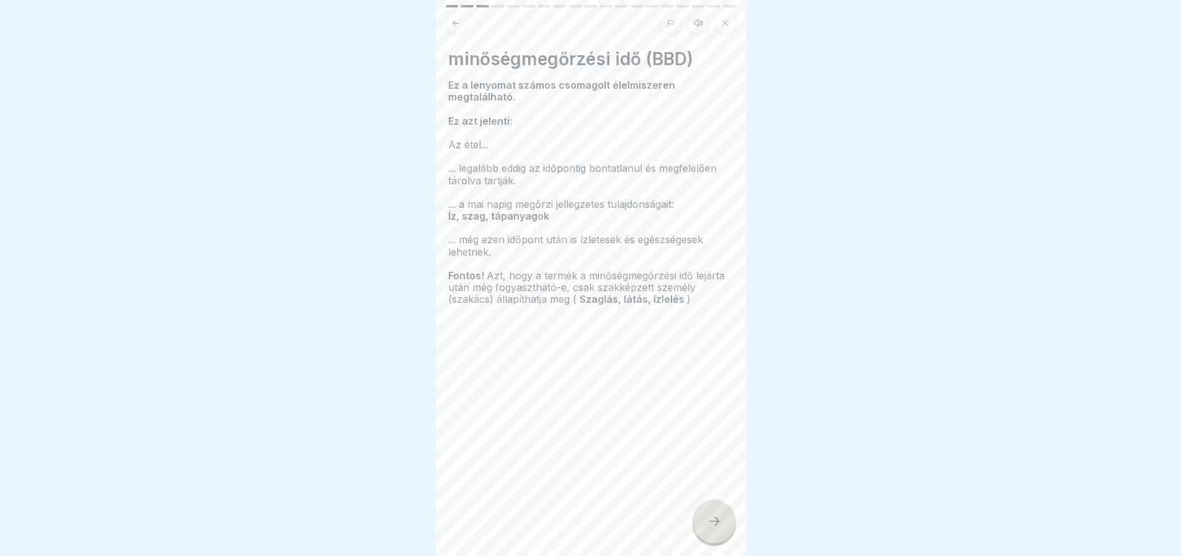
click at [710, 528] on icon at bounding box center [714, 520] width 15 height 15
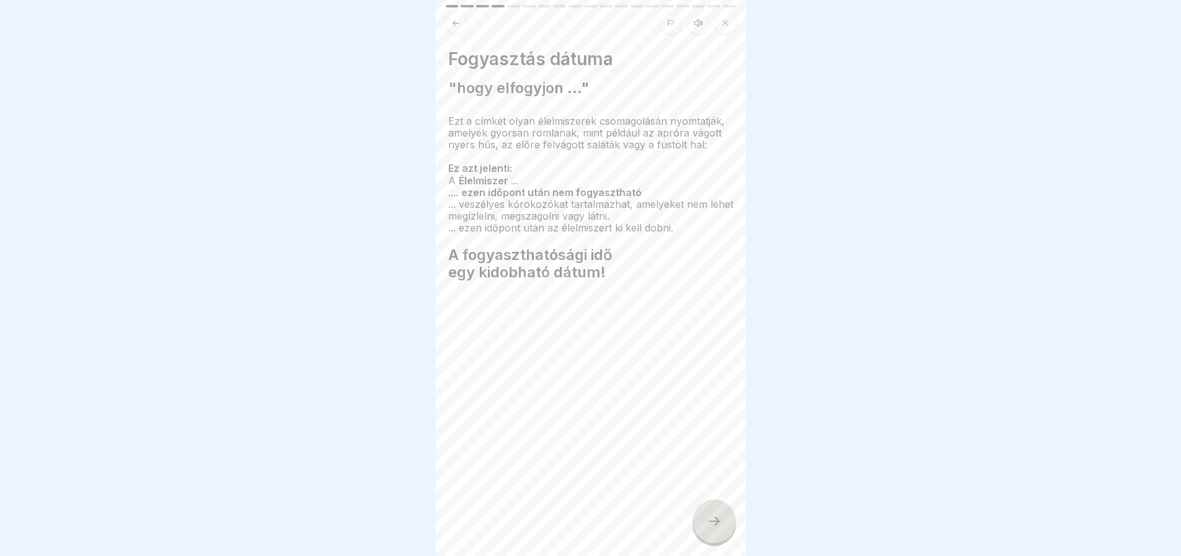
click at [710, 528] on icon at bounding box center [714, 520] width 15 height 15
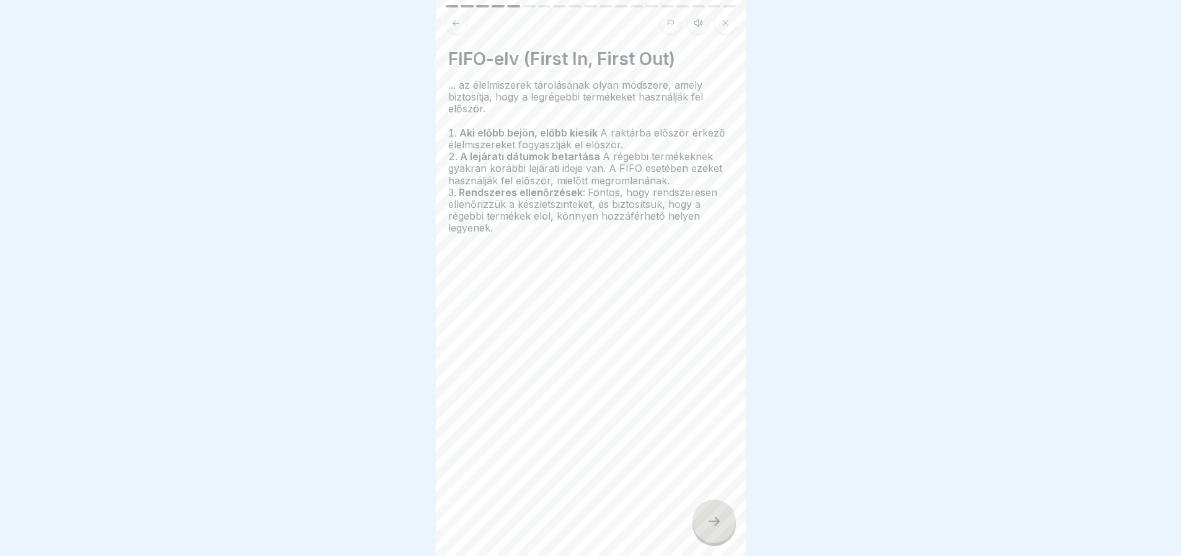
click at [455, 25] on icon at bounding box center [456, 23] width 7 height 6
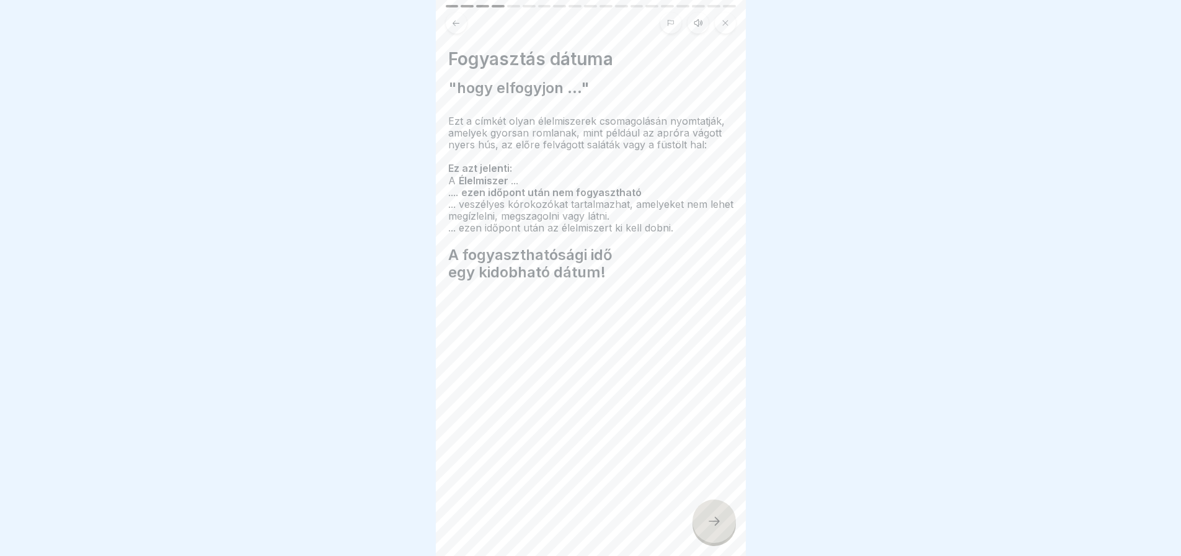
click at [718, 525] on icon at bounding box center [714, 520] width 15 height 15
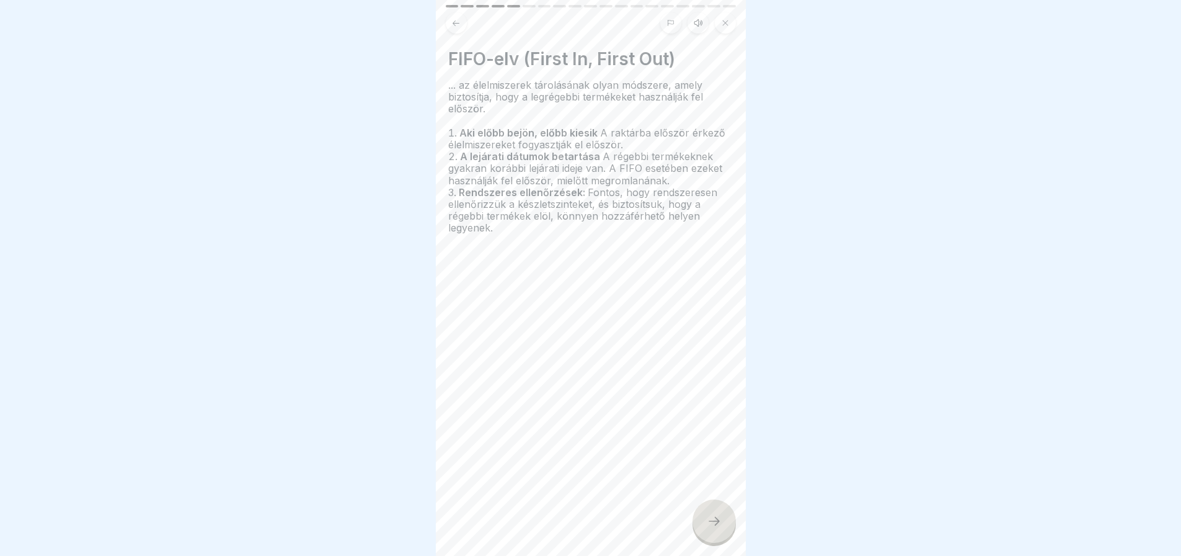
click at [718, 525] on icon at bounding box center [714, 520] width 15 height 15
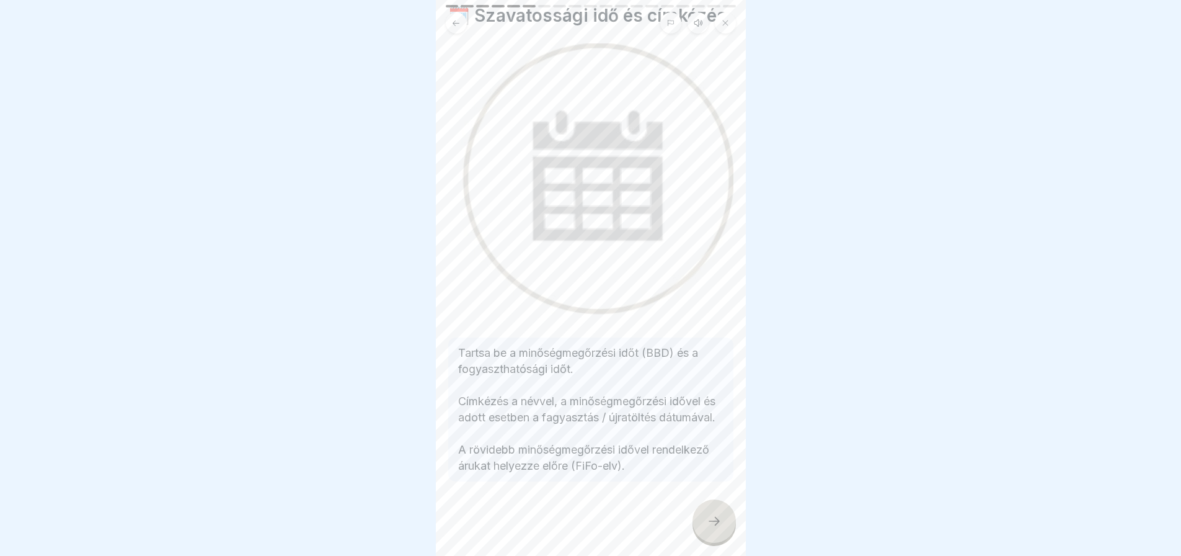
scroll to position [71, 0]
click at [724, 539] on div at bounding box center [714, 520] width 43 height 43
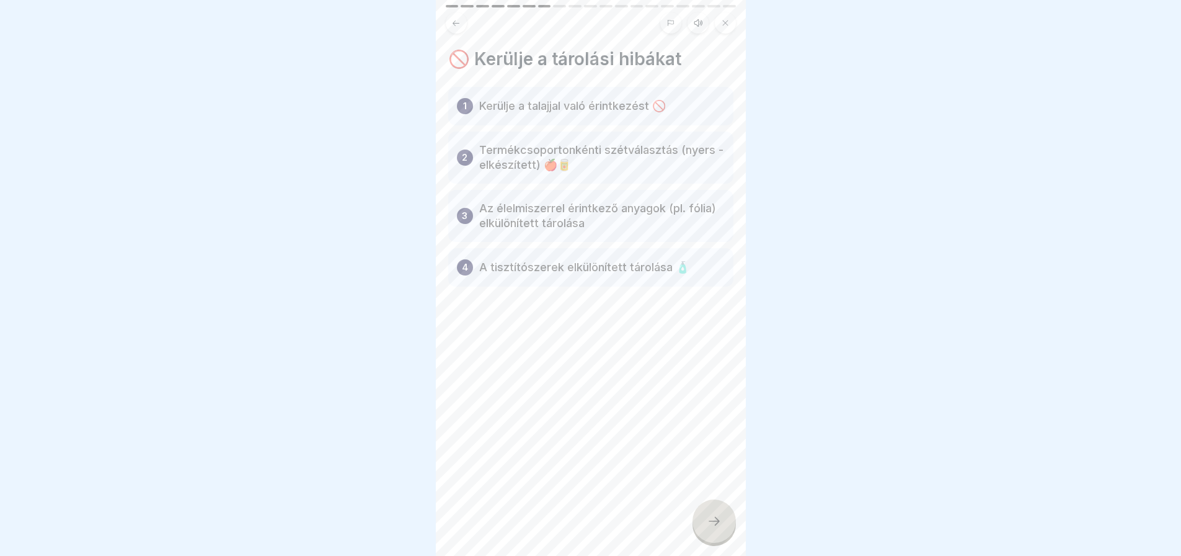
click at [724, 539] on div at bounding box center [714, 520] width 43 height 43
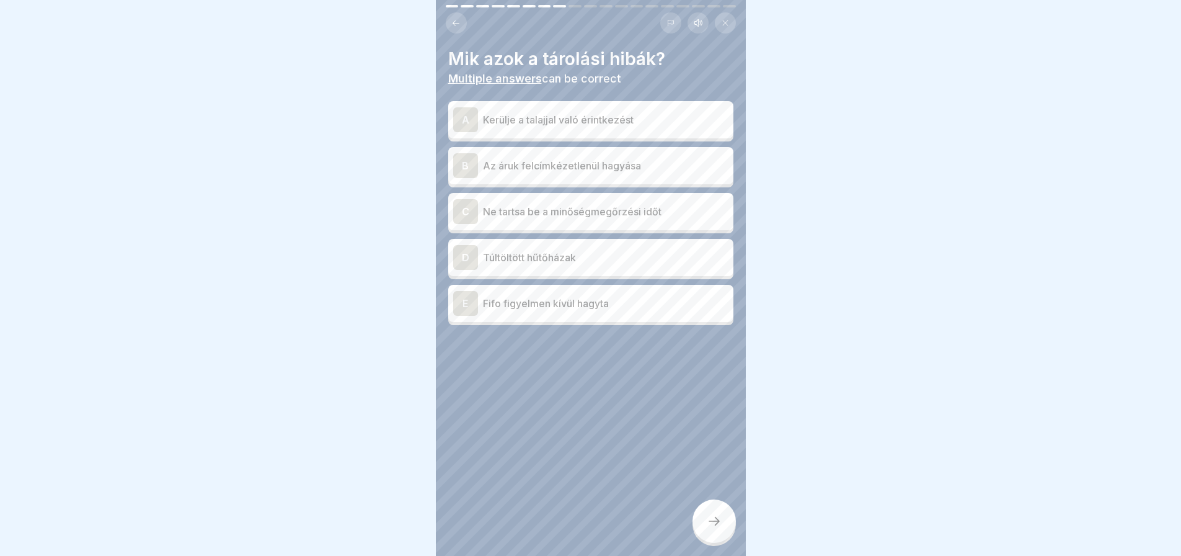
click at [469, 108] on div "A" at bounding box center [465, 119] width 25 height 25
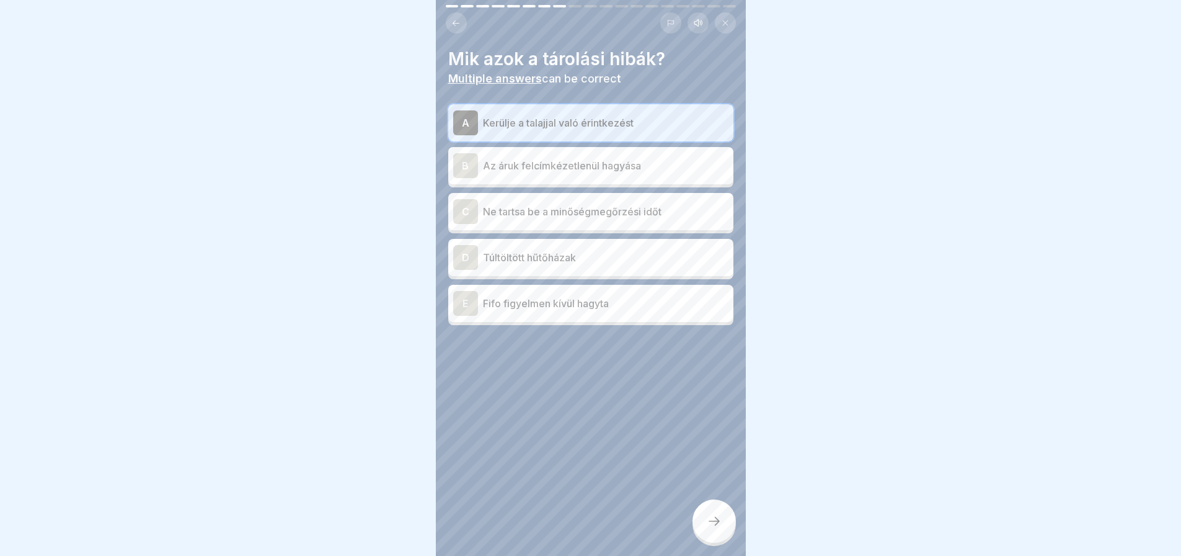
click at [463, 167] on div "B" at bounding box center [465, 165] width 25 height 25
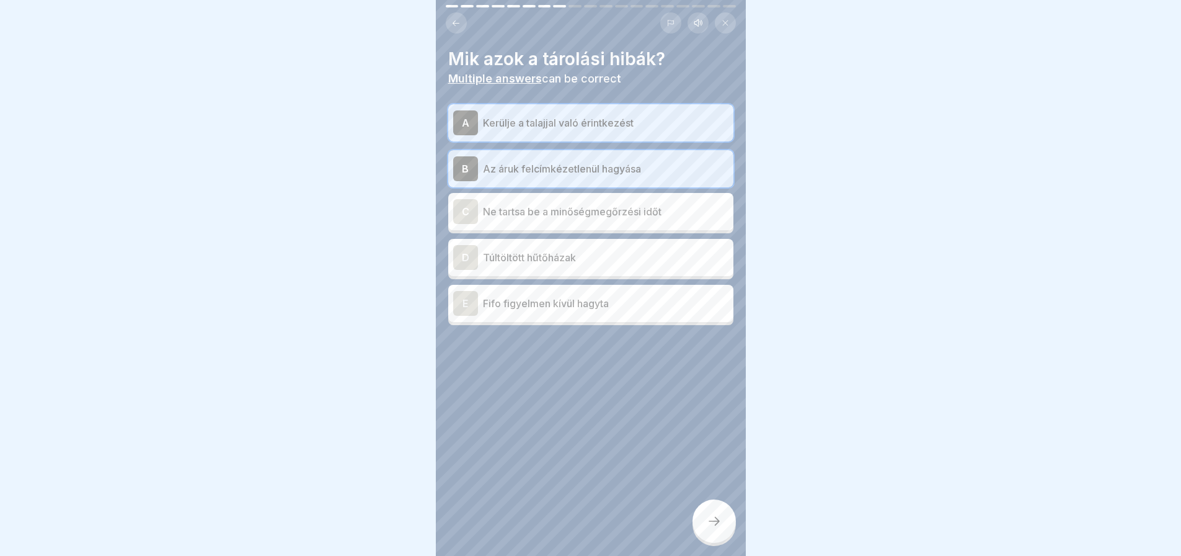
click at [458, 206] on div "C" at bounding box center [465, 211] width 25 height 25
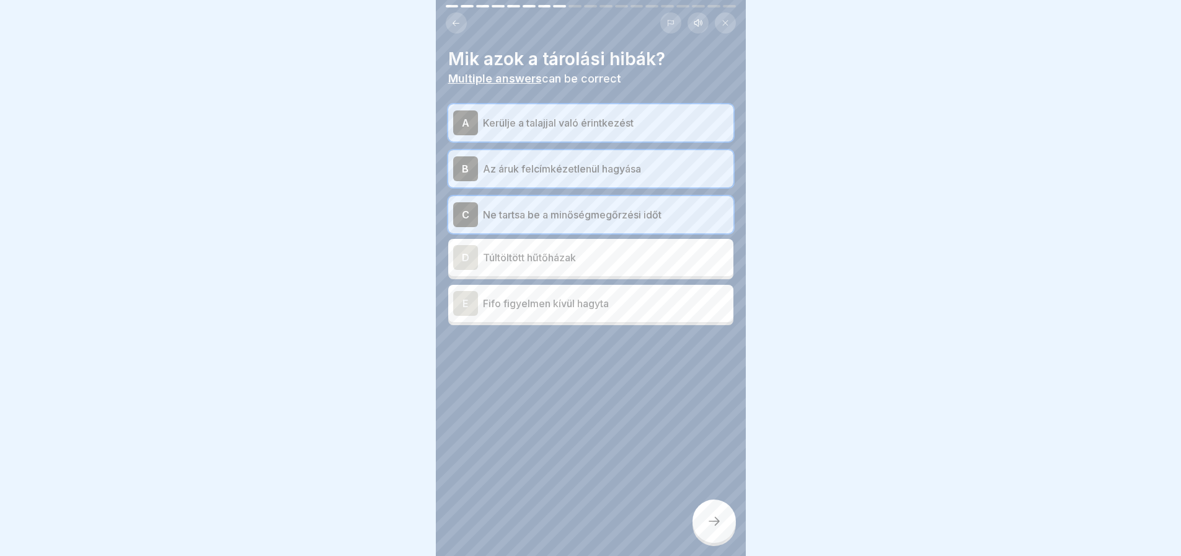
click at [458, 206] on div "C" at bounding box center [465, 214] width 25 height 25
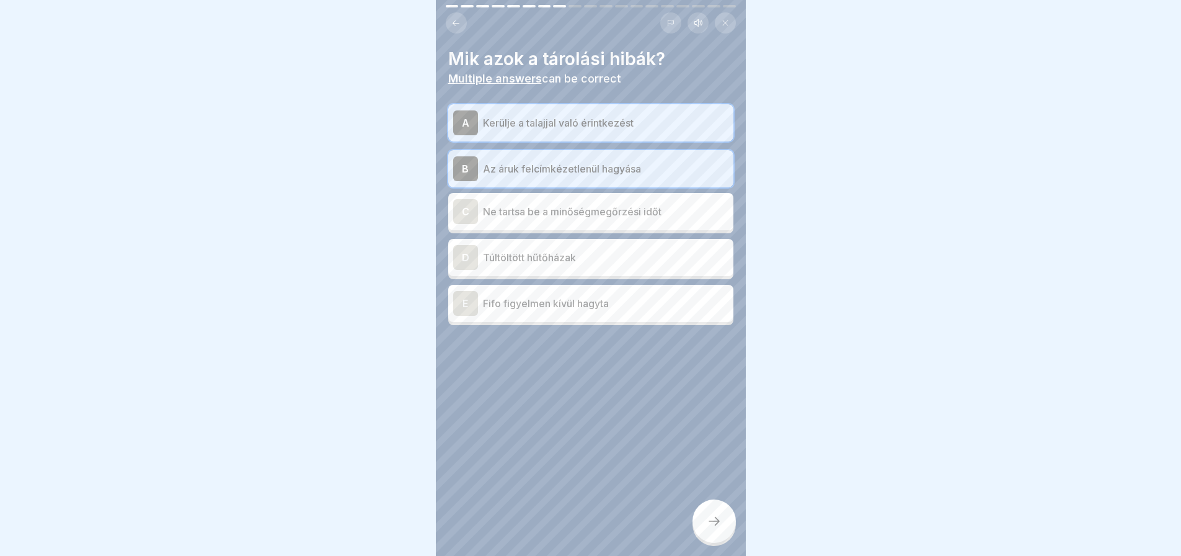
click at [459, 251] on div "D" at bounding box center [465, 257] width 25 height 25
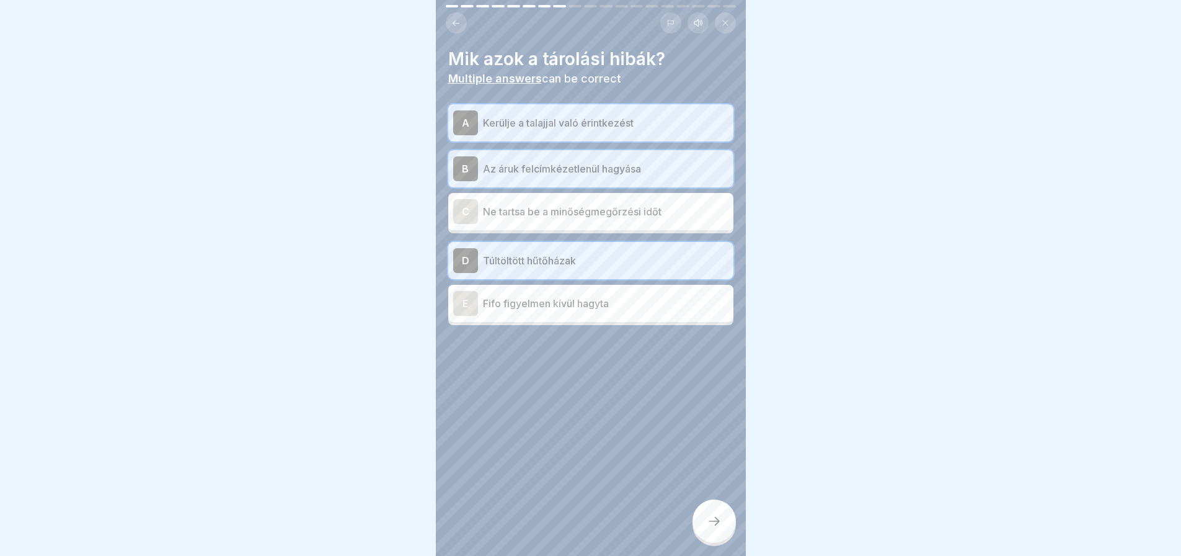
click at [459, 305] on div "E" at bounding box center [465, 303] width 25 height 25
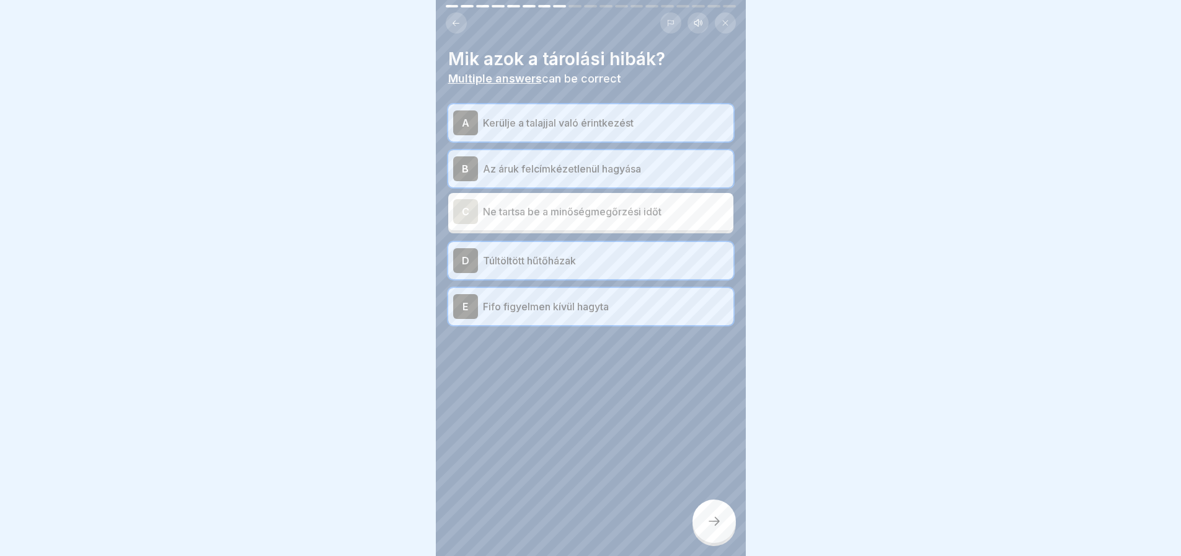
click at [470, 213] on div "C" at bounding box center [465, 211] width 25 height 25
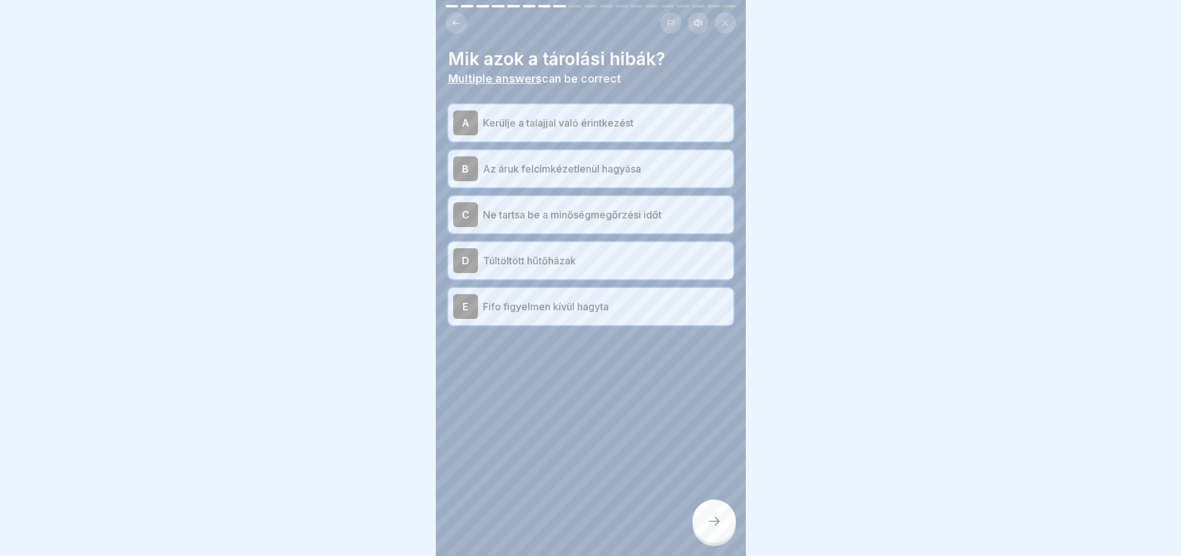
click at [455, 25] on icon at bounding box center [456, 23] width 7 height 6
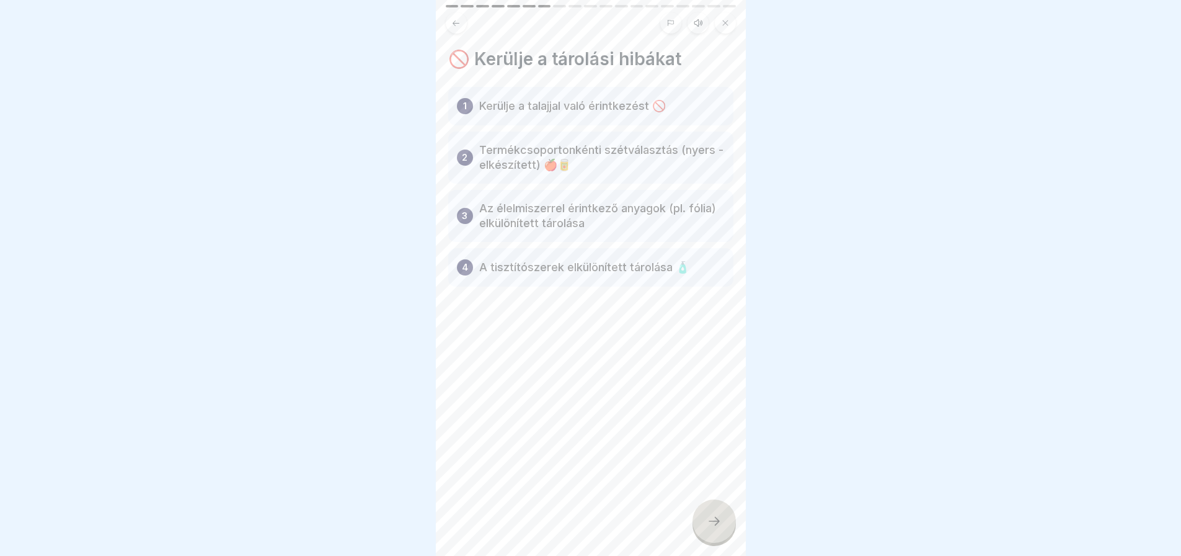
click at [456, 26] on icon at bounding box center [455, 23] width 9 height 9
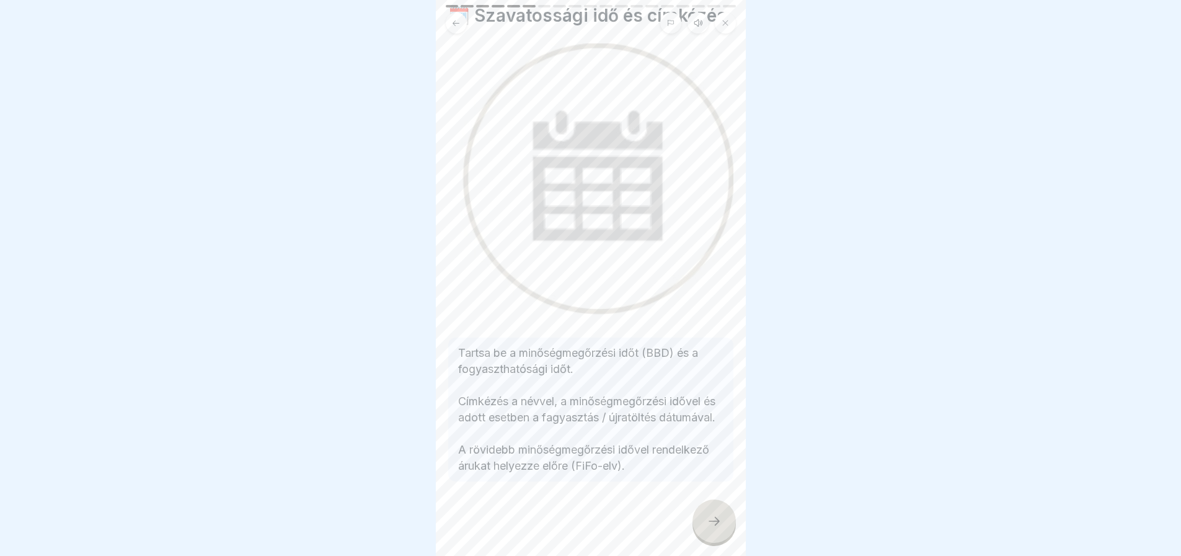
click at [725, 528] on div at bounding box center [714, 520] width 43 height 43
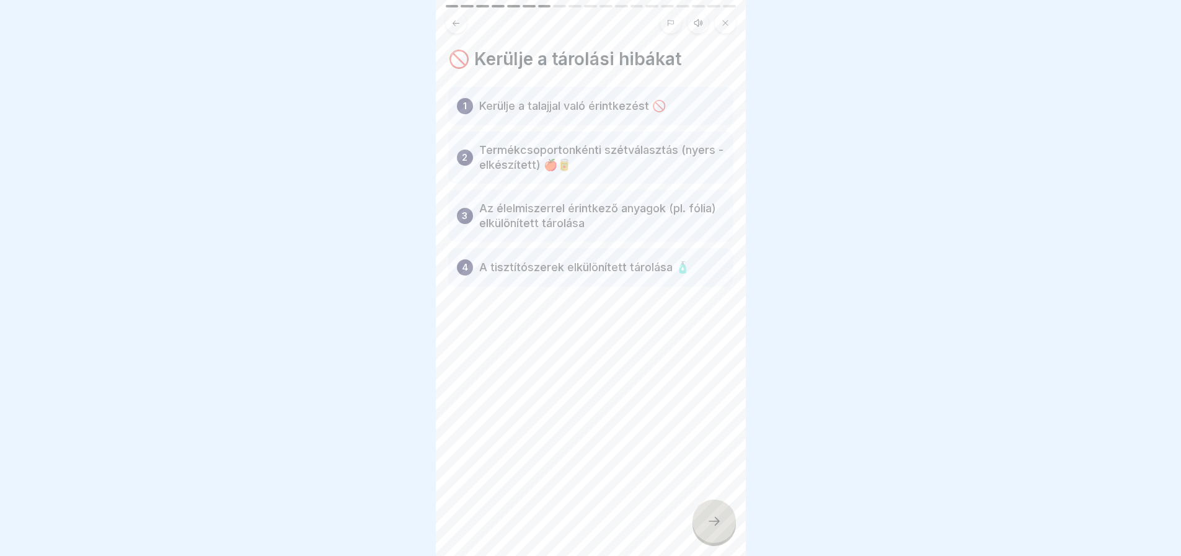
click at [725, 528] on div at bounding box center [714, 520] width 43 height 43
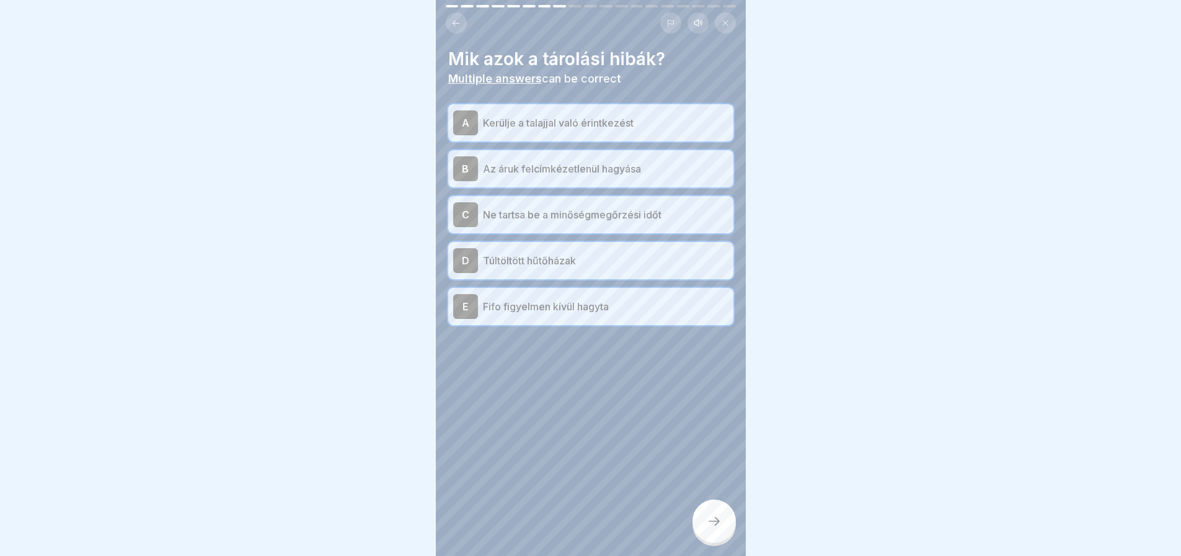
click at [711, 528] on icon at bounding box center [714, 520] width 15 height 15
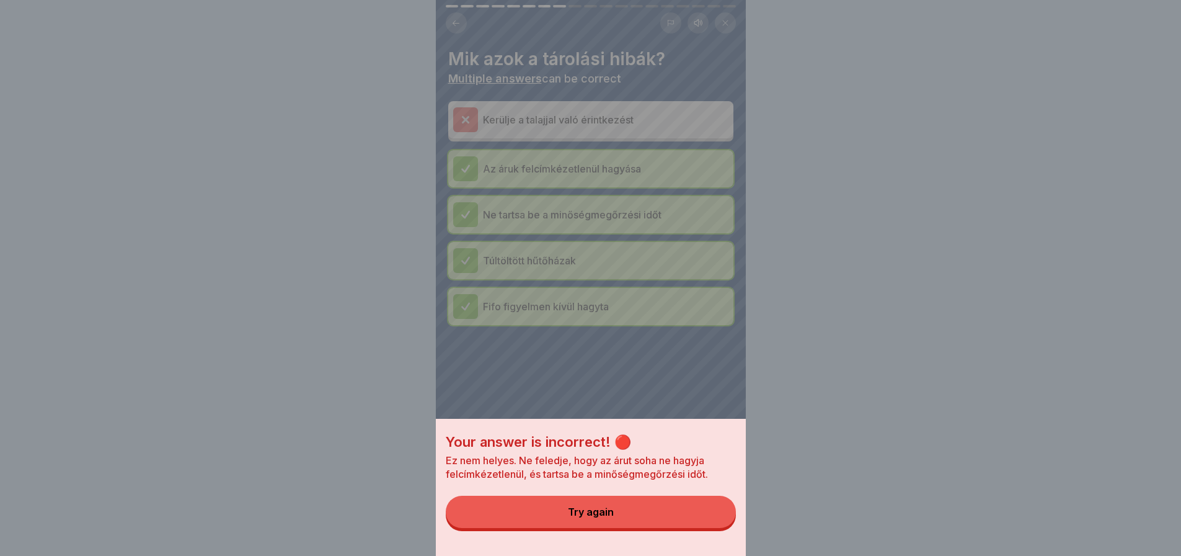
click at [829, 295] on div "Your answer is incorrect! 🔴 Ez nem helyes. Ne feledje, hogy az árut soha ne hag…" at bounding box center [590, 278] width 1181 height 556
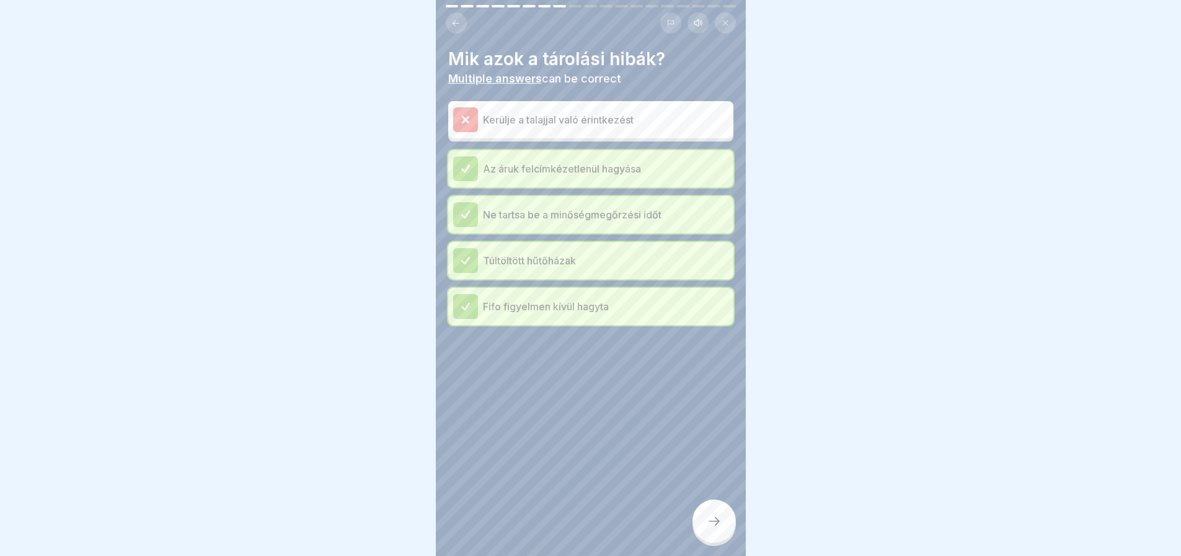
click at [471, 121] on div at bounding box center [465, 119] width 25 height 25
click at [702, 534] on div at bounding box center [714, 520] width 43 height 43
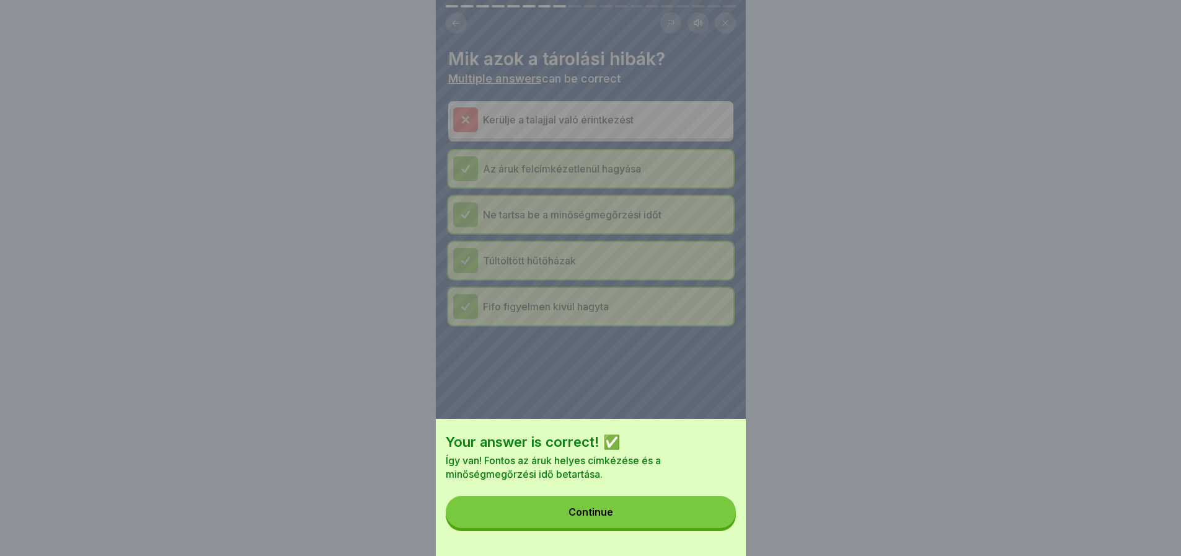
click at [702, 528] on button "Continue" at bounding box center [591, 511] width 290 height 32
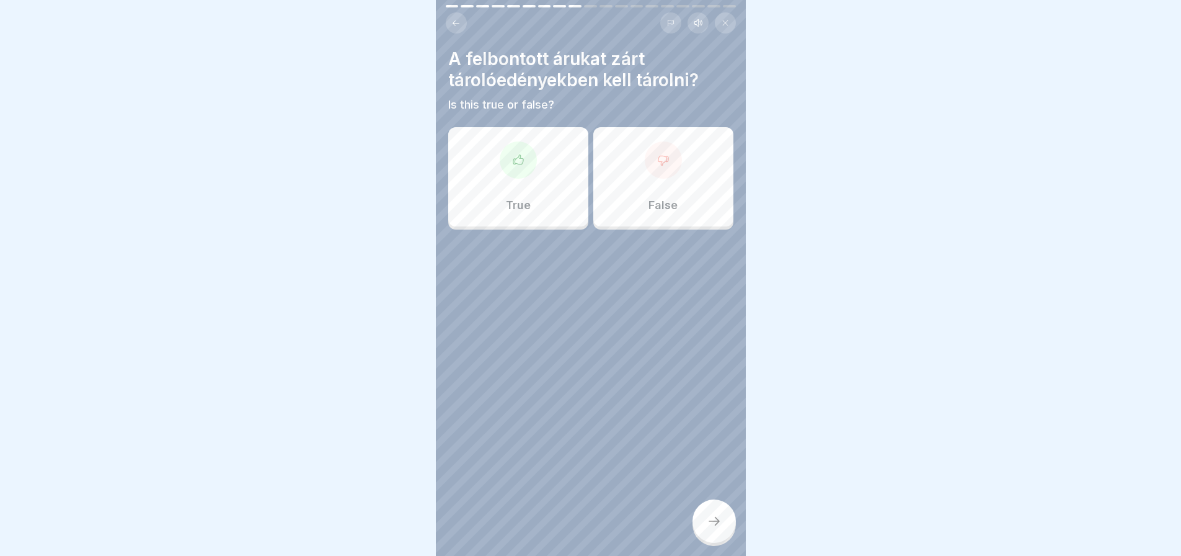
click at [518, 211] on p "True" at bounding box center [518, 205] width 25 height 14
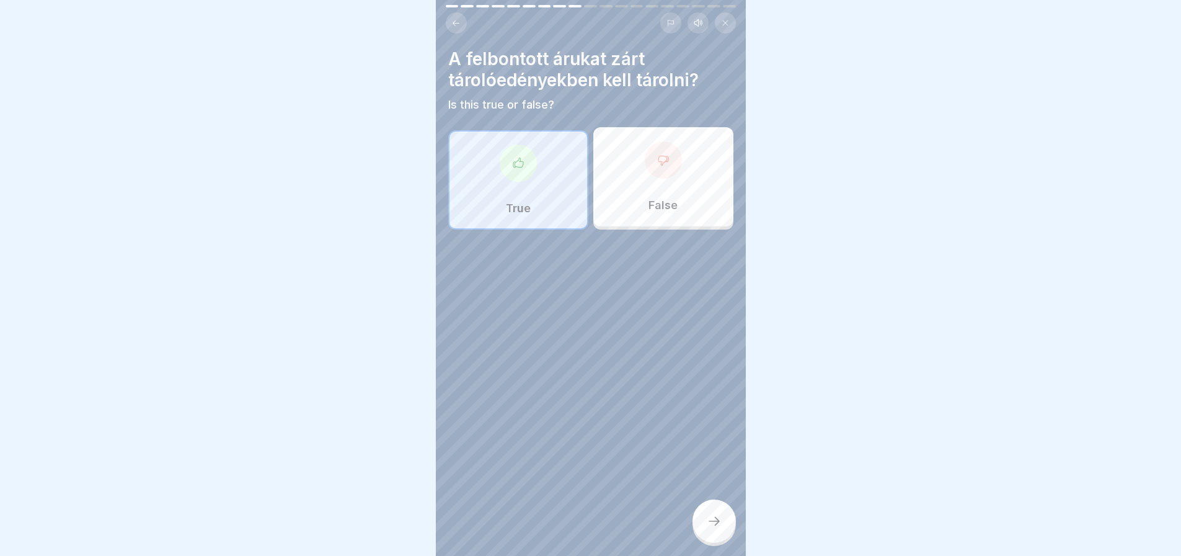
click at [719, 526] on icon at bounding box center [714, 520] width 15 height 15
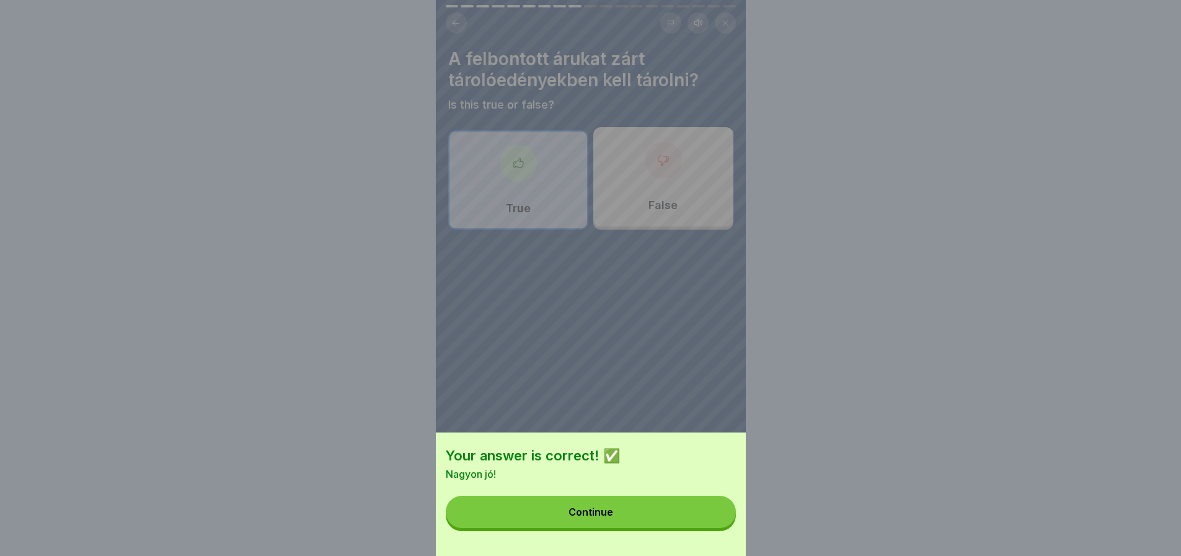
click at [719, 526] on button "Continue" at bounding box center [591, 511] width 290 height 32
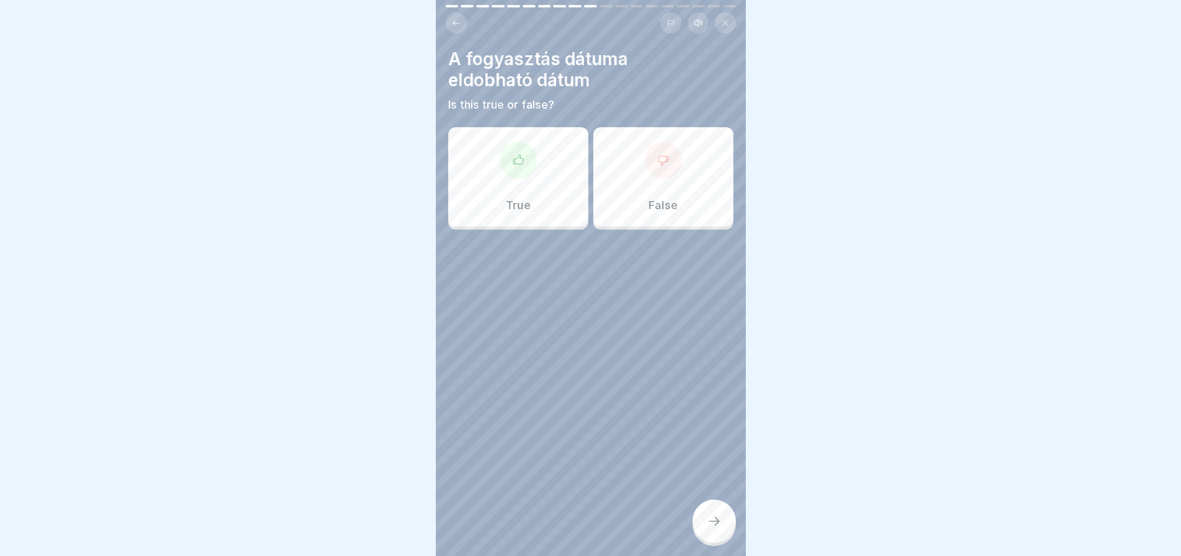
click at [528, 168] on div at bounding box center [518, 159] width 37 height 37
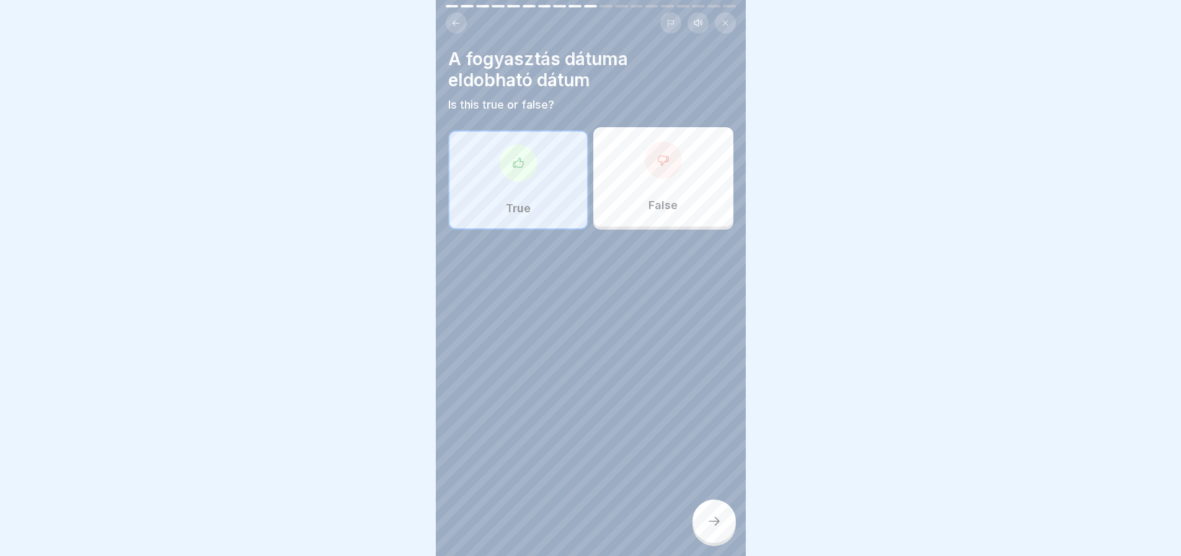
click at [717, 519] on div at bounding box center [714, 520] width 43 height 43
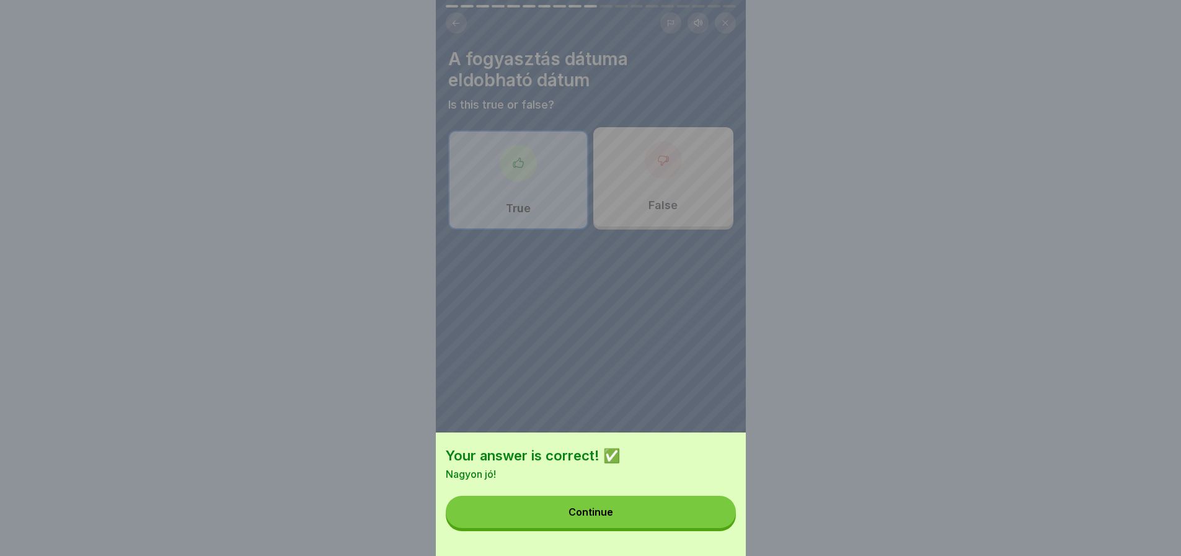
click at [717, 519] on button "Continue" at bounding box center [591, 511] width 290 height 32
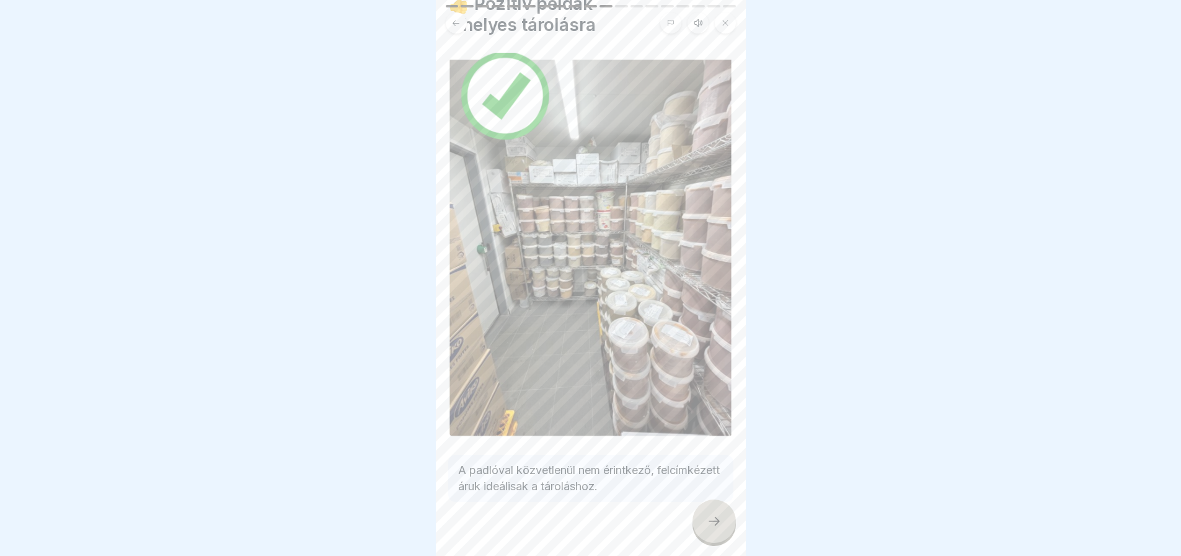
scroll to position [63, 0]
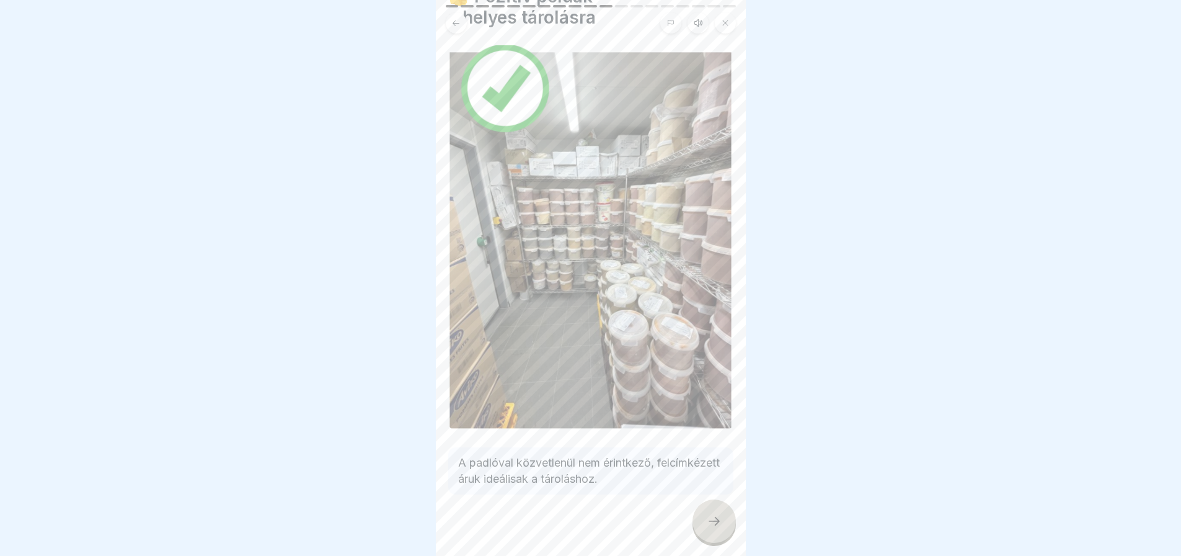
click at [714, 526] on icon at bounding box center [714, 520] width 15 height 15
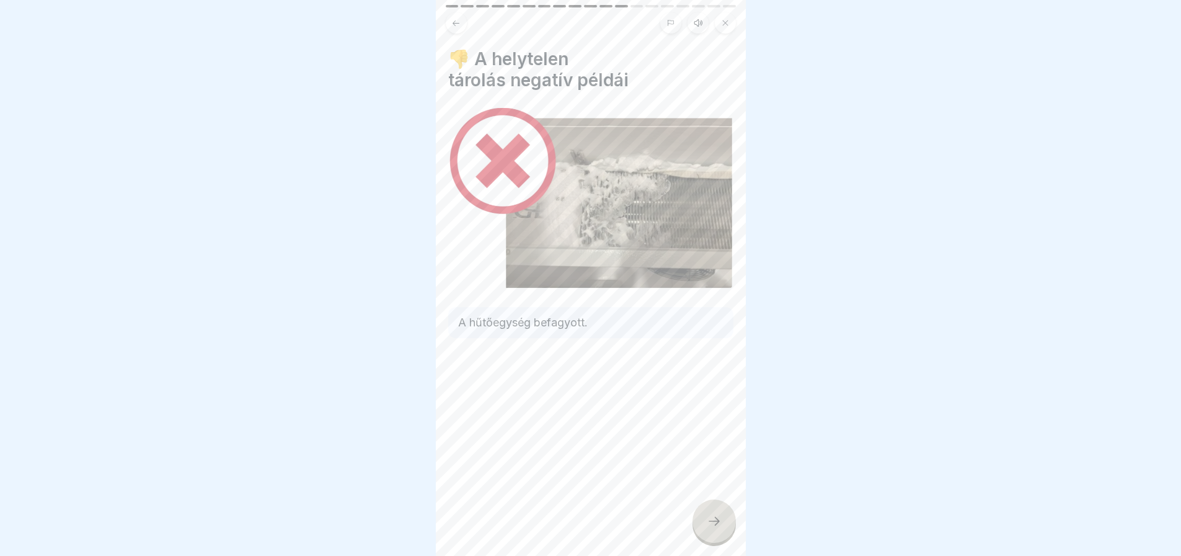
click at [714, 526] on icon at bounding box center [714, 520] width 15 height 15
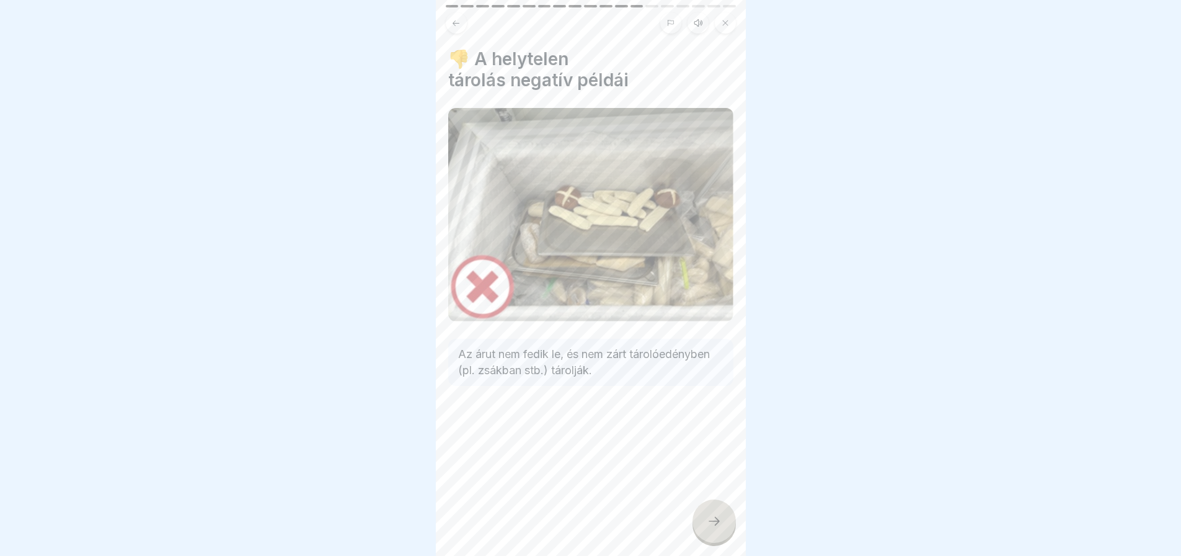
click at [714, 526] on icon at bounding box center [714, 520] width 15 height 15
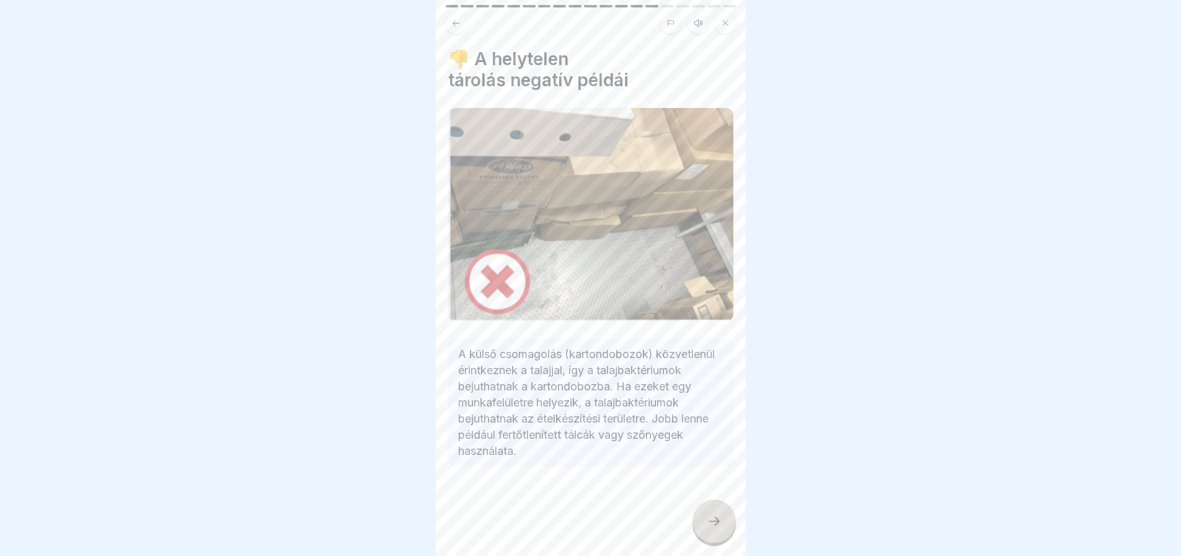
click at [714, 526] on icon at bounding box center [714, 520] width 15 height 15
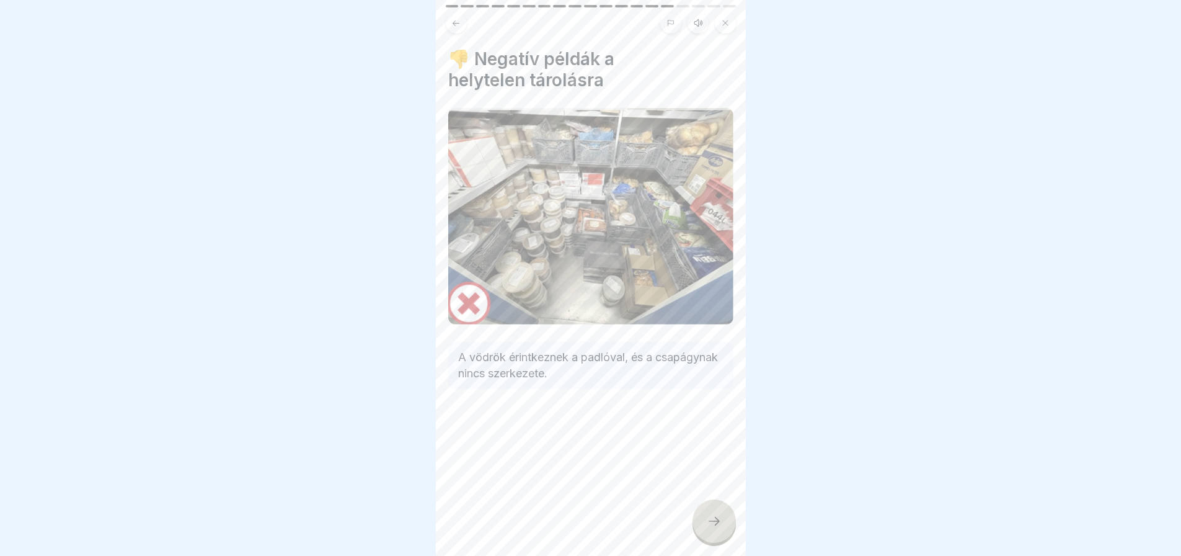
click at [714, 526] on icon at bounding box center [714, 520] width 15 height 15
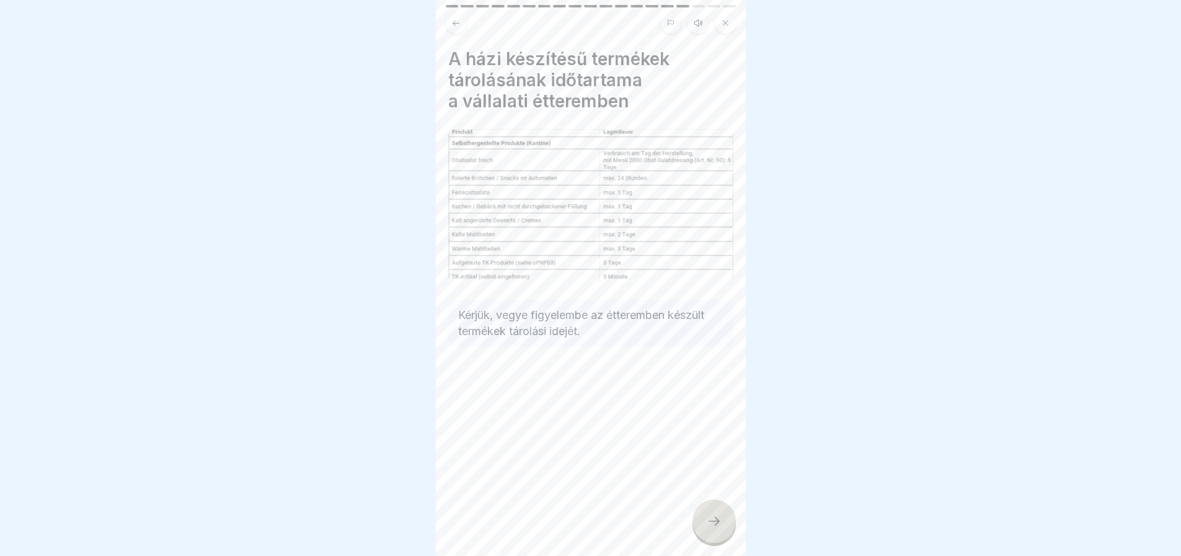
click at [714, 526] on icon at bounding box center [714, 520] width 15 height 15
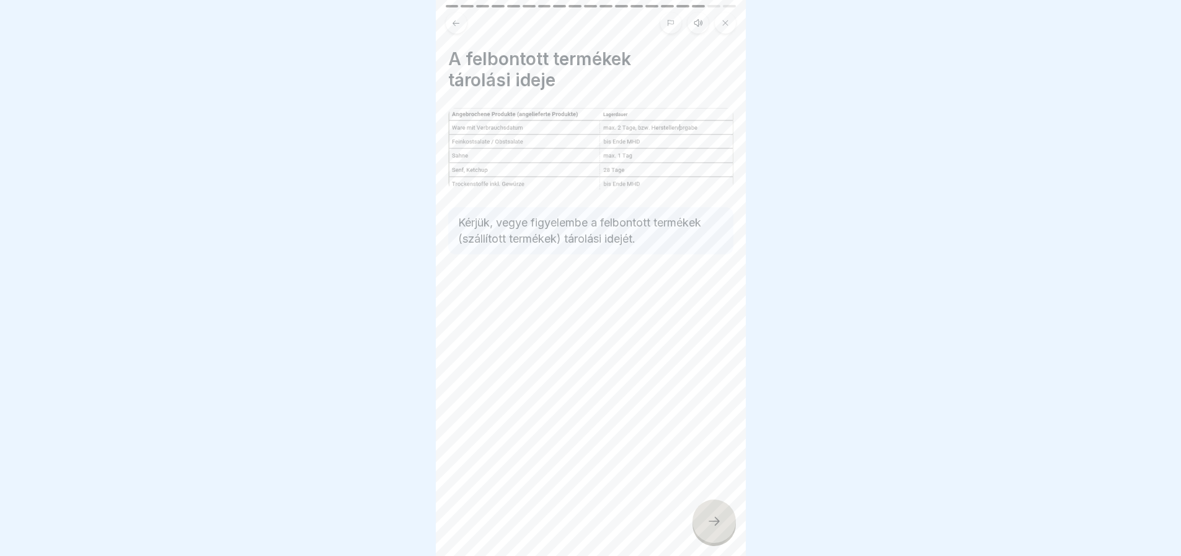
click at [714, 526] on icon at bounding box center [714, 520] width 15 height 15
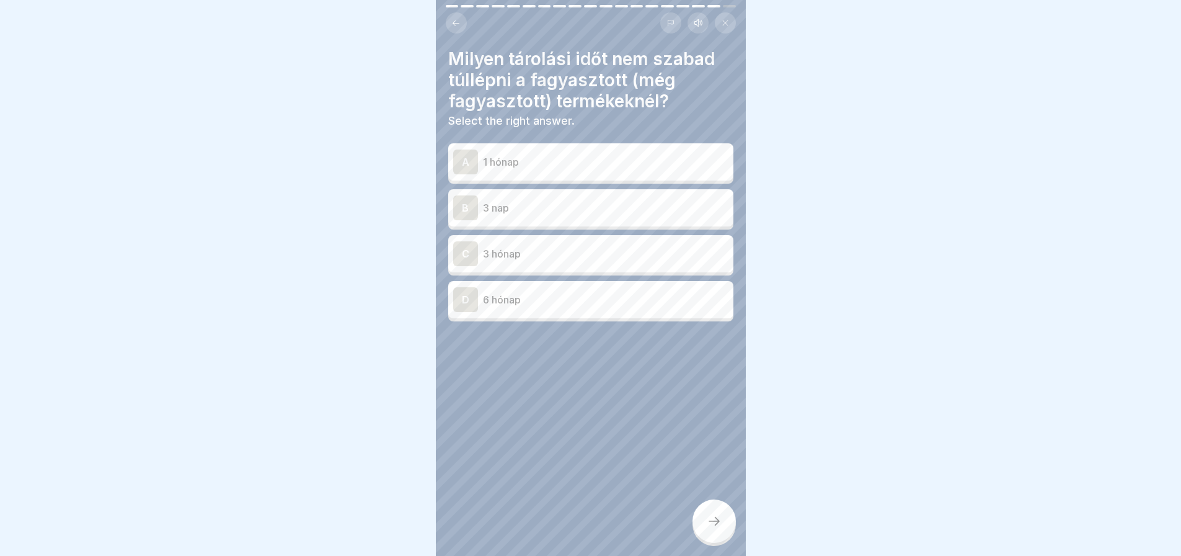
click at [451, 14] on button at bounding box center [456, 22] width 21 height 21
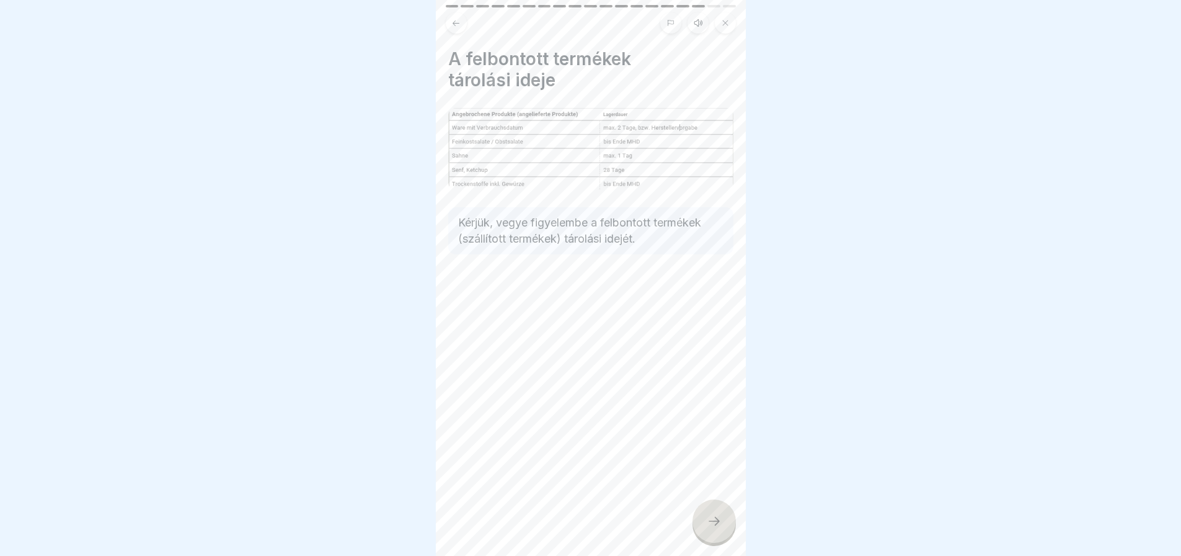
click at [451, 14] on button at bounding box center [456, 22] width 21 height 21
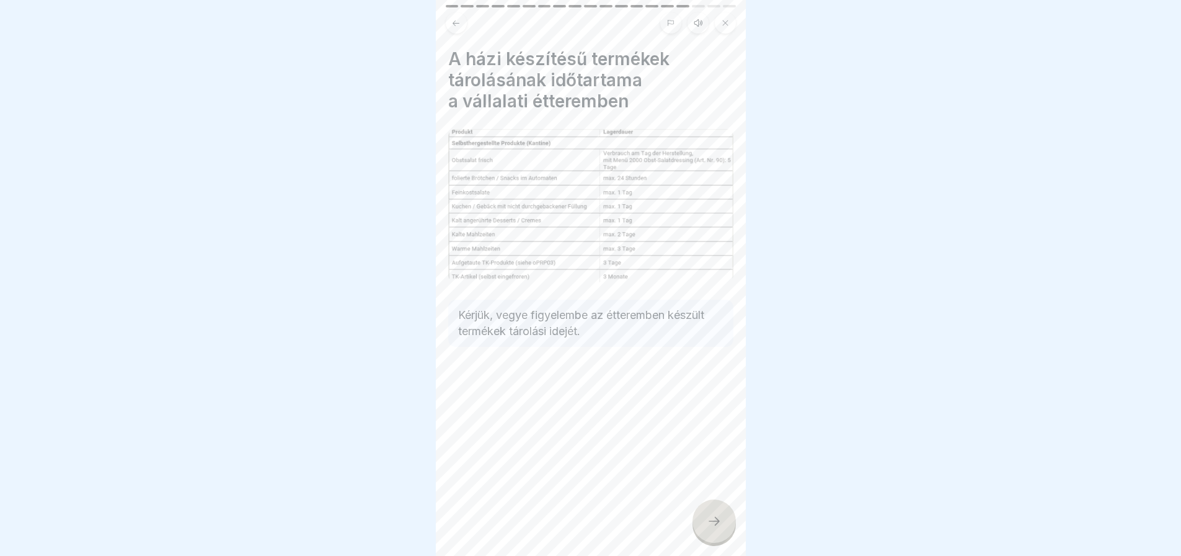
click at [451, 14] on button at bounding box center [456, 22] width 21 height 21
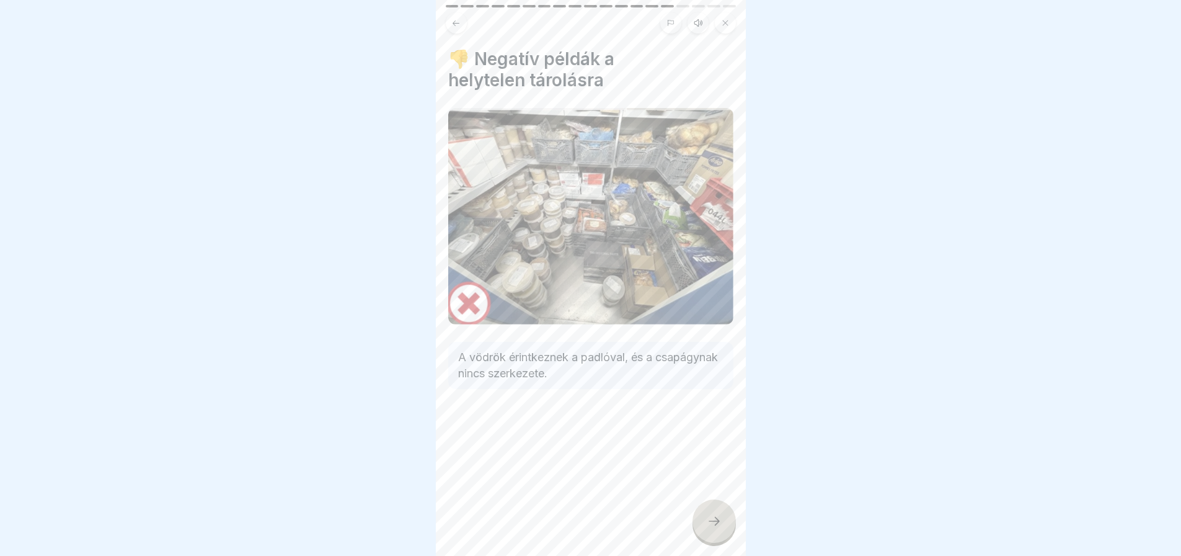
click at [712, 542] on div at bounding box center [714, 520] width 43 height 43
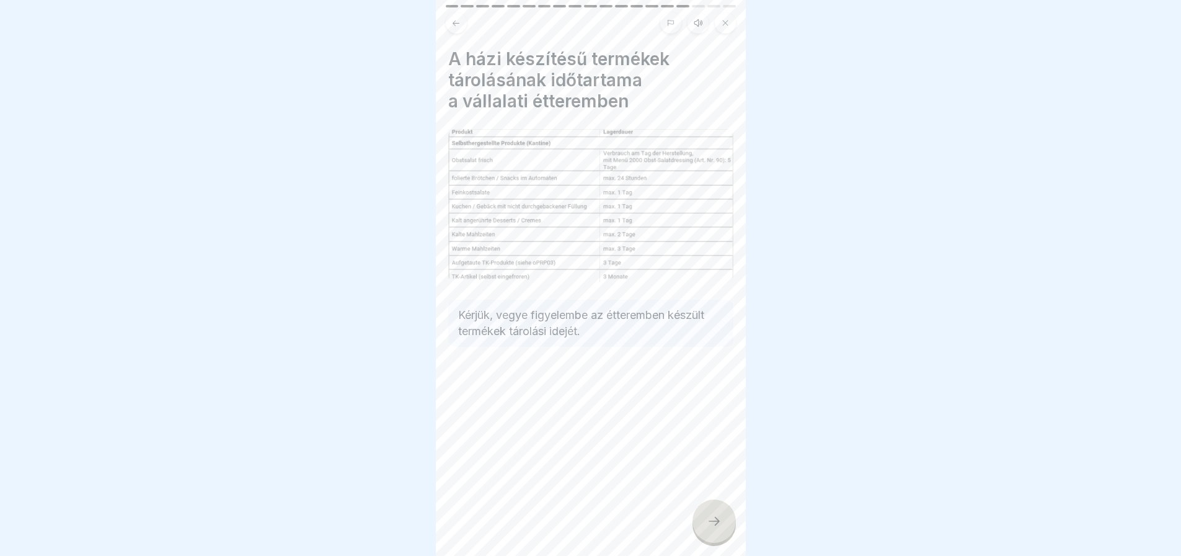
click at [720, 528] on icon at bounding box center [714, 520] width 15 height 15
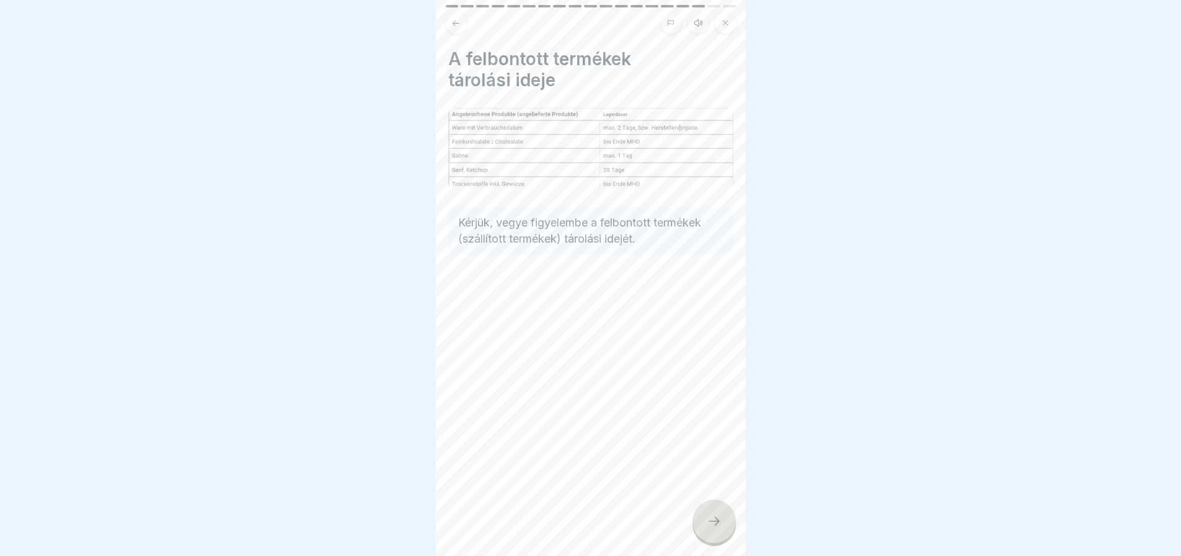
click at [720, 528] on icon at bounding box center [714, 520] width 15 height 15
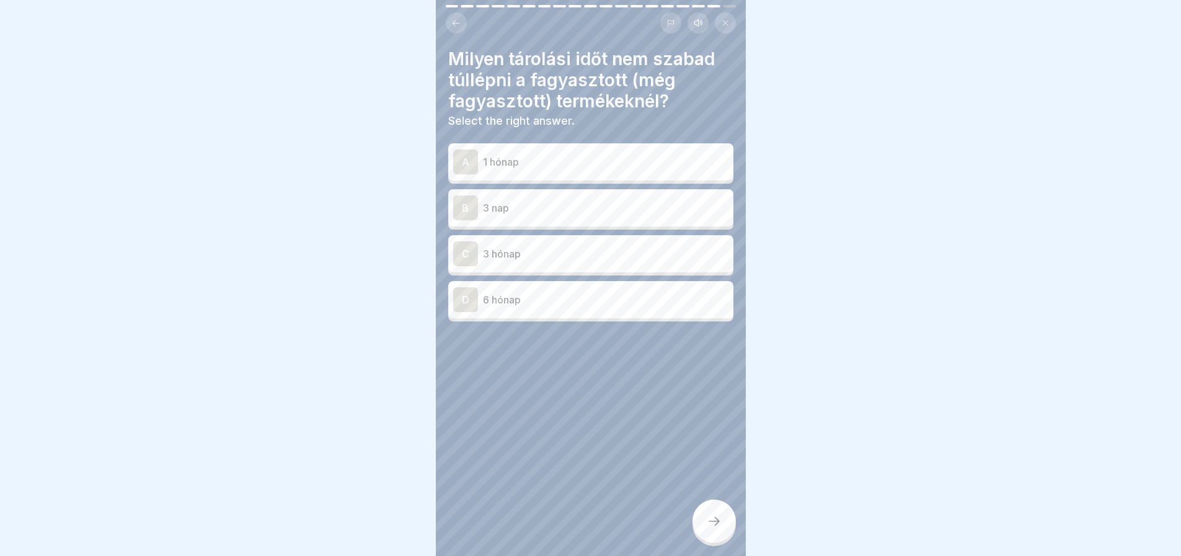
click at [545, 254] on p "3 hónap" at bounding box center [606, 253] width 246 height 15
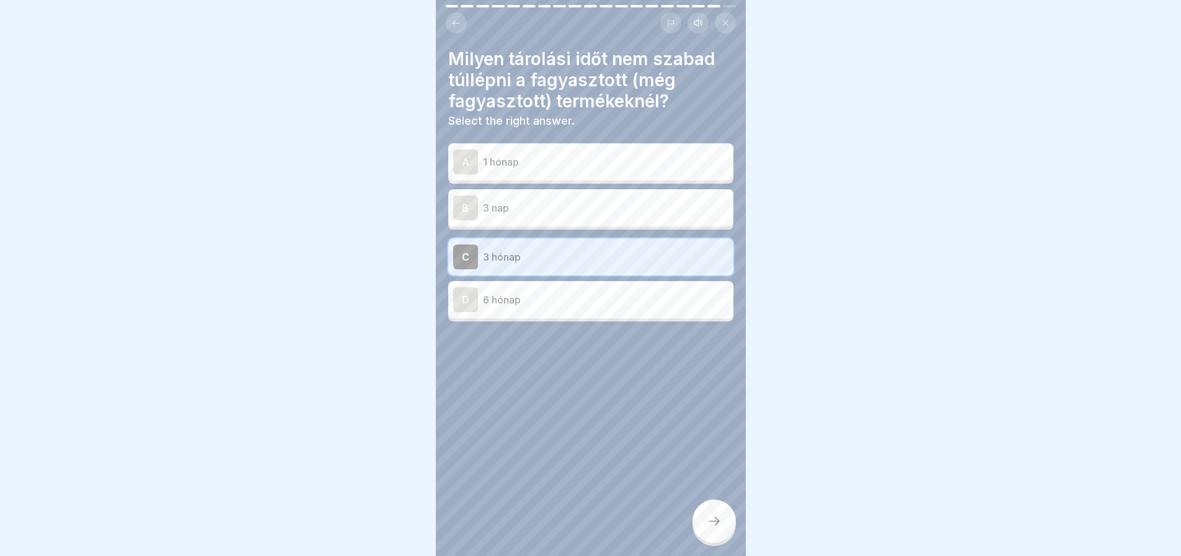
click at [709, 528] on icon at bounding box center [714, 520] width 15 height 15
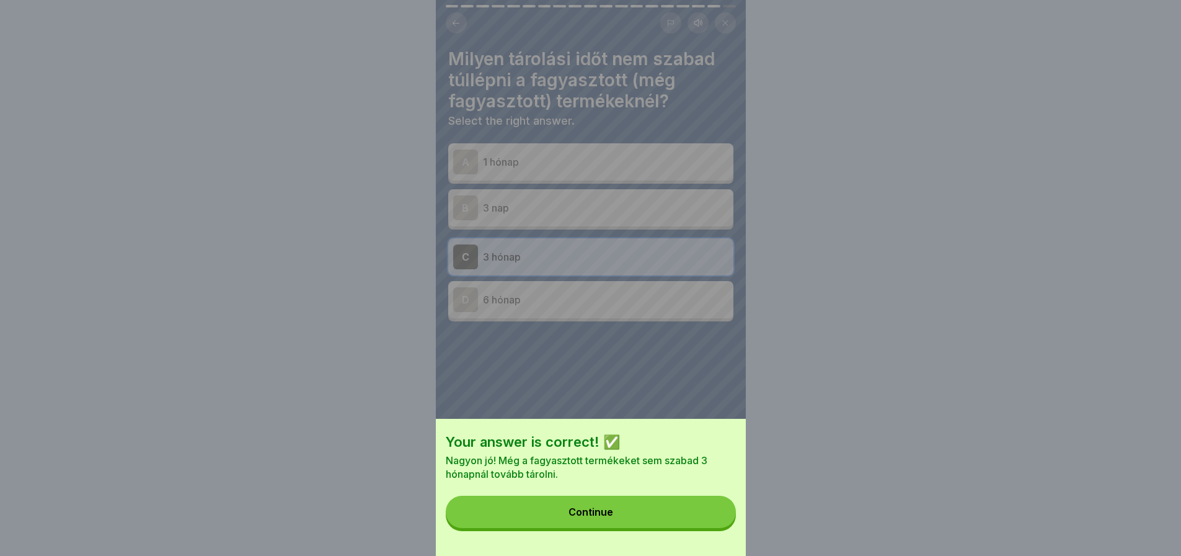
click at [709, 528] on button "Continue" at bounding box center [591, 511] width 290 height 32
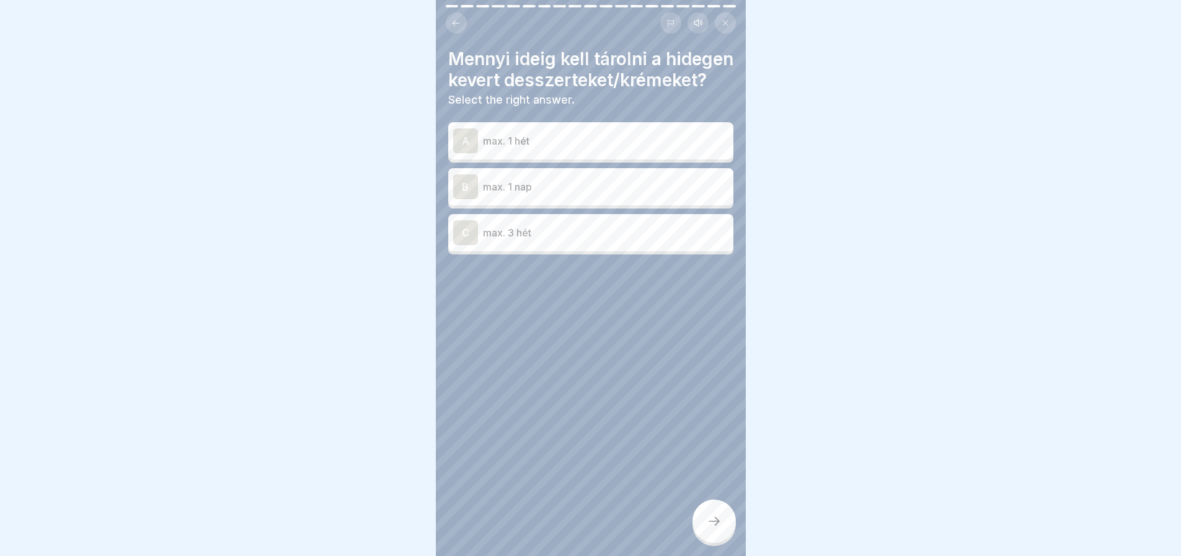
click at [466, 17] on button at bounding box center [456, 22] width 21 height 21
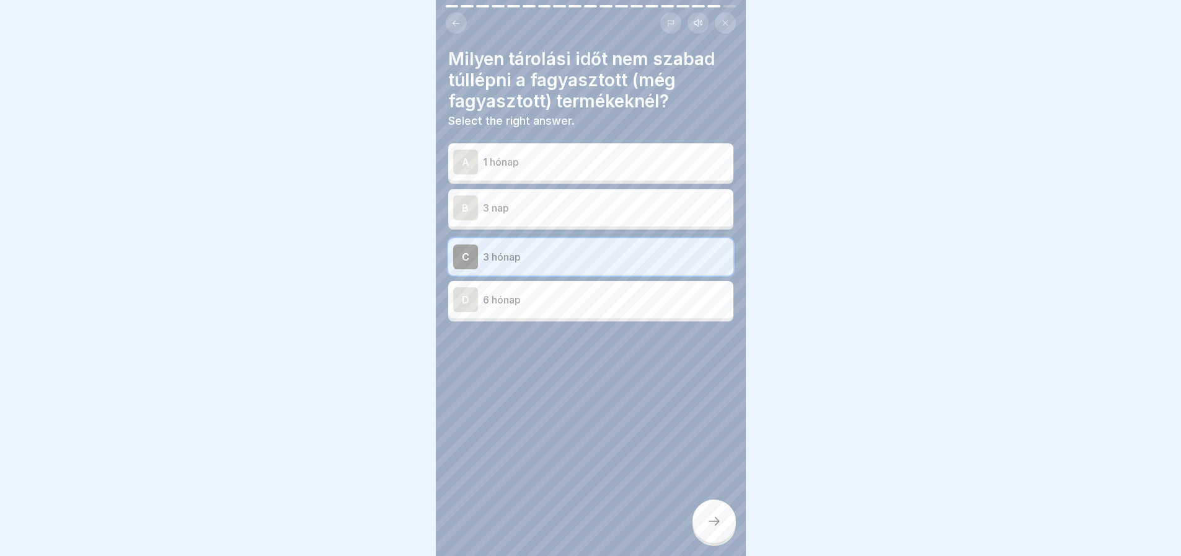
click at [466, 17] on button at bounding box center [456, 22] width 21 height 21
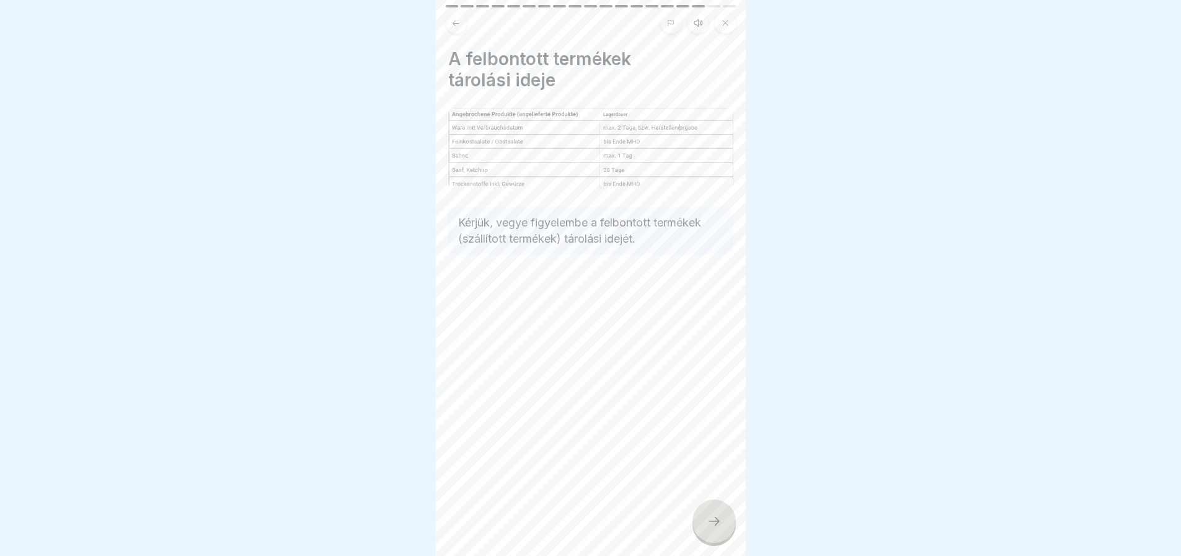
click at [466, 17] on button at bounding box center [456, 22] width 21 height 21
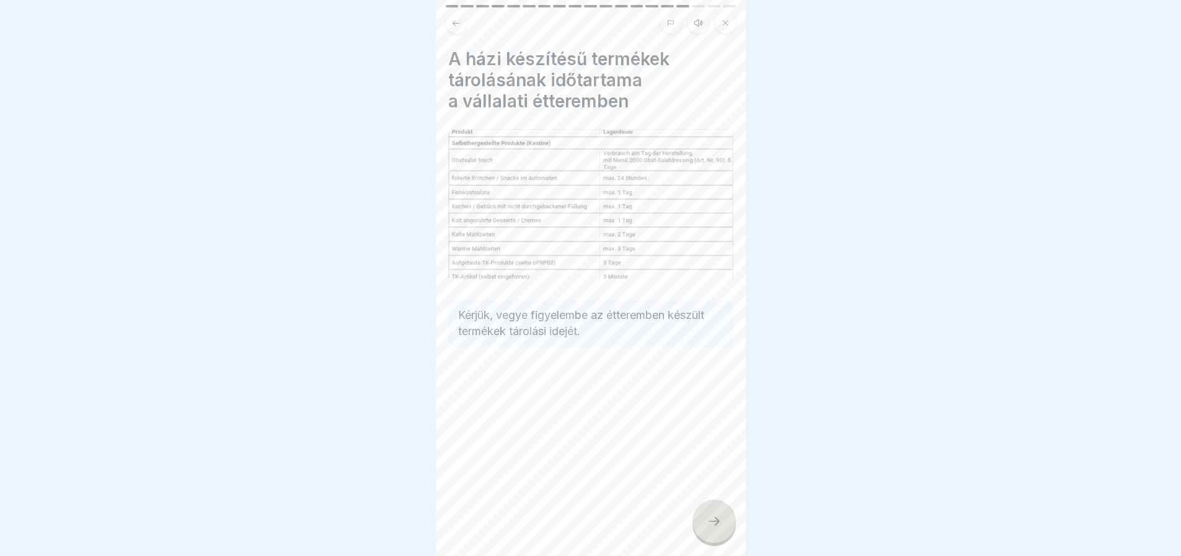
click at [709, 528] on icon at bounding box center [714, 520] width 15 height 15
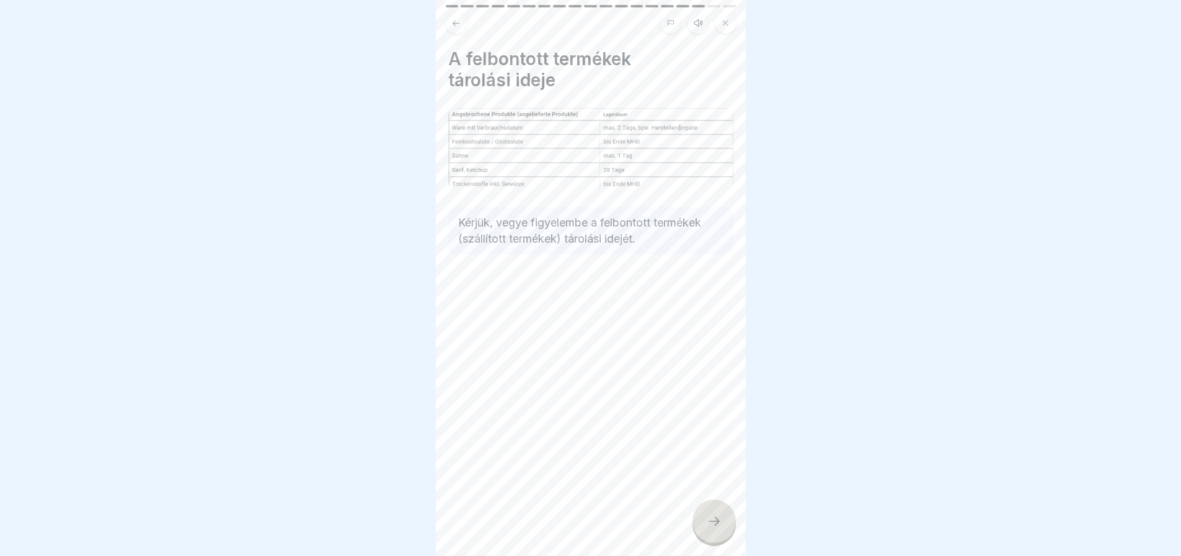
click at [709, 528] on icon at bounding box center [714, 520] width 15 height 15
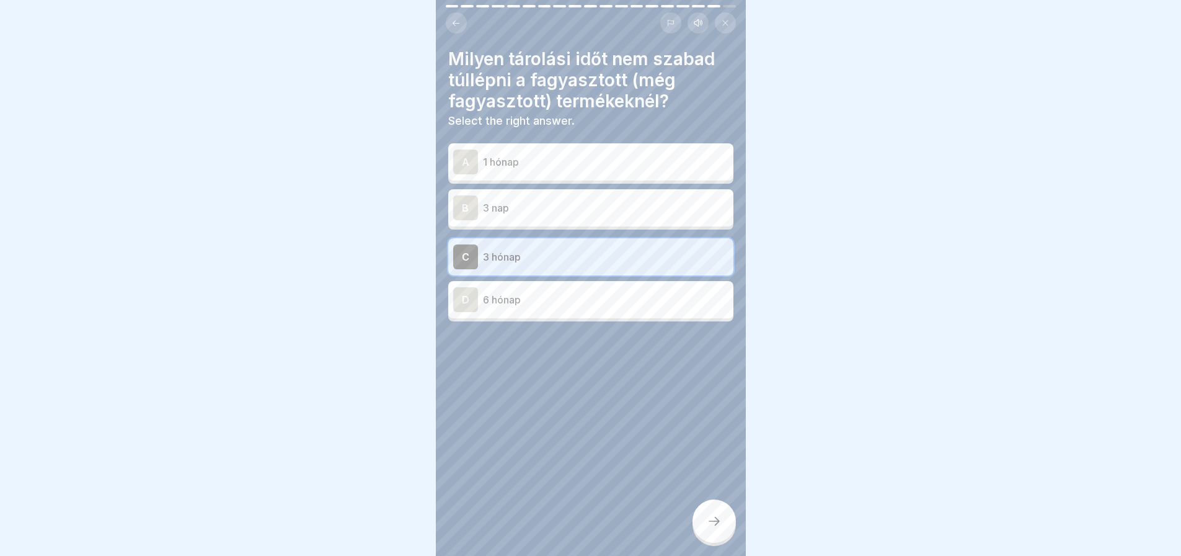
click at [709, 528] on icon at bounding box center [714, 520] width 15 height 15
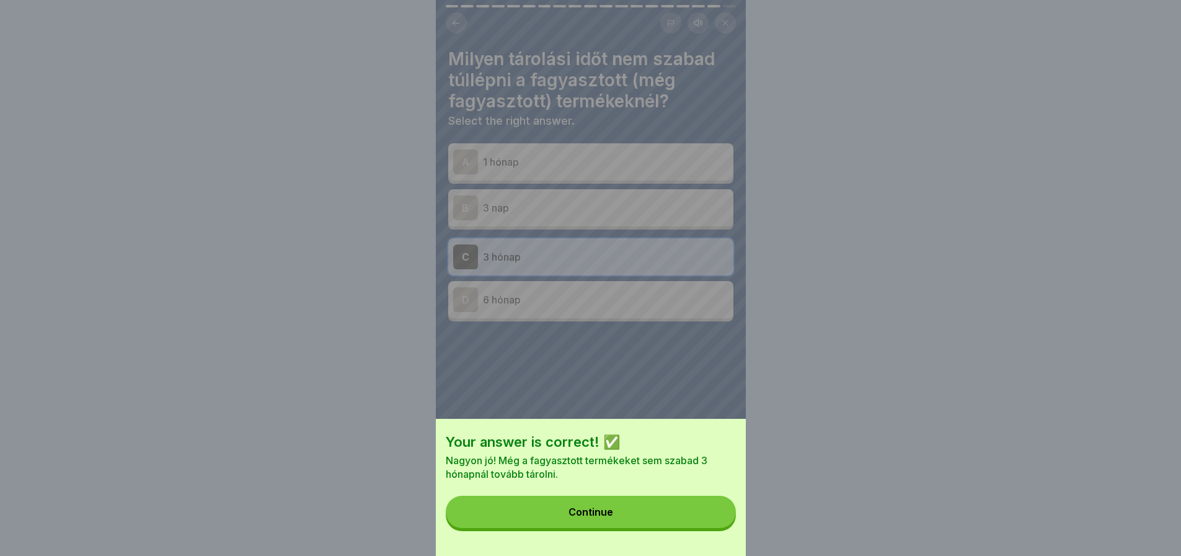
click at [709, 528] on button "Continue" at bounding box center [591, 511] width 290 height 32
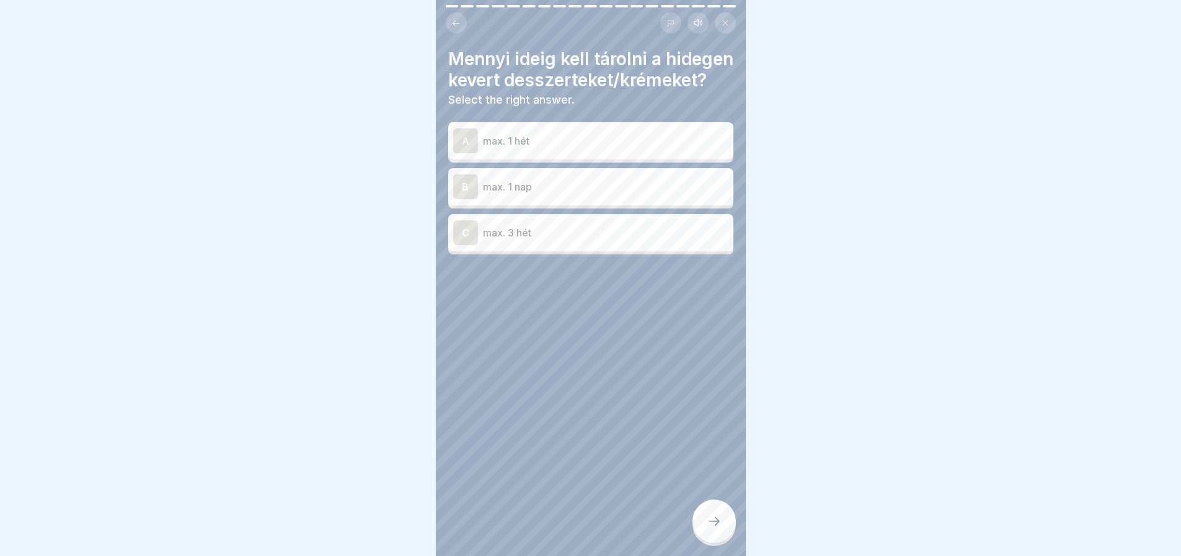
click at [583, 194] on p "max. 1 nap" at bounding box center [606, 186] width 246 height 15
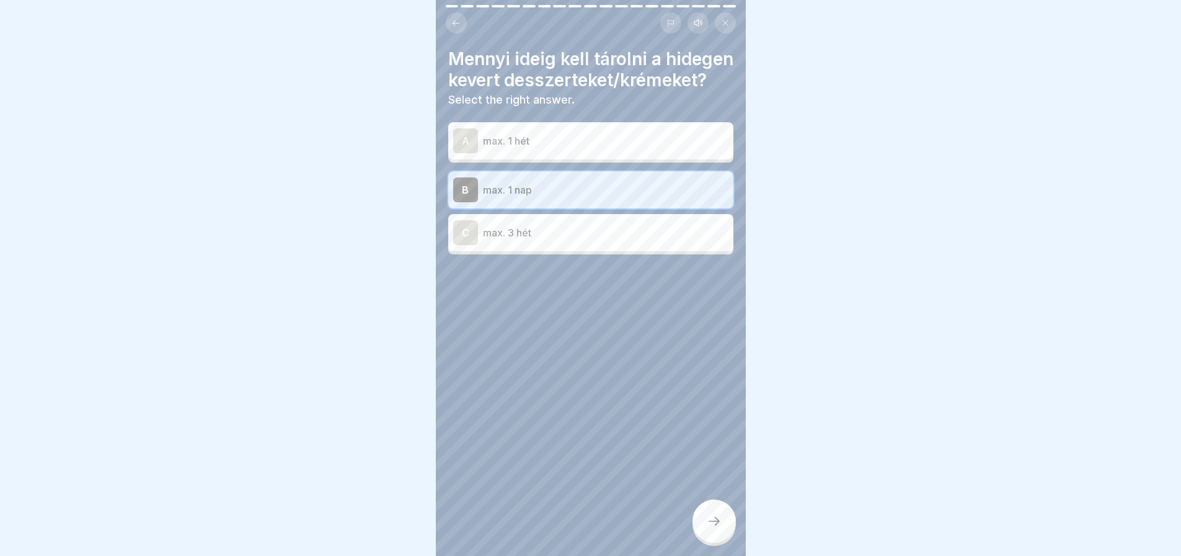
click at [727, 521] on div at bounding box center [714, 520] width 43 height 43
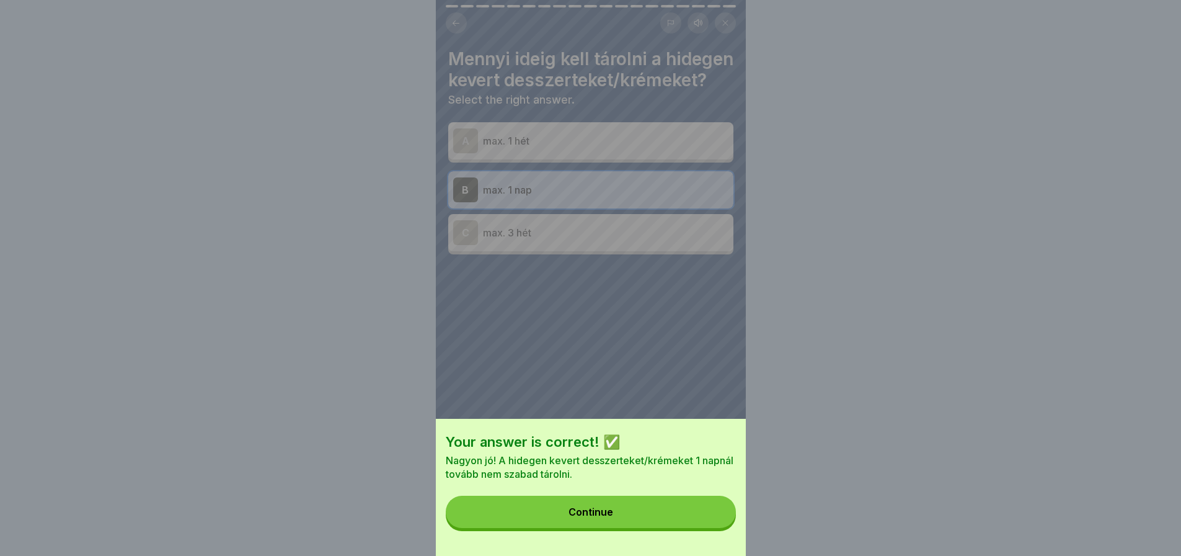
click at [727, 521] on button "Continue" at bounding box center [591, 511] width 290 height 32
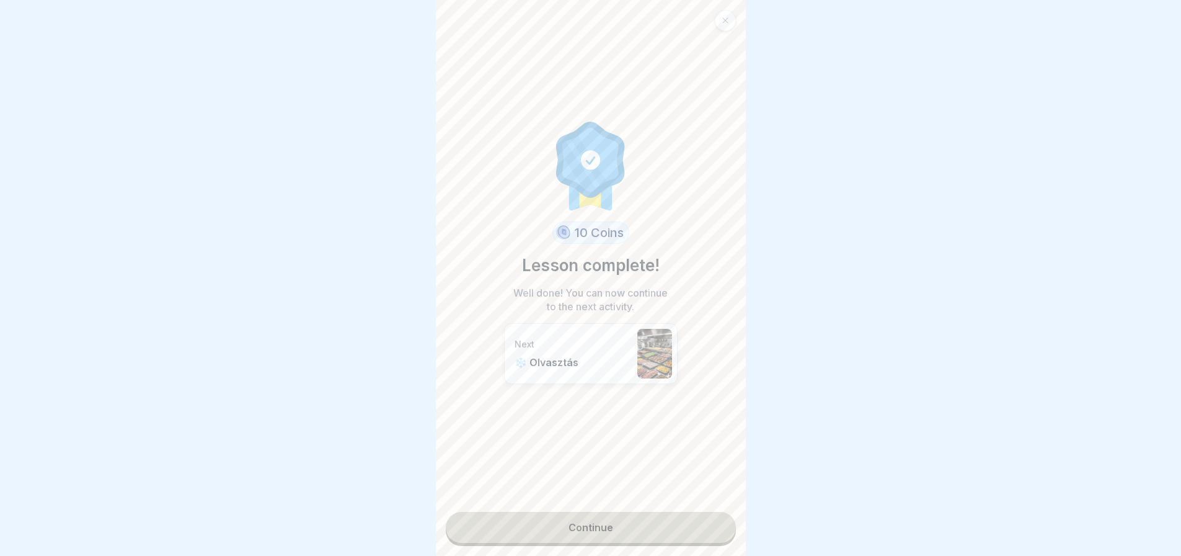
click at [725, 20] on icon at bounding box center [725, 21] width 6 height 6
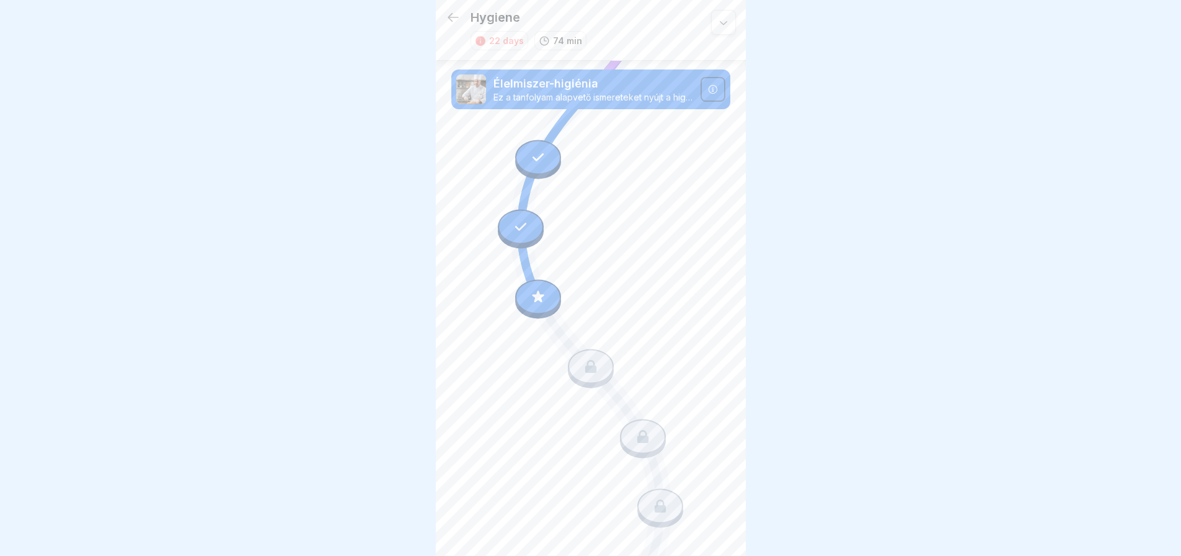
scroll to position [270, 0]
click at [748, 111] on div at bounding box center [590, 278] width 1181 height 556
drag, startPoint x: 750, startPoint y: 116, endPoint x: 736, endPoint y: 148, distance: 34.4
click at [736, 148] on body "Hygiene 22 days 74 min Személyi higiénia és fertőzésvédelem Ez a tanfolyam az é…" at bounding box center [590, 278] width 1181 height 556
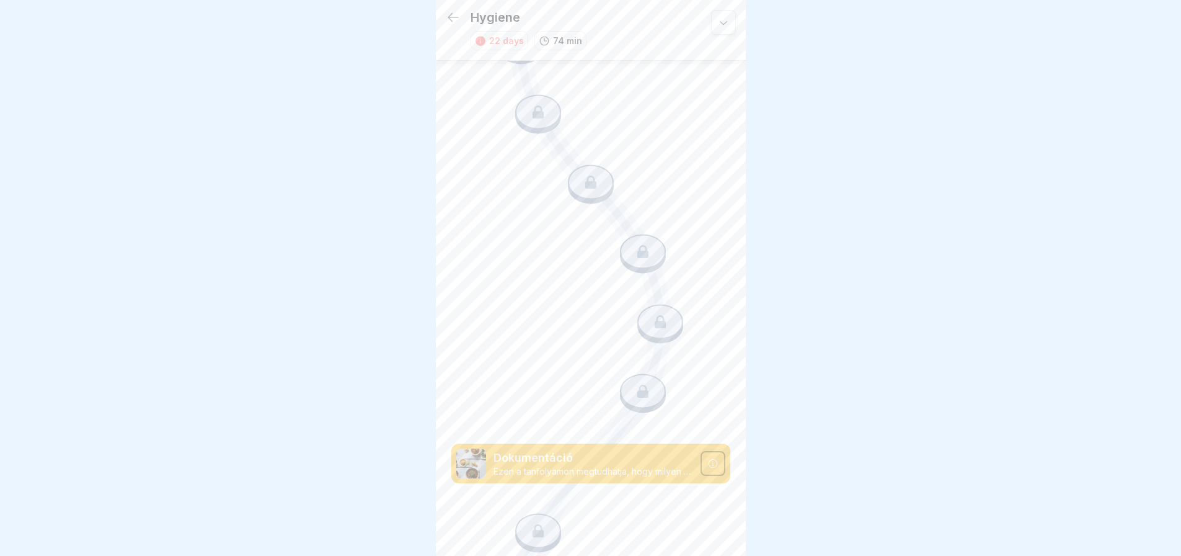
scroll to position [1043, 0]
